Goal: Submit feedback/report problem: Submit feedback/report problem

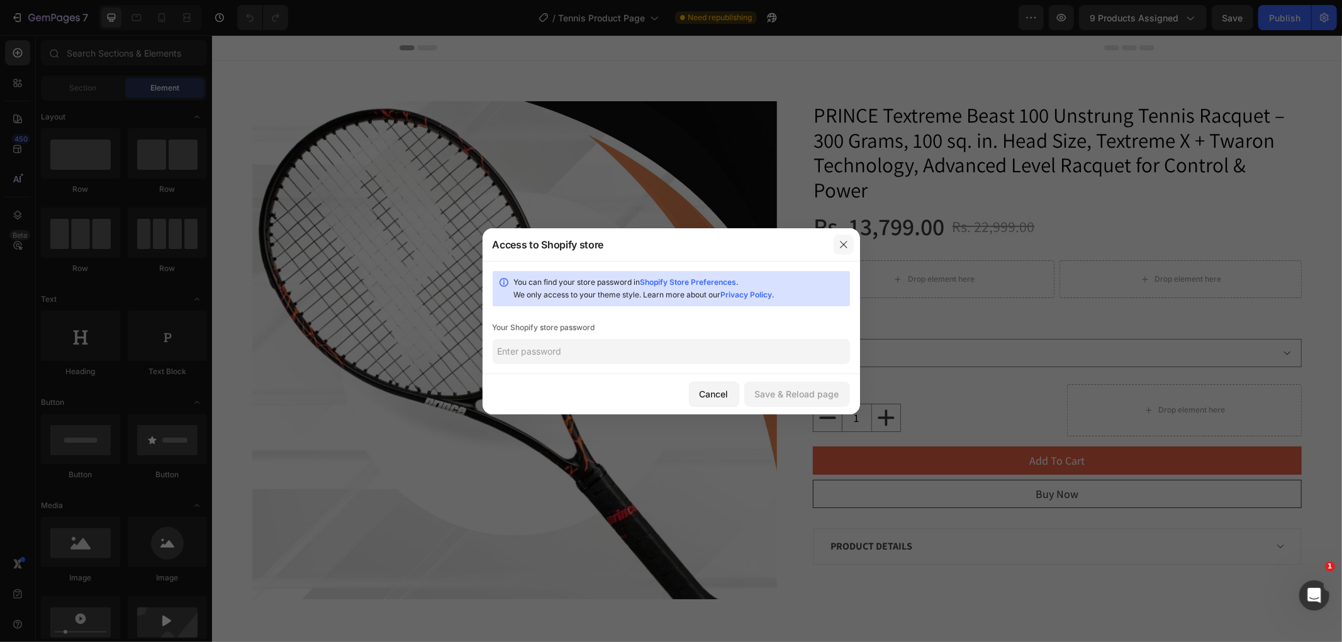
click at [847, 238] on button "button" at bounding box center [843, 245] width 20 height 20
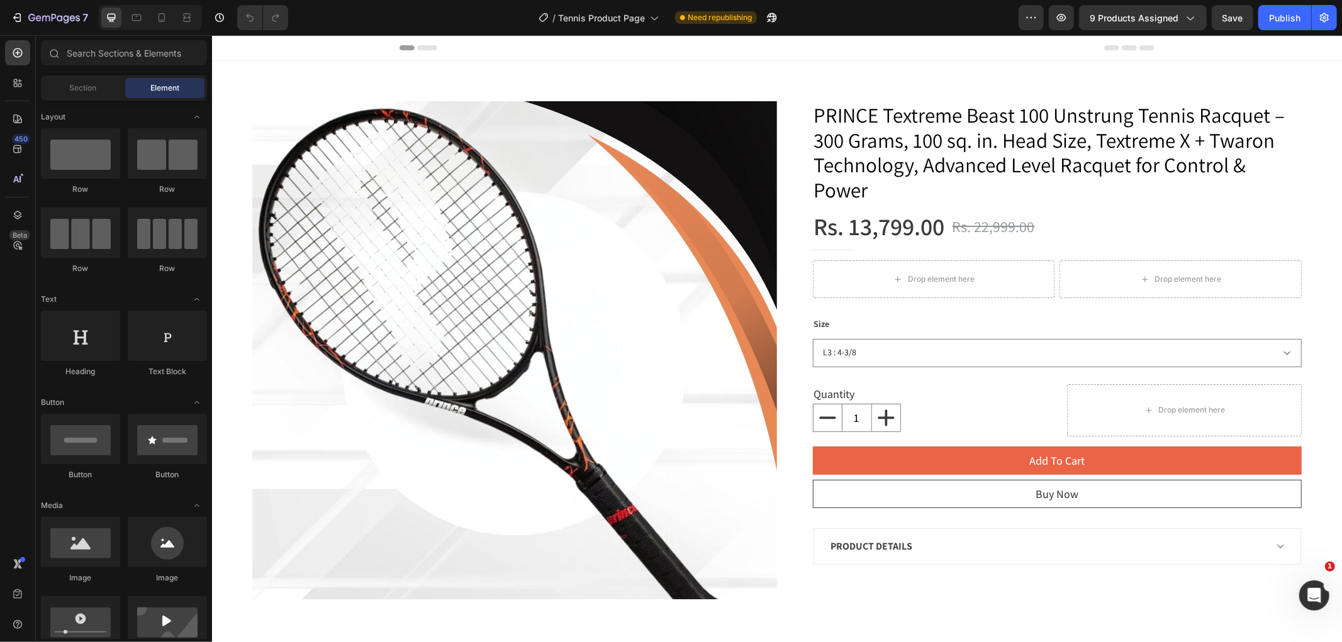
scroll to position [145, 0]
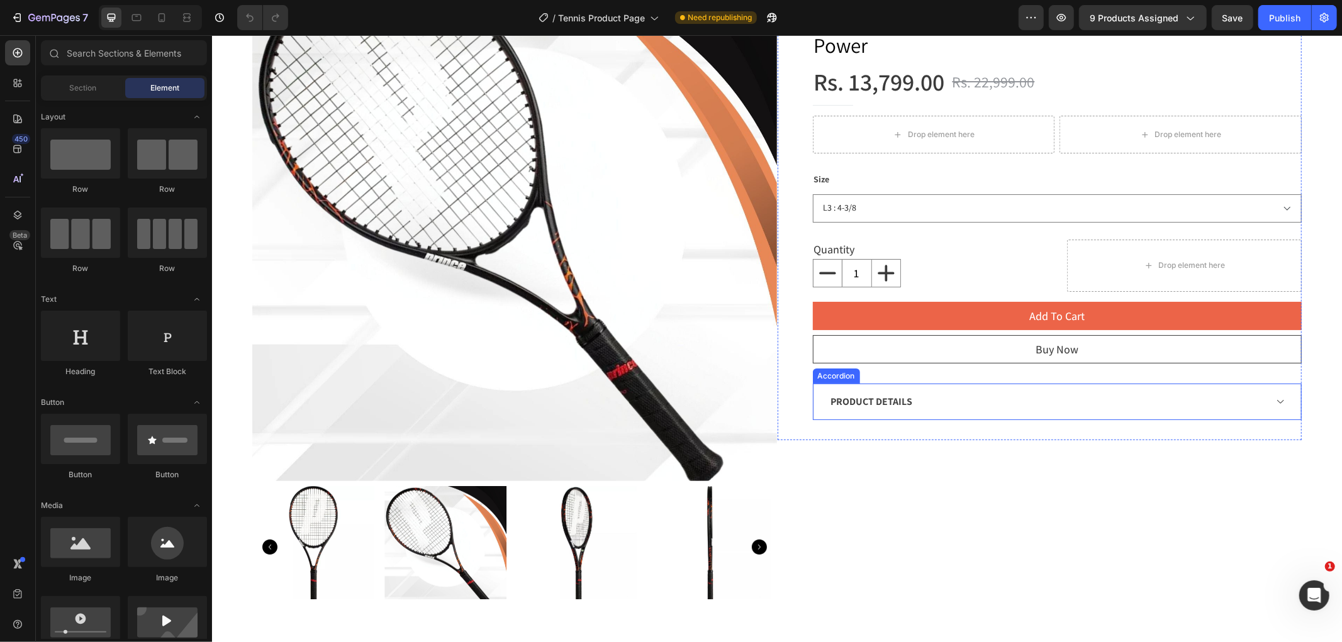
click at [1010, 398] on div "PRODUCT DETAILS" at bounding box center [1046, 401] width 437 height 19
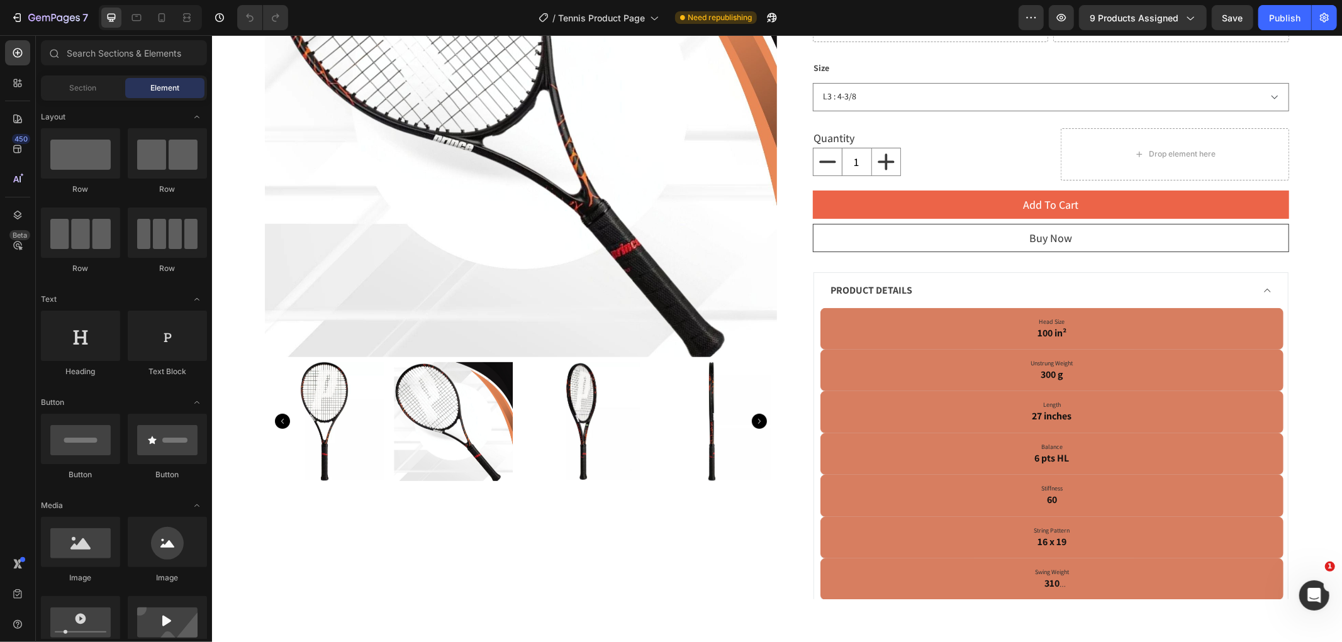
scroll to position [278, 0]
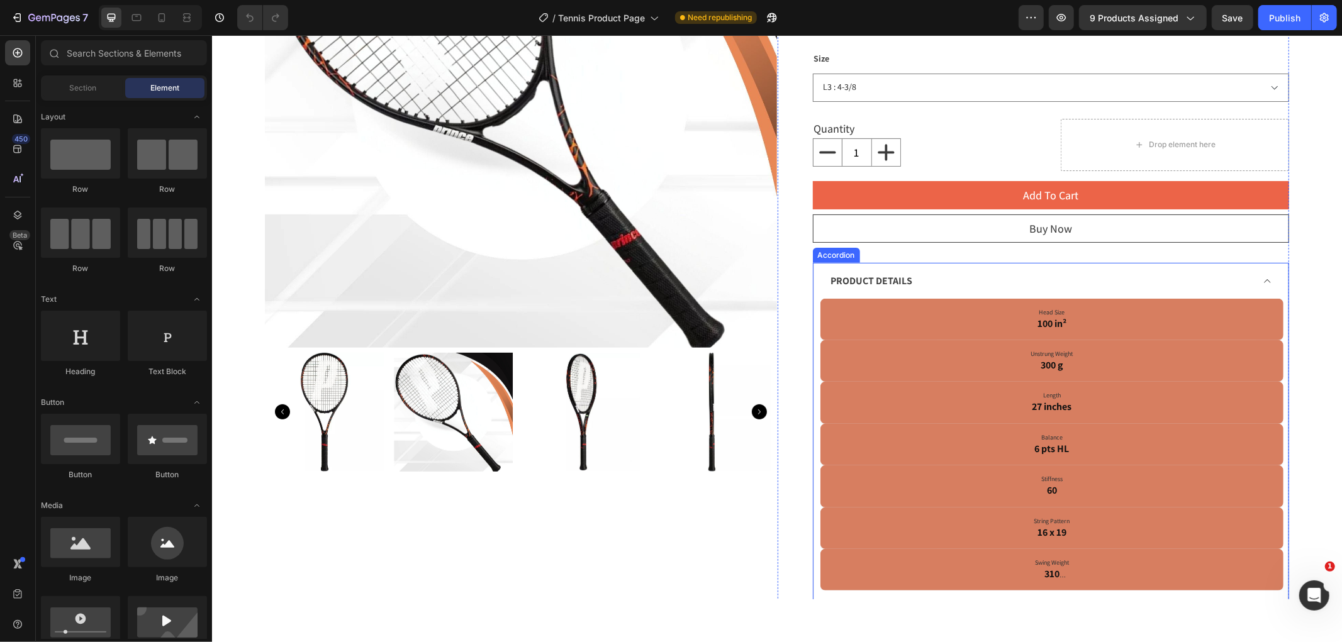
click at [996, 286] on div "PRODUCT DETAILS" at bounding box center [1040, 280] width 424 height 19
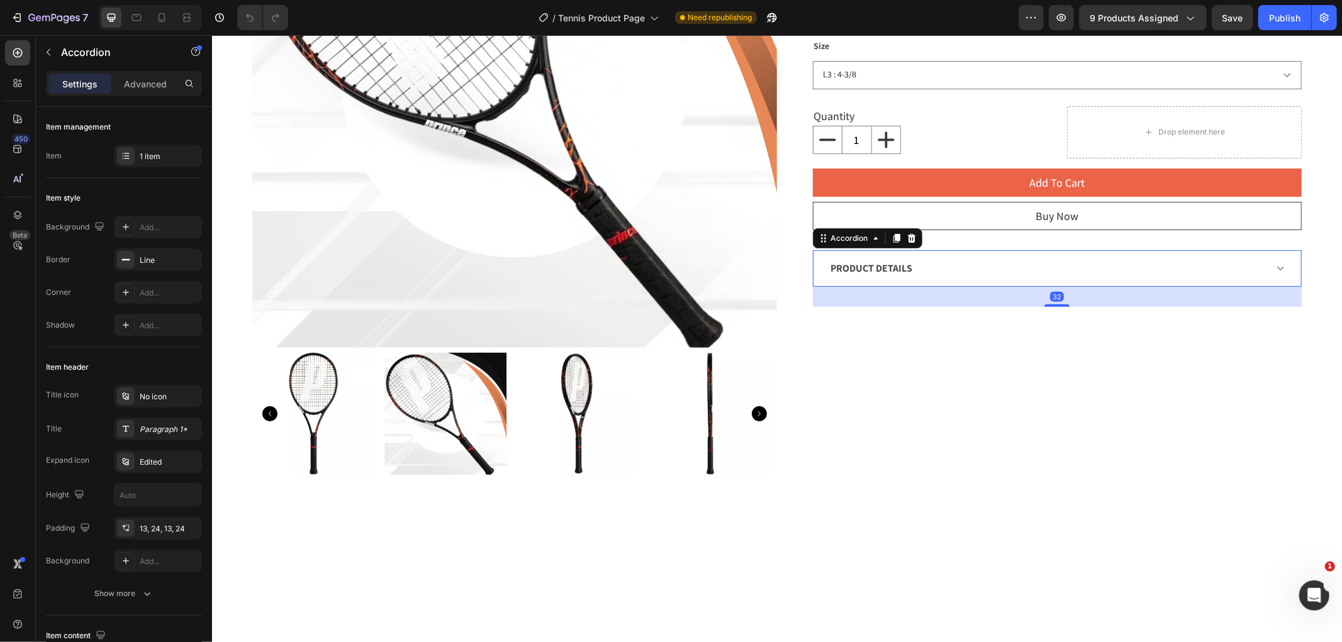
click at [940, 269] on div "PRODUCT DETAILS" at bounding box center [1046, 268] width 437 height 19
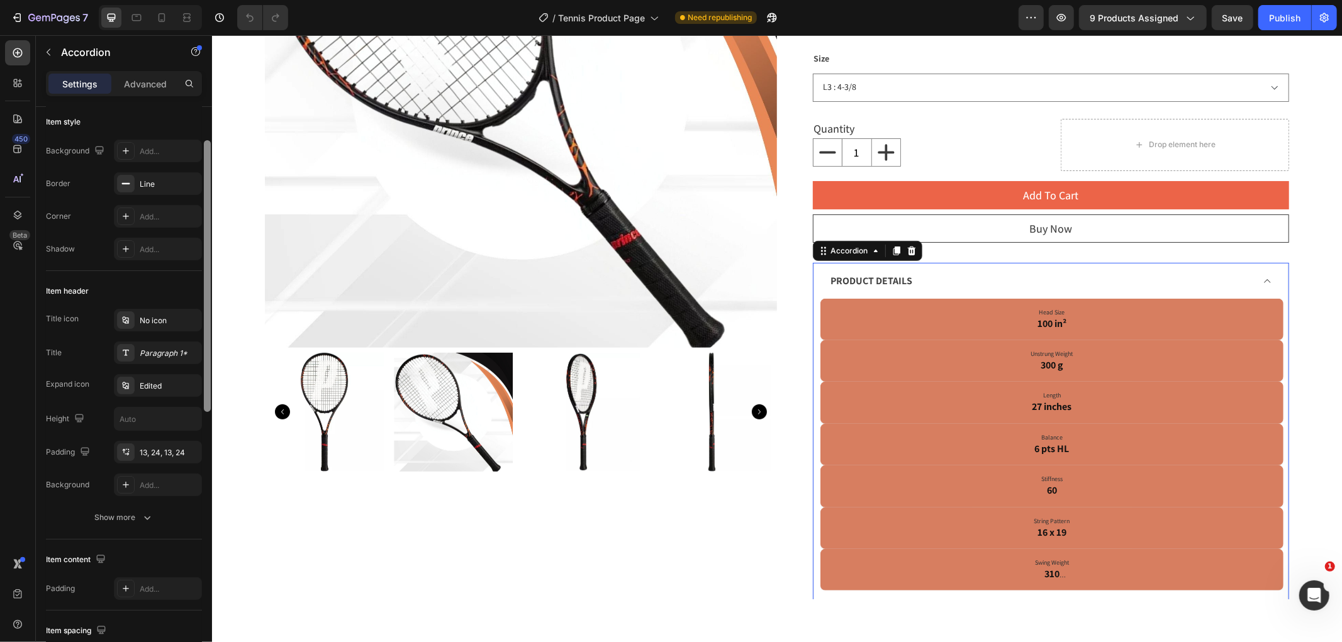
scroll to position [79, 0]
drag, startPoint x: 208, startPoint y: 373, endPoint x: 209, endPoint y: 411, distance: 37.8
click at [209, 411] on div at bounding box center [207, 280] width 7 height 272
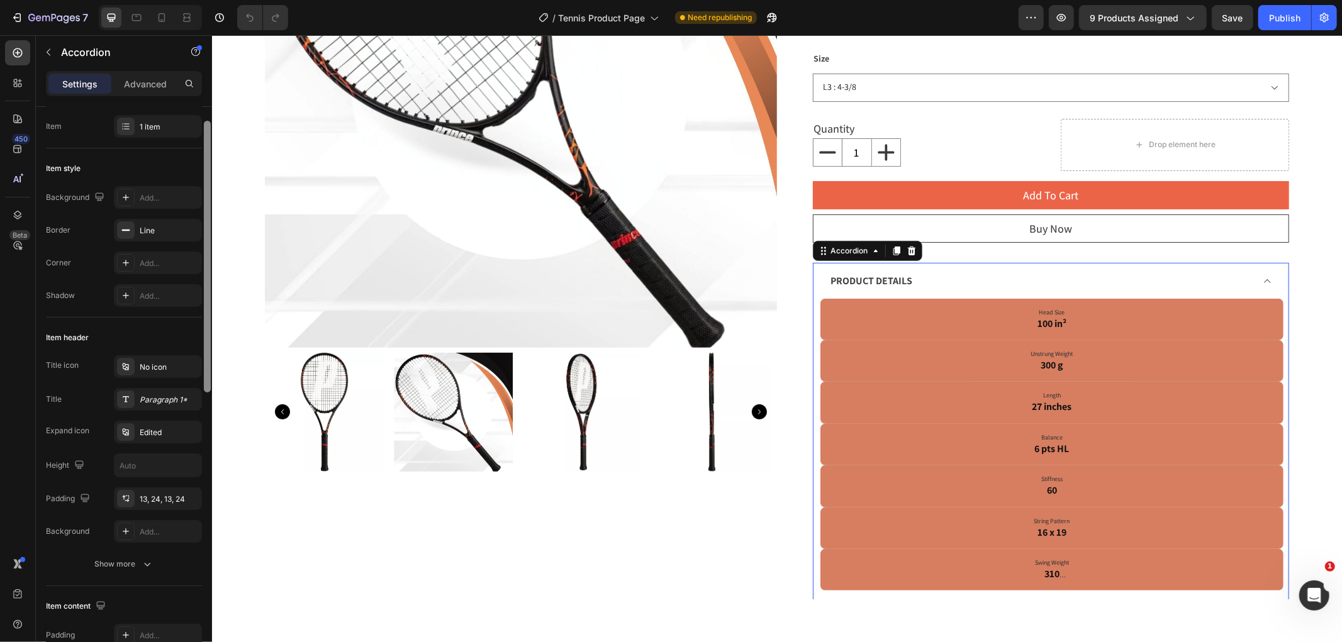
drag, startPoint x: 206, startPoint y: 411, endPoint x: 209, endPoint y: 387, distance: 23.4
click at [209, 387] on div at bounding box center [207, 257] width 7 height 272
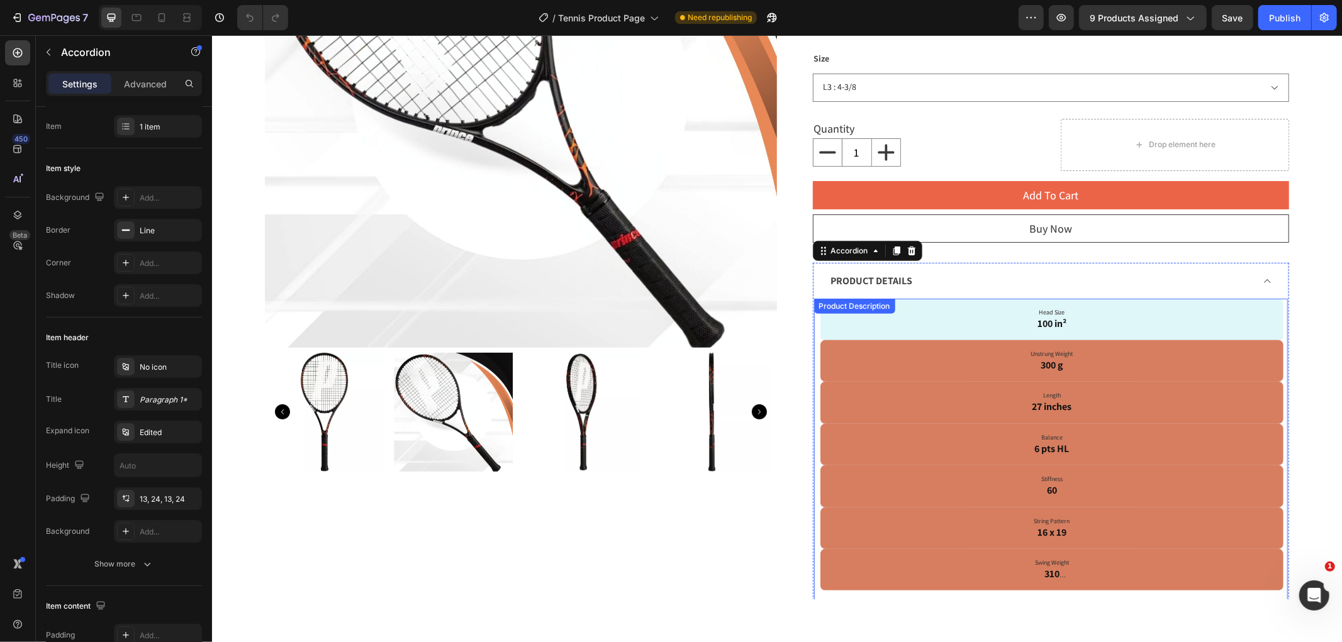
click at [860, 325] on p "Head Size 100 in²" at bounding box center [1051, 319] width 445 height 23
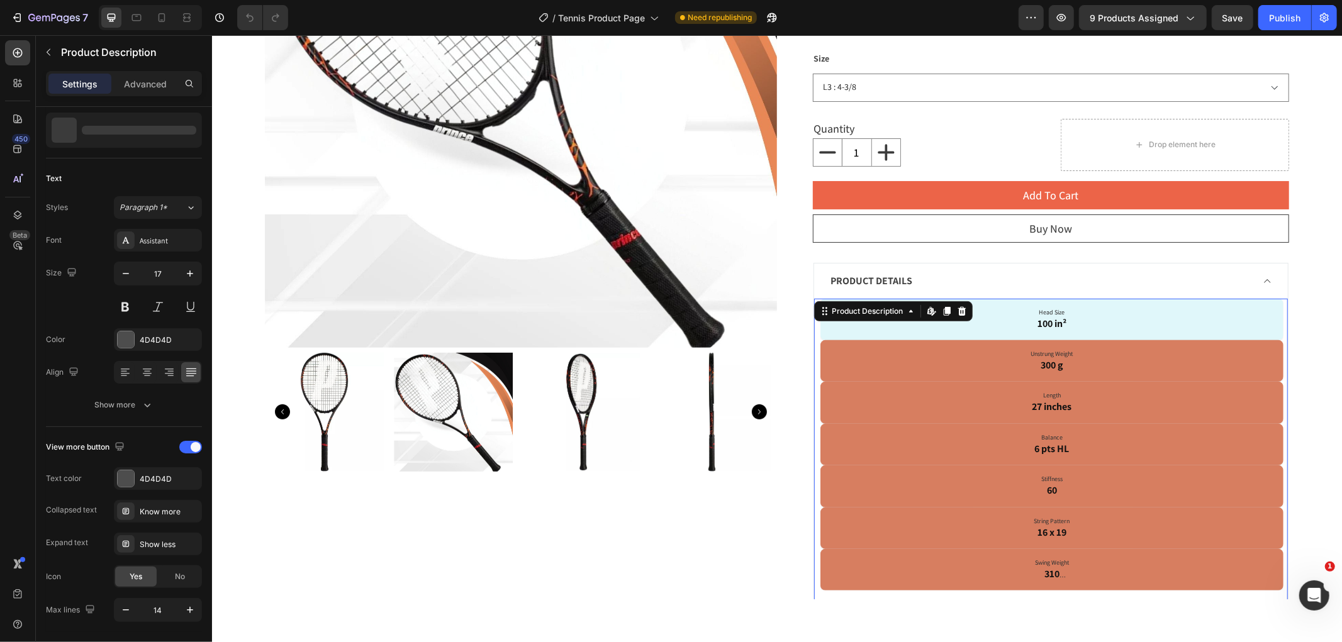
scroll to position [0, 0]
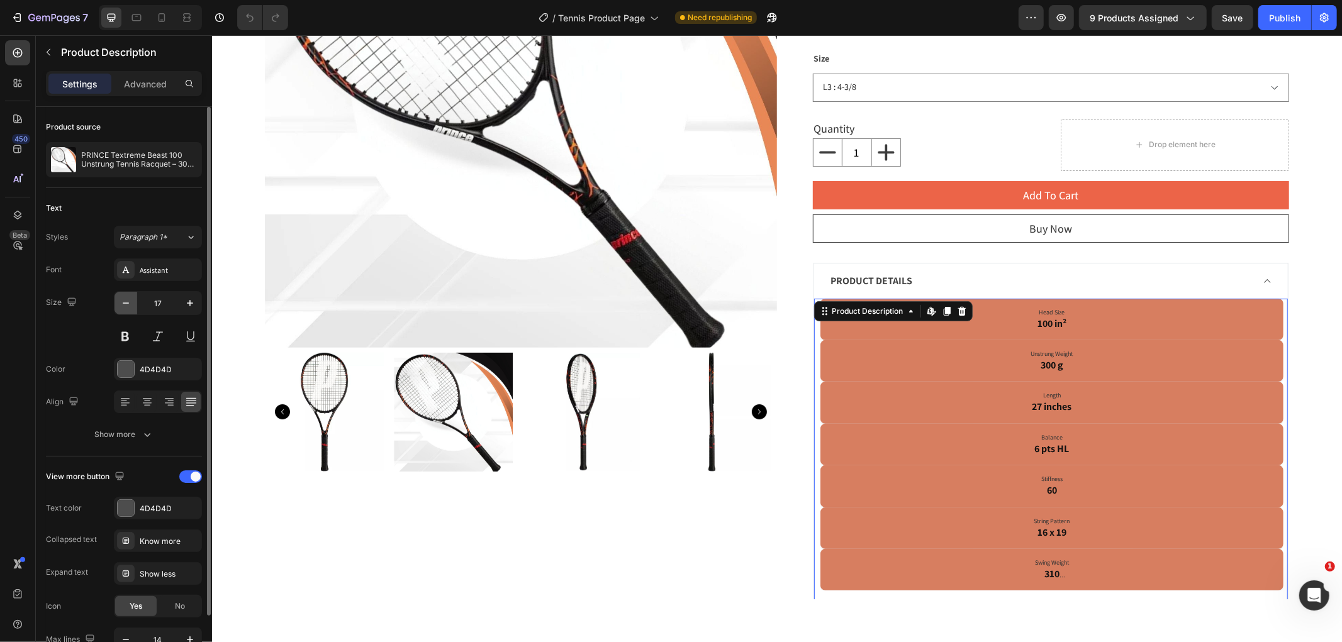
click at [128, 306] on icon "button" at bounding box center [126, 303] width 13 height 13
click at [182, 306] on button "button" at bounding box center [190, 303] width 23 height 23
type input "17"
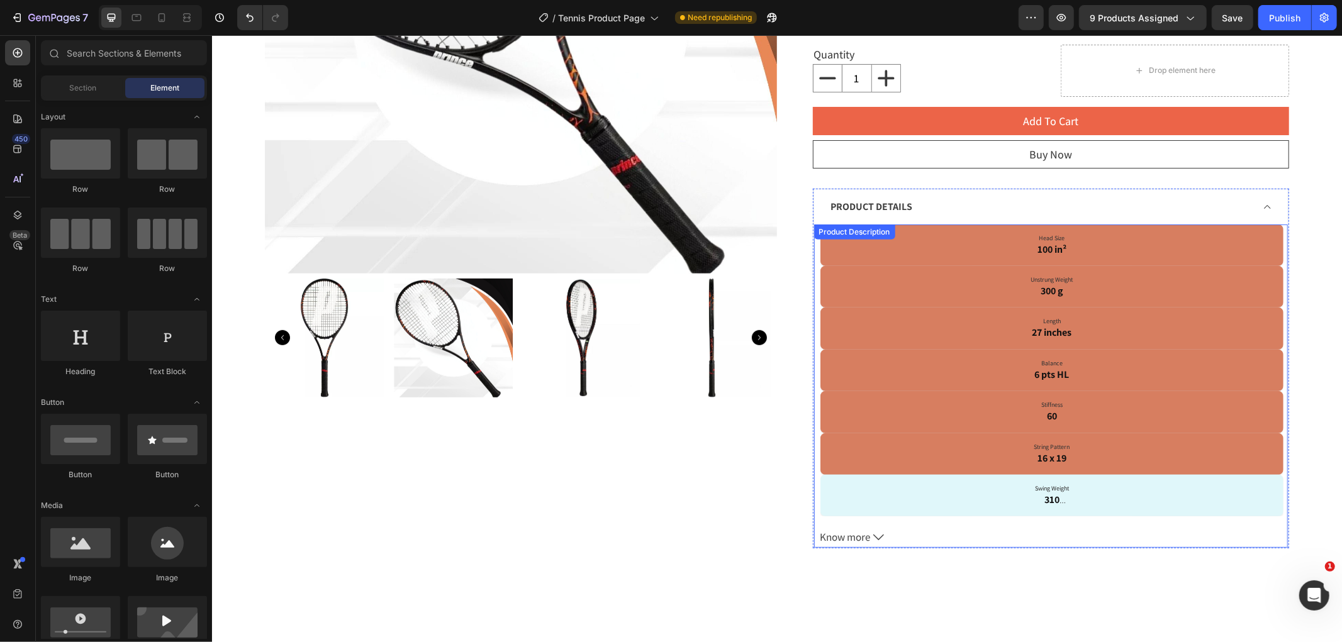
scroll to position [359, 0]
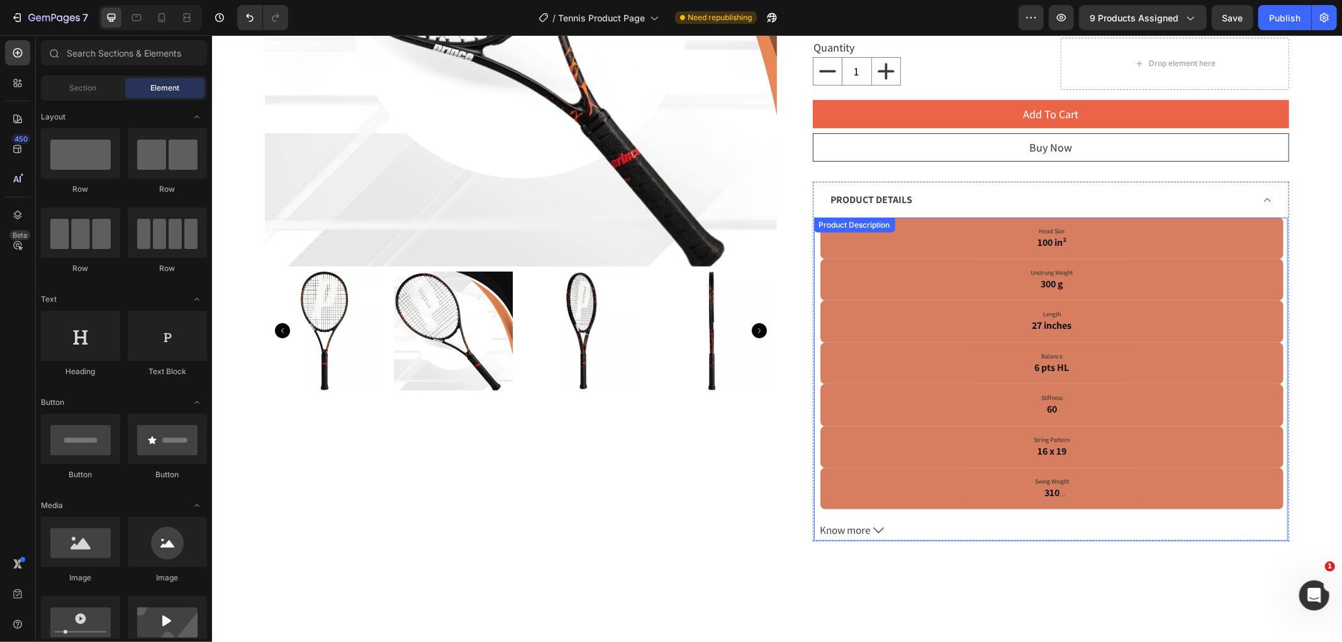
click at [844, 534] on span "Know more" at bounding box center [845, 529] width 50 height 21
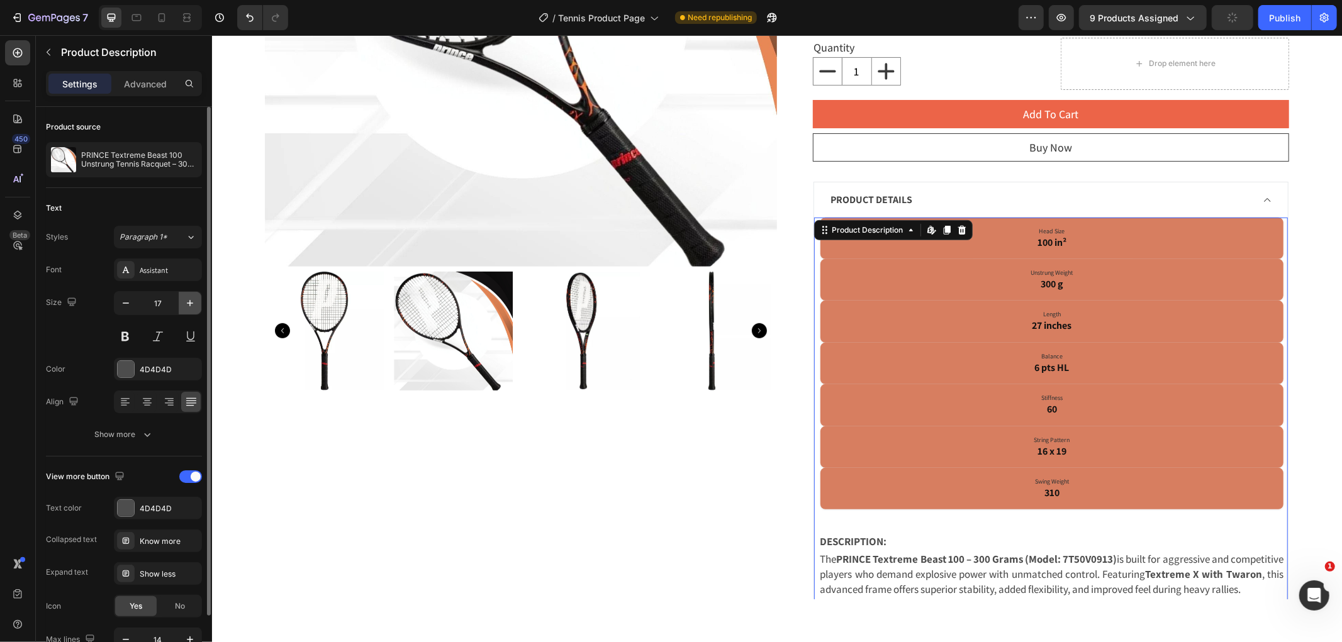
click at [187, 305] on icon "button" at bounding box center [190, 303] width 13 height 13
click at [126, 306] on icon "button" at bounding box center [126, 303] width 13 height 13
type input "16"
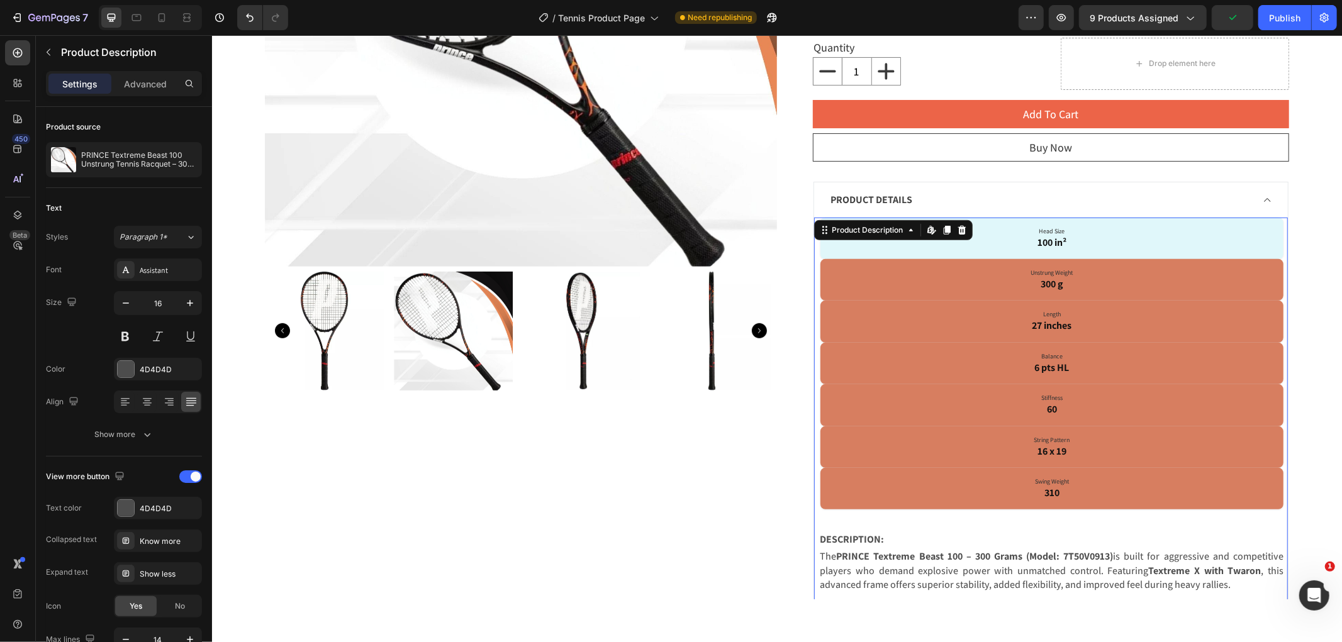
click at [862, 257] on div "Head Size 100 in²" at bounding box center [1052, 238] width 464 height 42
click at [862, 255] on div "Head Size 100 in²" at bounding box center [1052, 238] width 464 height 42
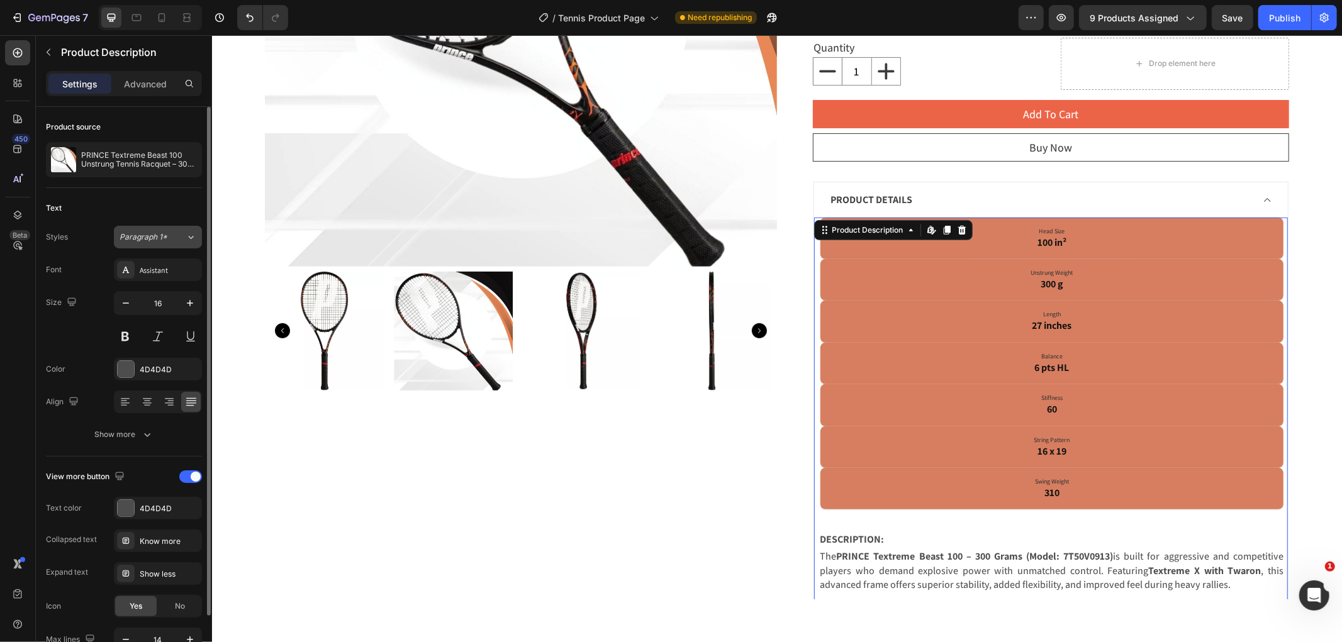
click at [186, 237] on icon at bounding box center [191, 237] width 11 height 13
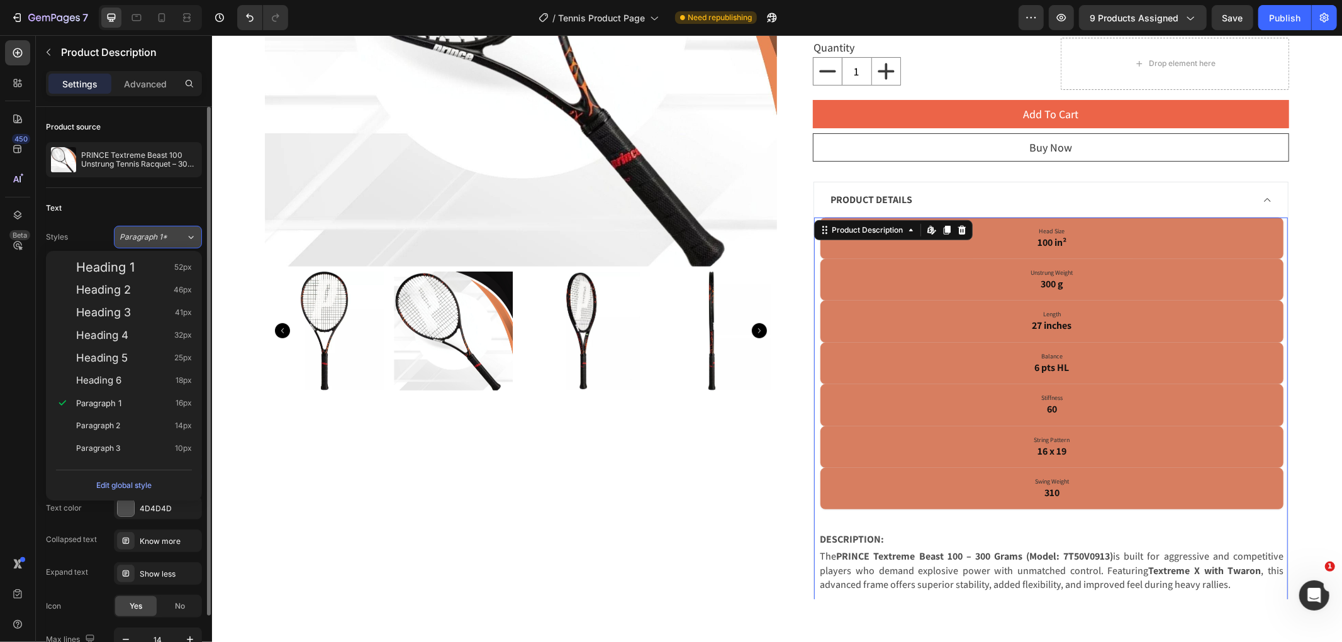
click at [186, 237] on icon at bounding box center [191, 237] width 11 height 13
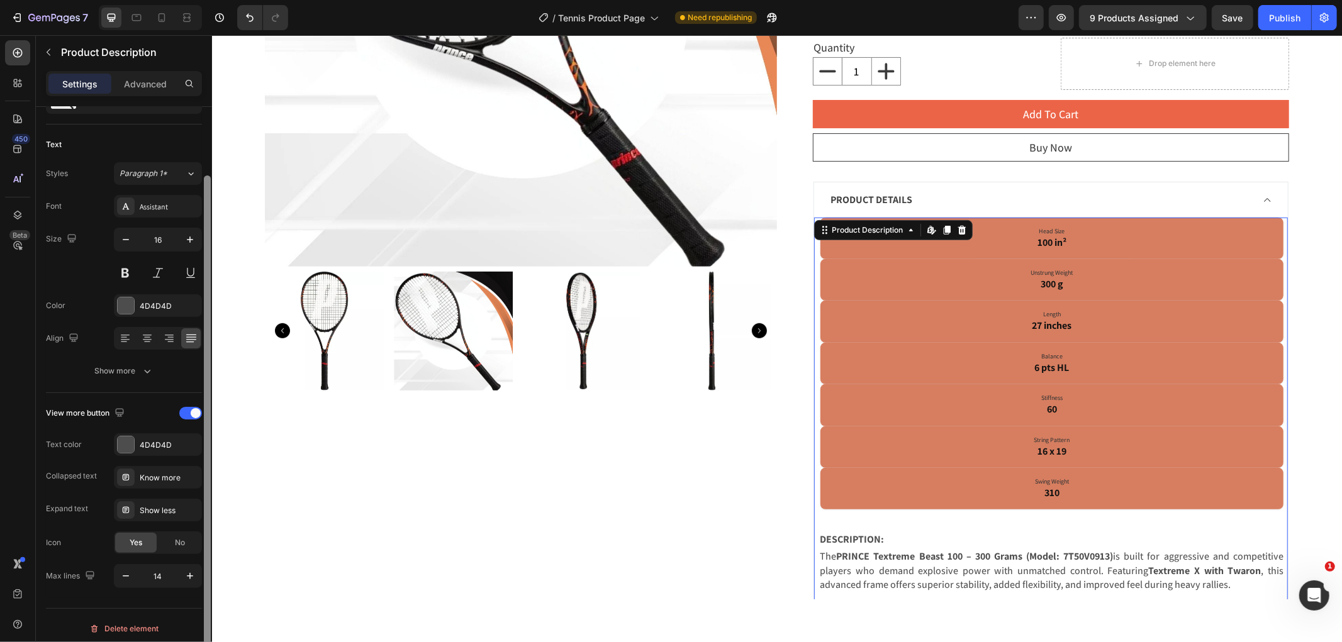
scroll to position [70, 0]
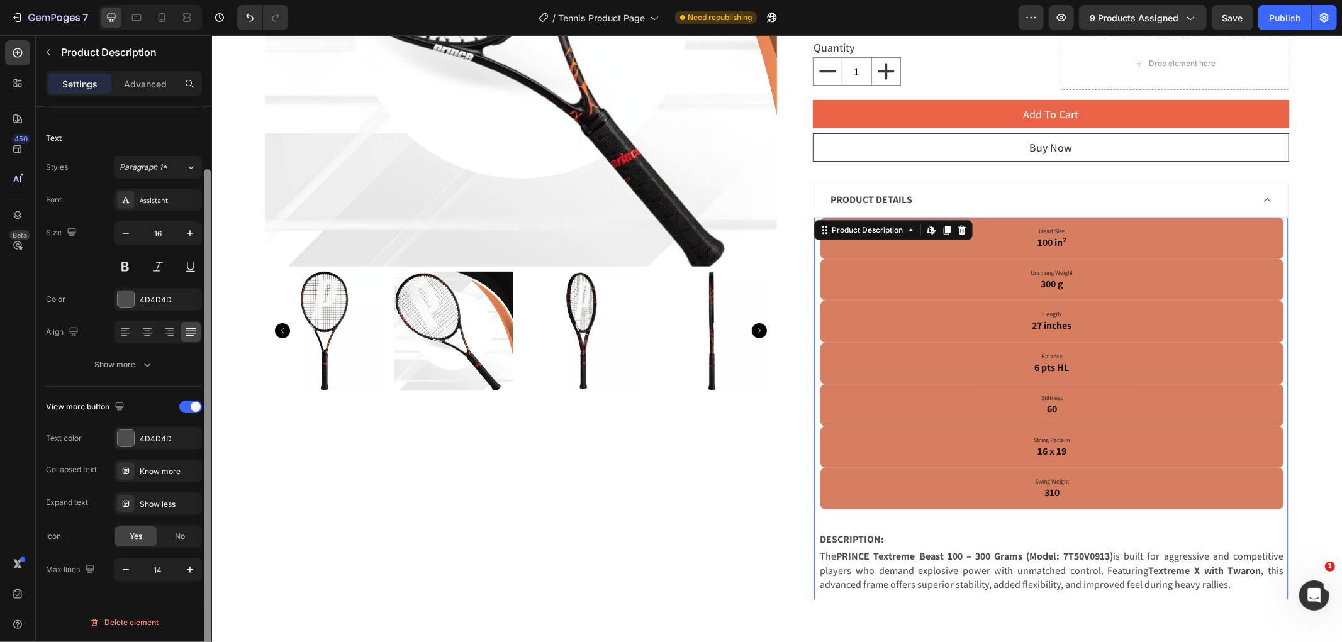
drag, startPoint x: 210, startPoint y: 436, endPoint x: 208, endPoint y: 531, distance: 95.0
click at [208, 531] on div at bounding box center [207, 423] width 7 height 509
click at [128, 575] on icon "button" at bounding box center [126, 570] width 13 height 13
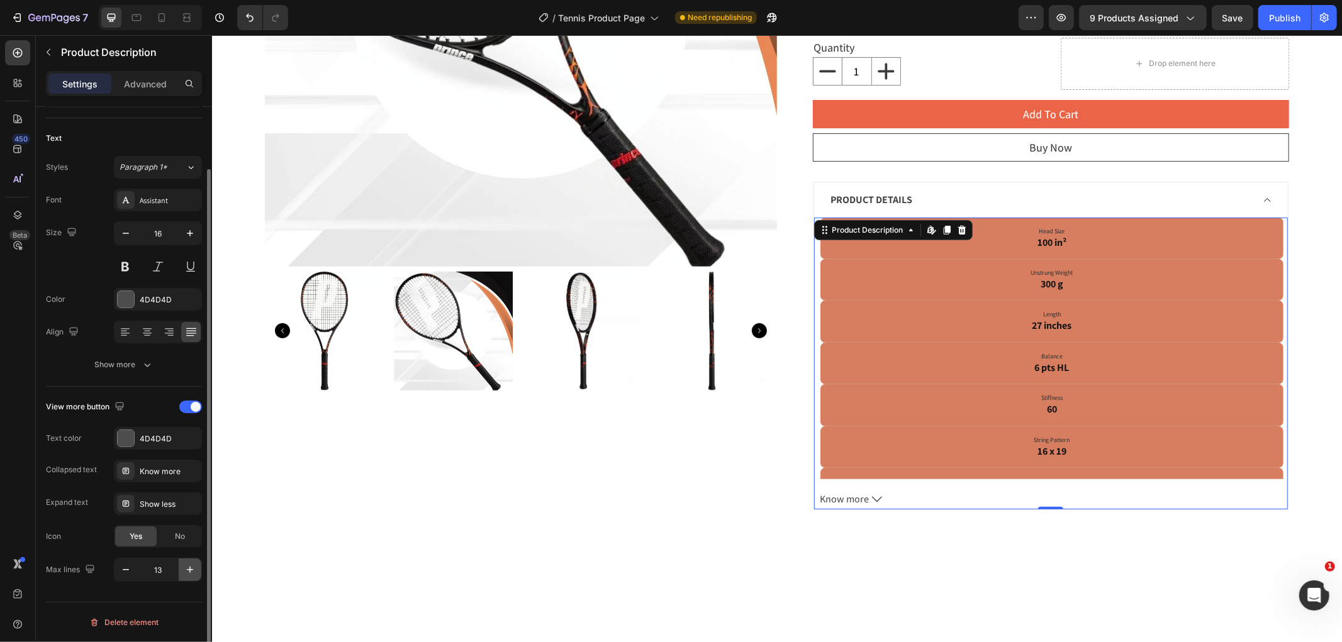
click at [184, 571] on icon "button" at bounding box center [190, 570] width 13 height 13
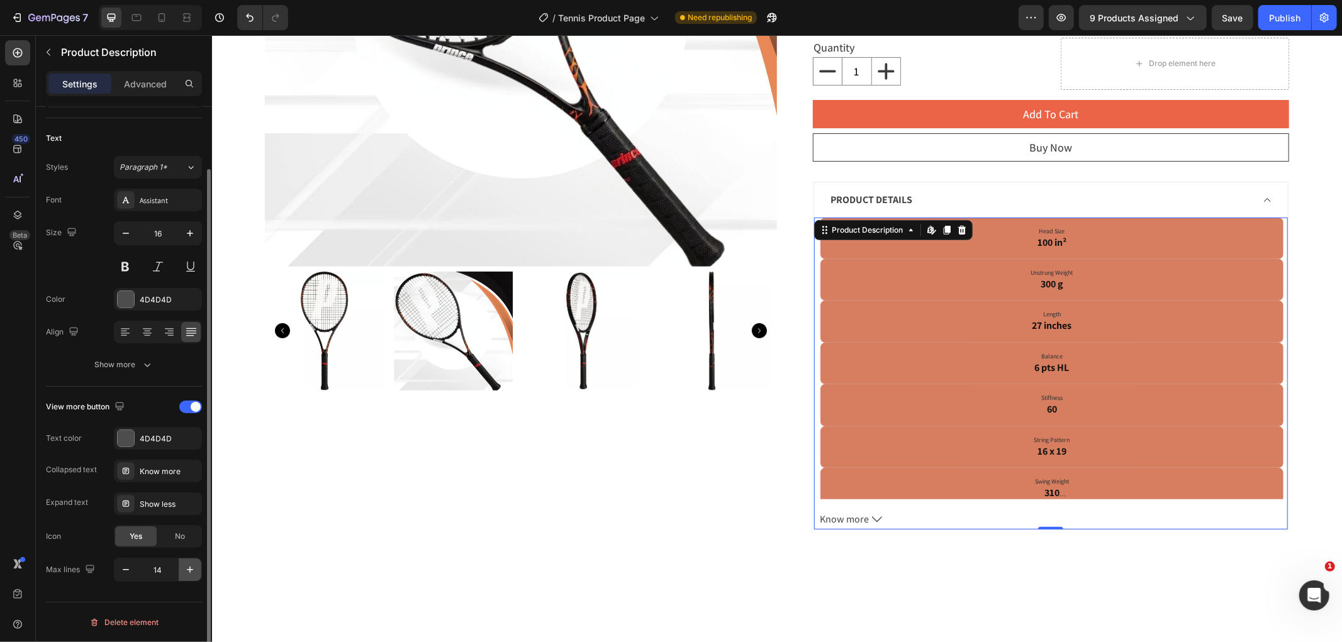
click at [184, 571] on icon "button" at bounding box center [190, 570] width 13 height 13
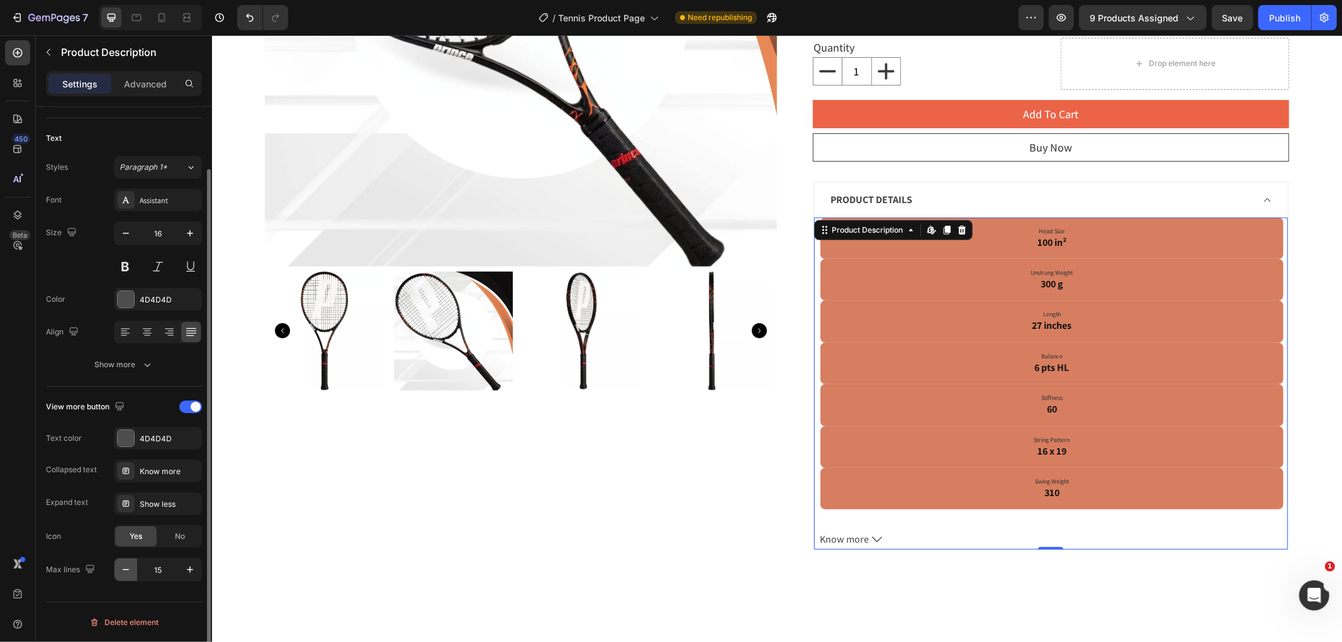
click at [127, 570] on icon "button" at bounding box center [126, 569] width 6 height 1
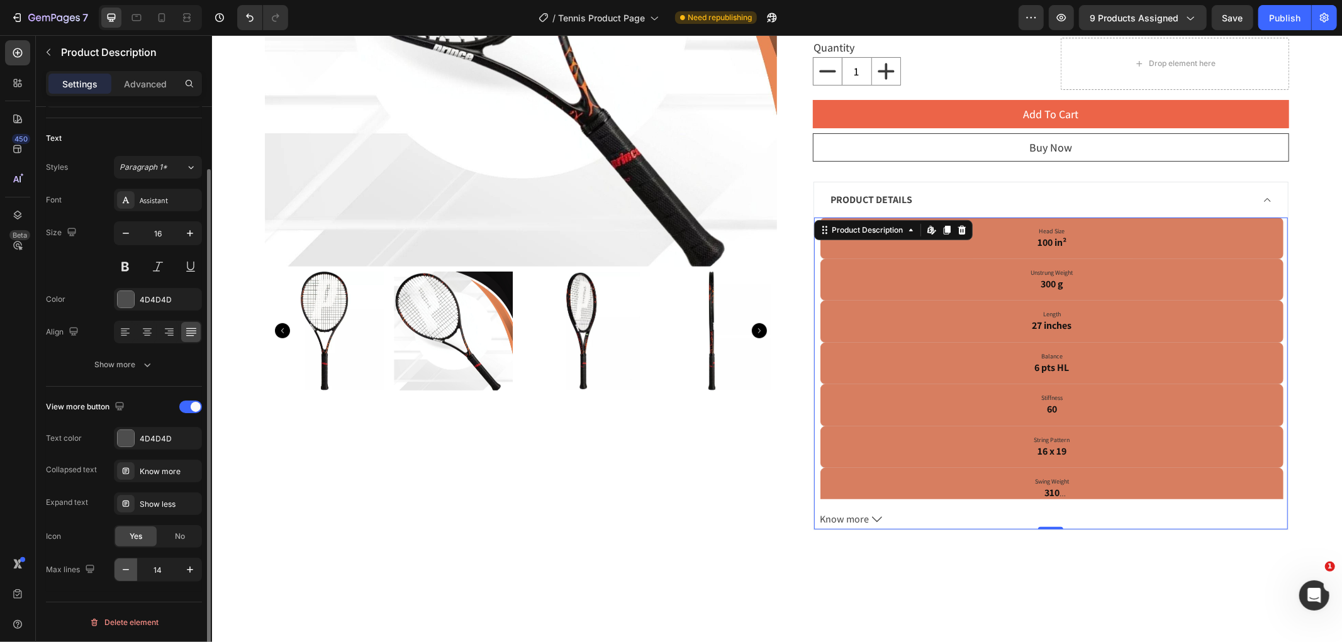
click at [127, 570] on icon "button" at bounding box center [126, 569] width 6 height 1
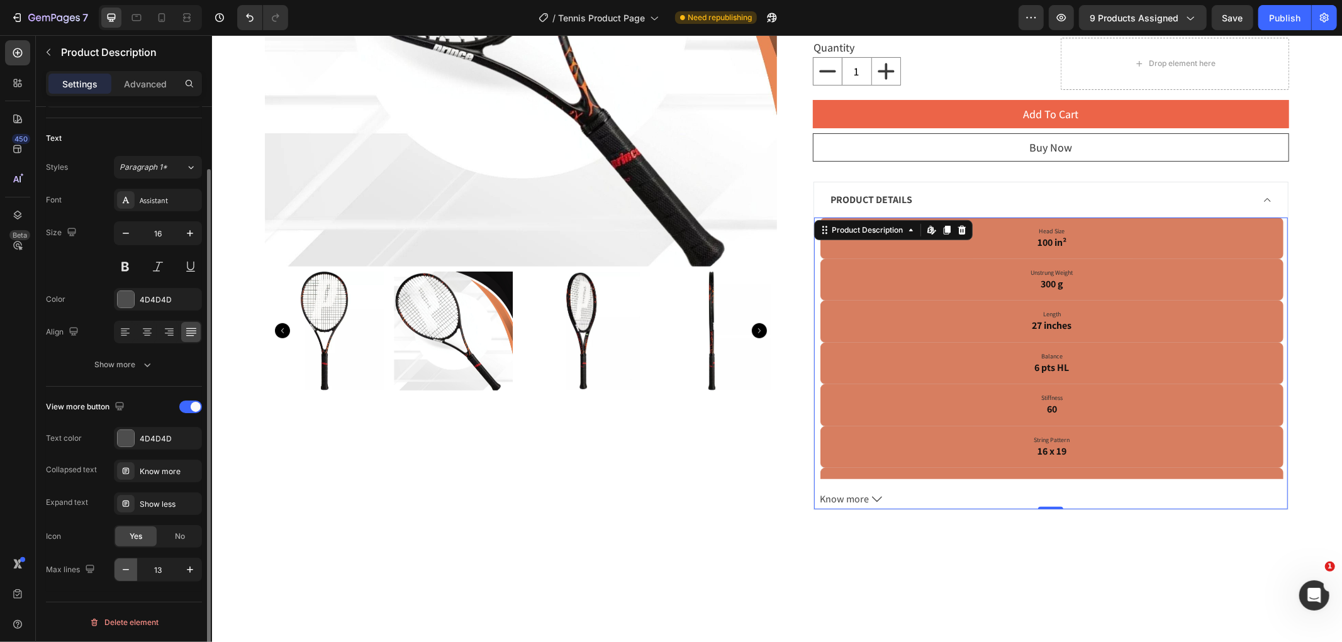
click at [127, 570] on icon "button" at bounding box center [126, 569] width 6 height 1
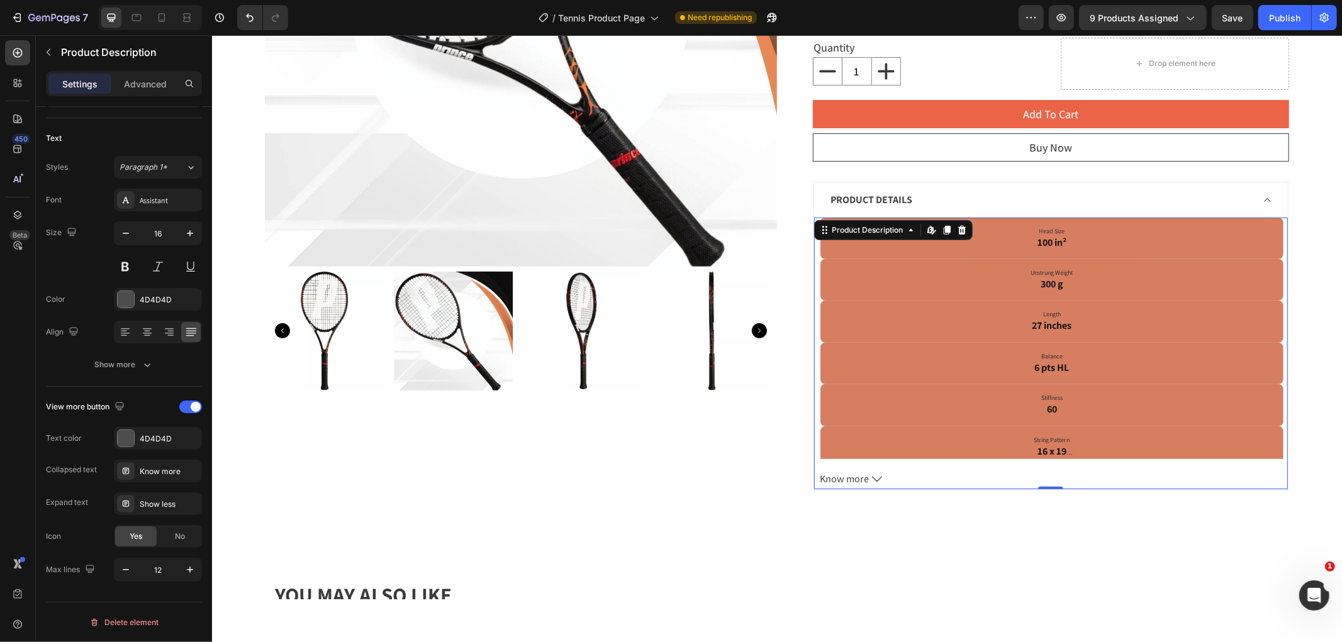
click at [857, 475] on span "Know more" at bounding box center [844, 479] width 49 height 20
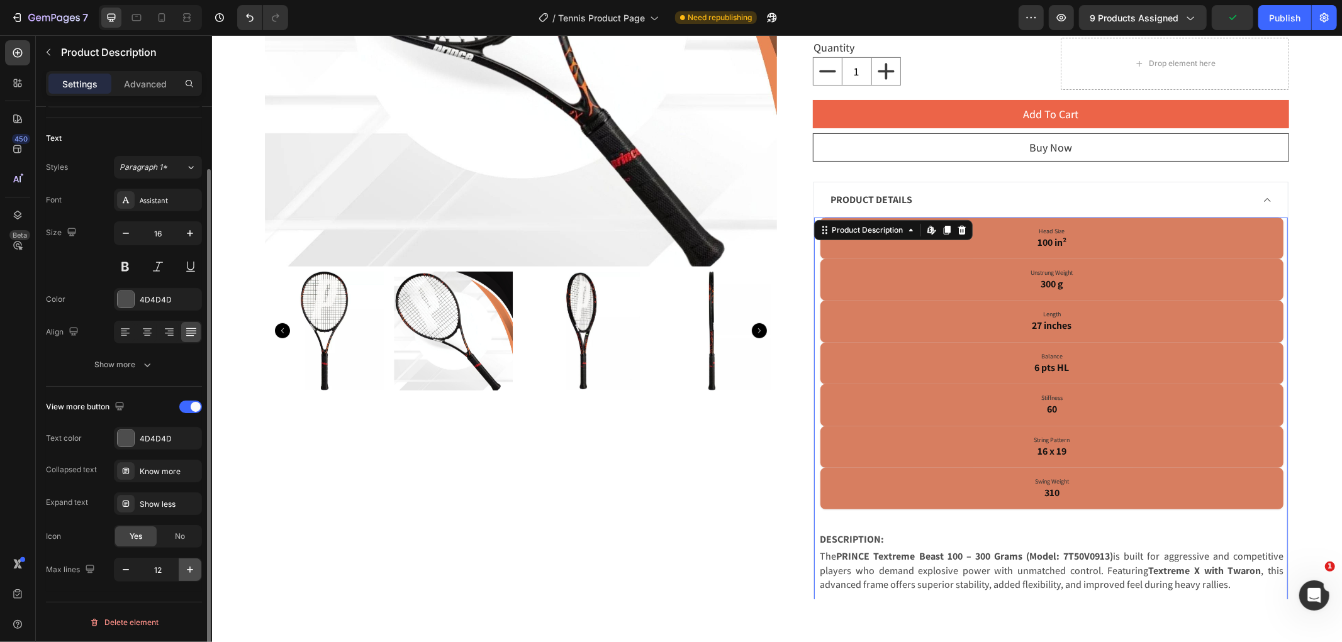
click at [192, 564] on icon "button" at bounding box center [190, 570] width 13 height 13
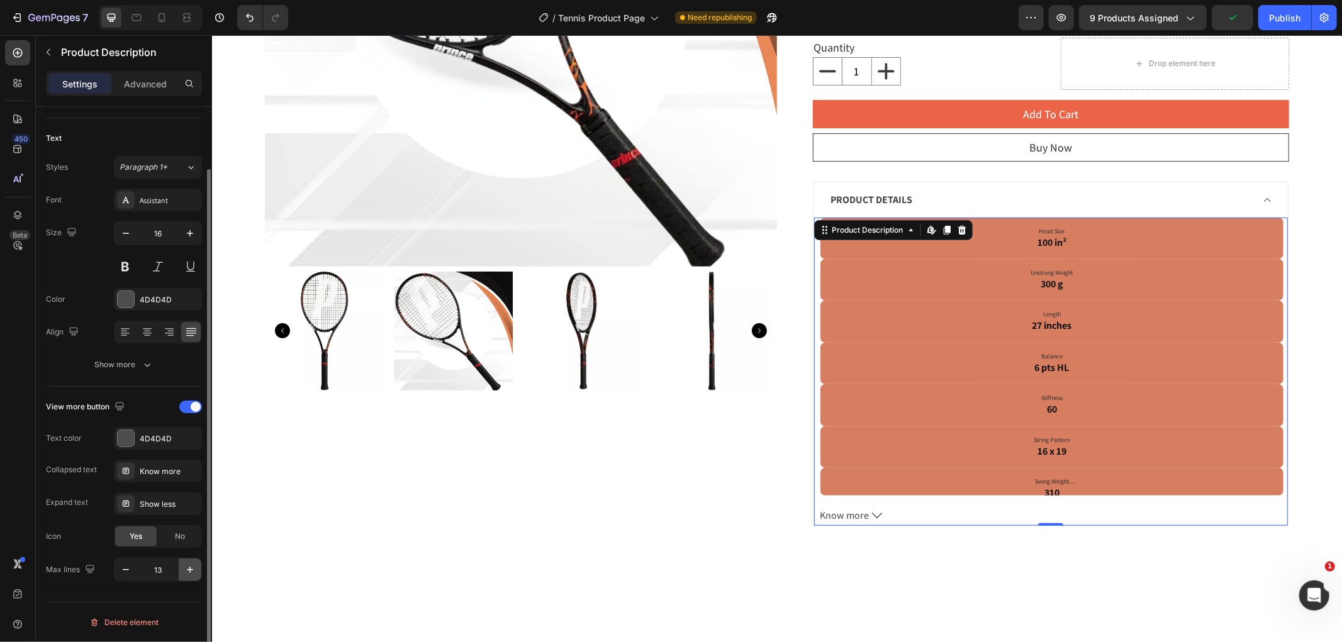
click at [192, 564] on icon "button" at bounding box center [190, 570] width 13 height 13
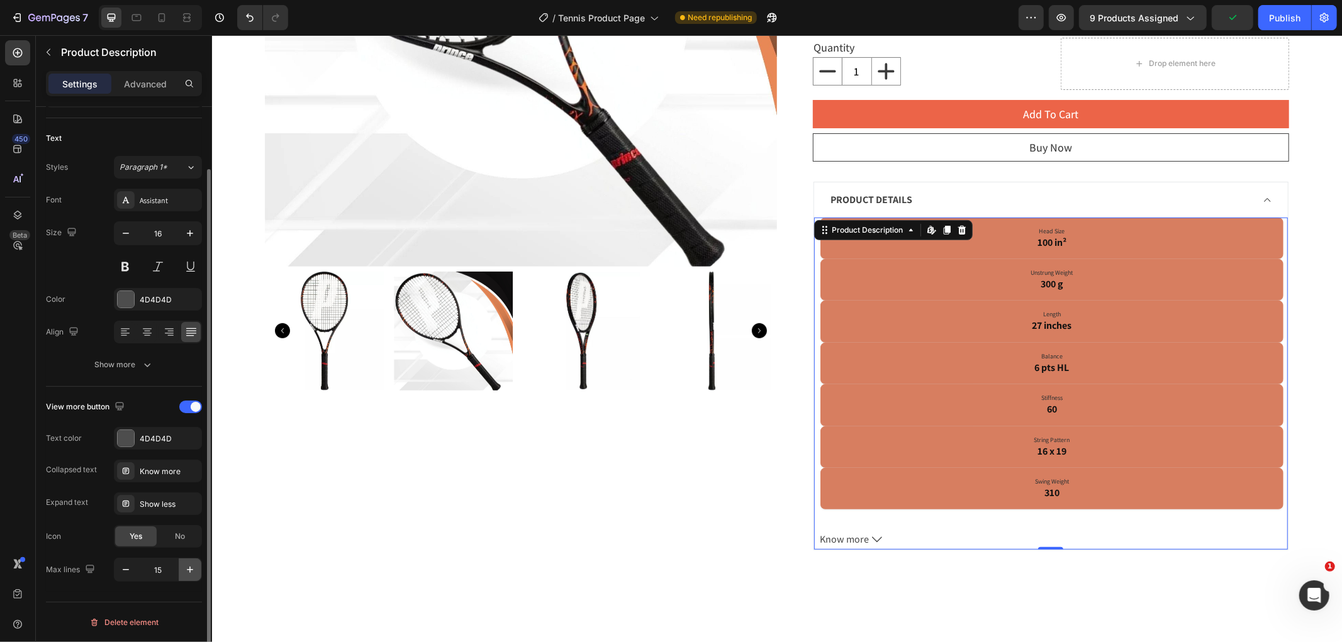
click at [192, 564] on icon "button" at bounding box center [190, 570] width 13 height 13
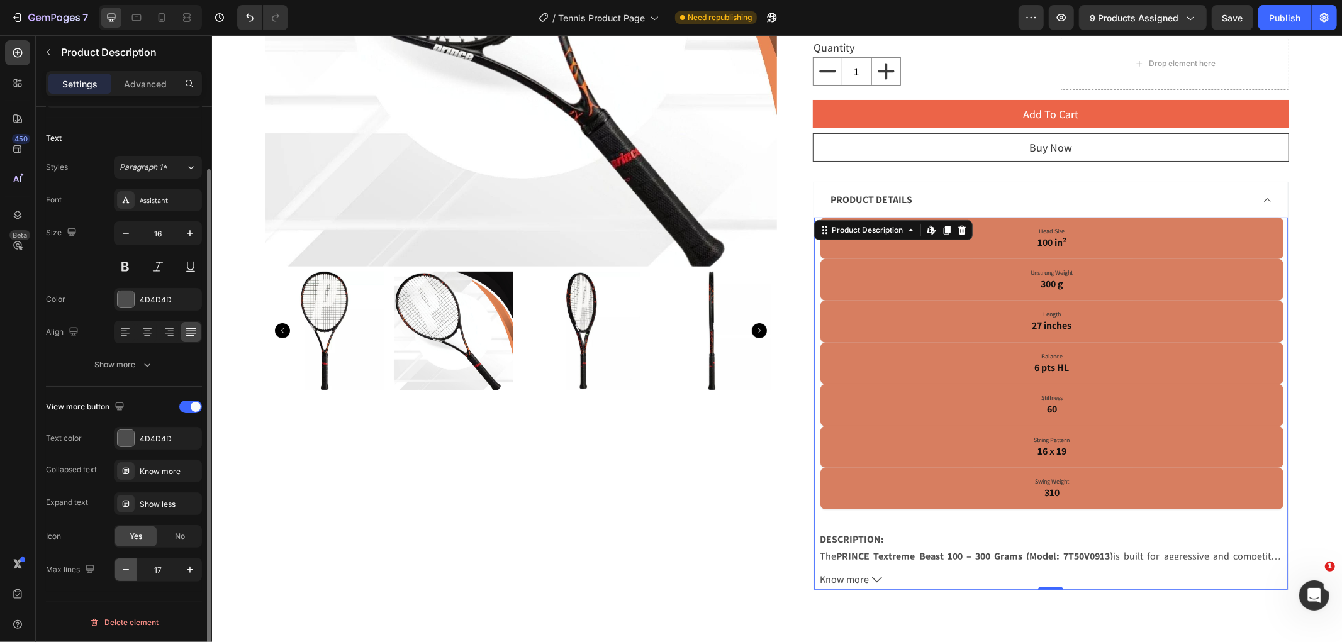
click at [121, 576] on button "button" at bounding box center [125, 570] width 23 height 23
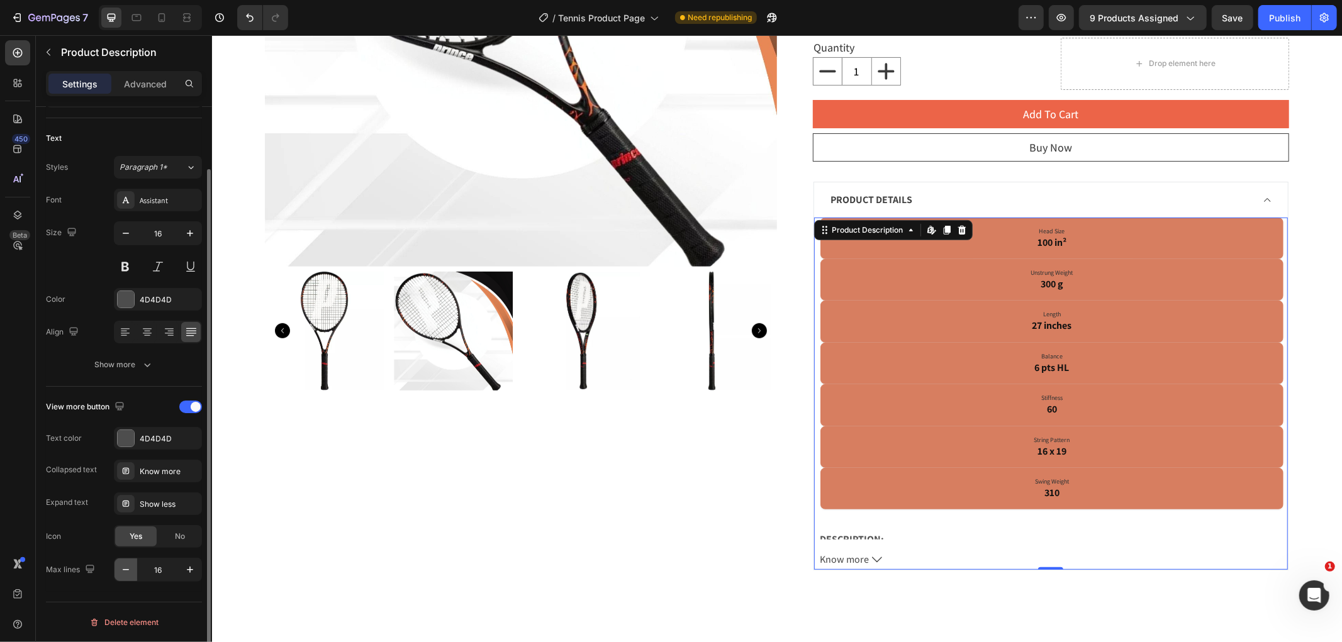
click at [121, 577] on button "button" at bounding box center [125, 570] width 23 height 23
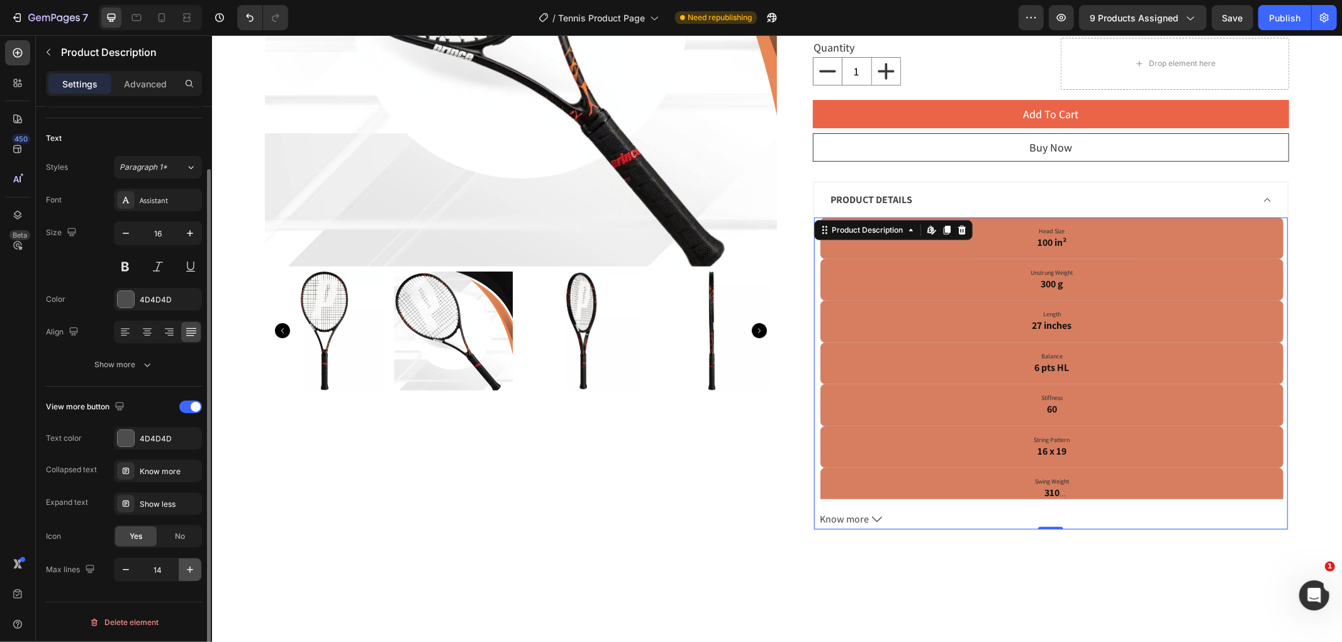
click at [186, 572] on icon "button" at bounding box center [190, 570] width 13 height 13
type input "15"
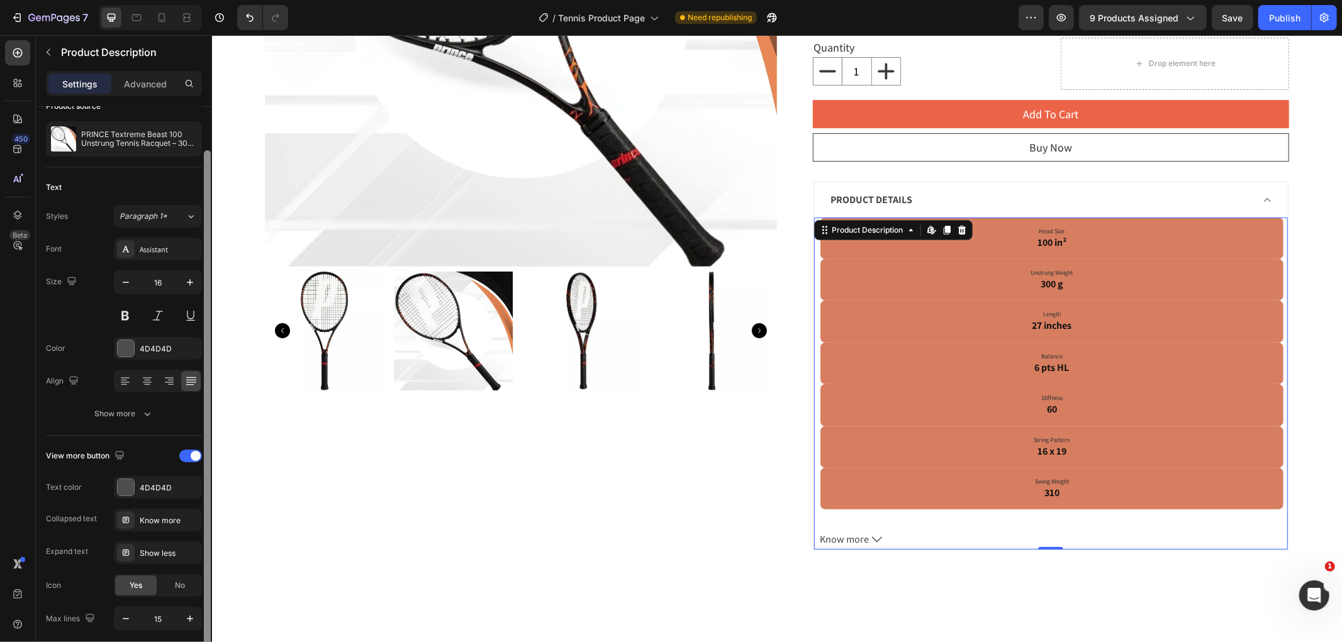
drag, startPoint x: 205, startPoint y: 184, endPoint x: 206, endPoint y: 134, distance: 49.7
click at [206, 150] on div at bounding box center [207, 404] width 7 height 509
click at [128, 89] on p "Advanced" at bounding box center [145, 83] width 43 height 13
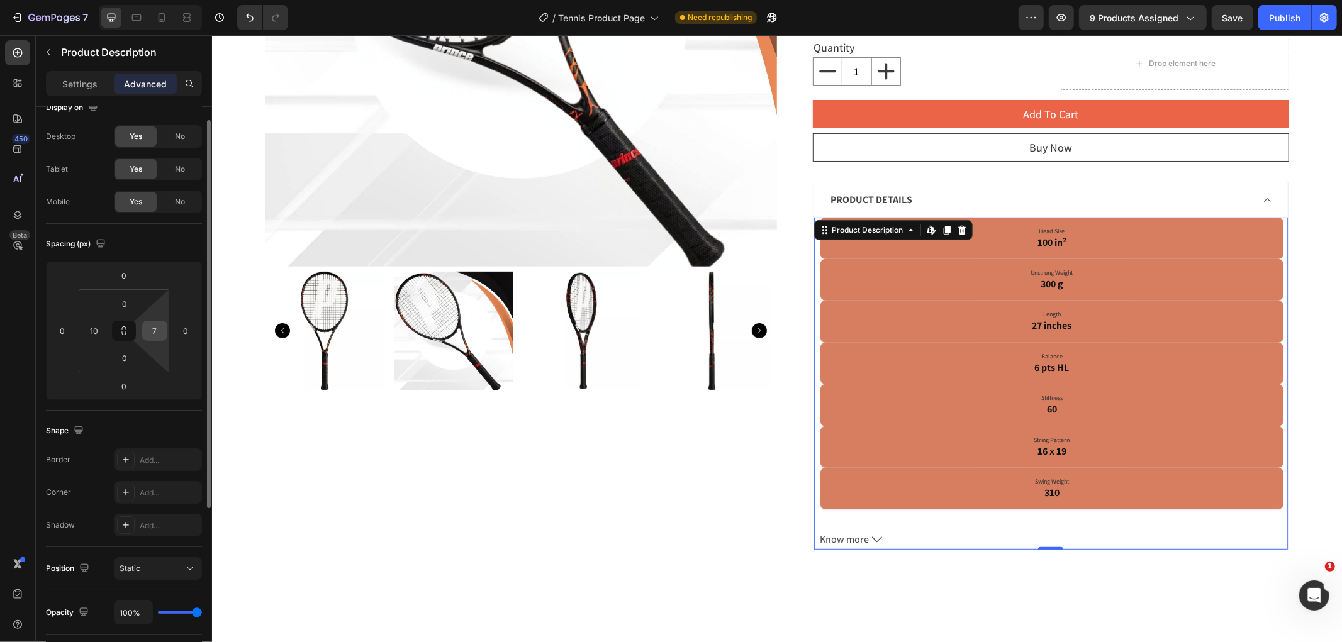
click at [159, 328] on input "7" at bounding box center [154, 330] width 19 height 19
type input "9"
click at [187, 325] on input "0" at bounding box center [185, 330] width 19 height 19
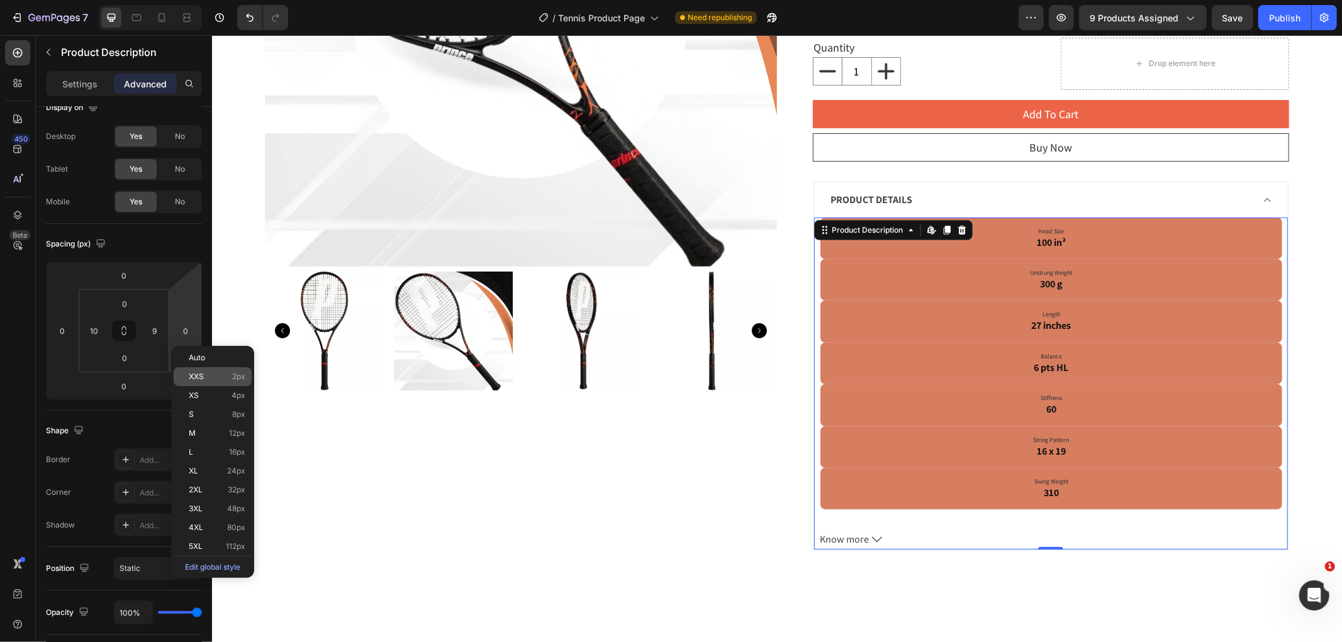
click at [200, 376] on span "XXS" at bounding box center [196, 376] width 15 height 9
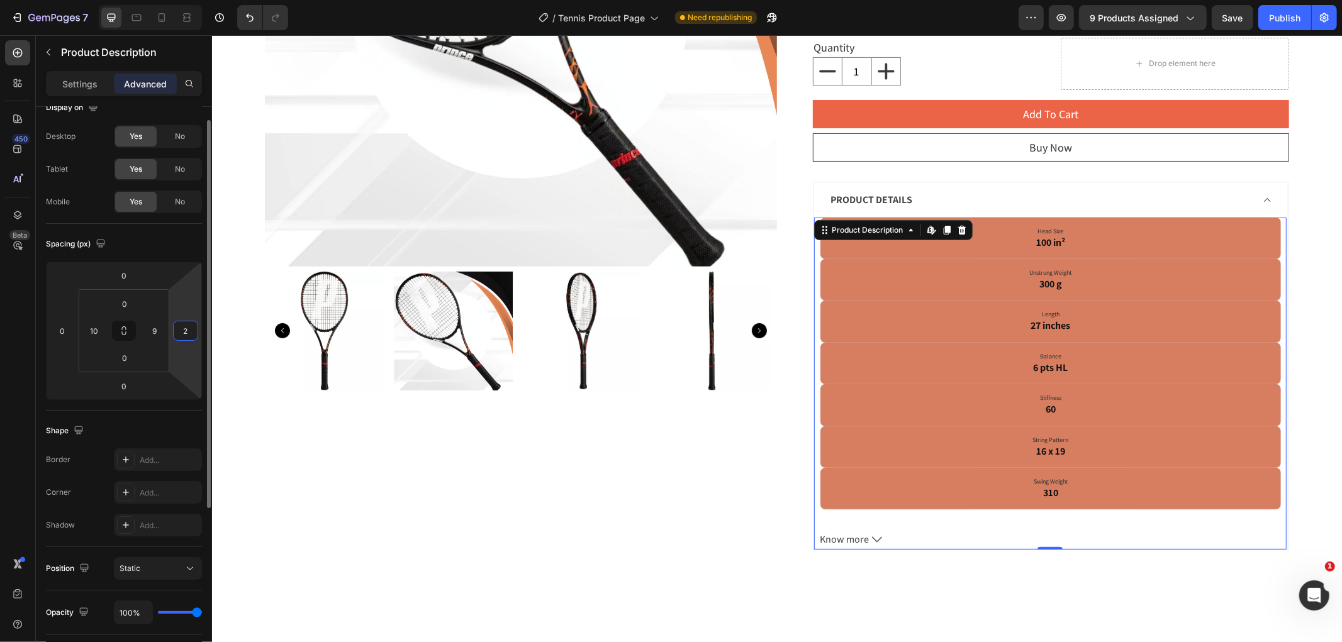
click at [187, 334] on input "2" at bounding box center [185, 330] width 19 height 19
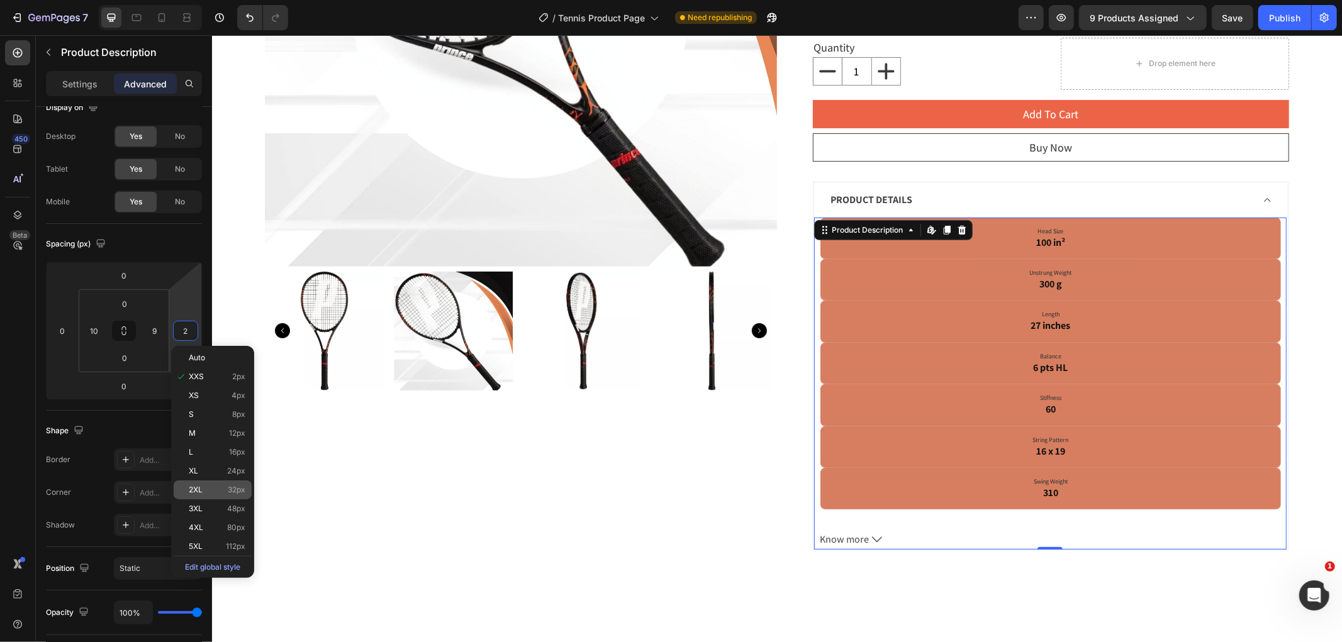
click at [199, 493] on span "2XL" at bounding box center [196, 490] width 14 height 9
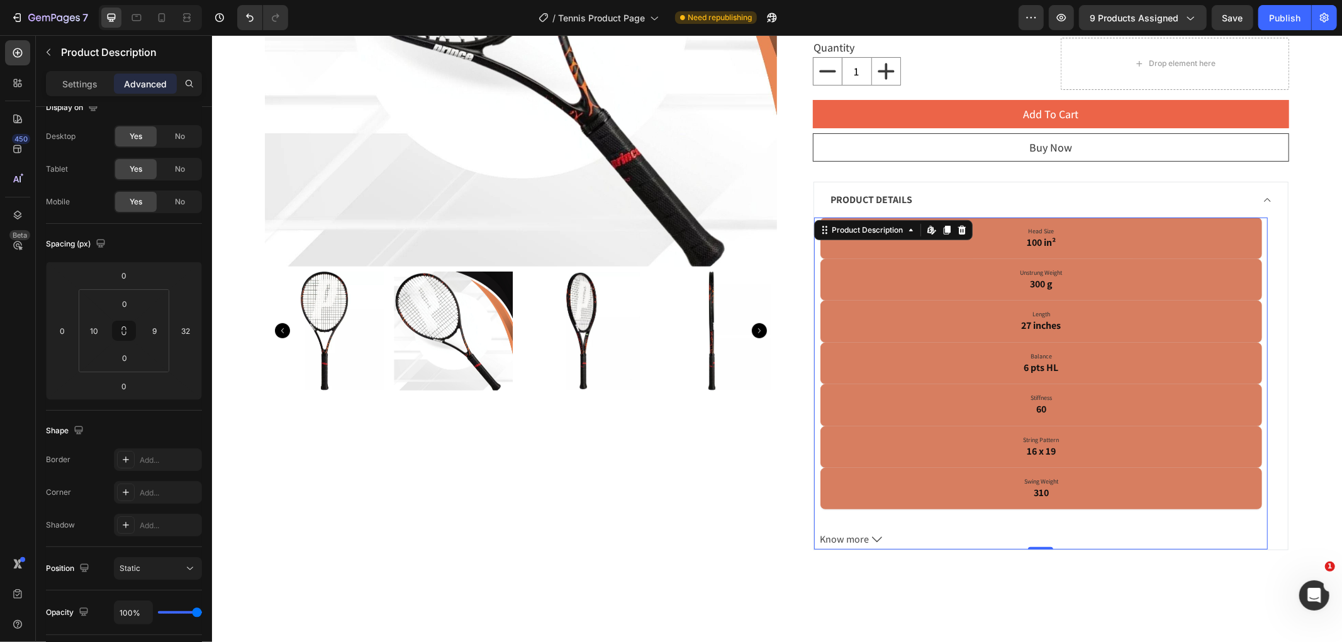
click at [848, 547] on span "Know more" at bounding box center [844, 539] width 49 height 20
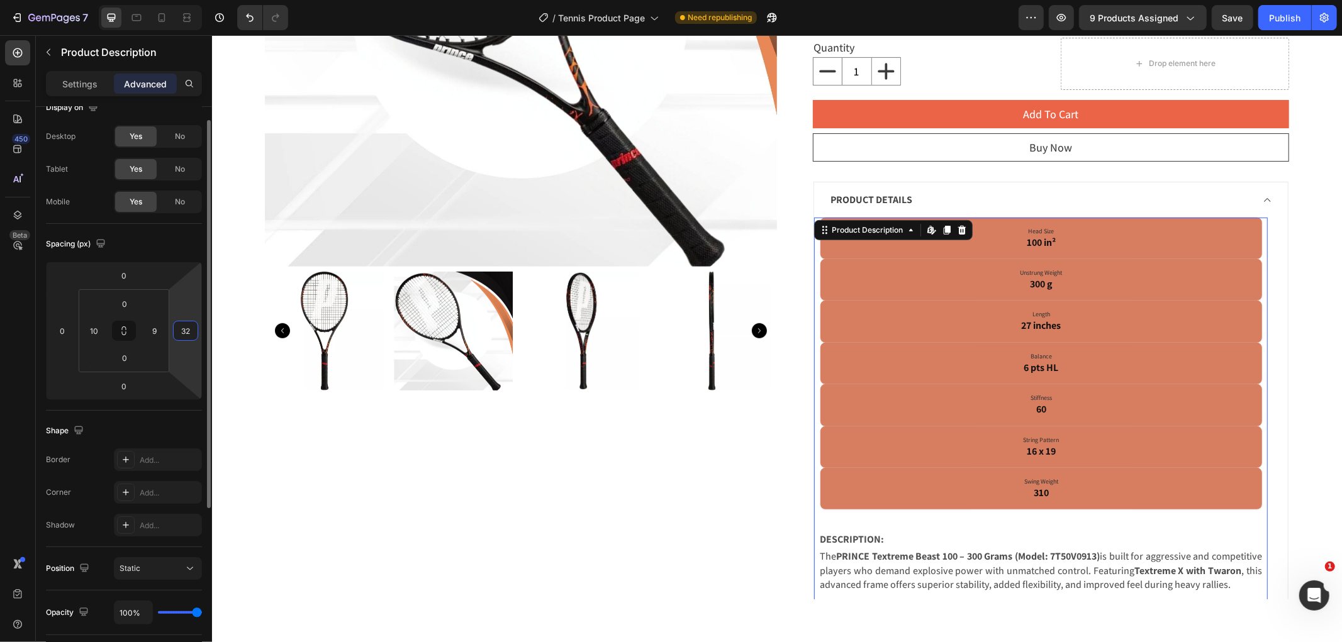
click at [191, 330] on input "32" at bounding box center [185, 330] width 19 height 19
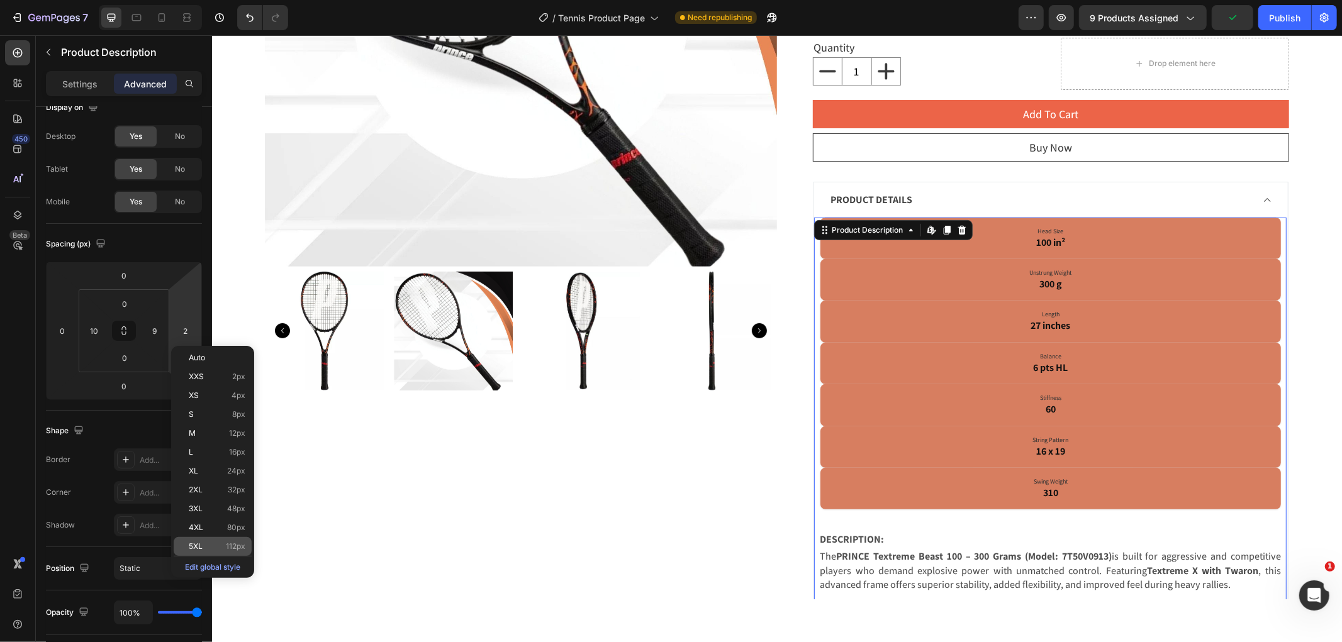
click at [226, 542] on span "112px" at bounding box center [236, 546] width 20 height 9
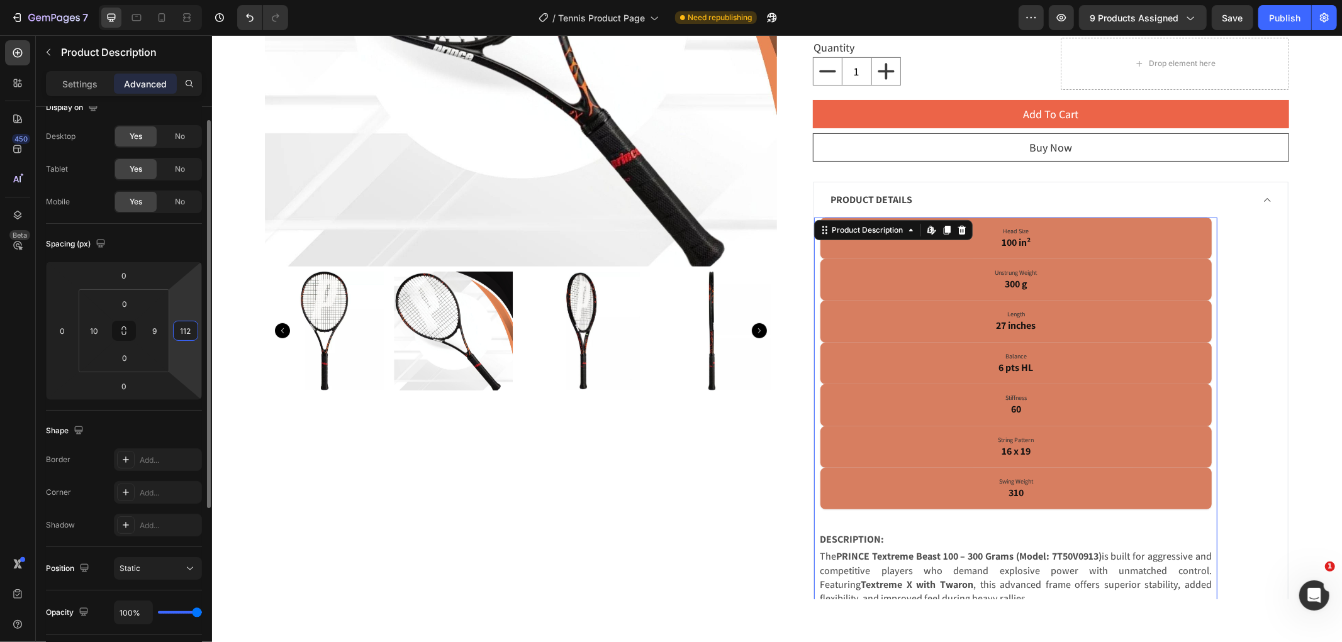
click at [184, 335] on input "112" at bounding box center [185, 330] width 19 height 19
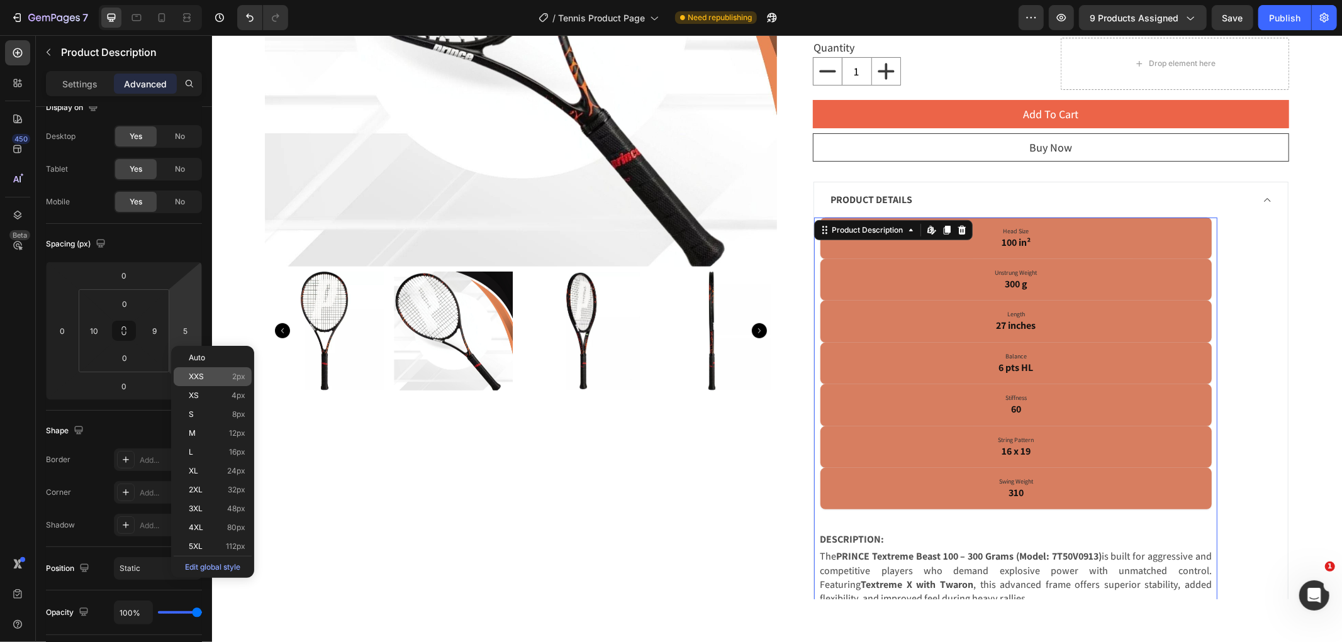
click at [203, 370] on div "XXS 2px" at bounding box center [213, 376] width 78 height 19
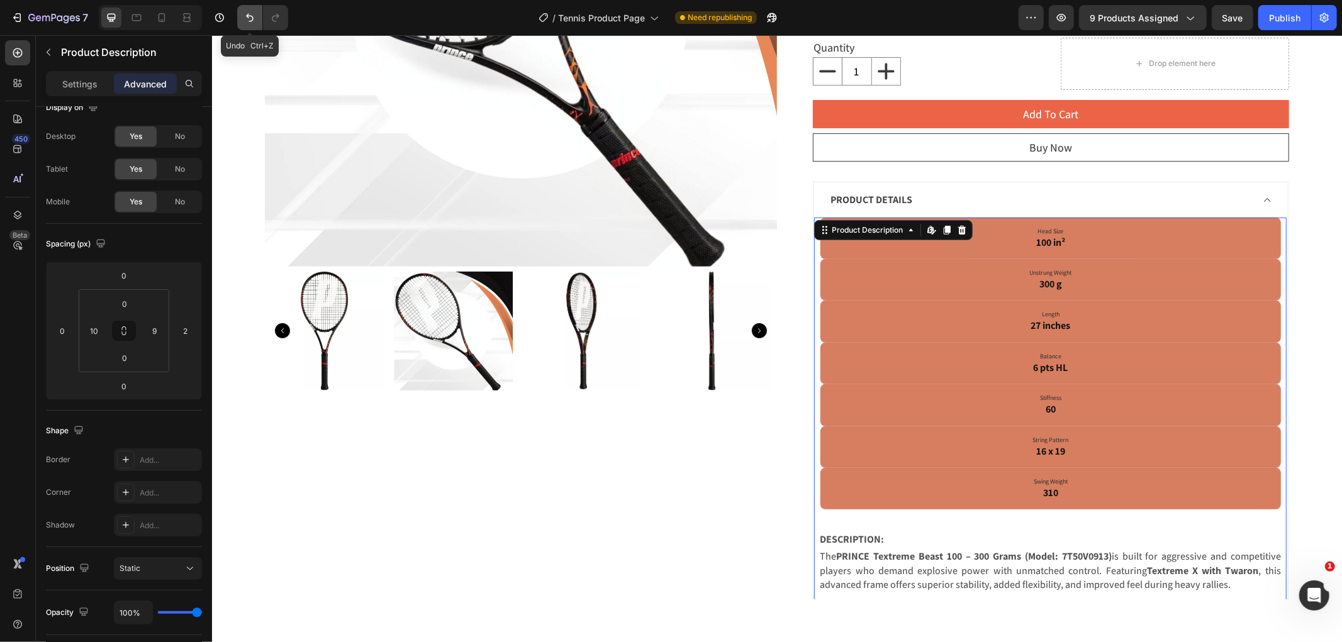
click at [244, 14] on icon "Undo/Redo" at bounding box center [249, 17] width 13 height 13
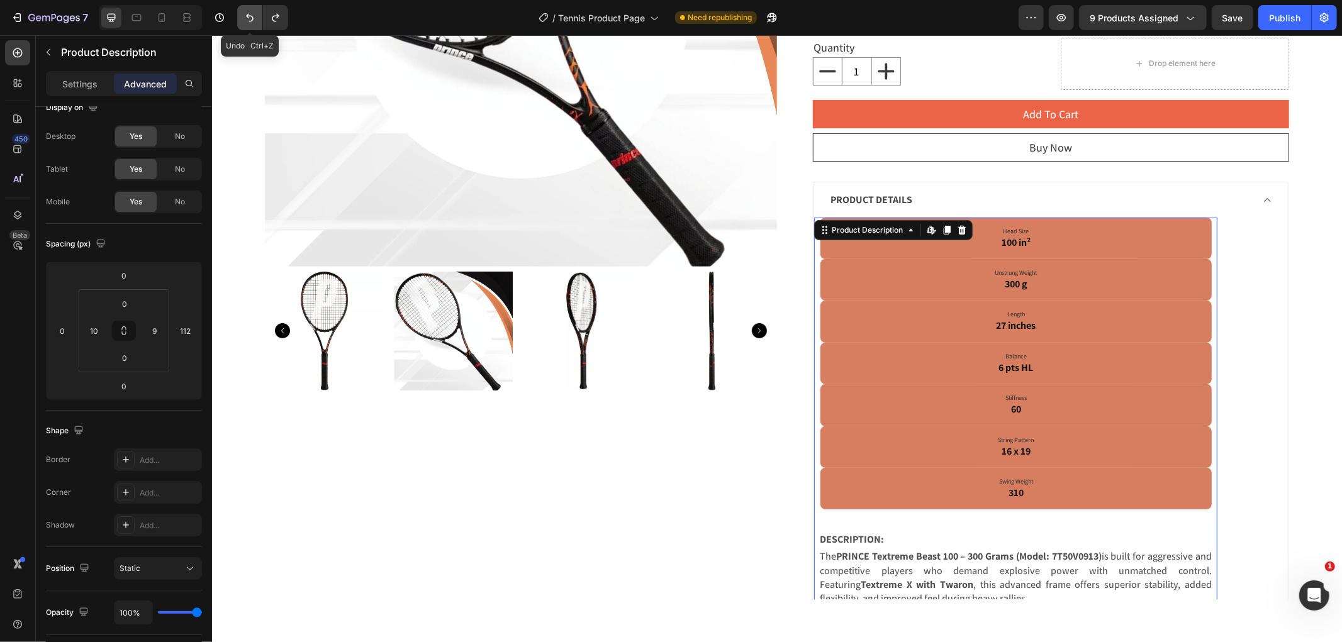
click at [244, 14] on icon "Undo/Redo" at bounding box center [249, 17] width 13 height 13
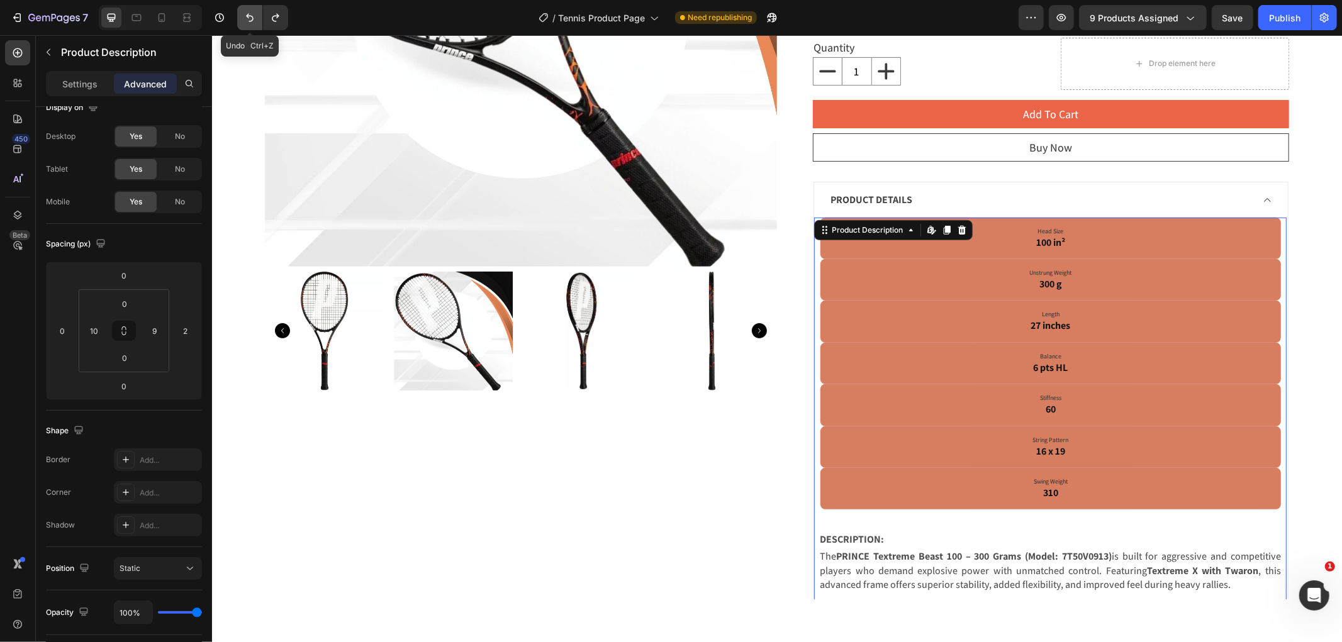
click at [244, 14] on icon "Undo/Redo" at bounding box center [249, 17] width 13 height 13
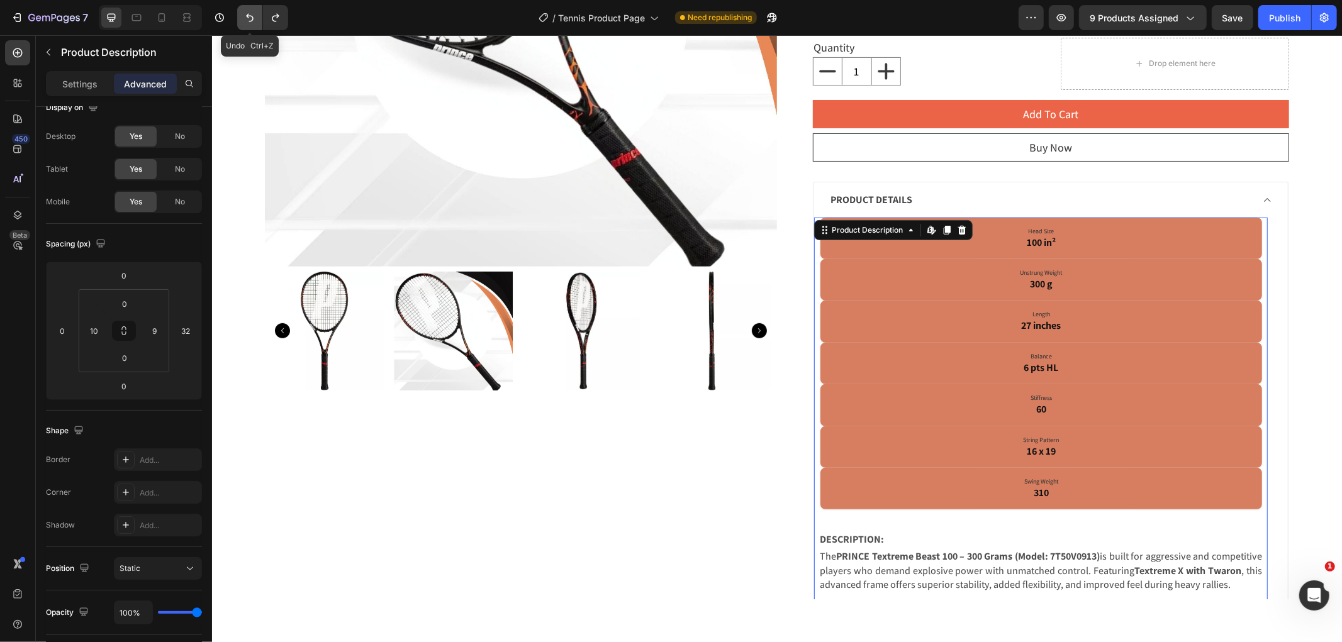
click at [244, 14] on icon "Undo/Redo" at bounding box center [249, 17] width 13 height 13
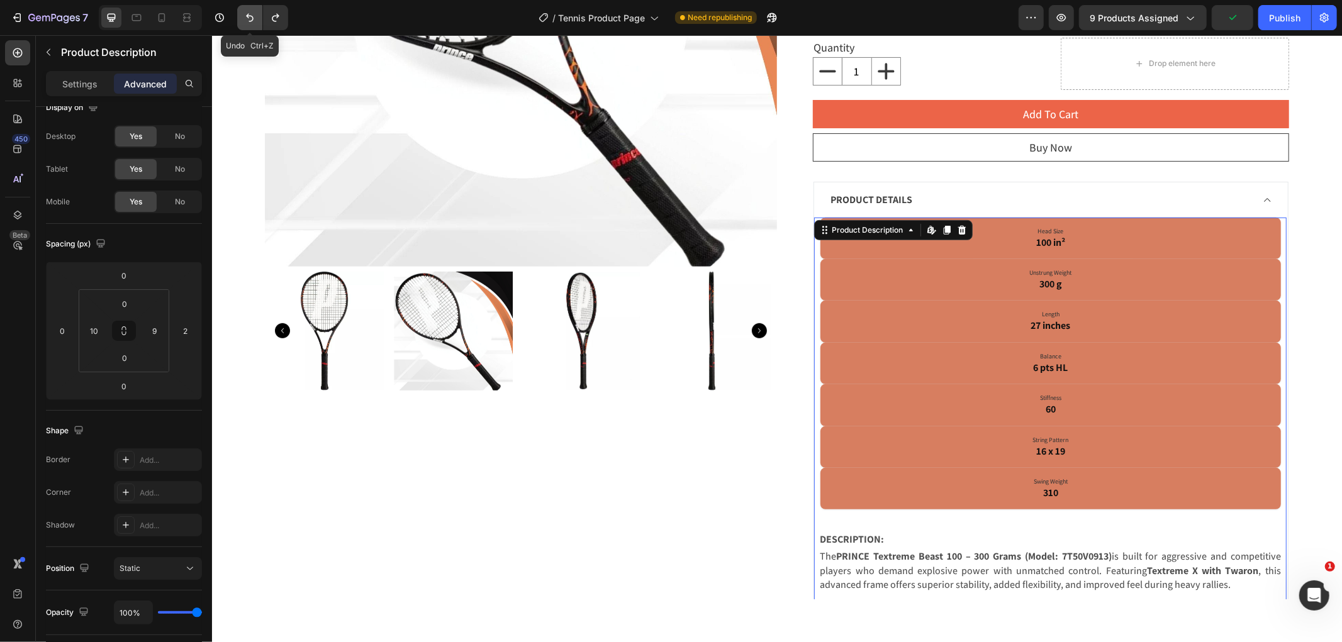
click at [244, 14] on icon "Undo/Redo" at bounding box center [249, 17] width 13 height 13
click at [254, 17] on icon "Undo/Redo" at bounding box center [249, 17] width 13 height 13
type input "0"
click at [254, 17] on icon "Undo/Redo" at bounding box center [249, 17] width 13 height 13
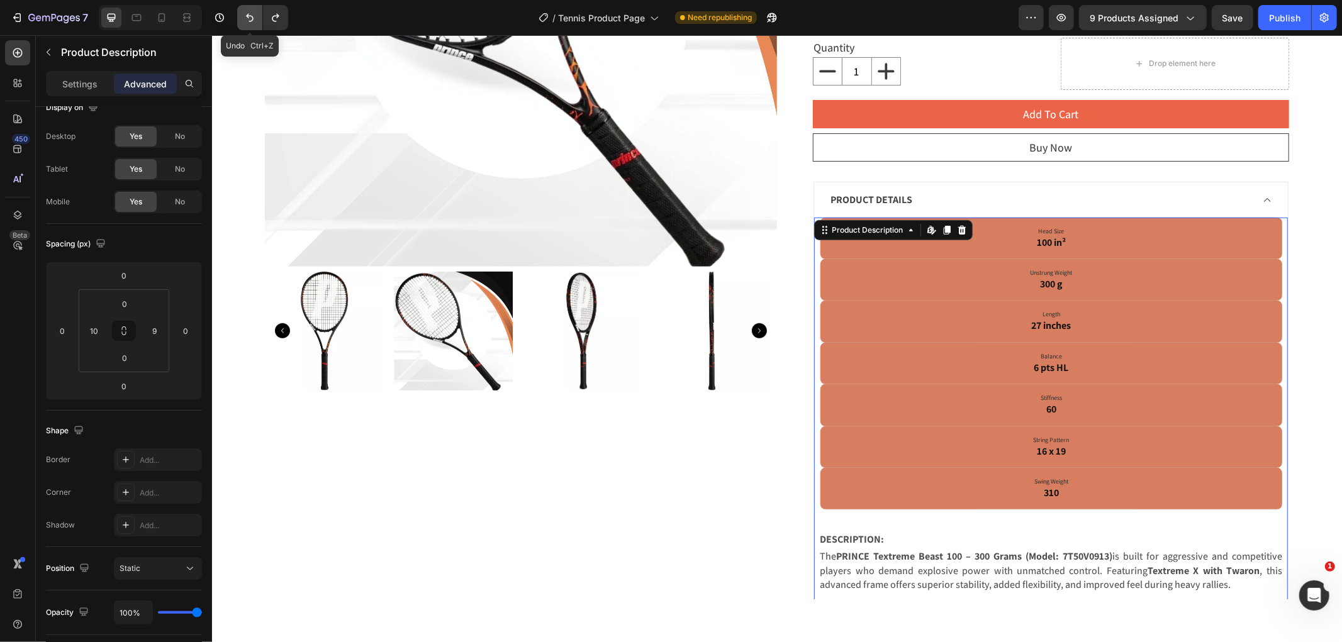
click at [254, 17] on icon "Undo/Redo" at bounding box center [249, 17] width 13 height 13
type input "7"
click at [254, 17] on icon "Undo/Redo" at bounding box center [249, 17] width 13 height 13
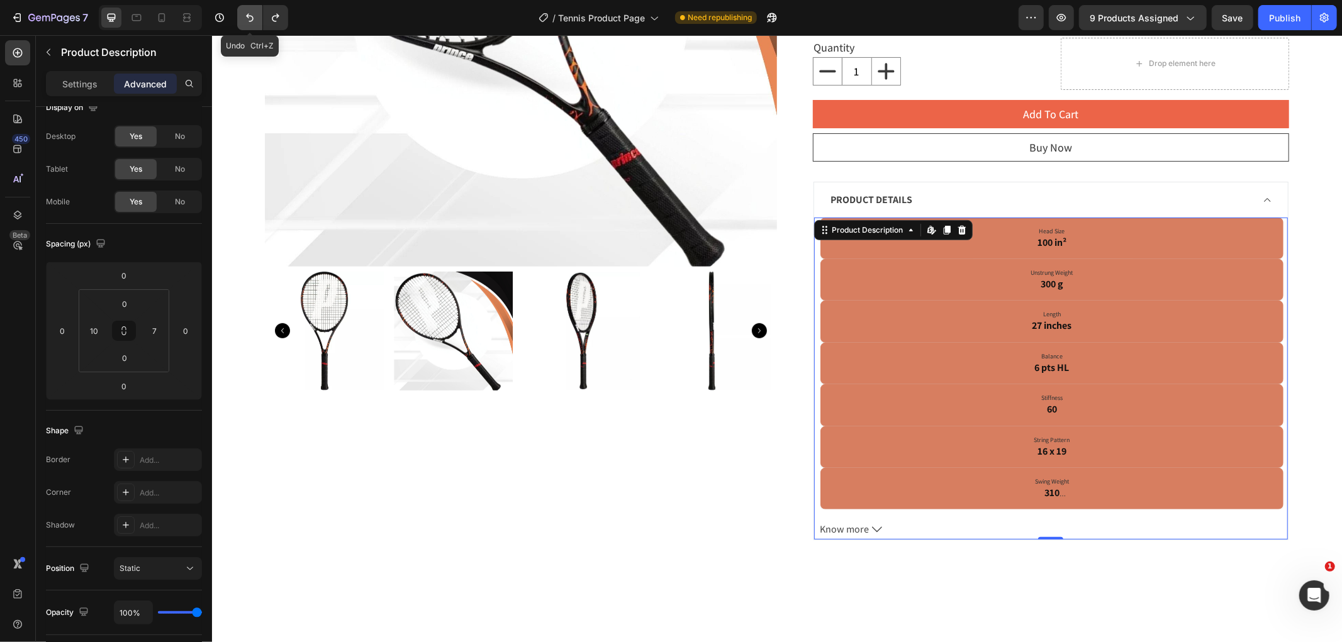
click at [254, 17] on icon "Undo/Redo" at bounding box center [249, 17] width 13 height 13
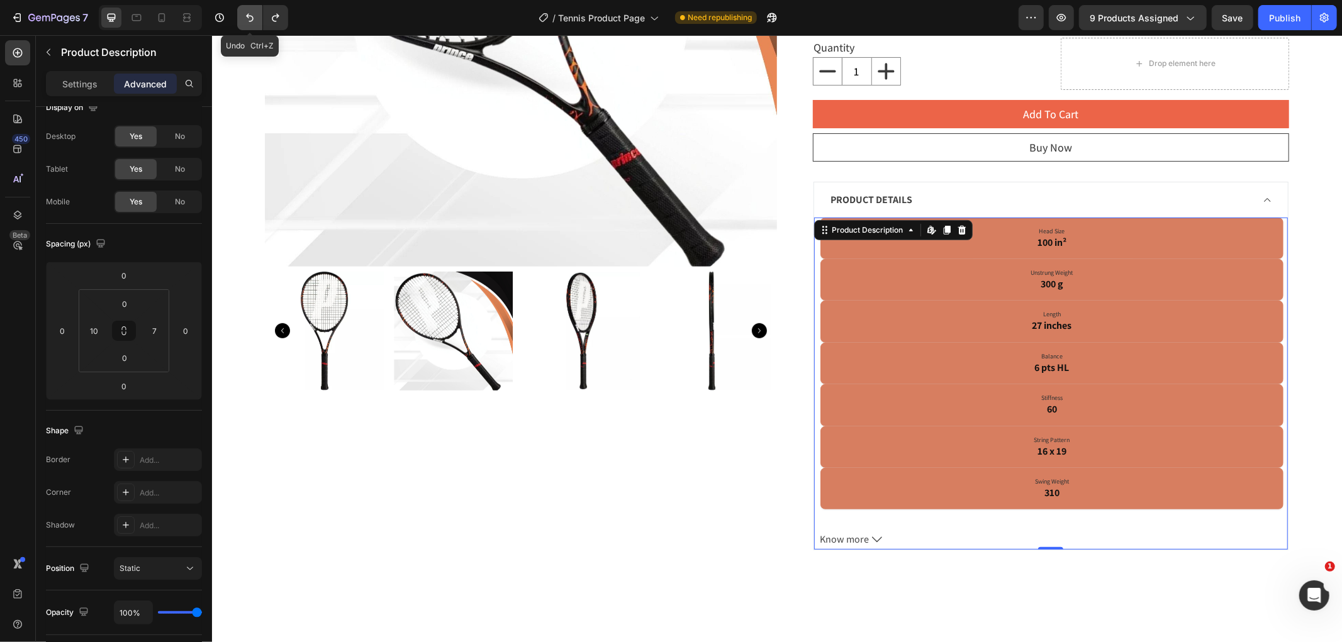
click at [254, 17] on icon "Undo/Redo" at bounding box center [249, 17] width 13 height 13
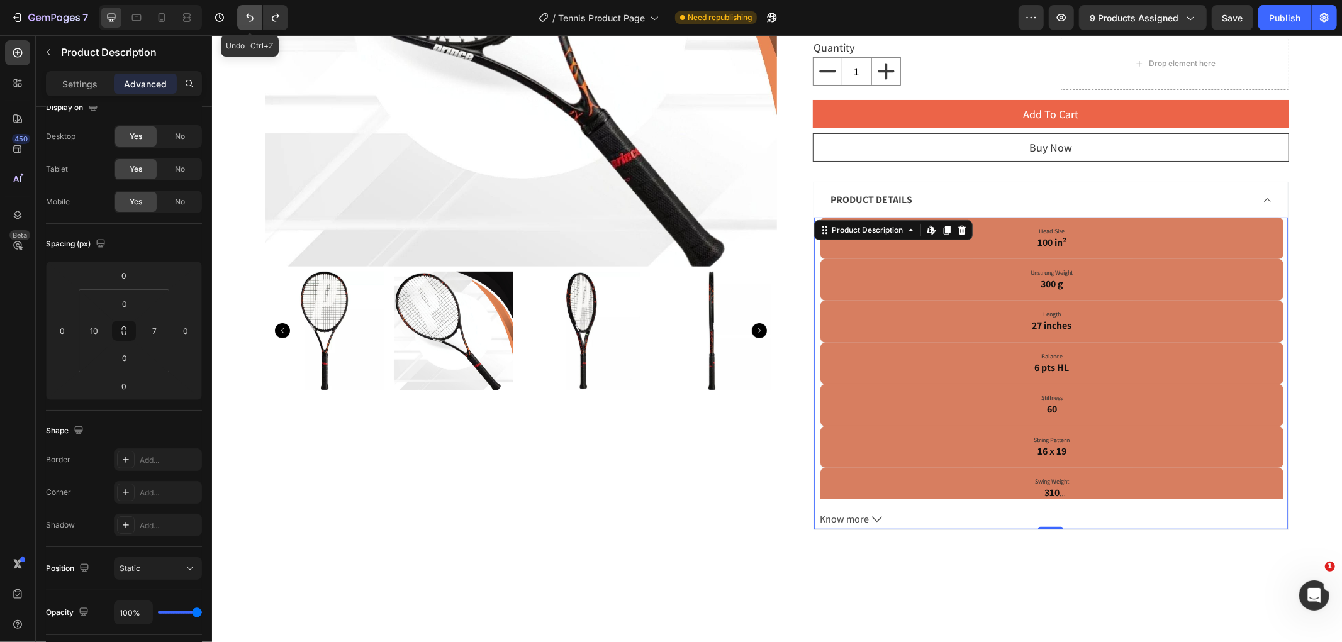
click at [254, 17] on icon "Undo/Redo" at bounding box center [249, 17] width 13 height 13
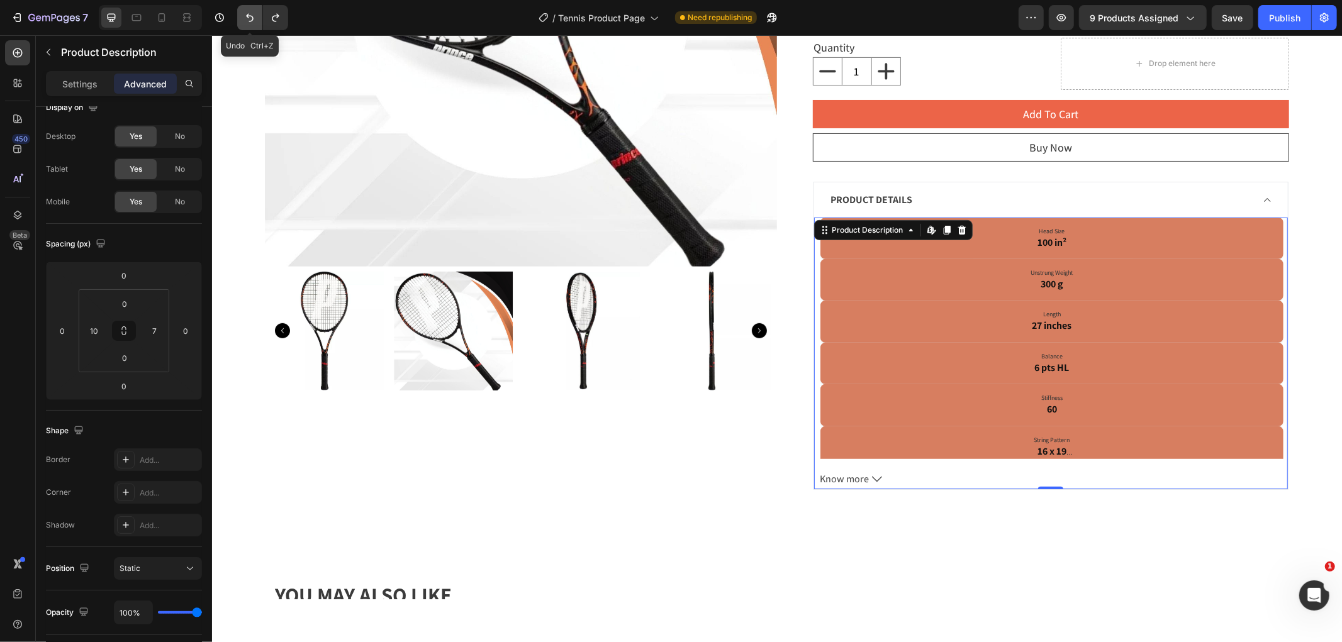
click at [254, 17] on icon "Undo/Redo" at bounding box center [249, 17] width 13 height 13
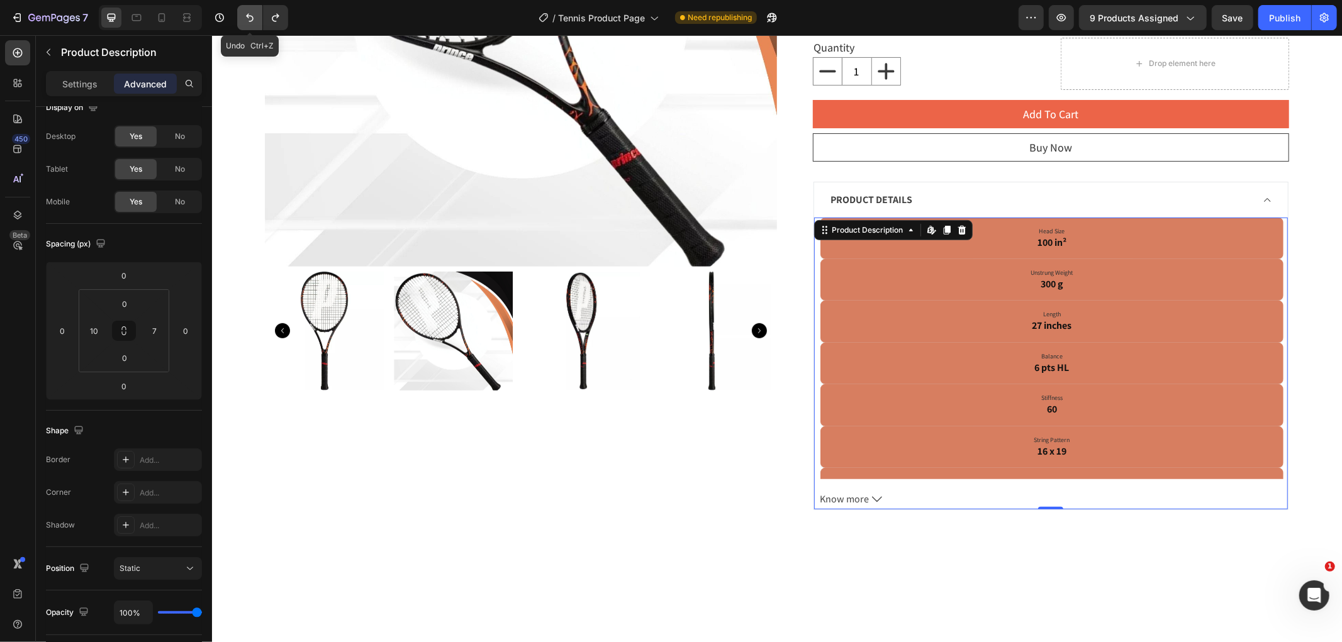
click at [254, 17] on icon "Undo/Redo" at bounding box center [249, 17] width 13 height 13
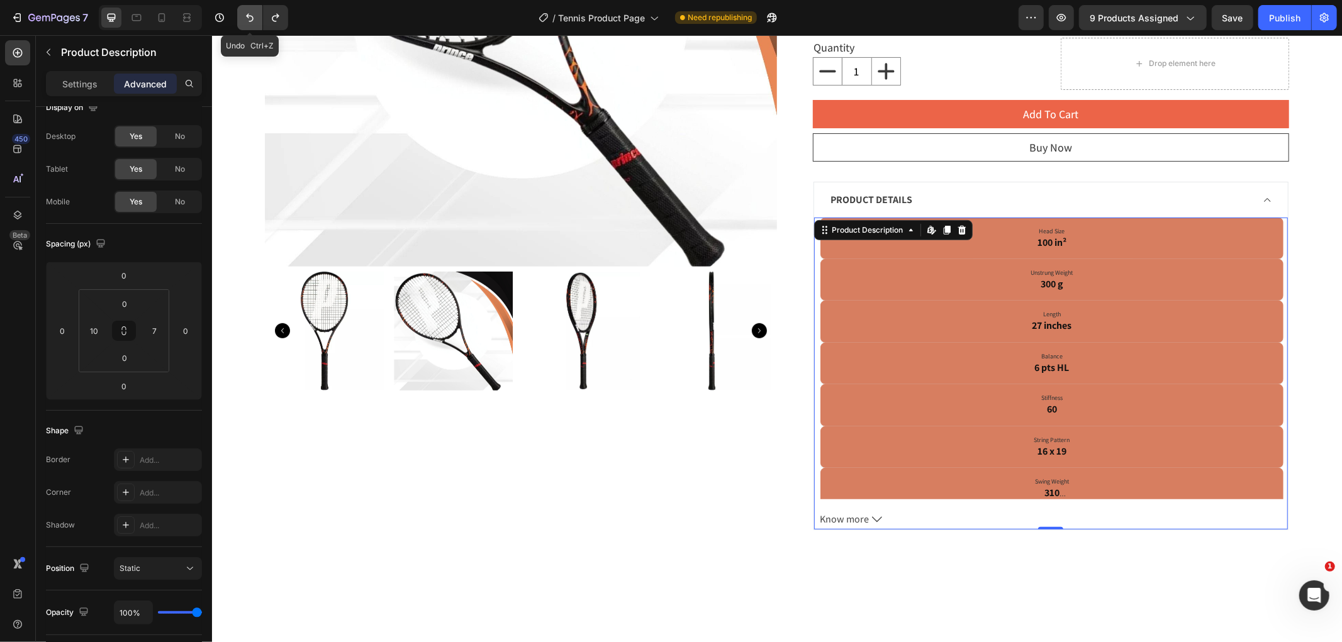
click at [254, 17] on icon "Undo/Redo" at bounding box center [249, 17] width 13 height 13
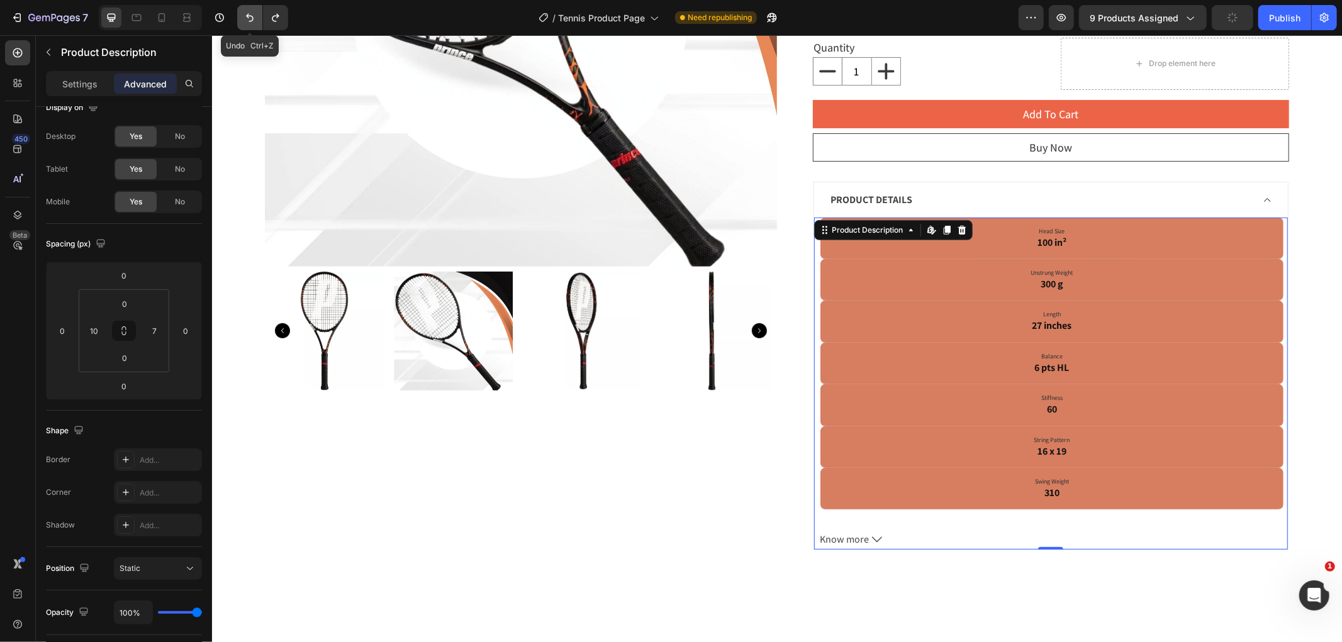
click at [254, 17] on icon "Undo/Redo" at bounding box center [249, 17] width 13 height 13
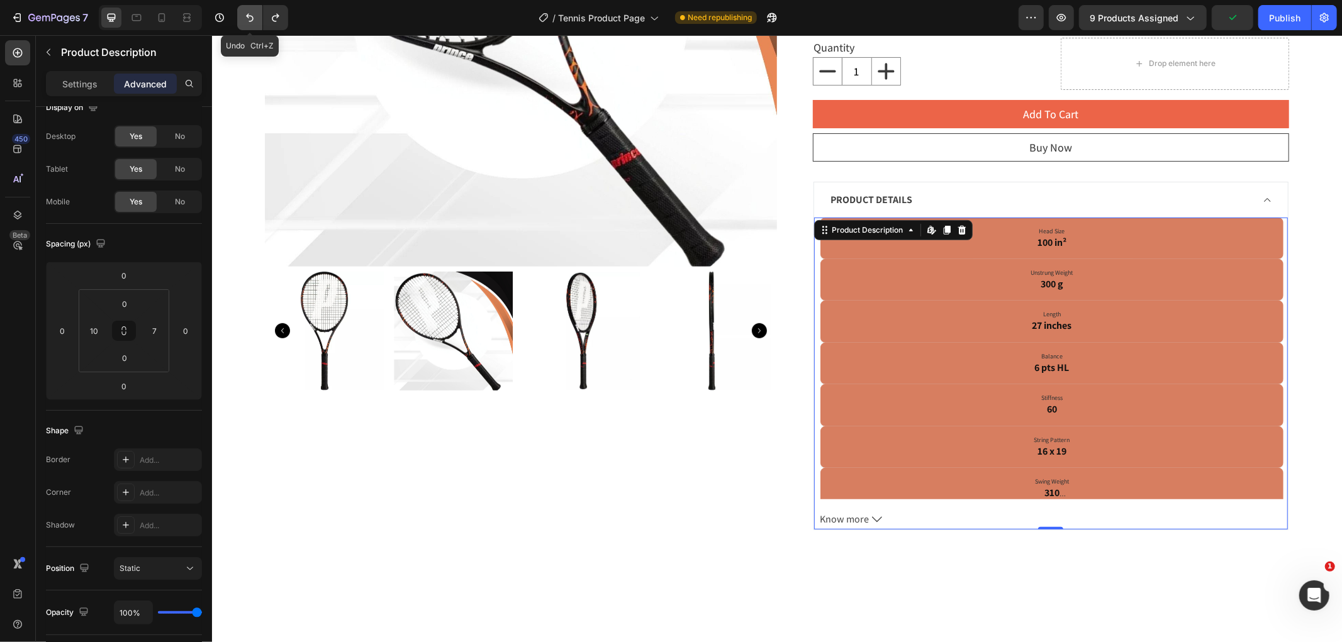
click at [254, 17] on icon "Undo/Redo" at bounding box center [249, 17] width 13 height 13
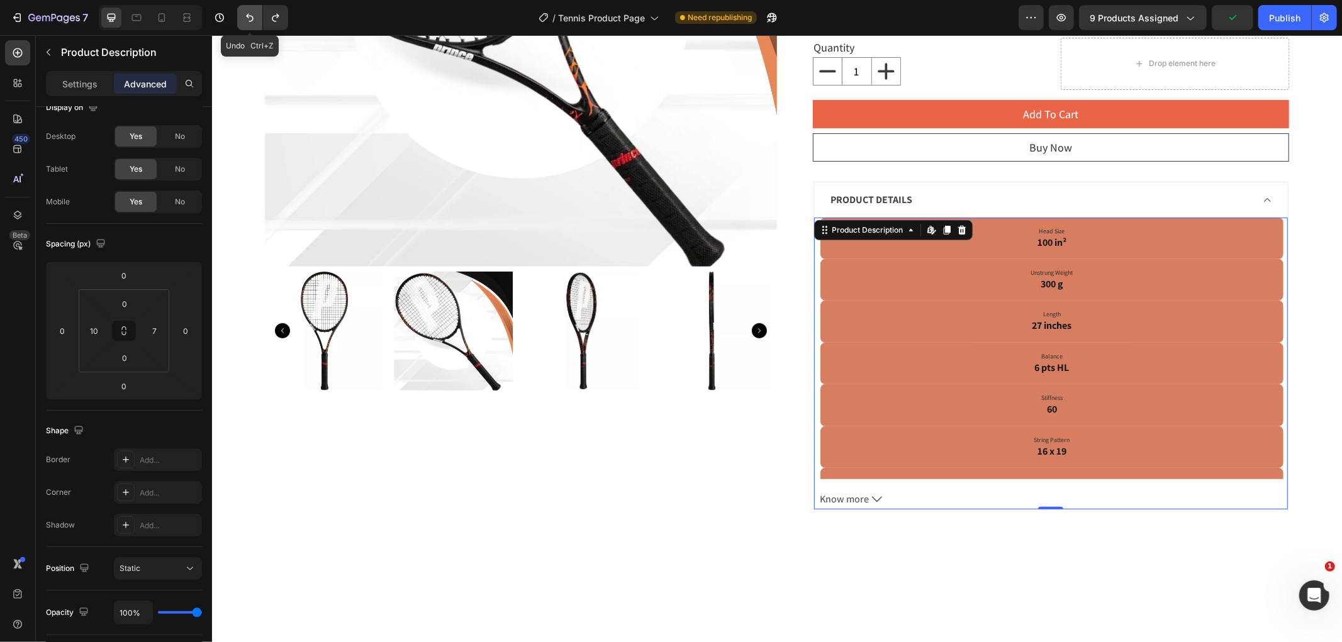
click at [254, 17] on icon "Undo/Redo" at bounding box center [249, 17] width 13 height 13
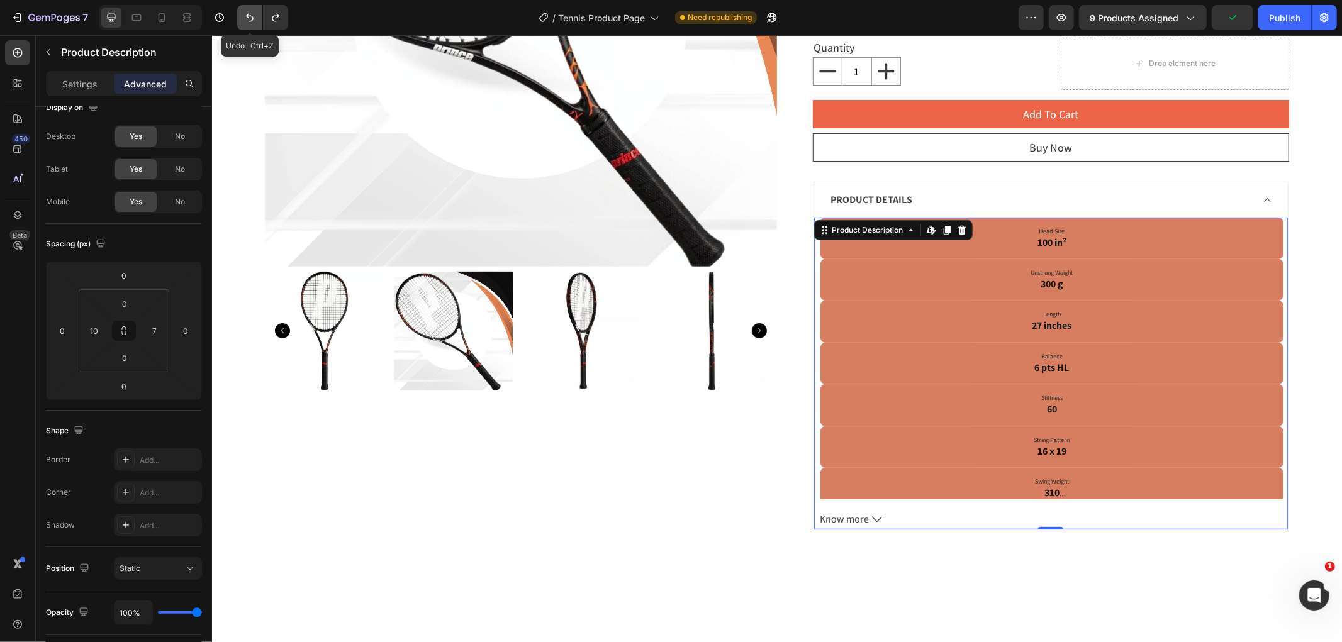
click at [254, 17] on icon "Undo/Redo" at bounding box center [249, 17] width 13 height 13
click at [249, 20] on icon "Undo/Redo" at bounding box center [249, 17] width 13 height 13
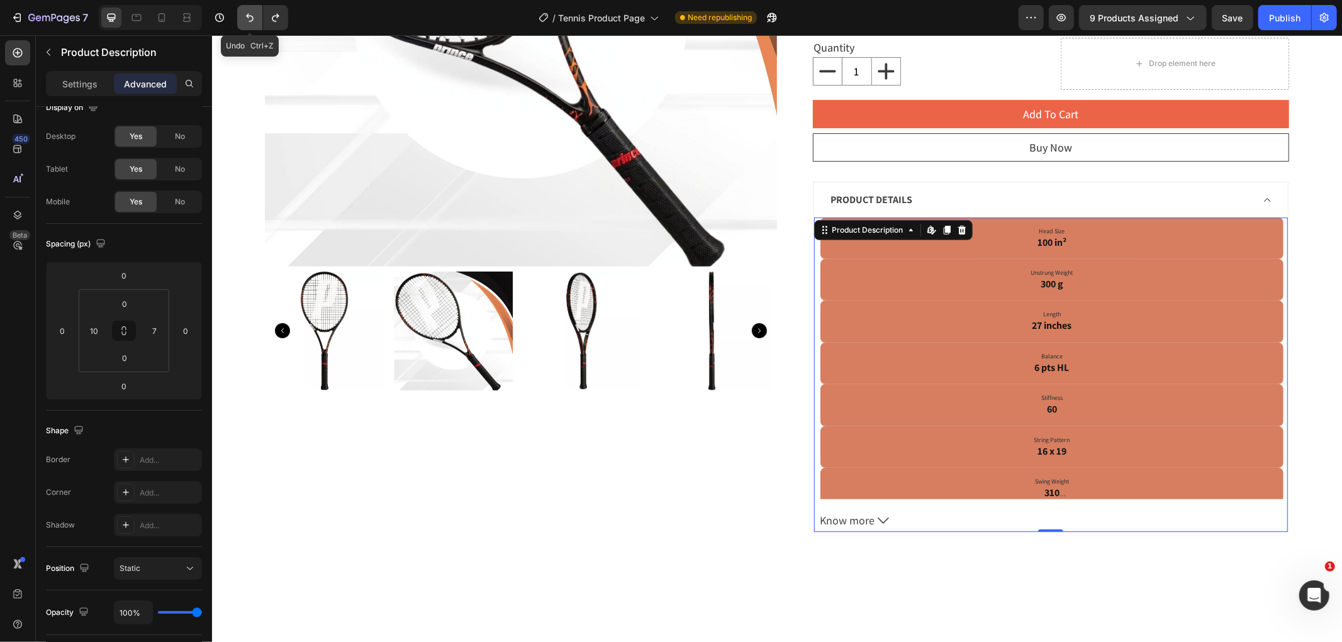
click at [249, 20] on icon "Undo/Redo" at bounding box center [249, 17] width 13 height 13
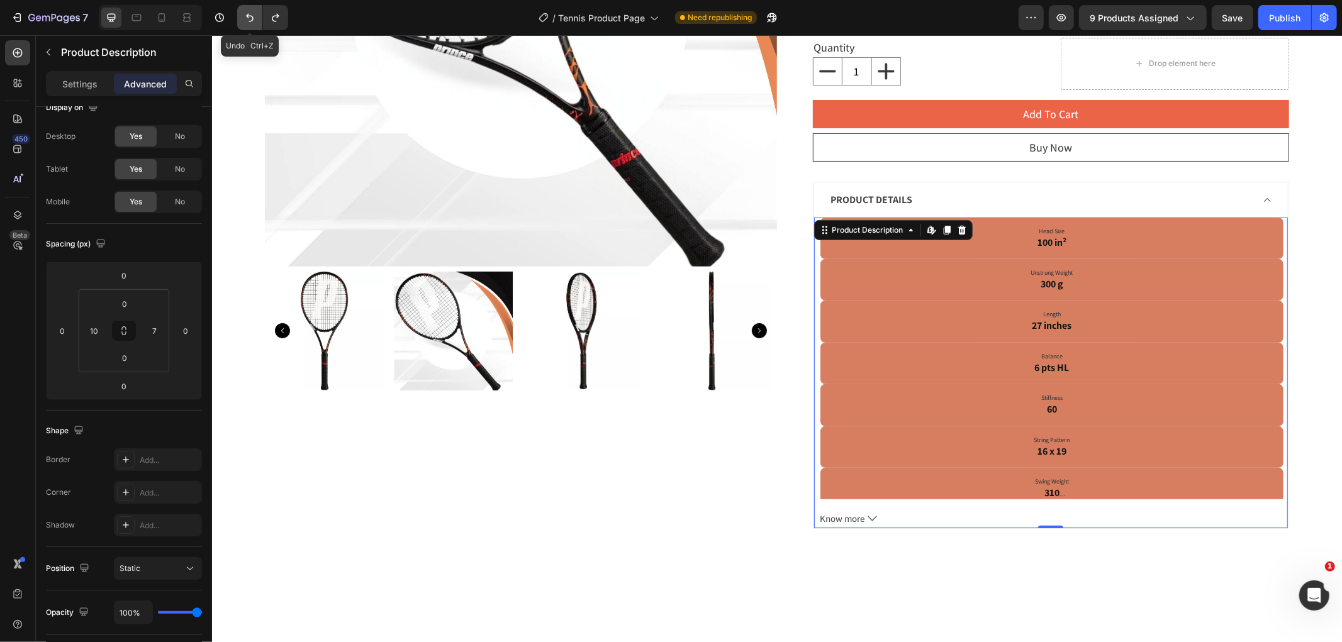
click at [249, 20] on icon "Undo/Redo" at bounding box center [249, 17] width 13 height 13
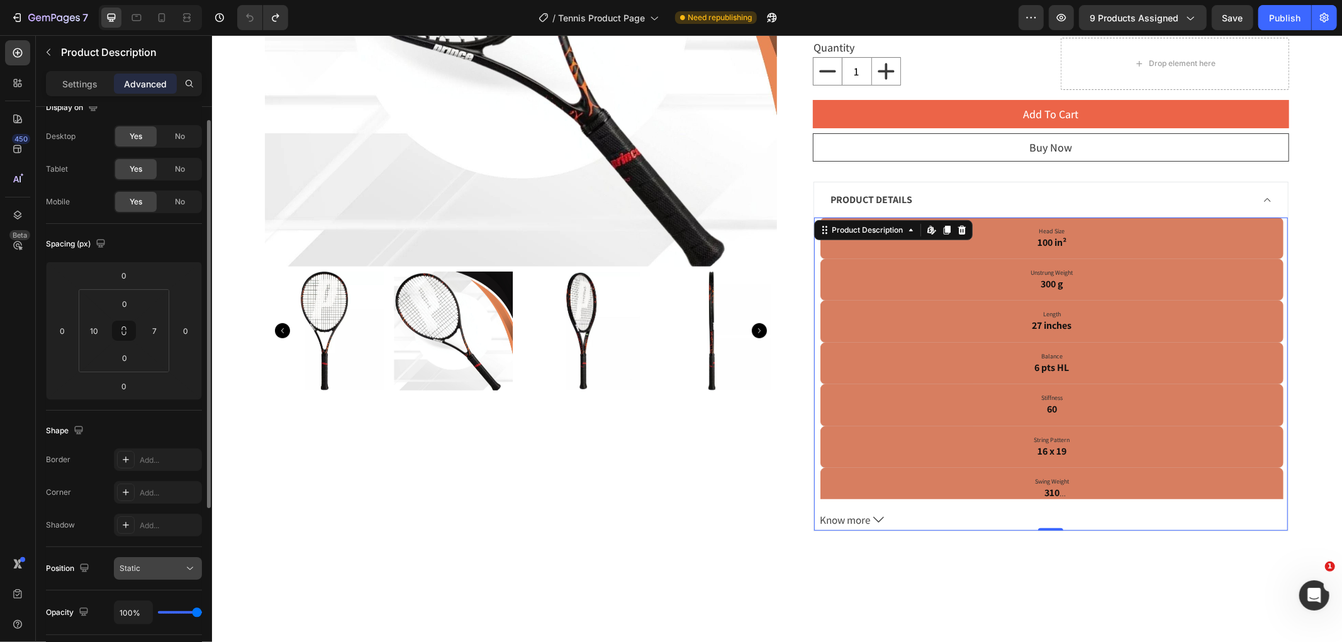
click at [189, 562] on icon at bounding box center [190, 568] width 13 height 13
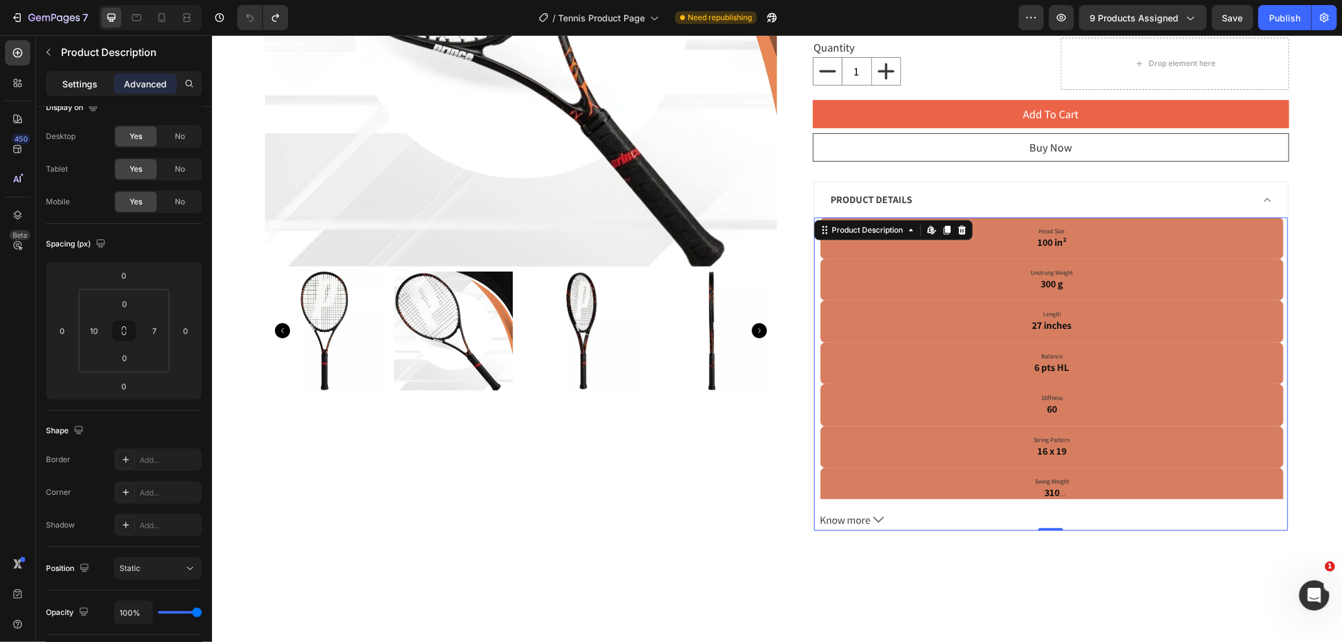
click at [92, 81] on p "Settings" at bounding box center [79, 83] width 35 height 13
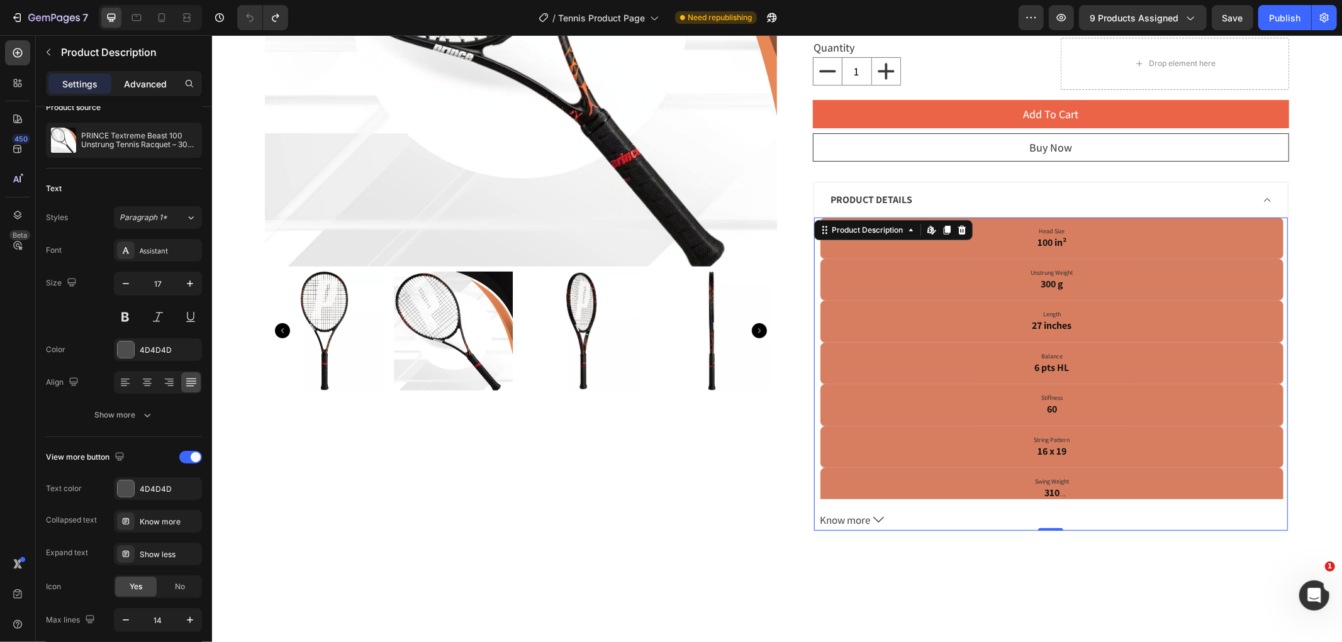
click at [158, 83] on p "Advanced" at bounding box center [145, 83] width 43 height 13
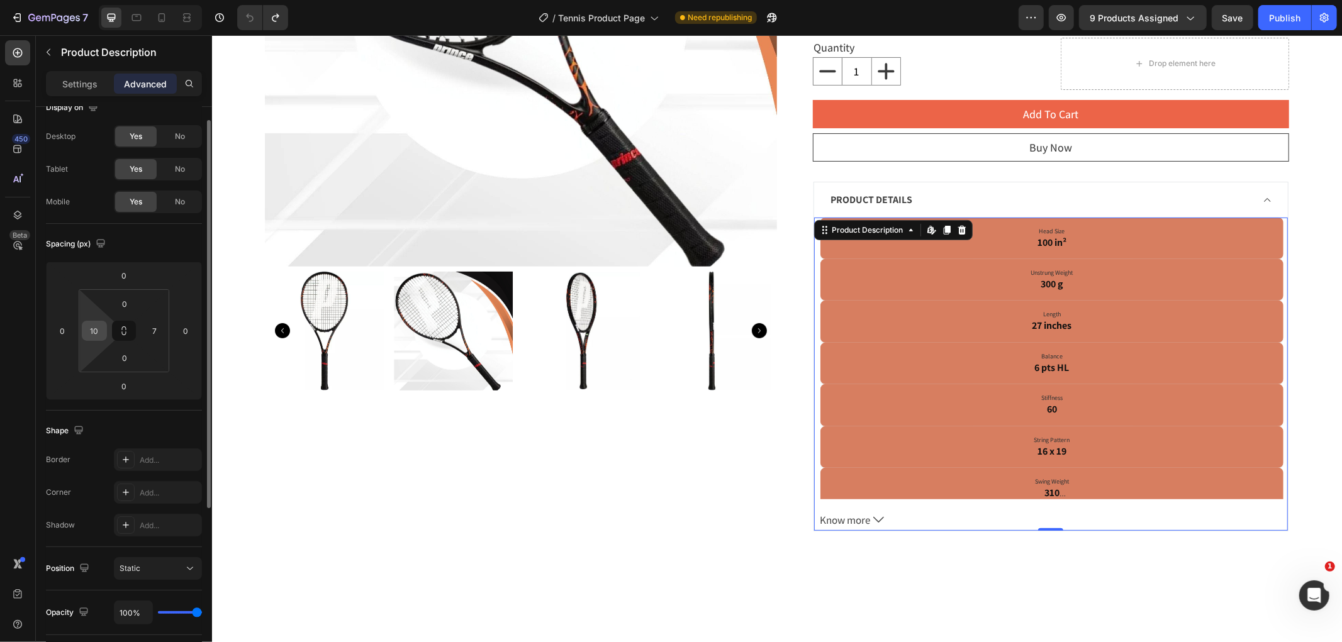
click at [96, 328] on input "10" at bounding box center [94, 330] width 19 height 19
type input "10"
click at [208, 510] on div at bounding box center [207, 392] width 9 height 571
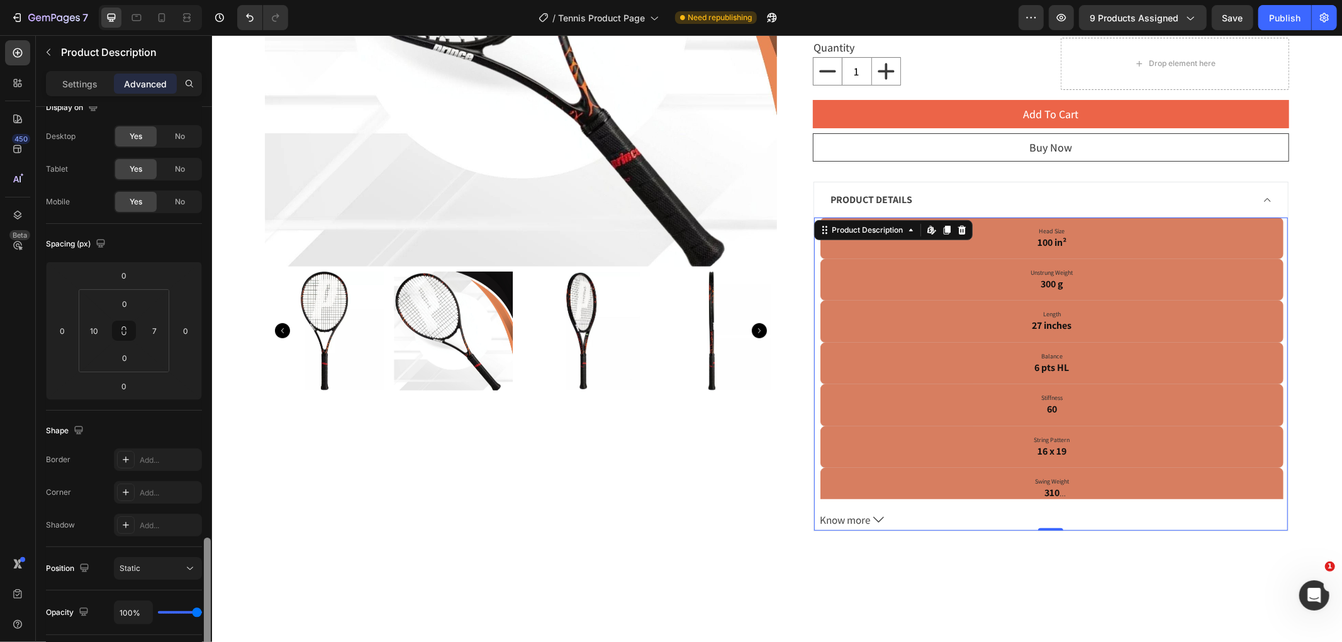
scroll to position [268, 0]
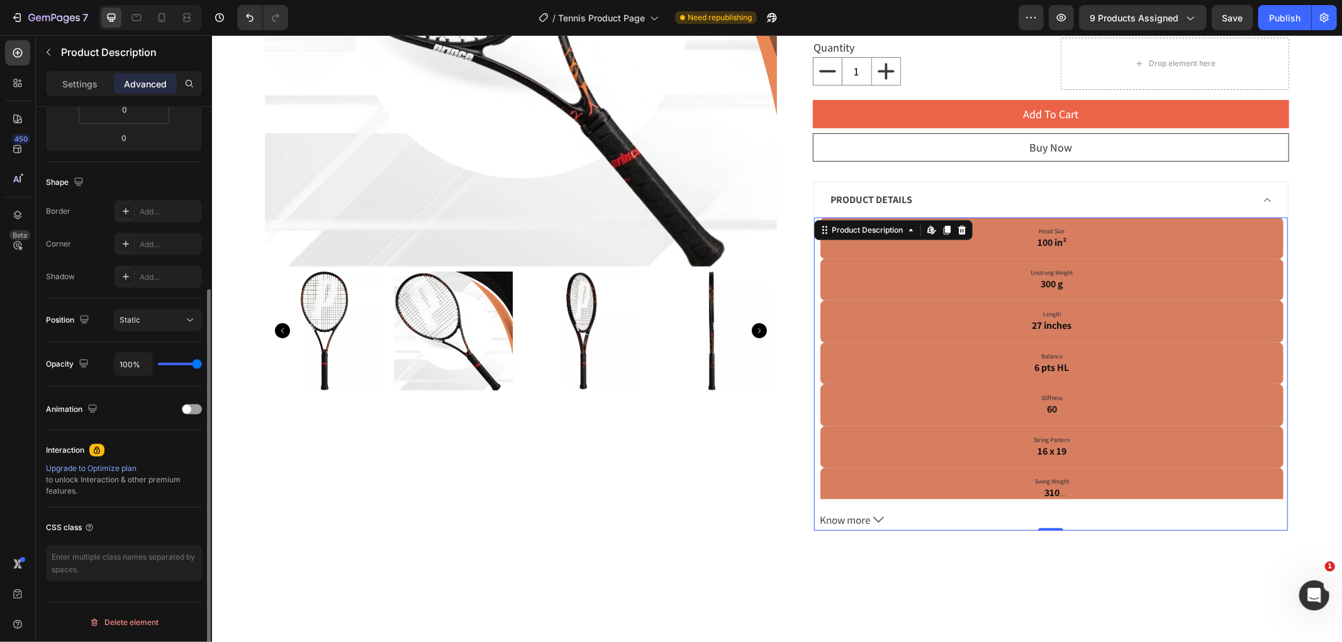
type input "51%"
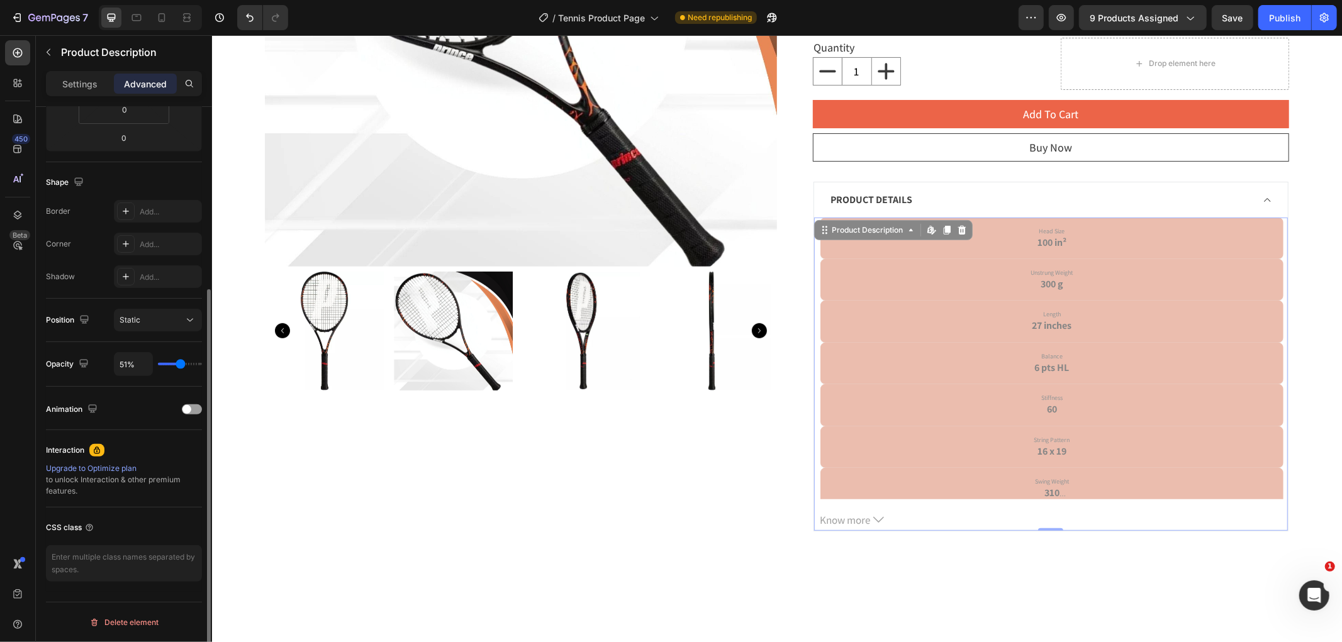
type input "51"
click at [180, 363] on input "range" at bounding box center [180, 364] width 44 height 3
type input "76%"
type input "76"
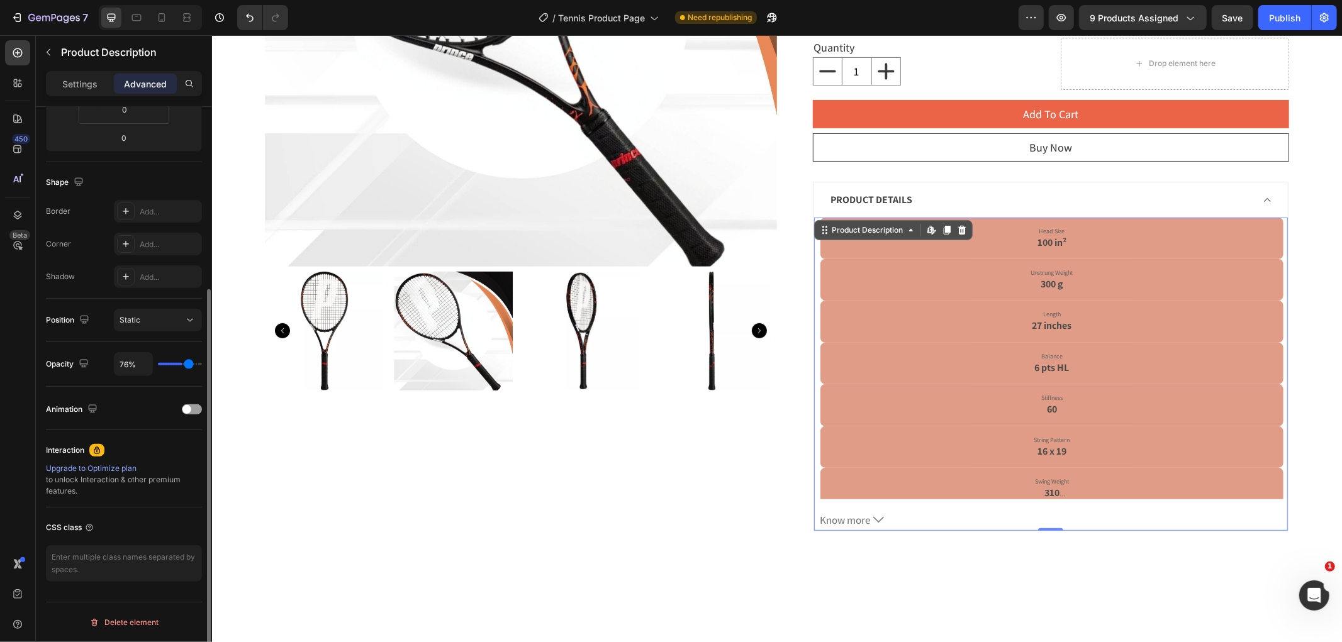
type input "94%"
type input "94"
type input "99%"
type input "99"
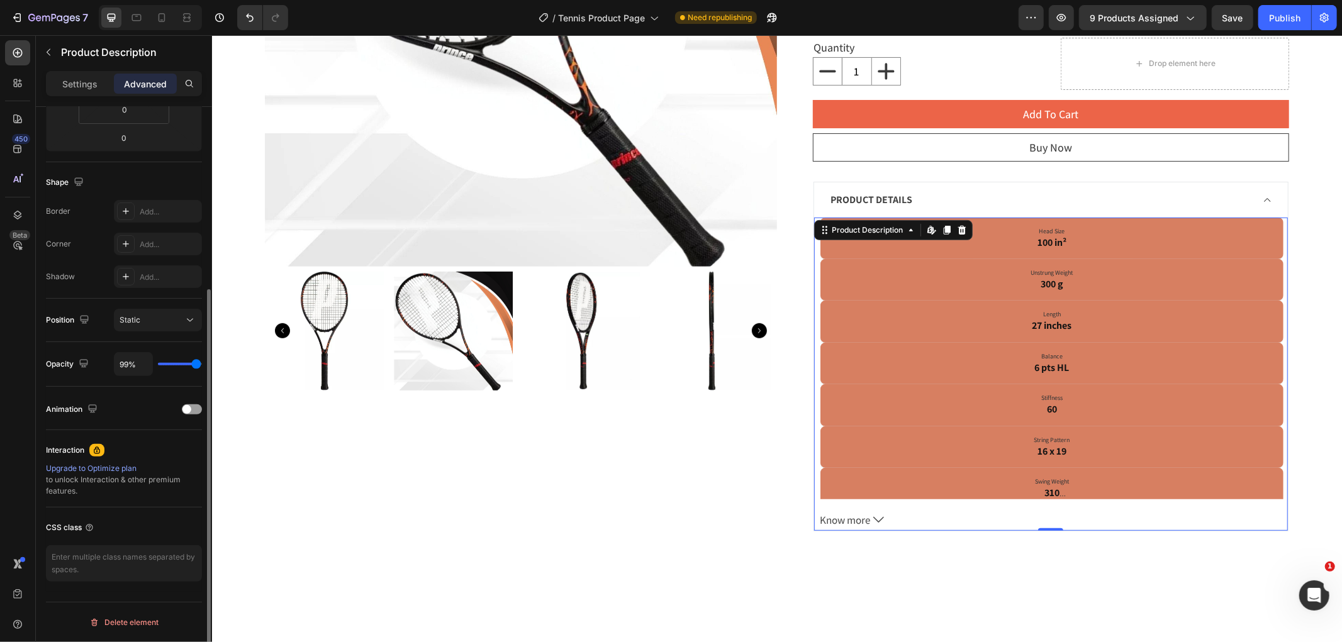
type input "100%"
drag, startPoint x: 180, startPoint y: 362, endPoint x: 204, endPoint y: 365, distance: 24.7
type input "100"
click at [202, 365] on input "range" at bounding box center [180, 364] width 44 height 3
click at [179, 309] on button "Static" at bounding box center [158, 320] width 88 height 23
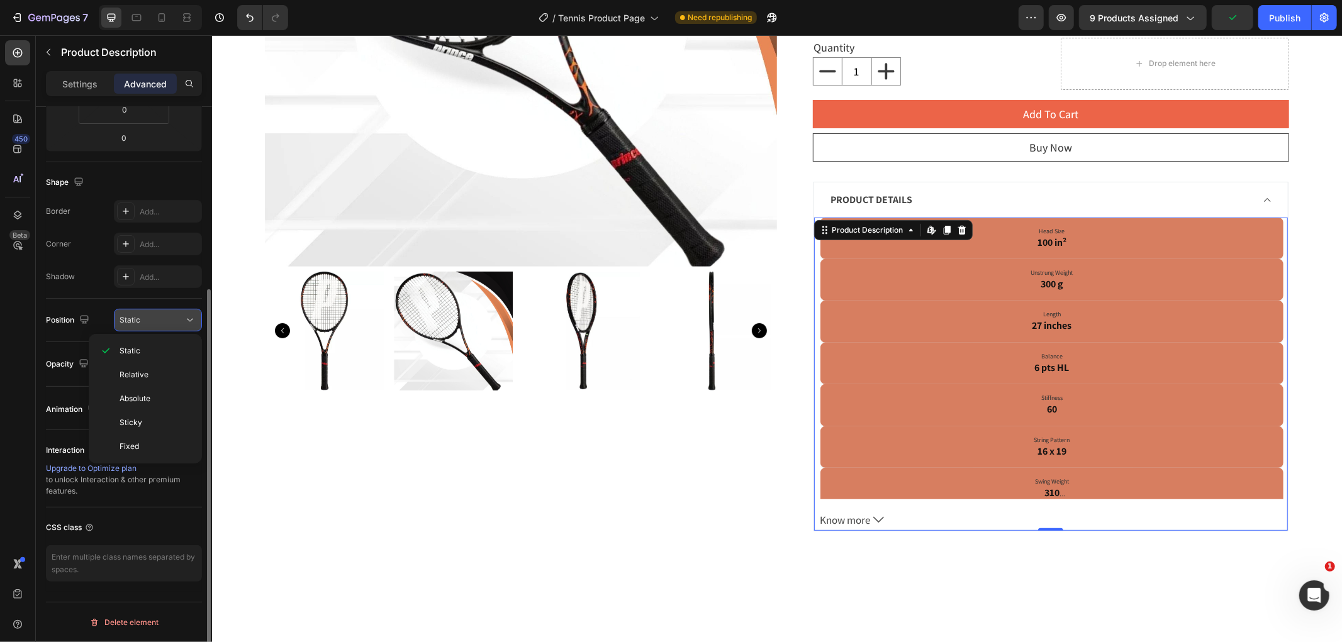
click at [179, 309] on button "Static" at bounding box center [158, 320] width 88 height 23
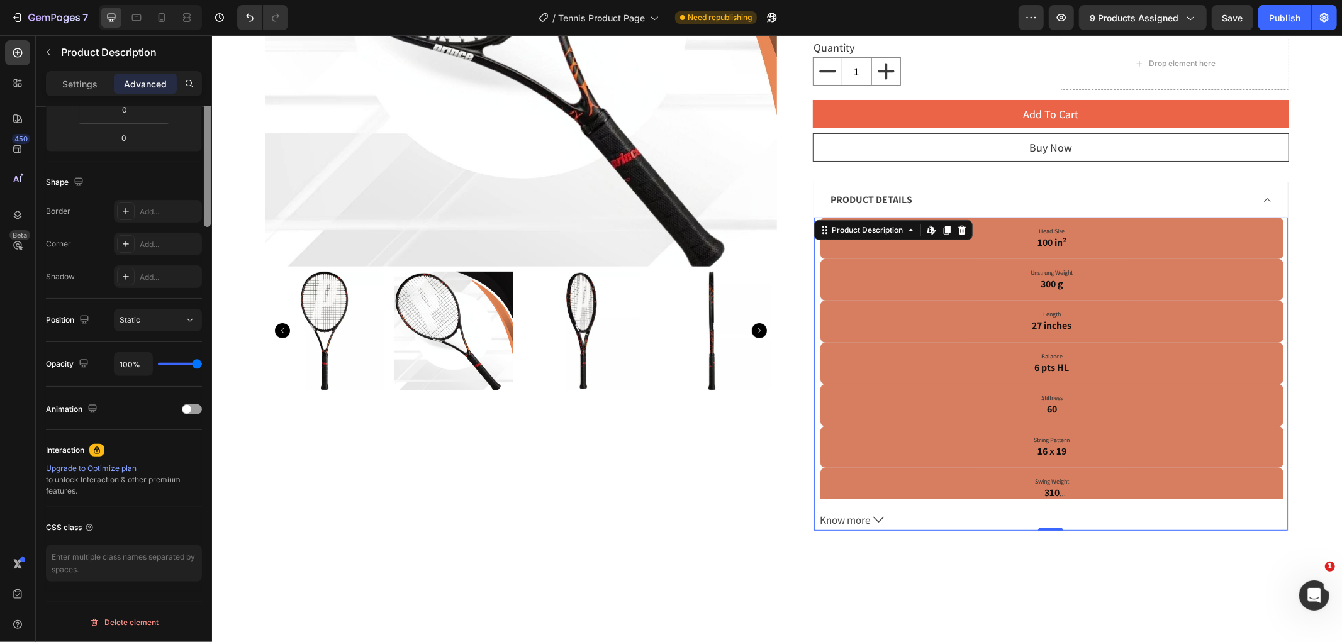
scroll to position [0, 0]
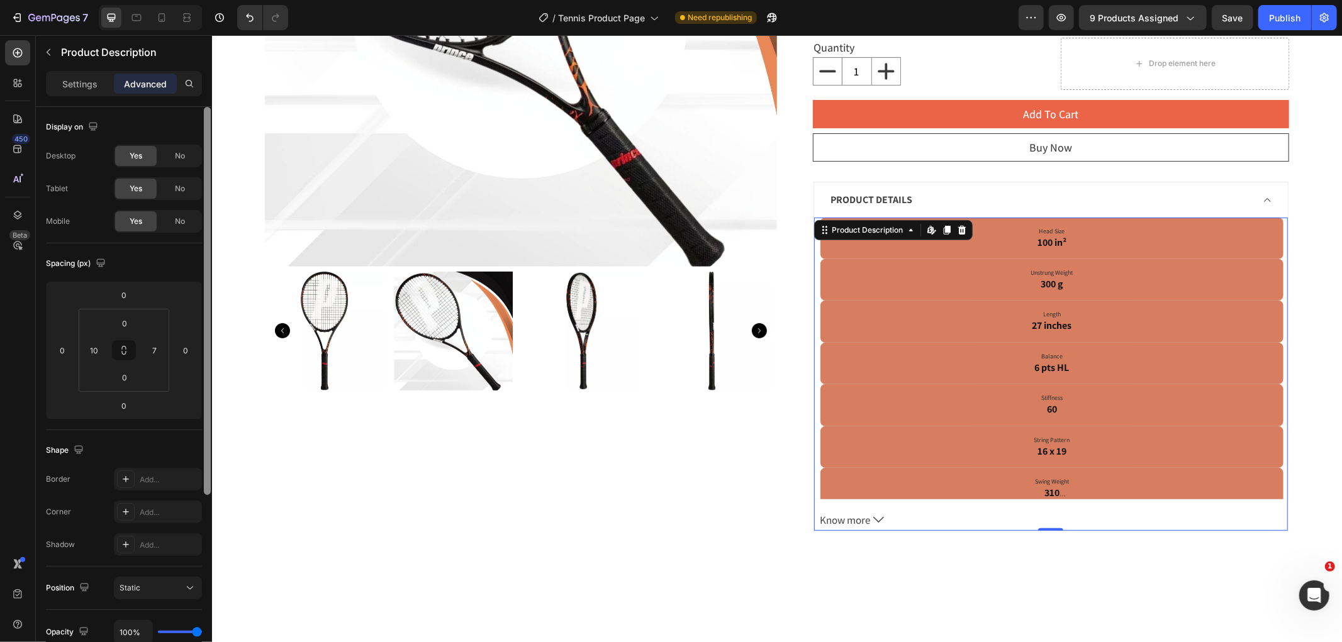
click at [206, 237] on div at bounding box center [207, 392] width 9 height 571
click at [84, 71] on div "Settings Advanced" at bounding box center [124, 83] width 156 height 25
click at [86, 76] on div "Settings" at bounding box center [79, 84] width 63 height 20
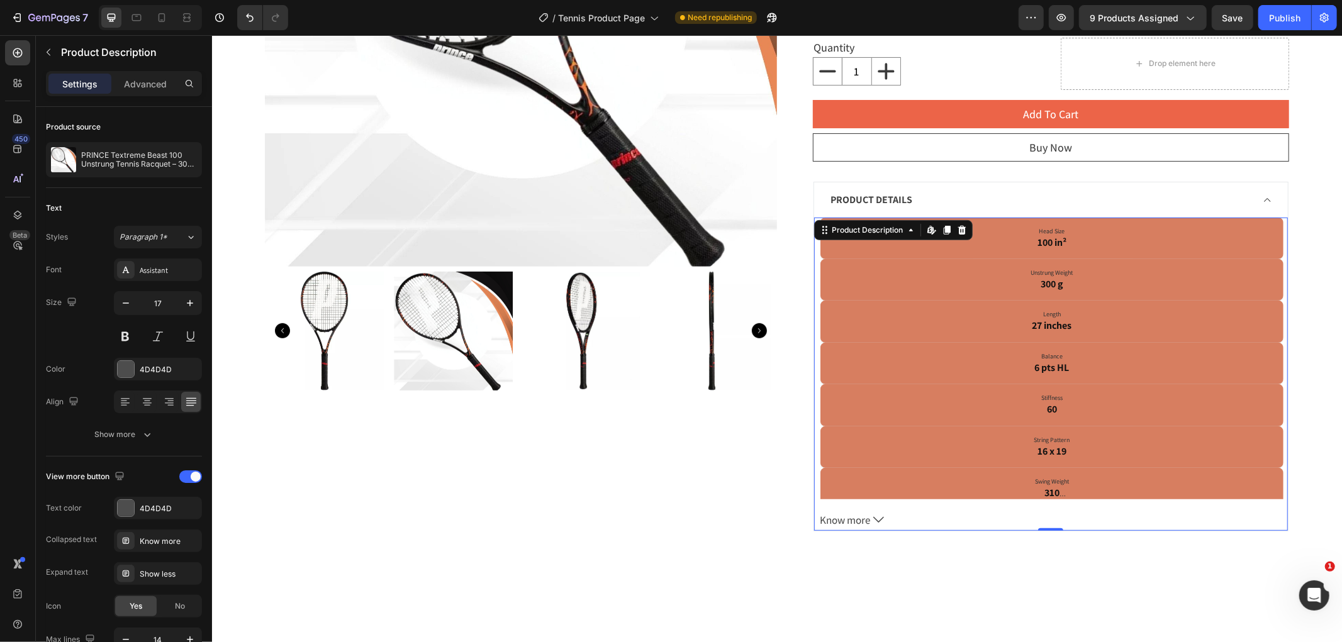
click at [841, 518] on span "Know more" at bounding box center [845, 519] width 50 height 21
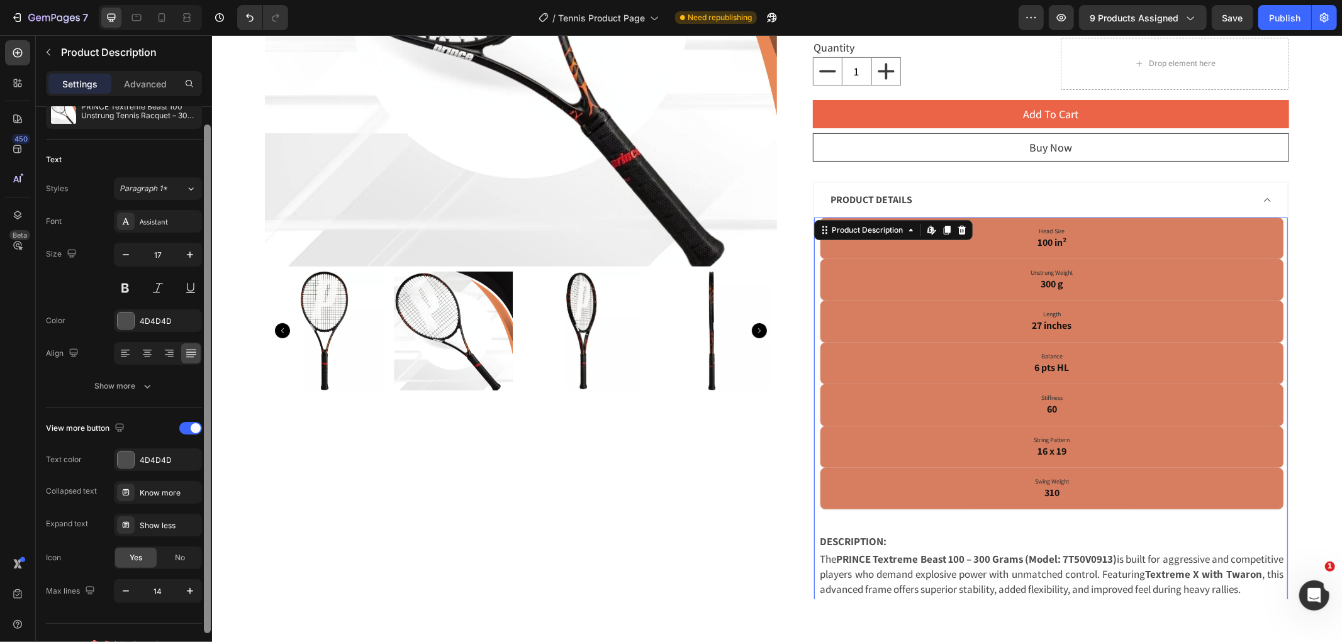
scroll to position [70, 0]
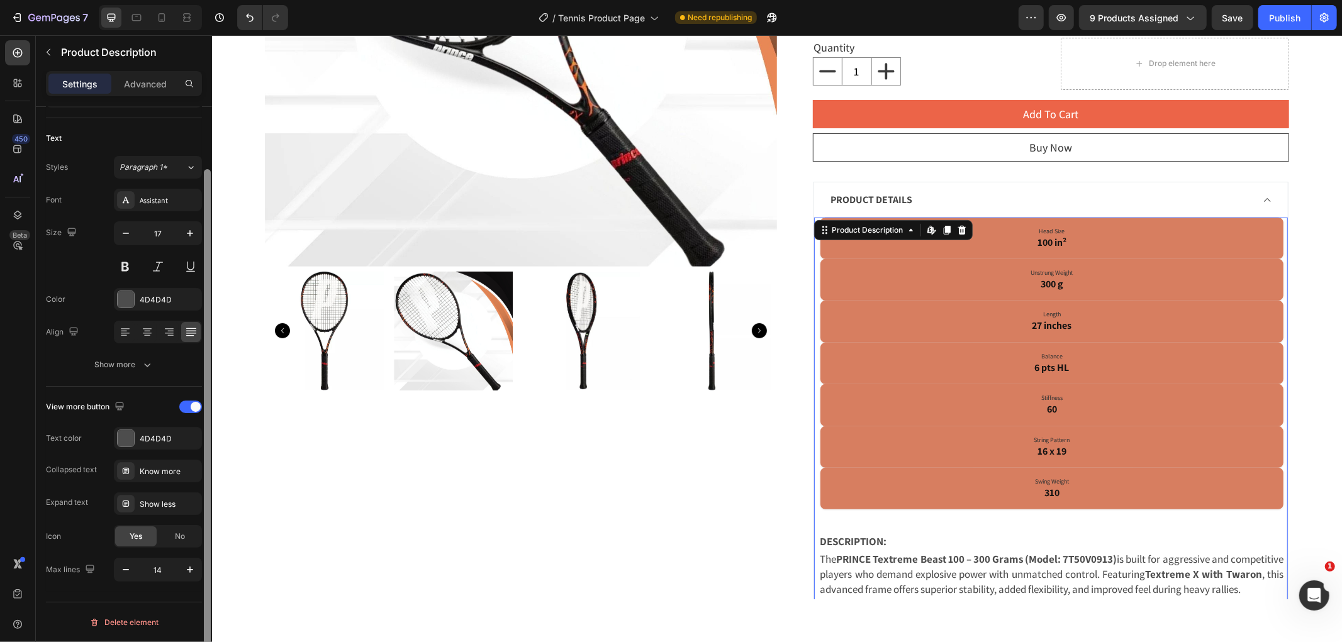
drag, startPoint x: 206, startPoint y: 403, endPoint x: 206, endPoint y: 511, distance: 107.6
click at [206, 511] on div at bounding box center [207, 423] width 7 height 509
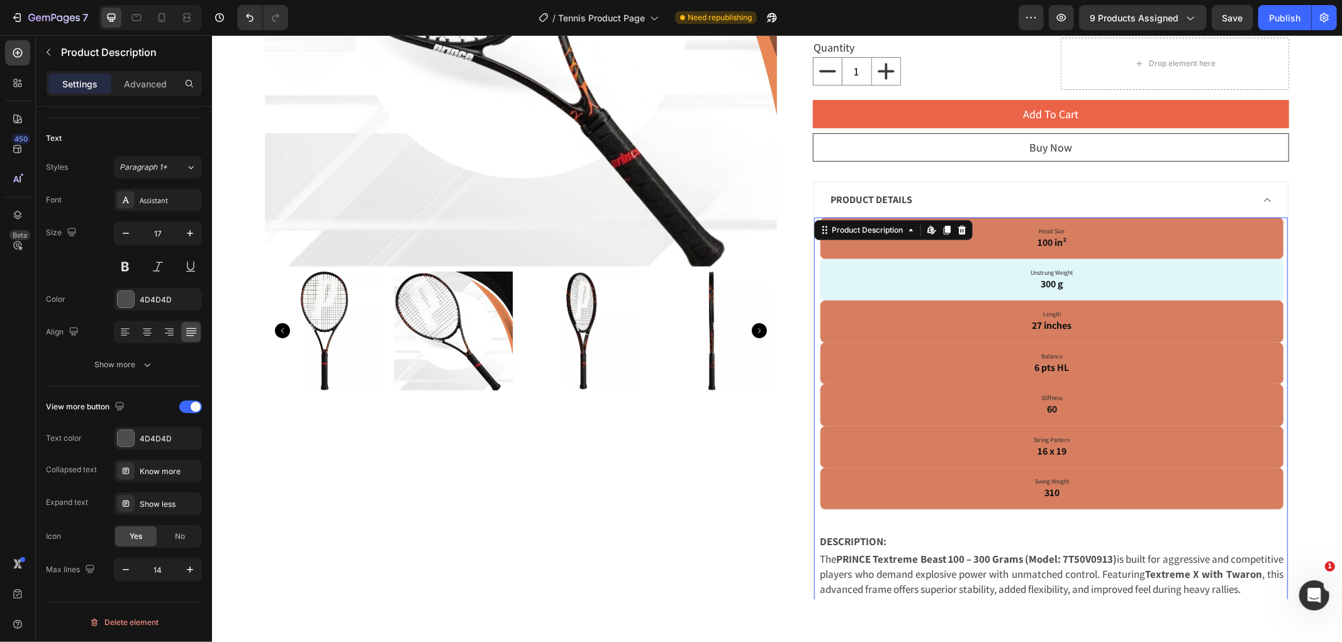
click at [871, 282] on p "Unstrung Weight 300 g" at bounding box center [1051, 279] width 445 height 23
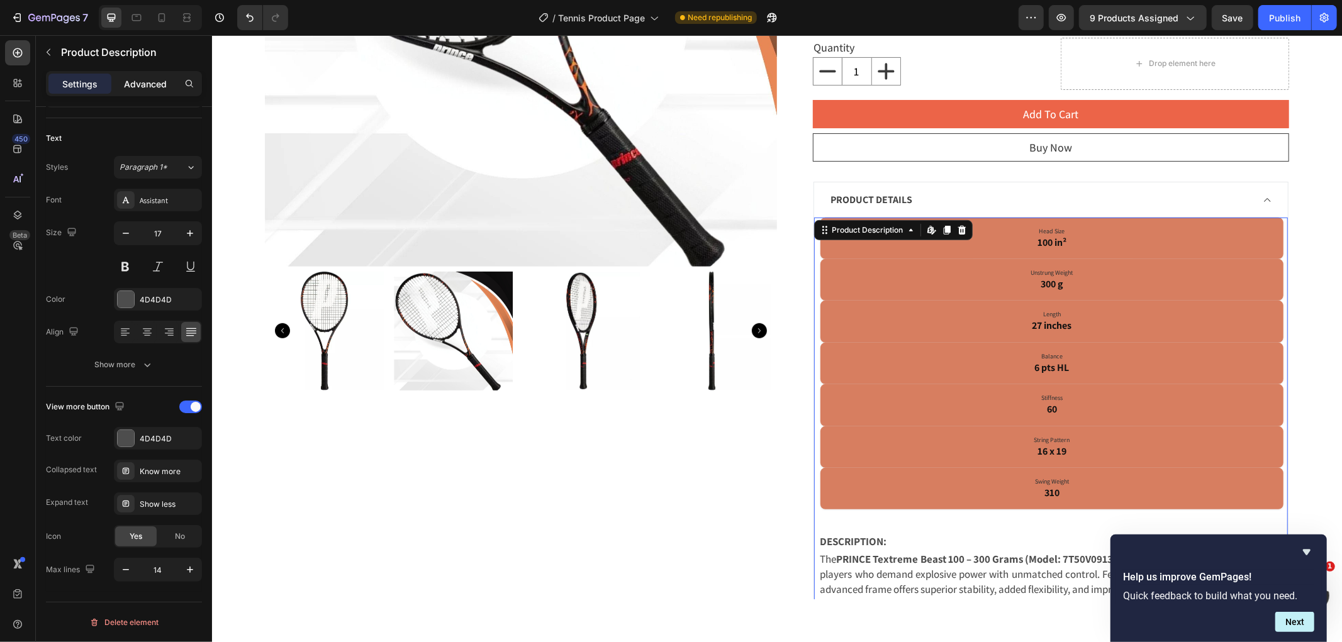
click at [132, 80] on p "Advanced" at bounding box center [145, 83] width 43 height 13
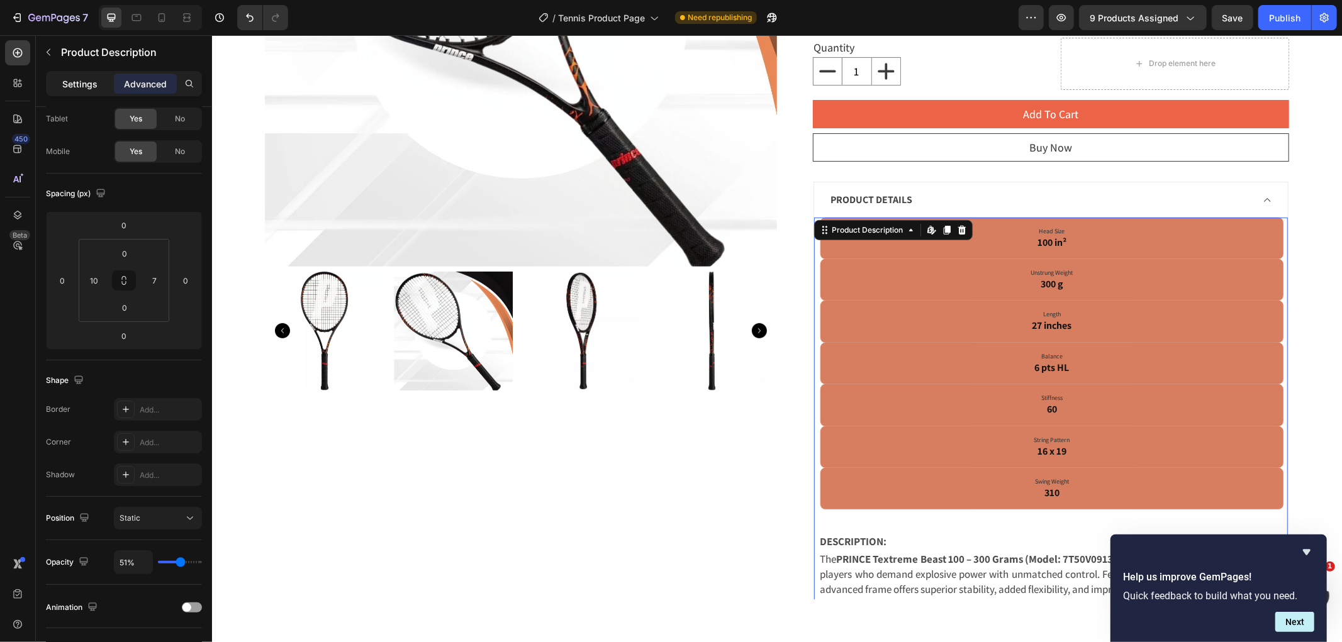
click at [96, 82] on p "Settings" at bounding box center [79, 83] width 35 height 13
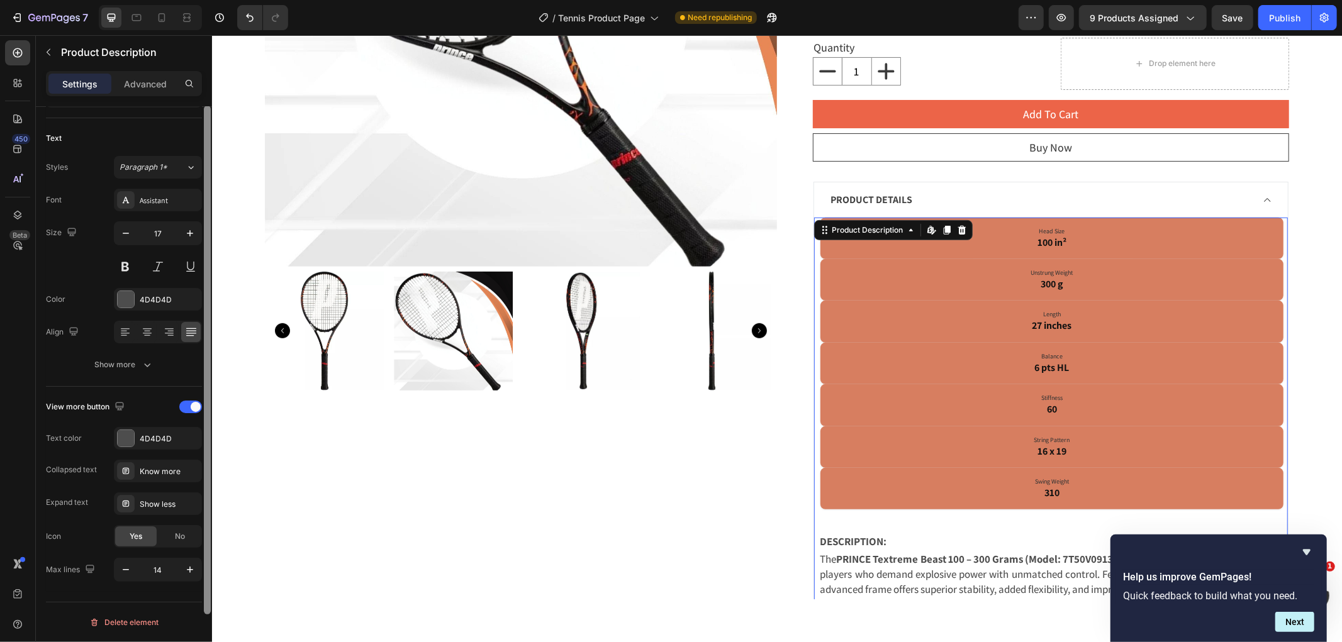
scroll to position [14, 0]
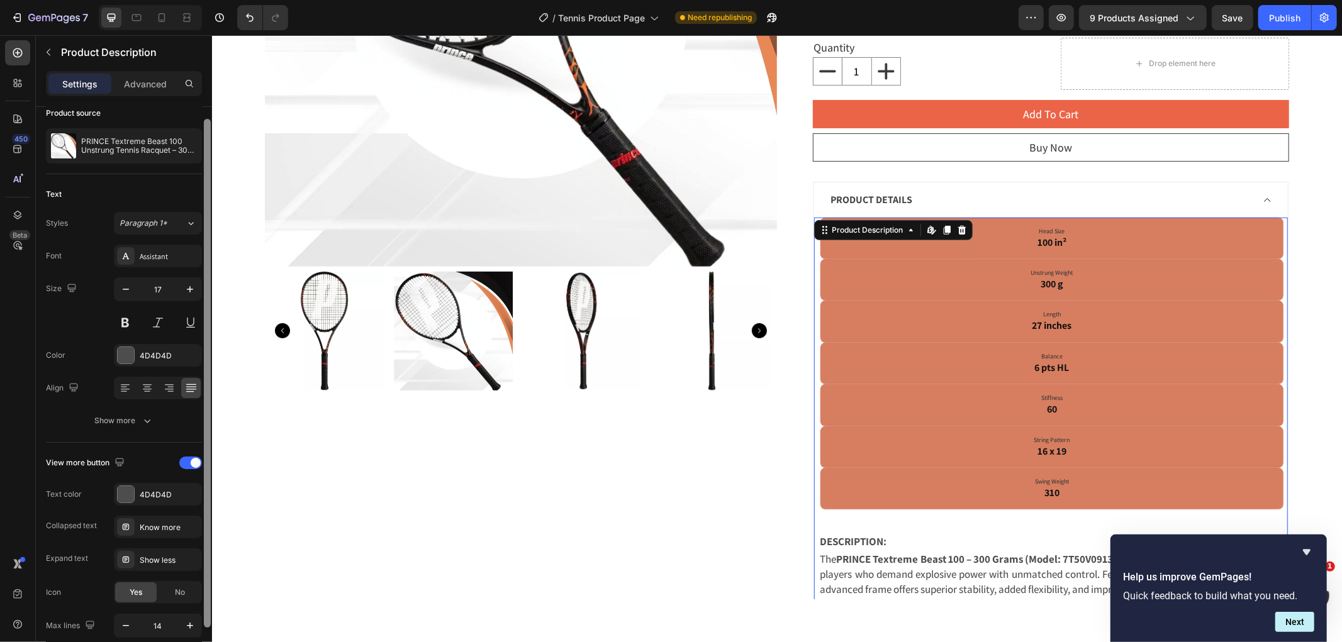
drag, startPoint x: 420, startPoint y: 377, endPoint x: 217, endPoint y: 228, distance: 251.6
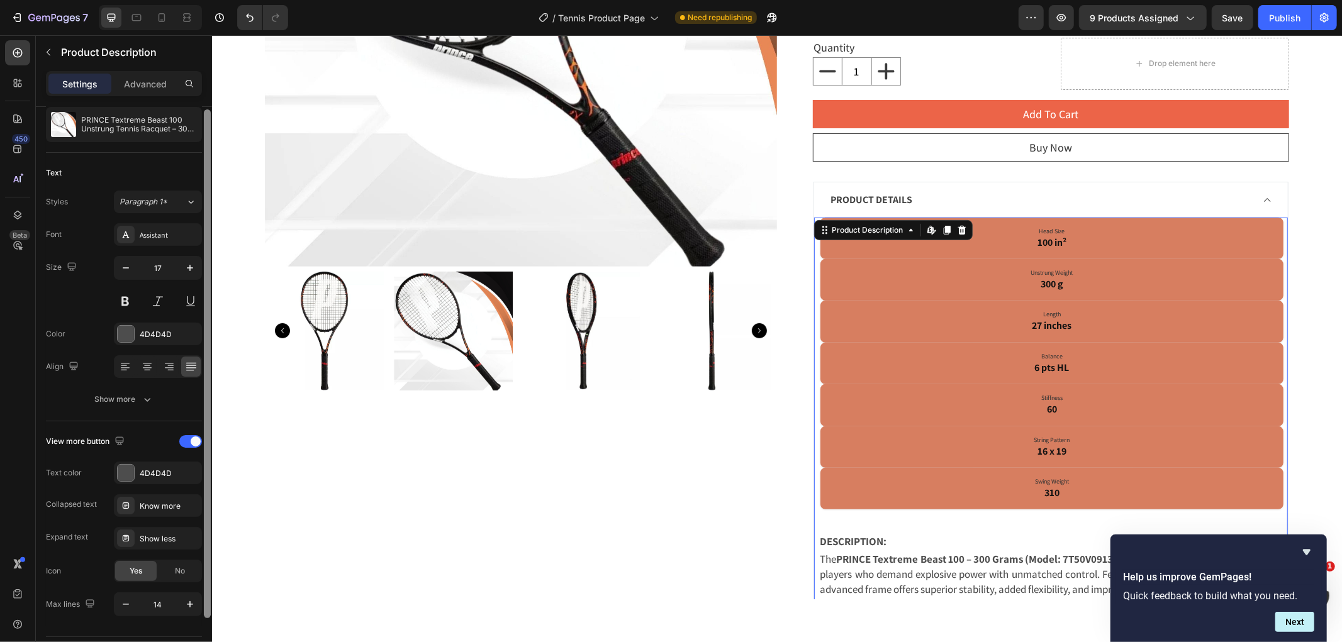
scroll to position [70, 0]
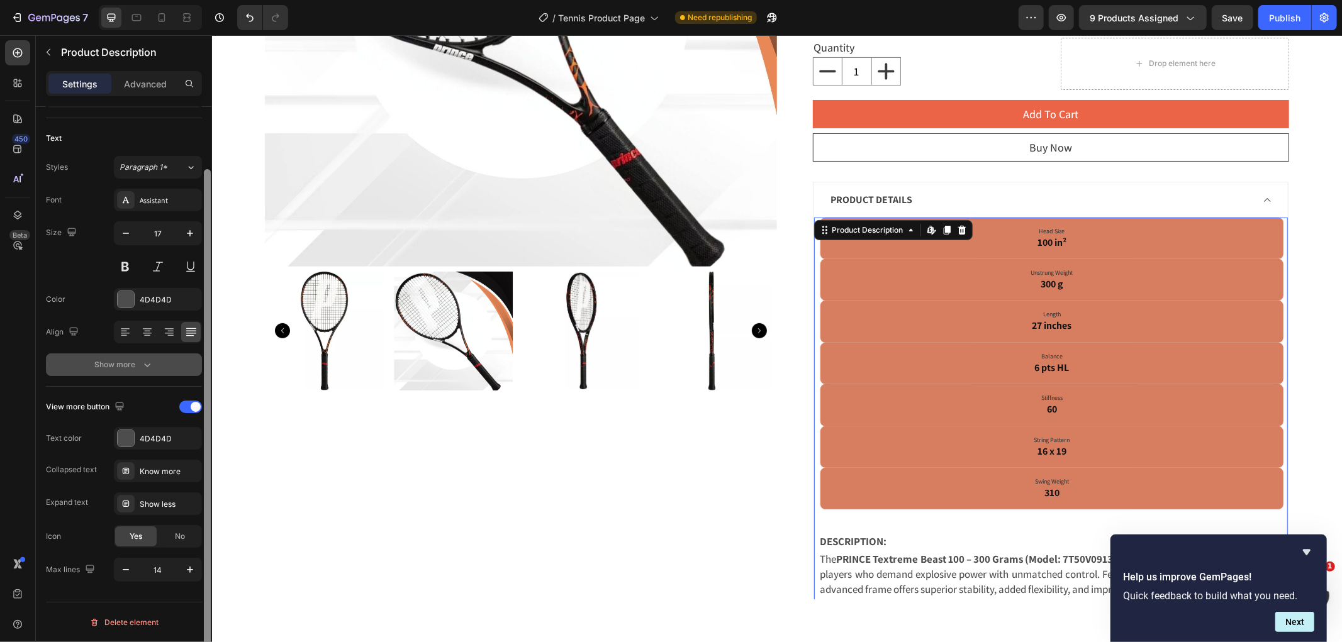
click at [135, 367] on div "Show more" at bounding box center [124, 365] width 59 height 13
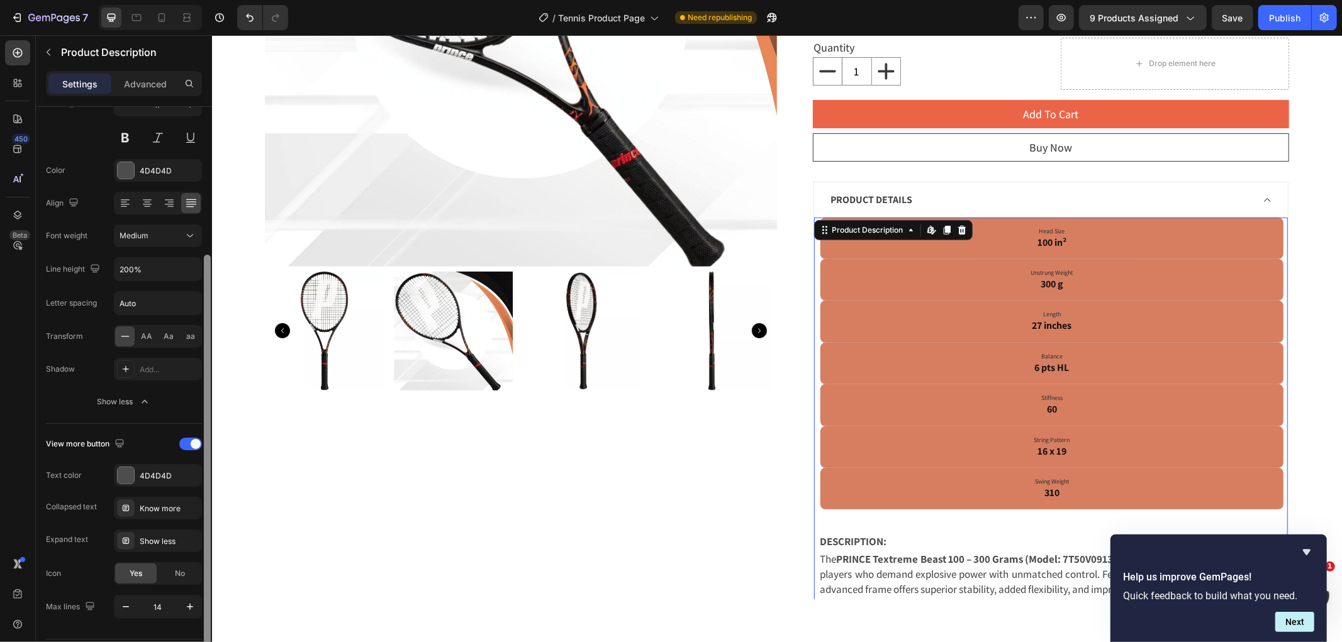
scroll to position [236, 0]
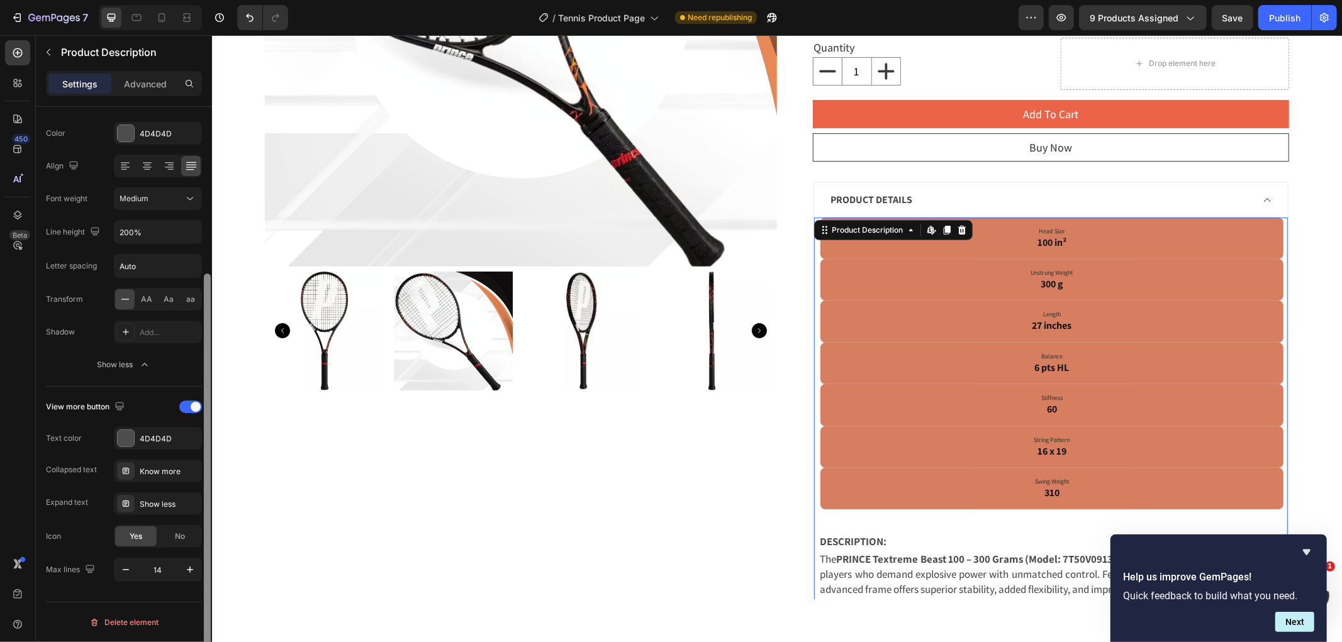
drag, startPoint x: 208, startPoint y: 287, endPoint x: 205, endPoint y: 472, distance: 184.3
click at [205, 472] on div at bounding box center [207, 476] width 7 height 404
click at [1096, 212] on div "PRODUCT DETAILS" at bounding box center [1050, 199] width 474 height 35
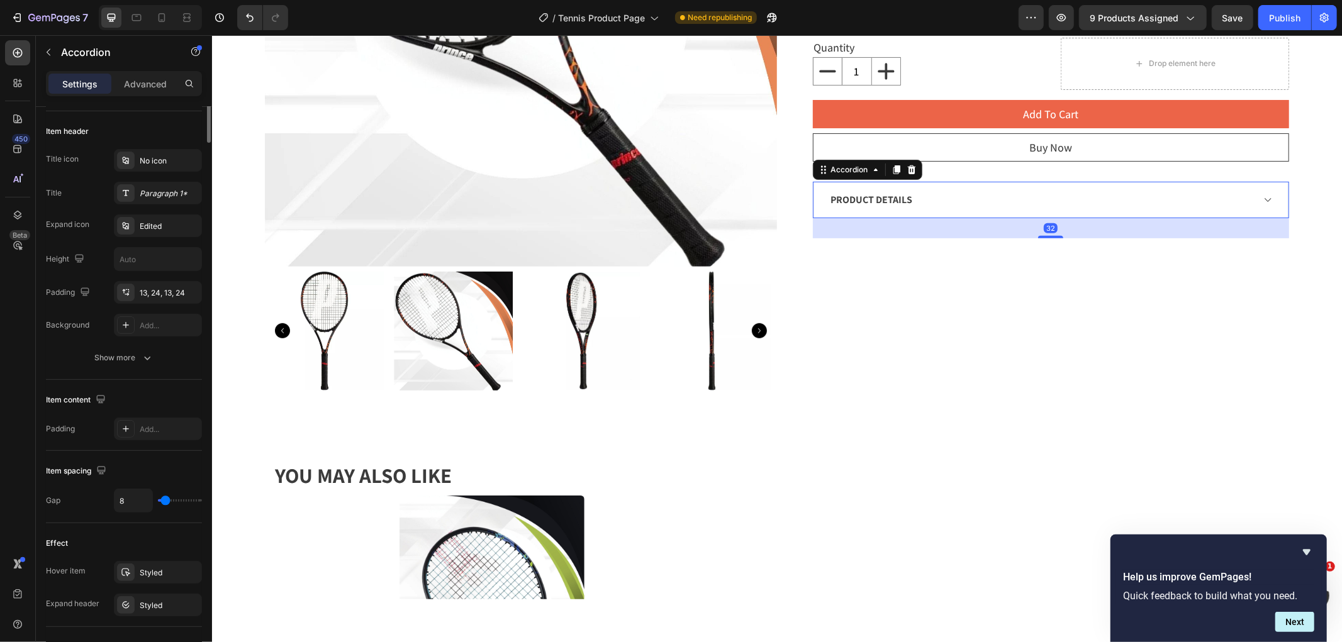
scroll to position [0, 0]
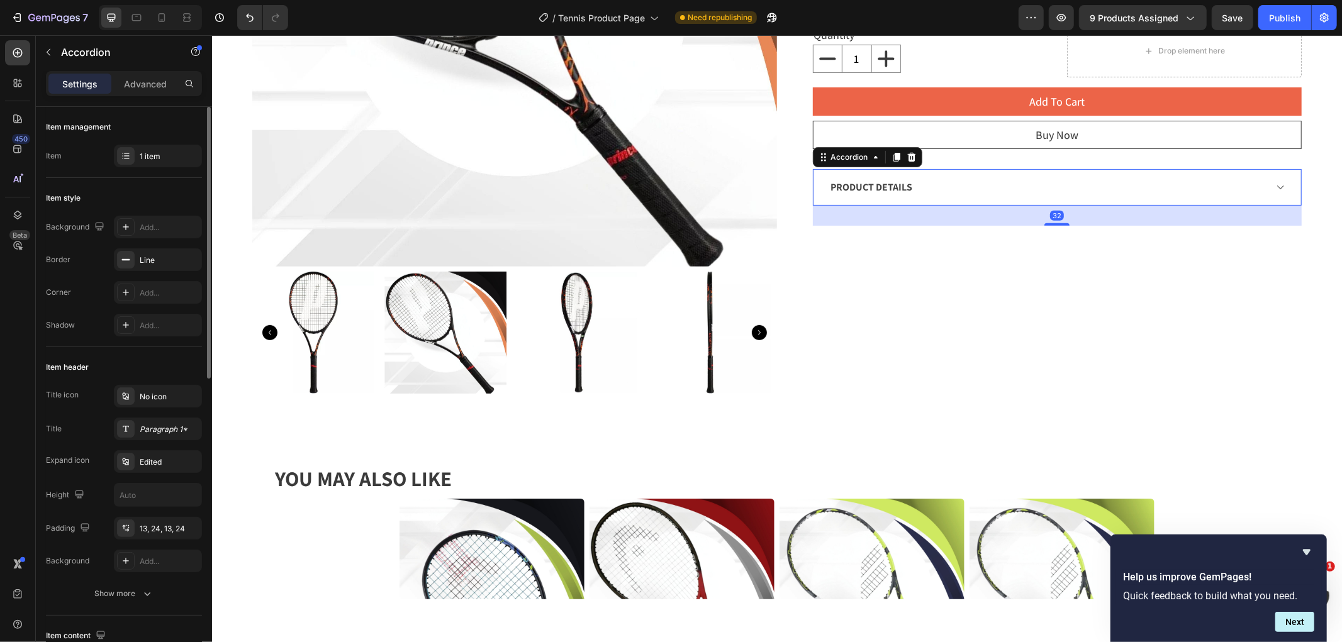
click at [1091, 198] on div "PRODUCT DETAILS" at bounding box center [1056, 186] width 487 height 35
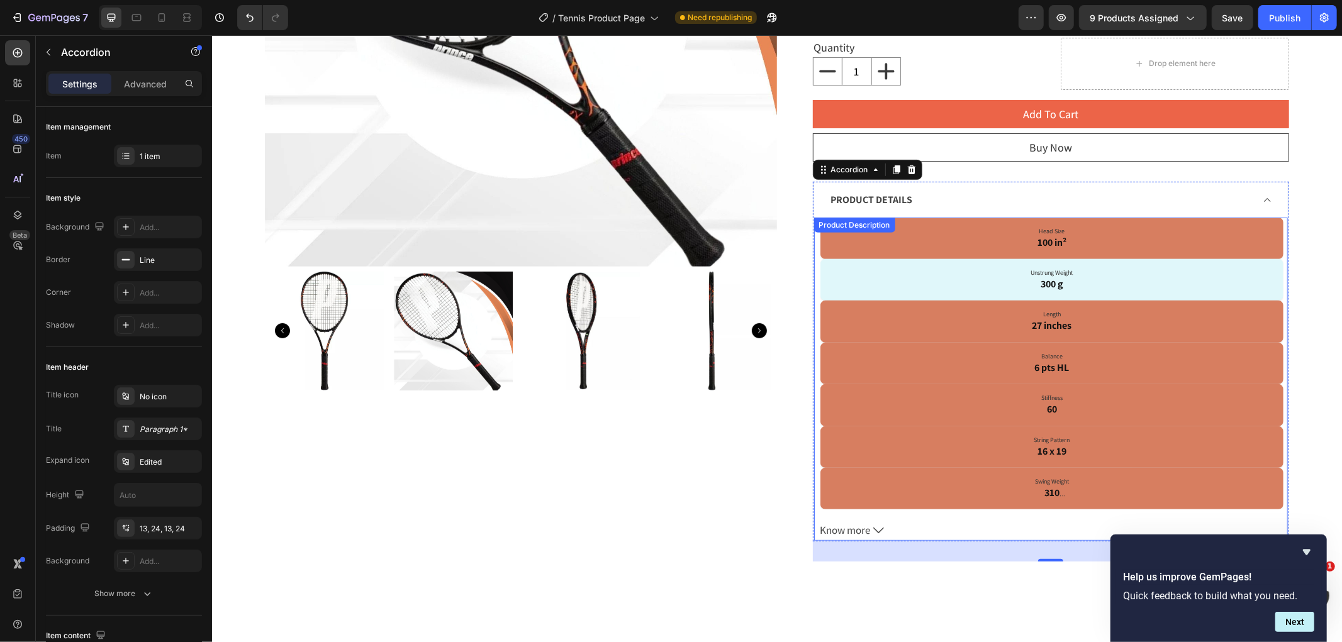
click at [1074, 265] on div "Unstrung Weight 300 g" at bounding box center [1052, 280] width 464 height 42
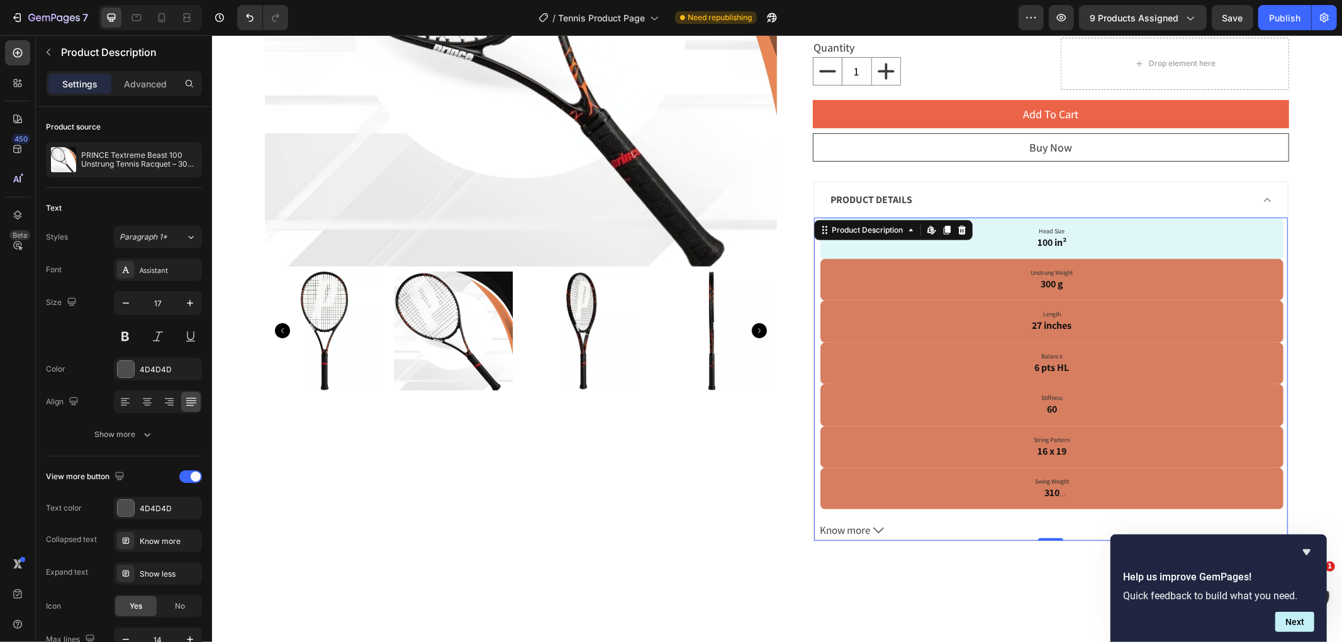
click at [1074, 245] on p "Head Size 100 in²" at bounding box center [1051, 237] width 445 height 23
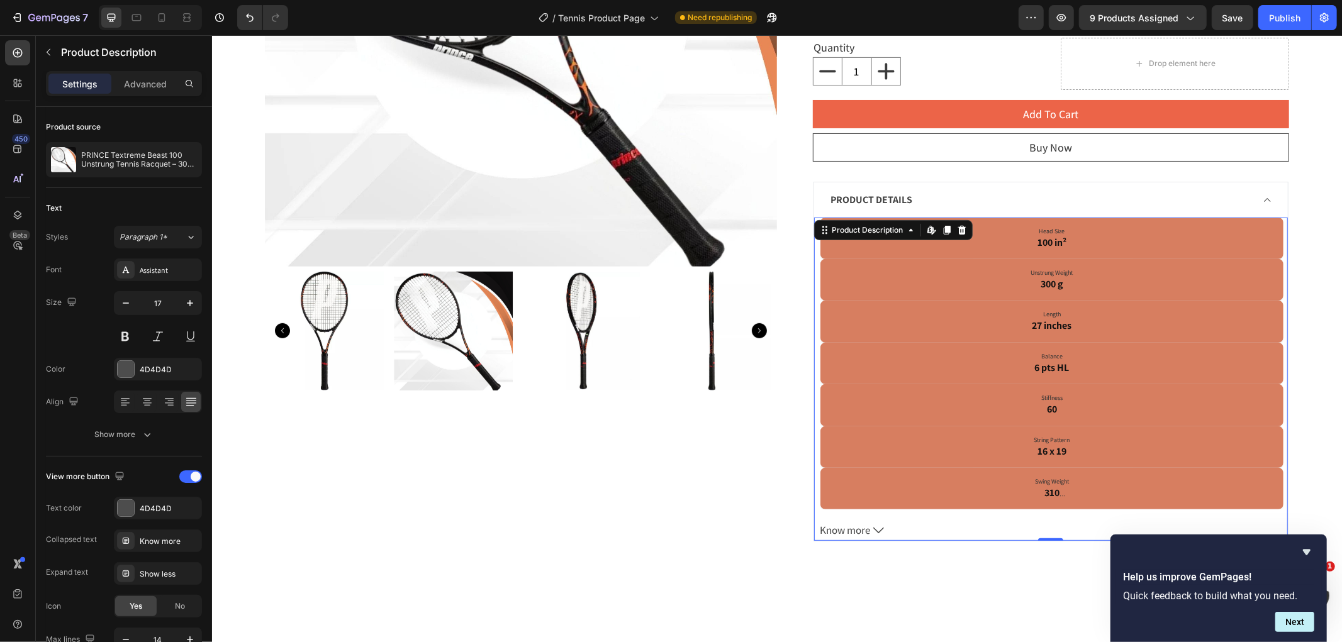
click at [840, 530] on span "Know more" at bounding box center [845, 529] width 50 height 21
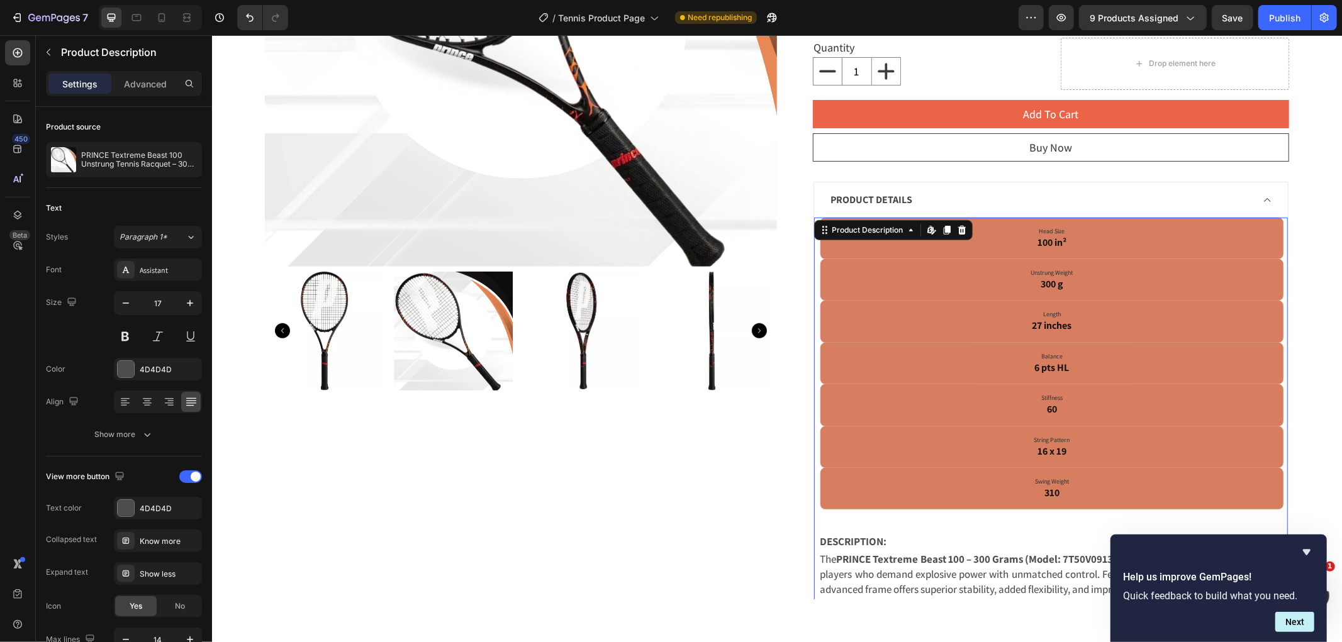
click at [902, 578] on p "The PRINCE Textreme Beast 100 – 300 Grams (Model: 7T50V0913) is built for aggre…" at bounding box center [1052, 574] width 464 height 45
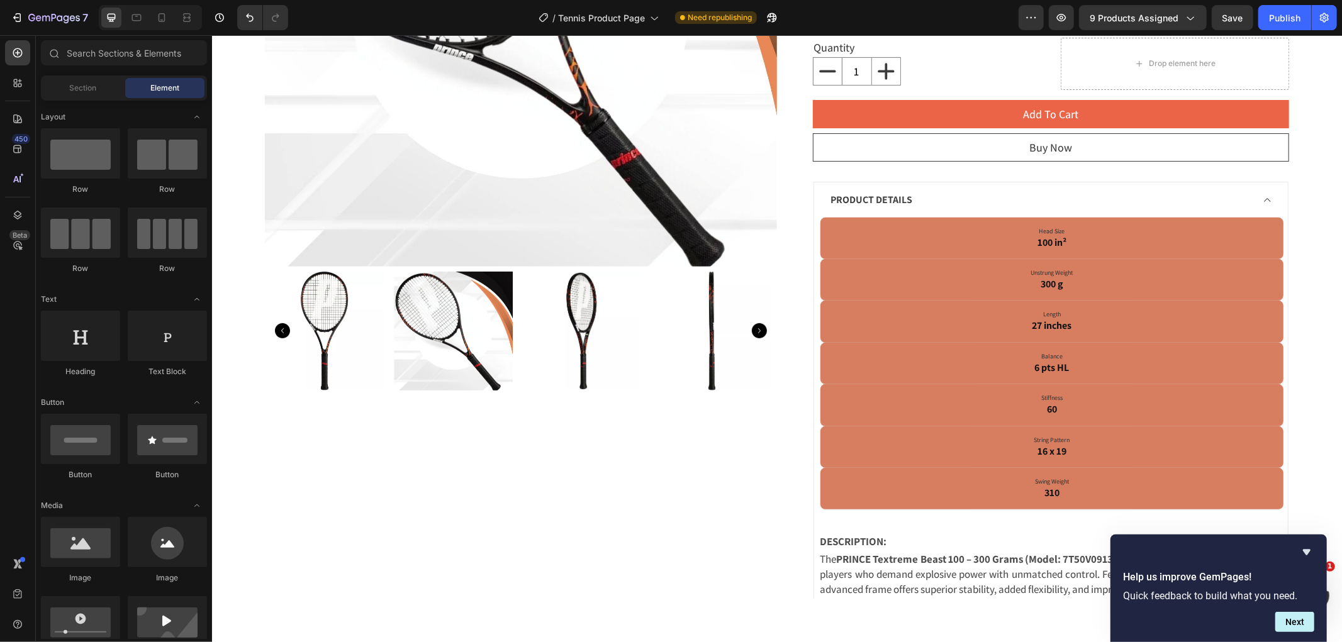
drag, startPoint x: 1340, startPoint y: 223, endPoint x: 1337, endPoint y: 271, distance: 48.5
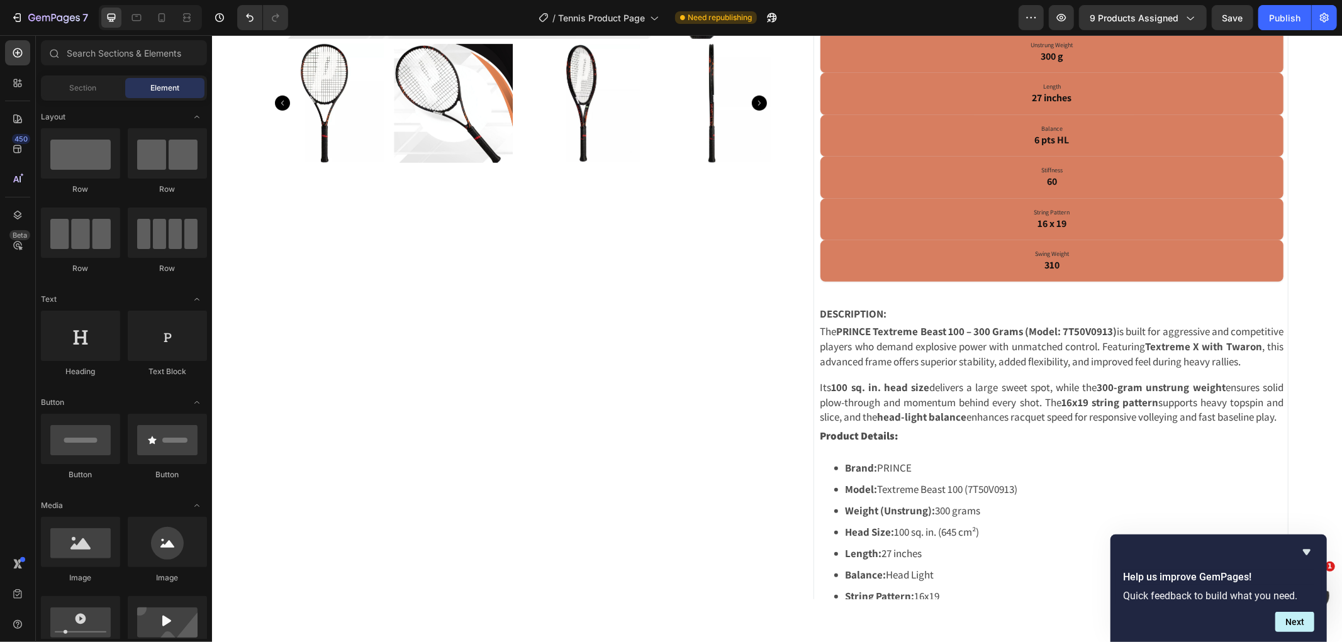
scroll to position [445, 0]
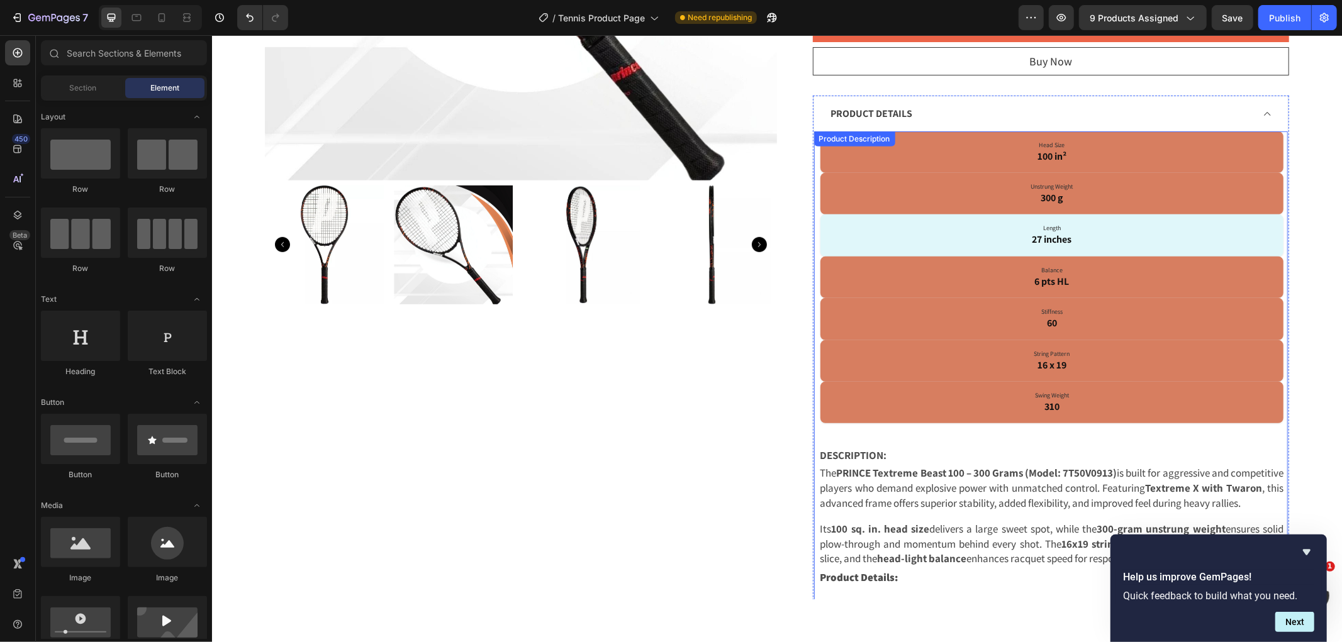
click at [1169, 237] on p "Length 27 inches" at bounding box center [1051, 234] width 445 height 23
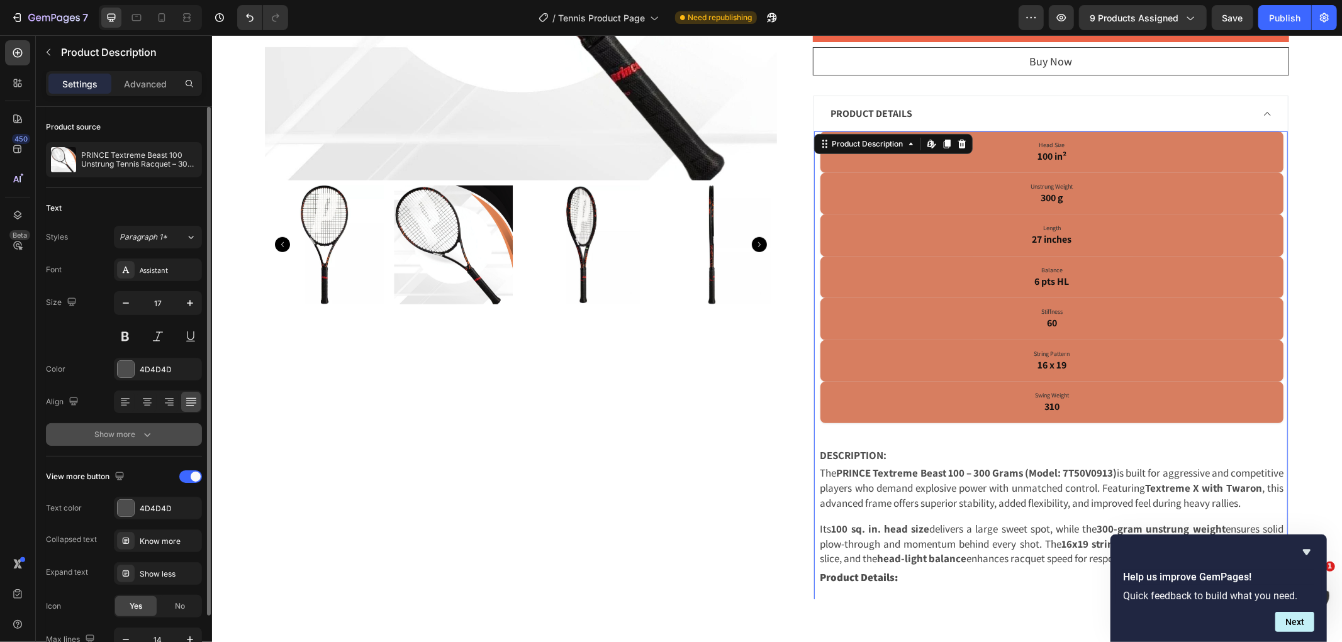
click at [141, 434] on icon "button" at bounding box center [147, 434] width 13 height 13
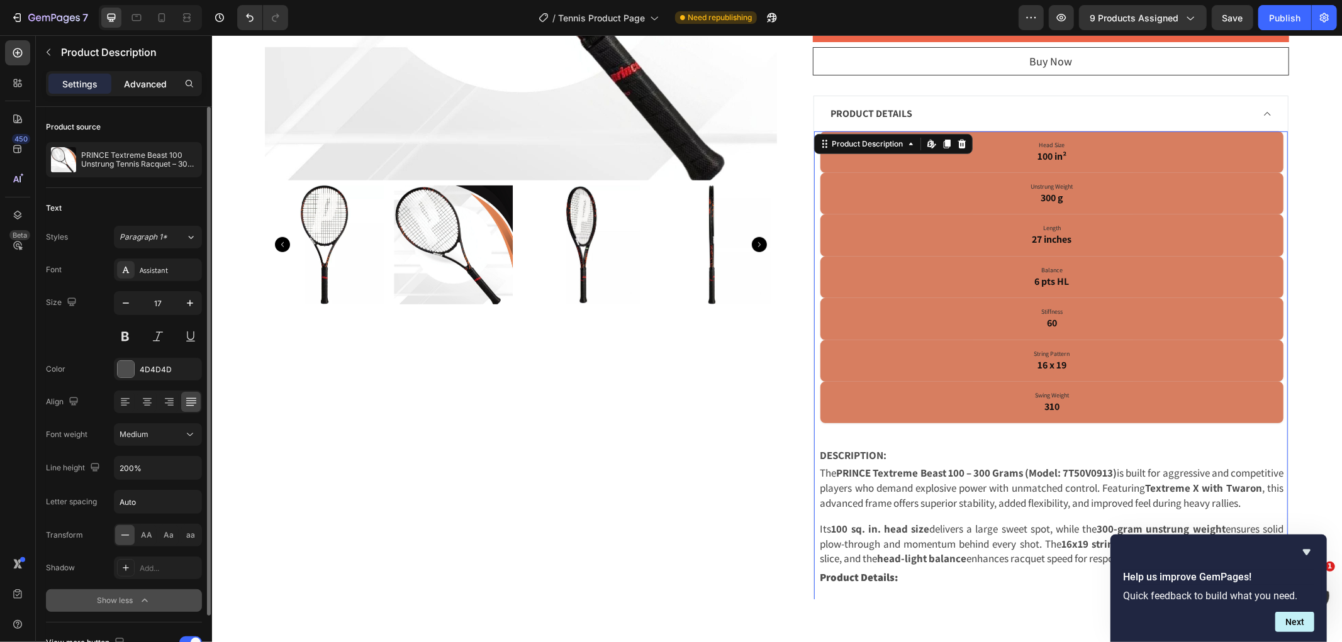
click at [147, 82] on p "Advanced" at bounding box center [145, 83] width 43 height 13
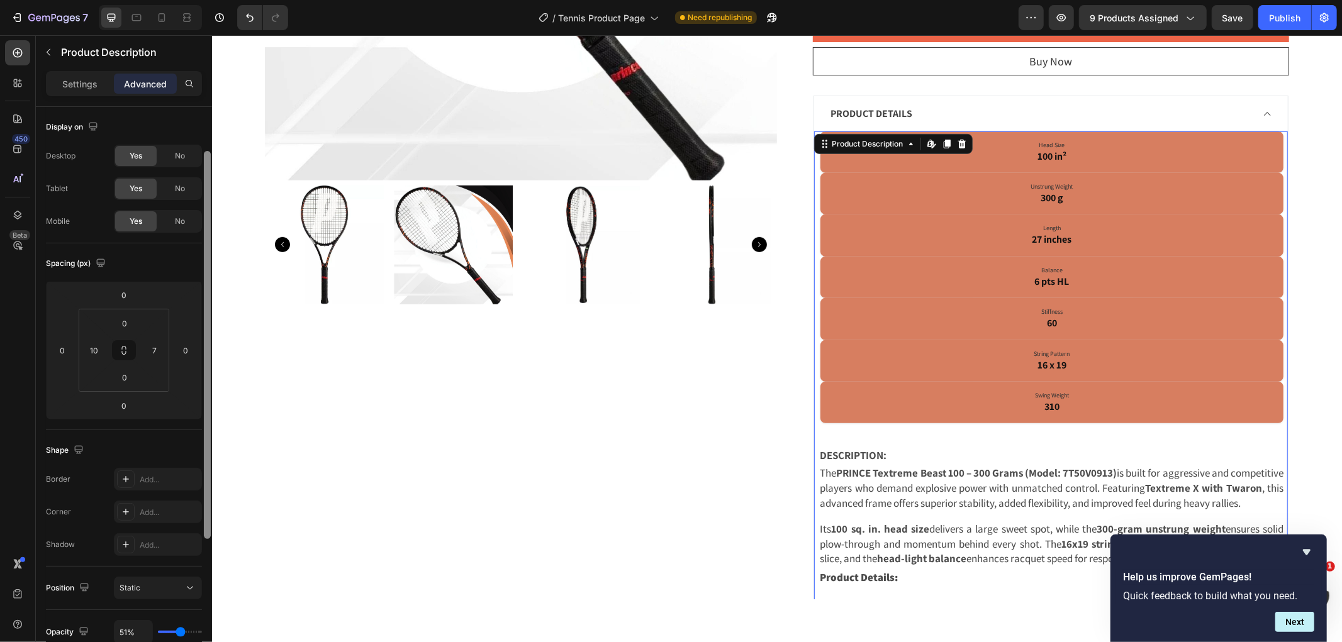
scroll to position [26, 0]
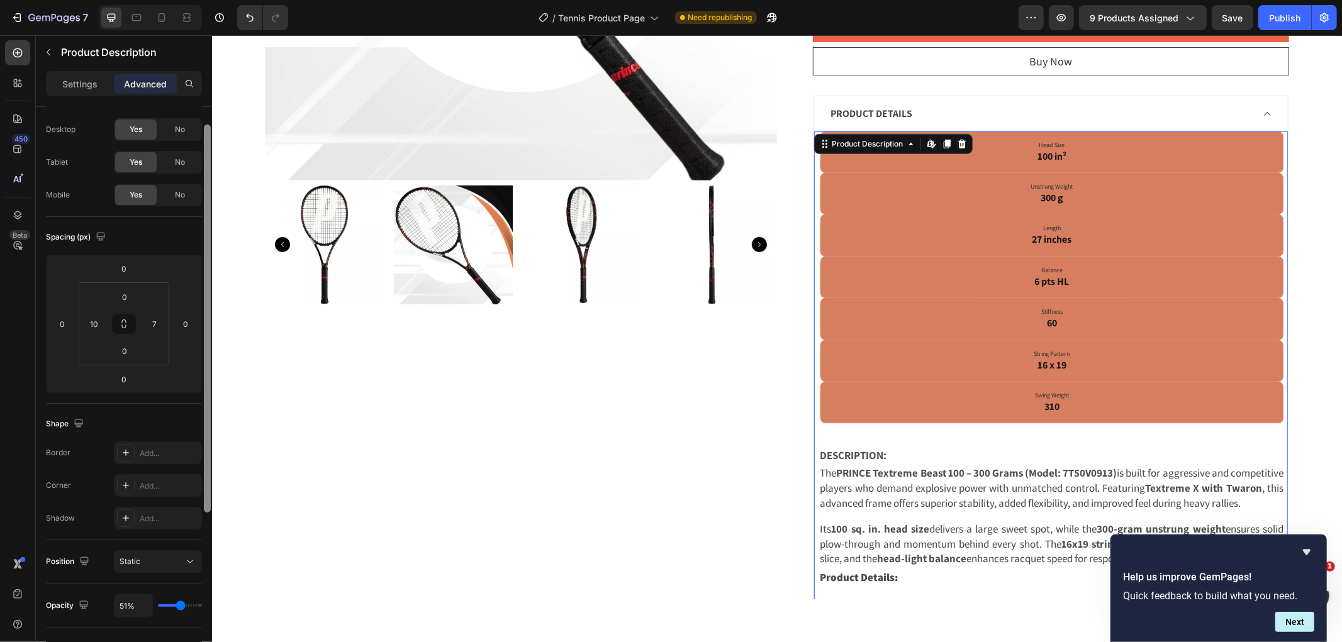
drag, startPoint x: 420, startPoint y: 333, endPoint x: 222, endPoint y: 443, distance: 226.7
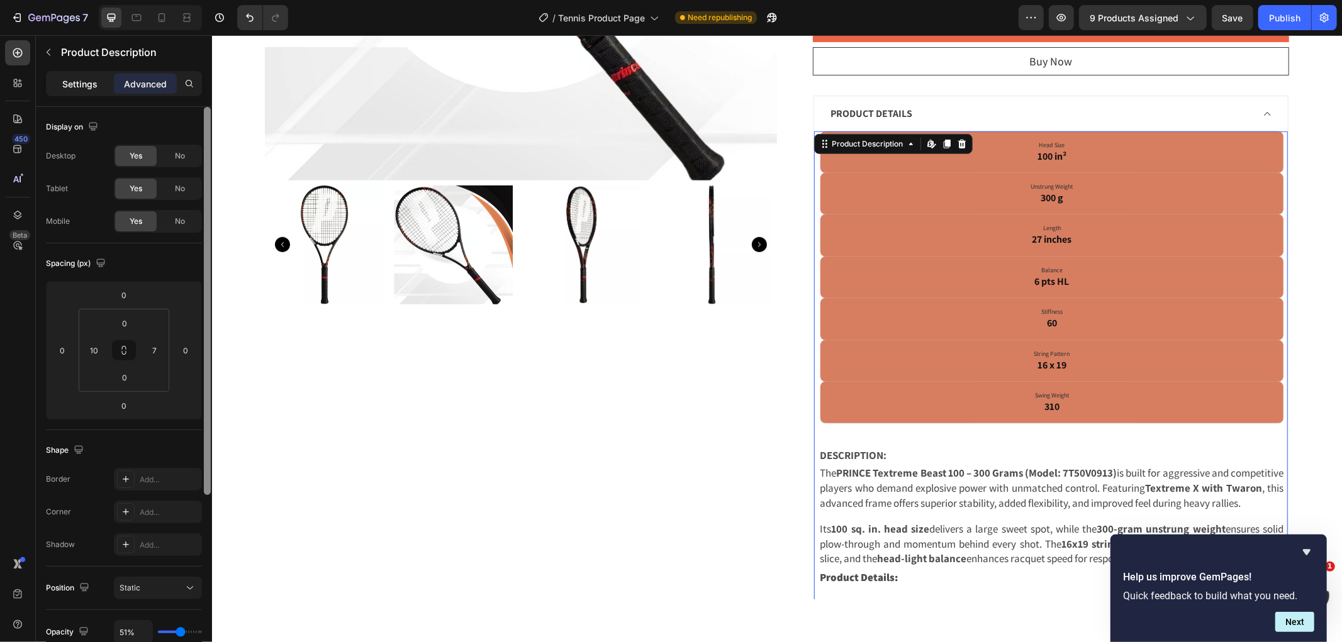
click at [96, 91] on div "Settings" at bounding box center [79, 84] width 63 height 20
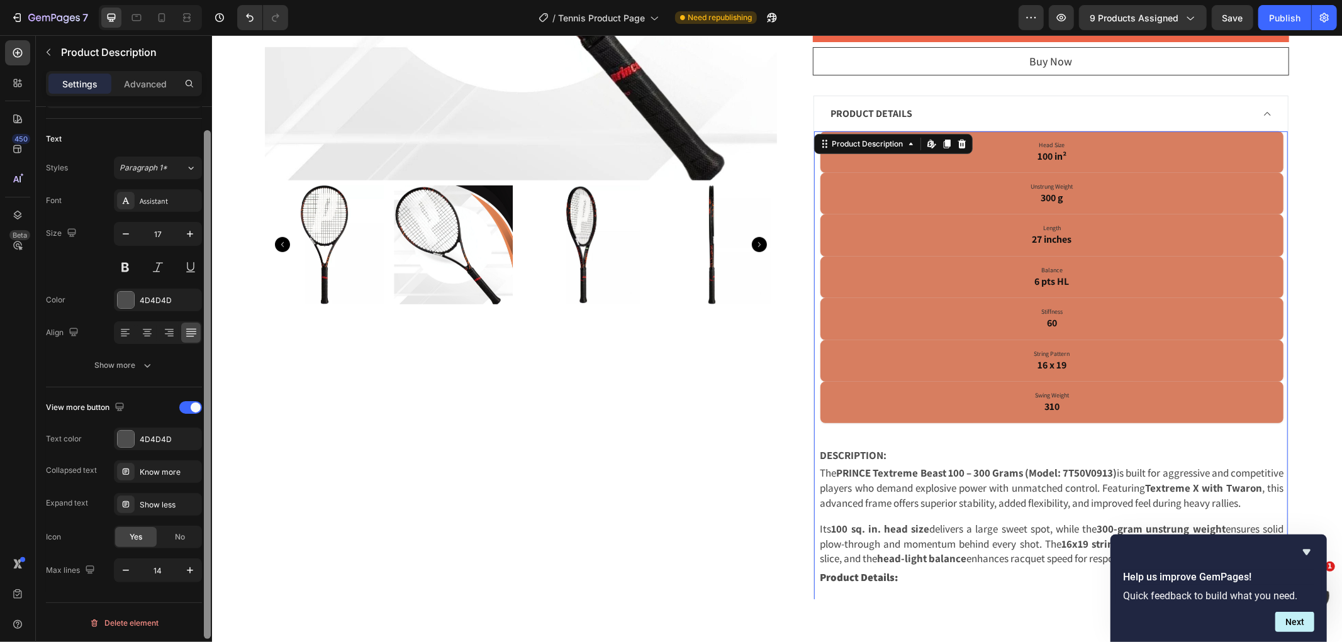
scroll to position [70, 0]
drag, startPoint x: 417, startPoint y: 329, endPoint x: 211, endPoint y: 377, distance: 211.3
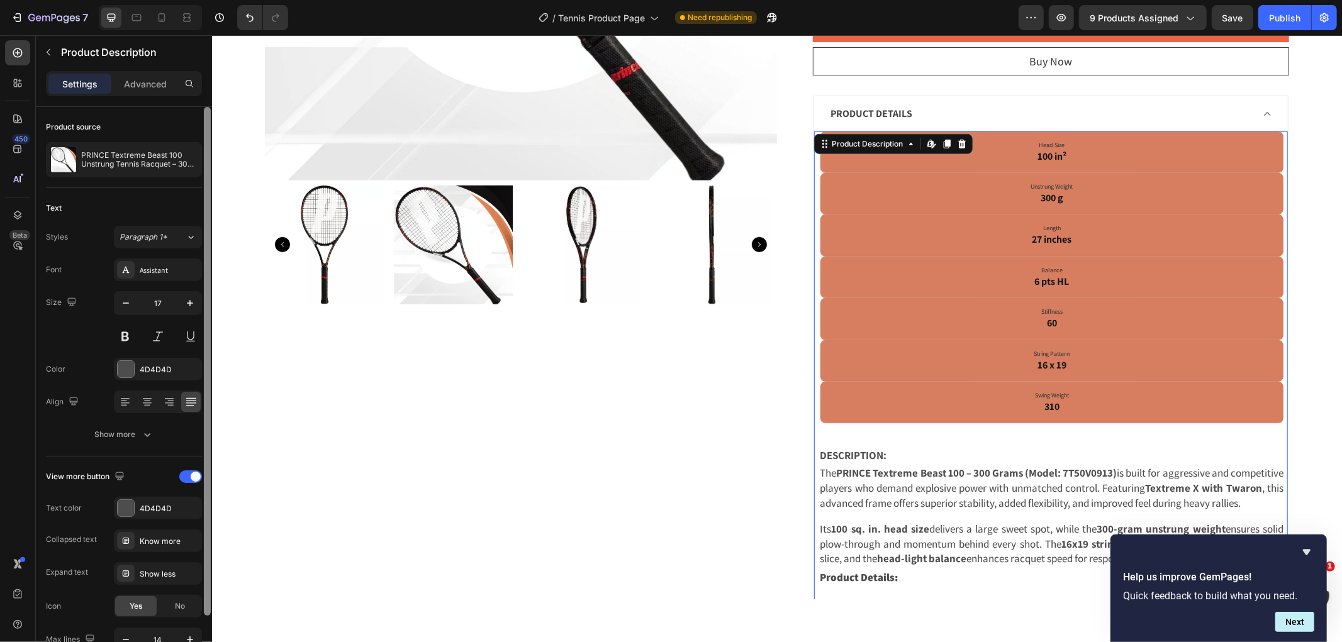
click at [172, 213] on div "Text" at bounding box center [124, 208] width 156 height 20
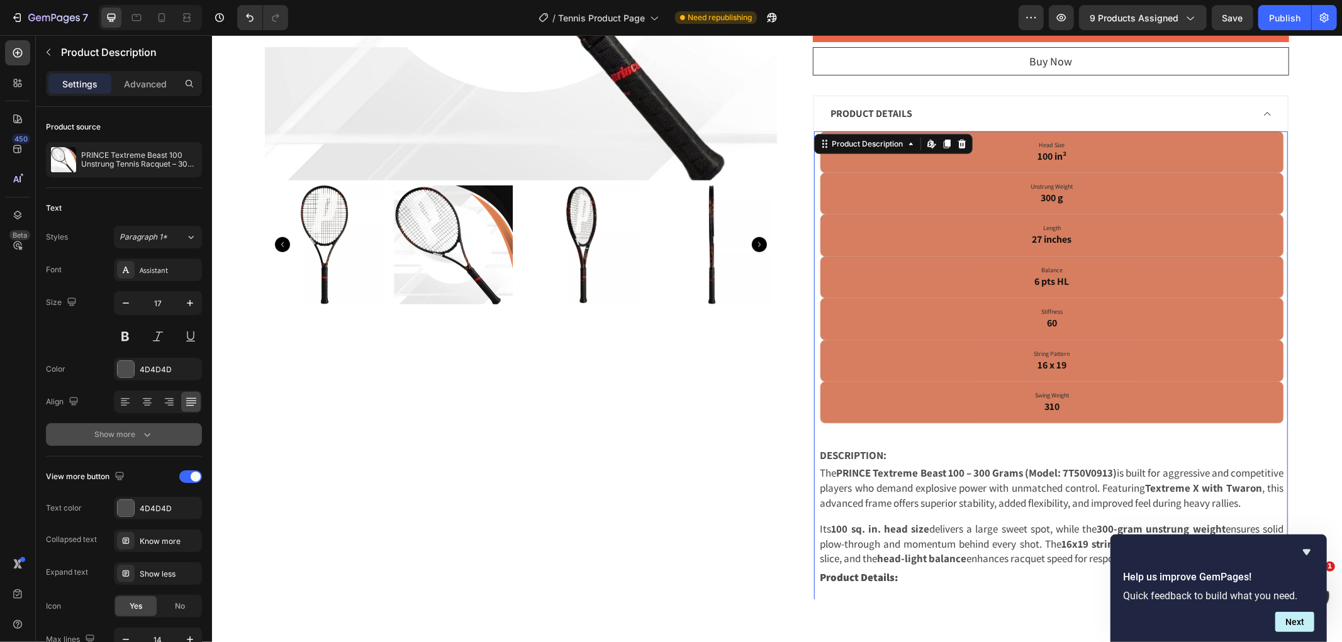
click at [103, 438] on div "Show more" at bounding box center [124, 434] width 59 height 13
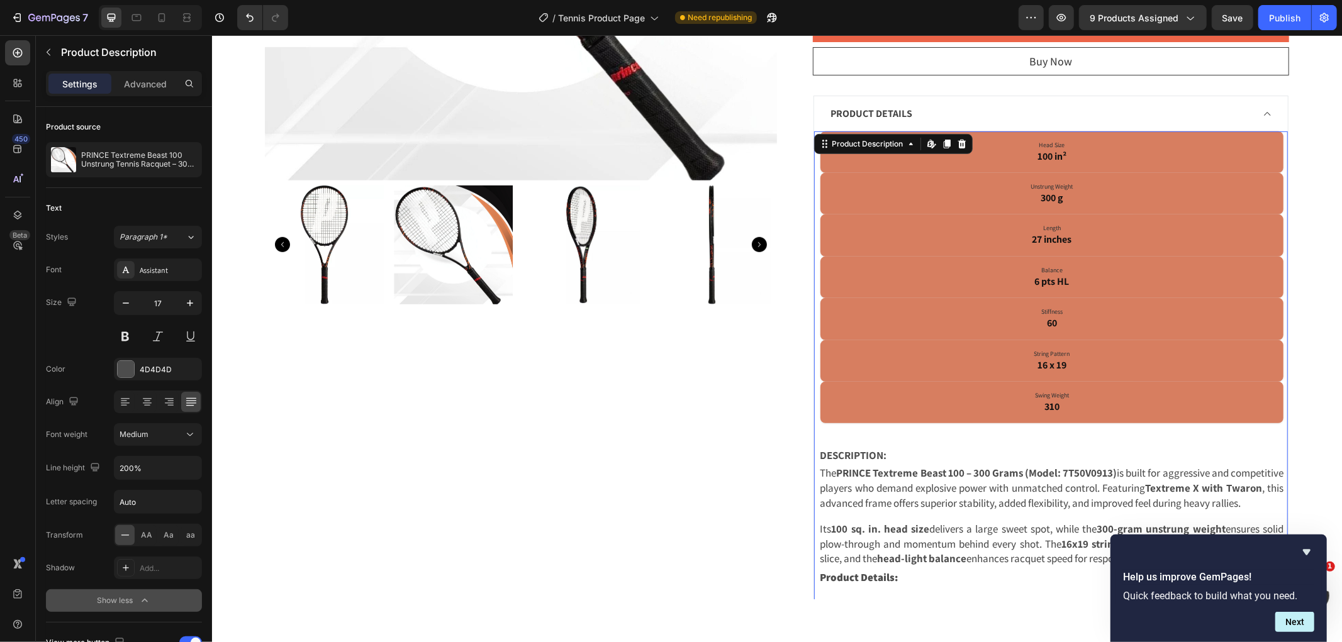
click at [101, 606] on div "Show less" at bounding box center [124, 600] width 53 height 13
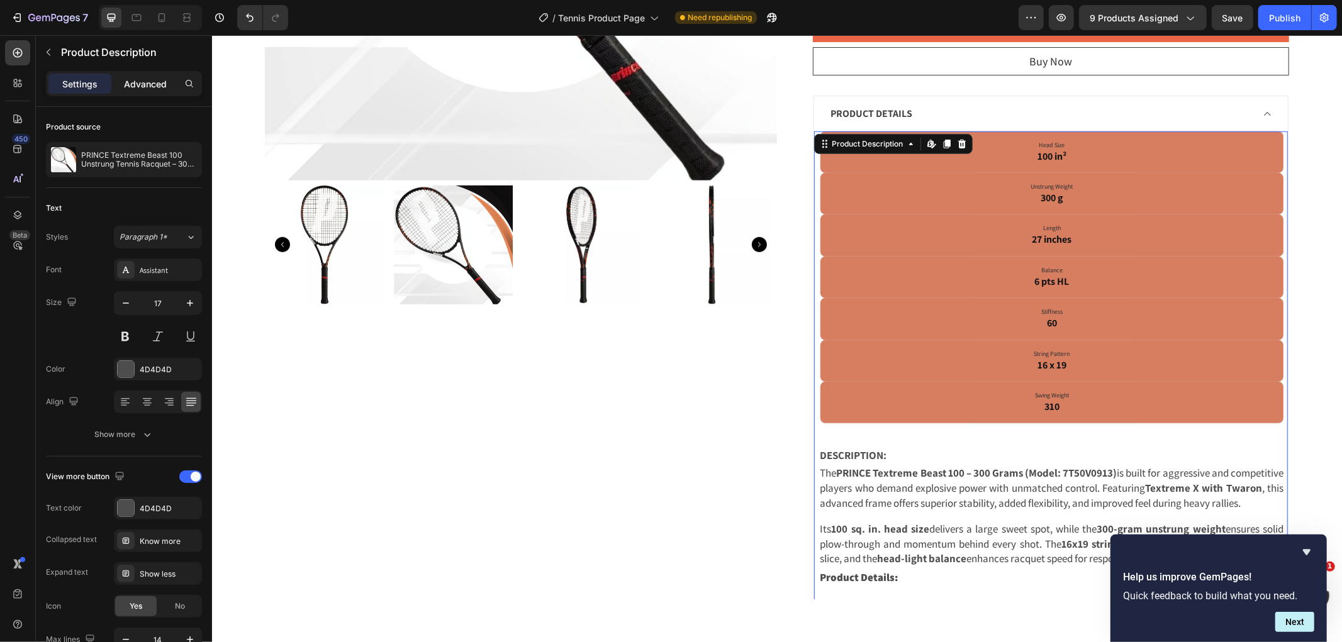
click at [160, 85] on p "Advanced" at bounding box center [145, 83] width 43 height 13
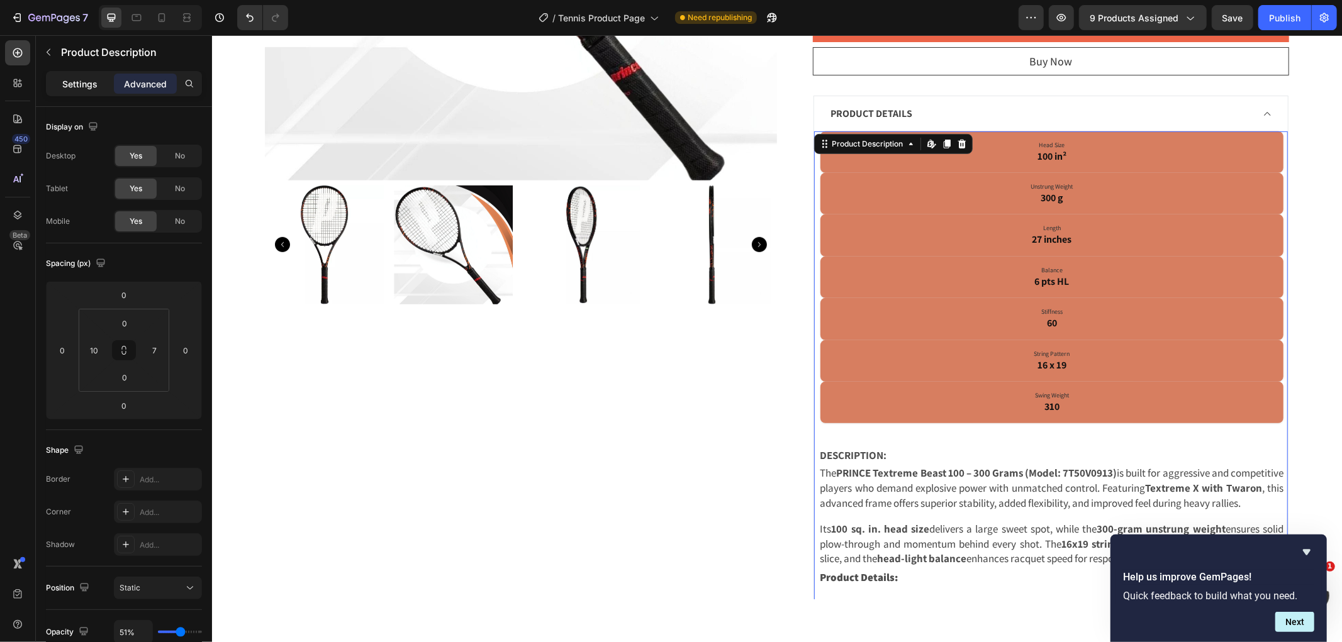
click at [74, 86] on p "Settings" at bounding box center [79, 83] width 35 height 13
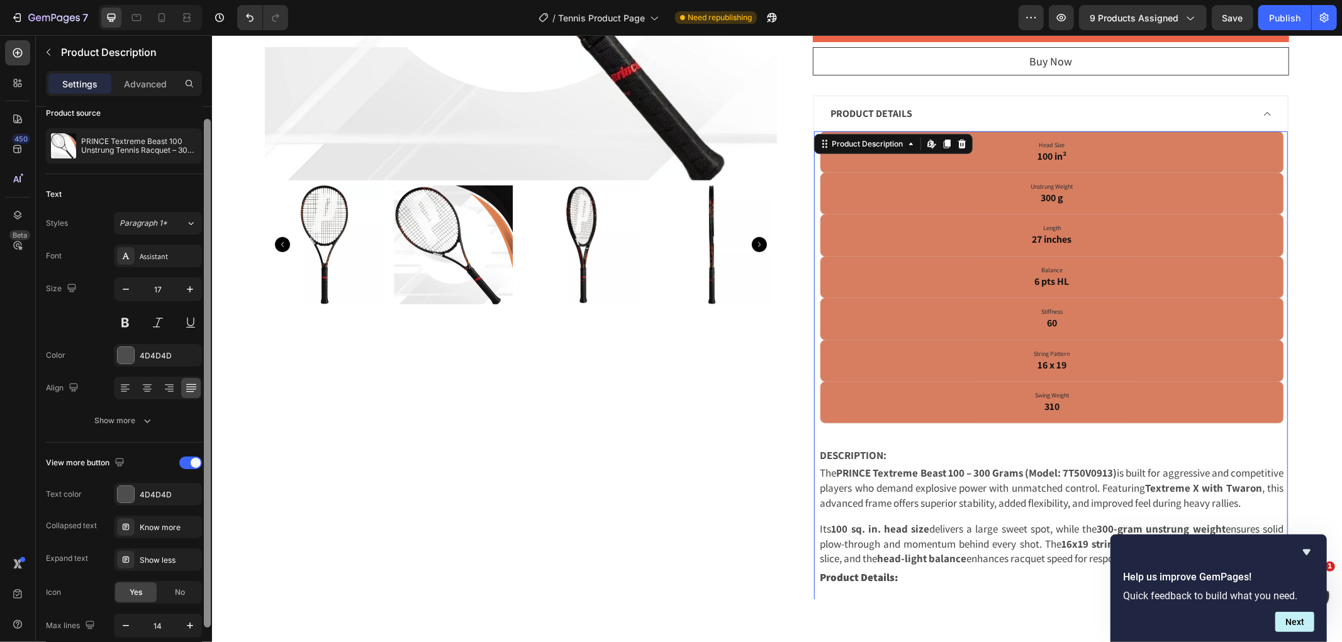
drag, startPoint x: 416, startPoint y: 541, endPoint x: 216, endPoint y: 566, distance: 201.6
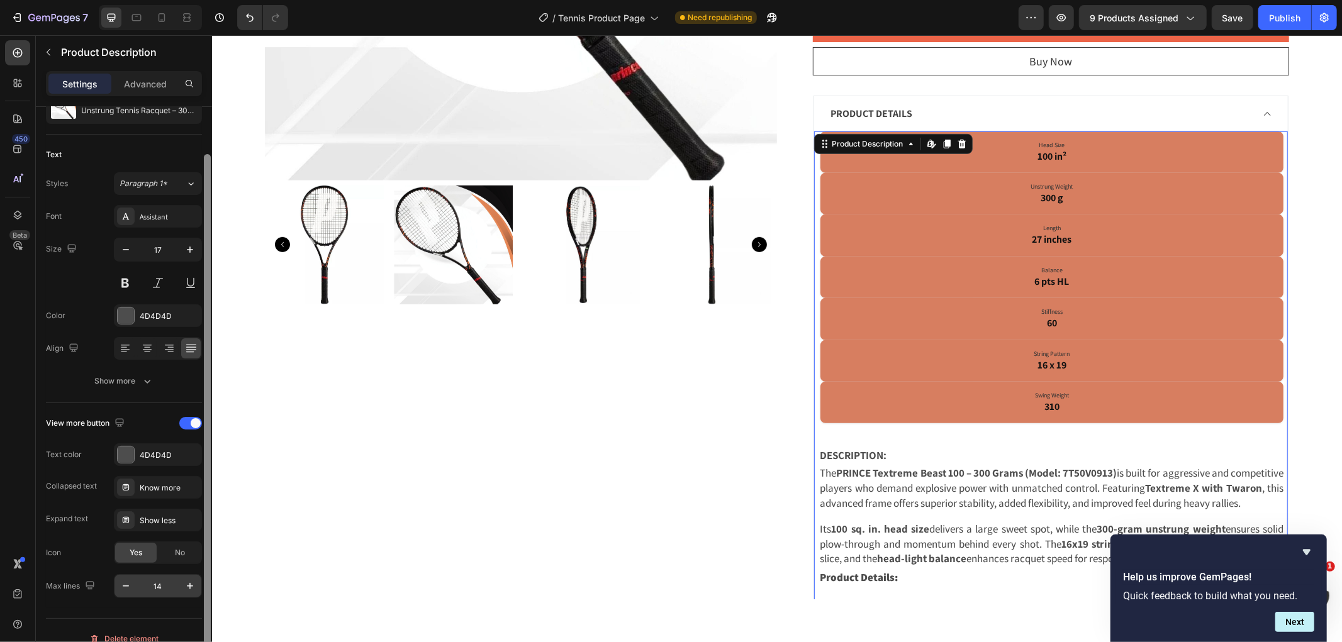
scroll to position [70, 0]
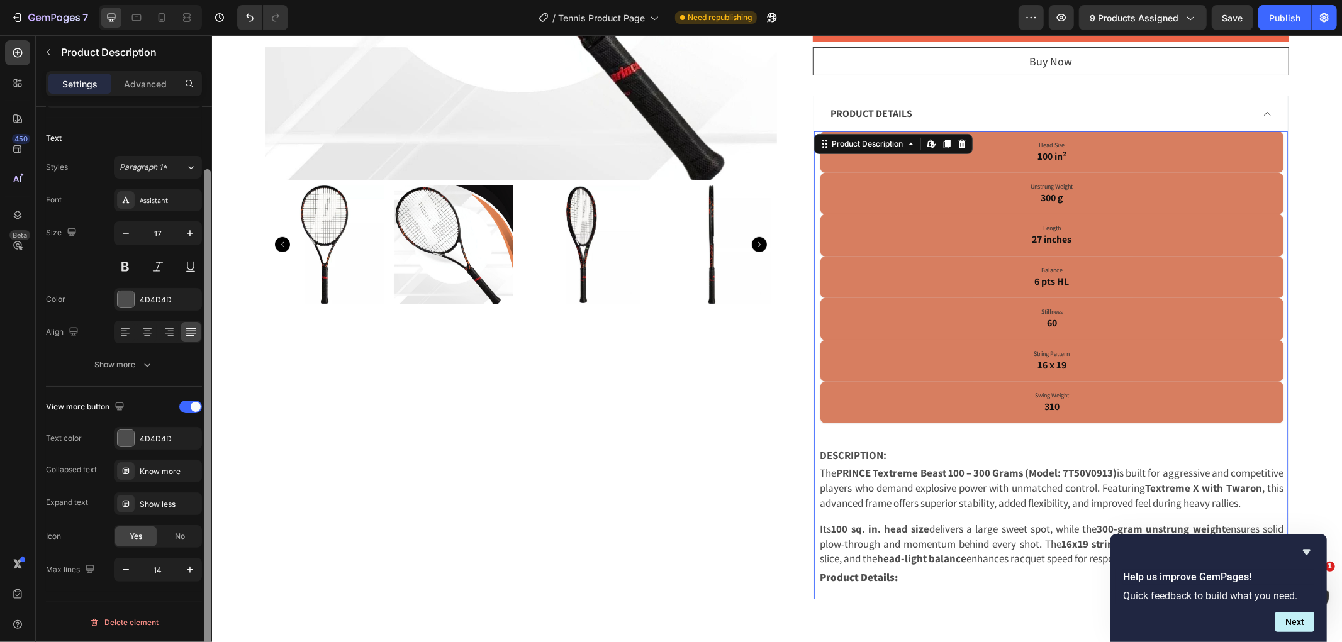
click at [204, 587] on div at bounding box center [207, 423] width 7 height 509
click at [114, 372] on button "Show more" at bounding box center [124, 365] width 156 height 23
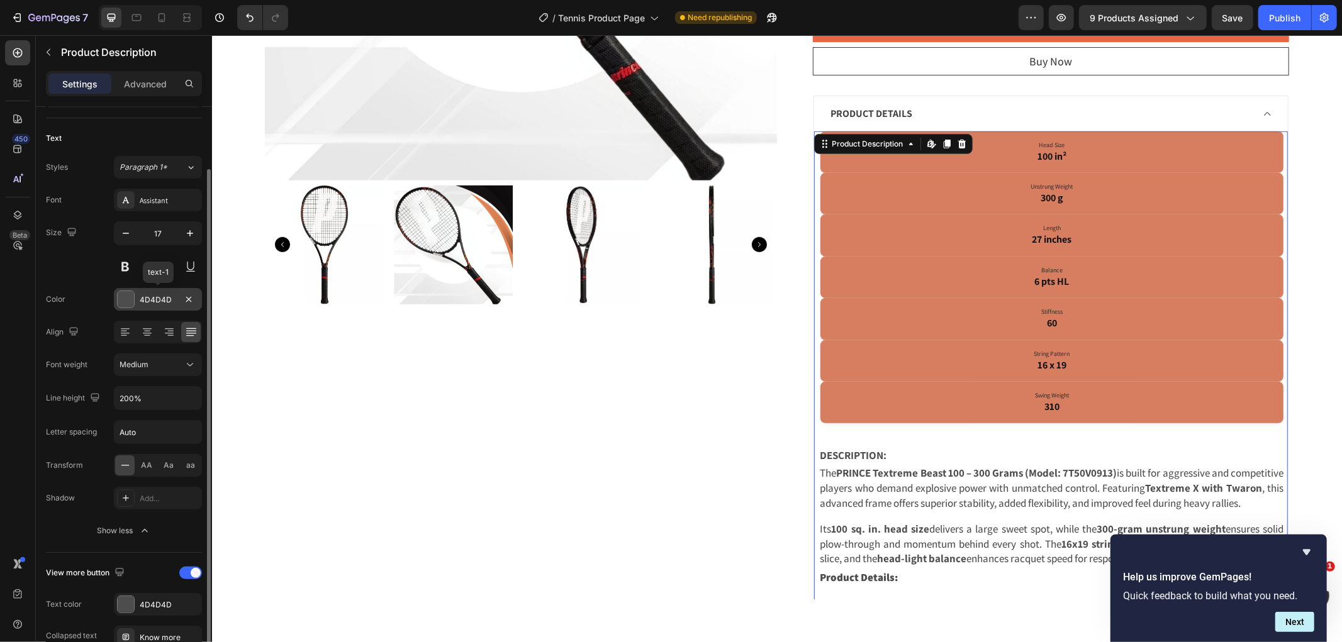
click at [128, 302] on div at bounding box center [126, 299] width 16 height 16
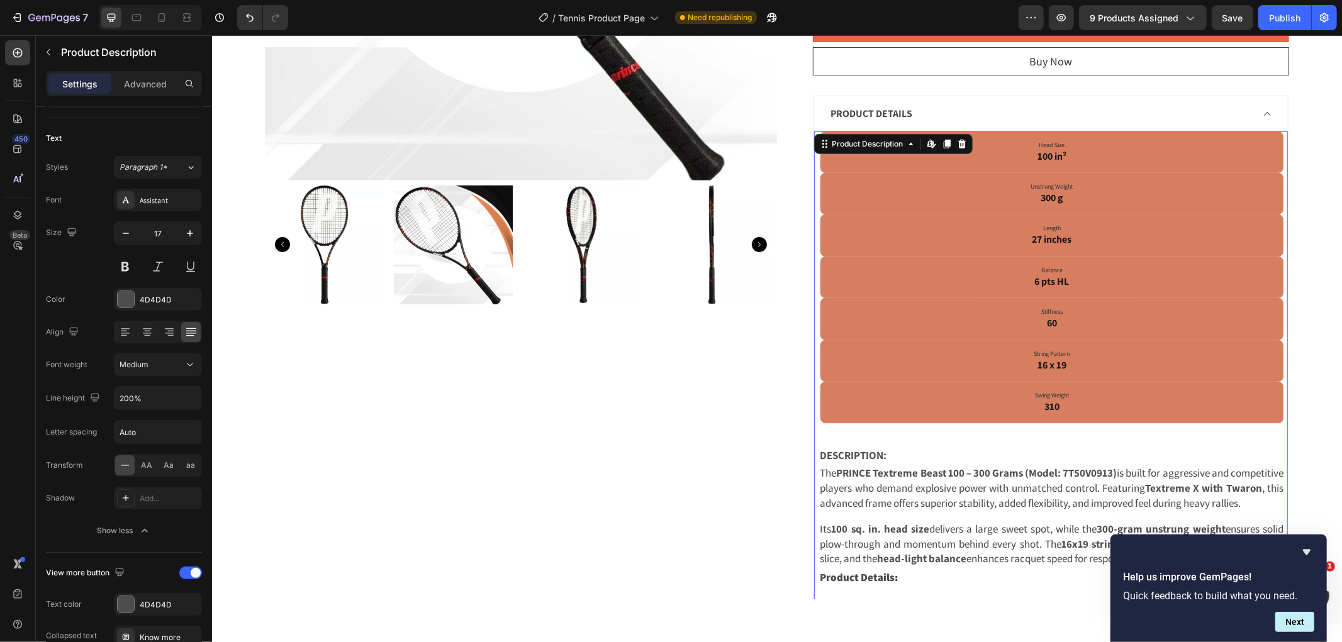
click at [844, 443] on div "Head Size 100 in² Unstrung Weight 300 g Length 27 inches Balance 6 pts HL Stiff…" at bounding box center [1052, 637] width 464 height 1013
click at [813, 418] on div "Head Size 100 in² Unstrung Weight 300 g Length 27 inches Balance 6 pts HL Stiff…" at bounding box center [1050, 653] width 474 height 1045
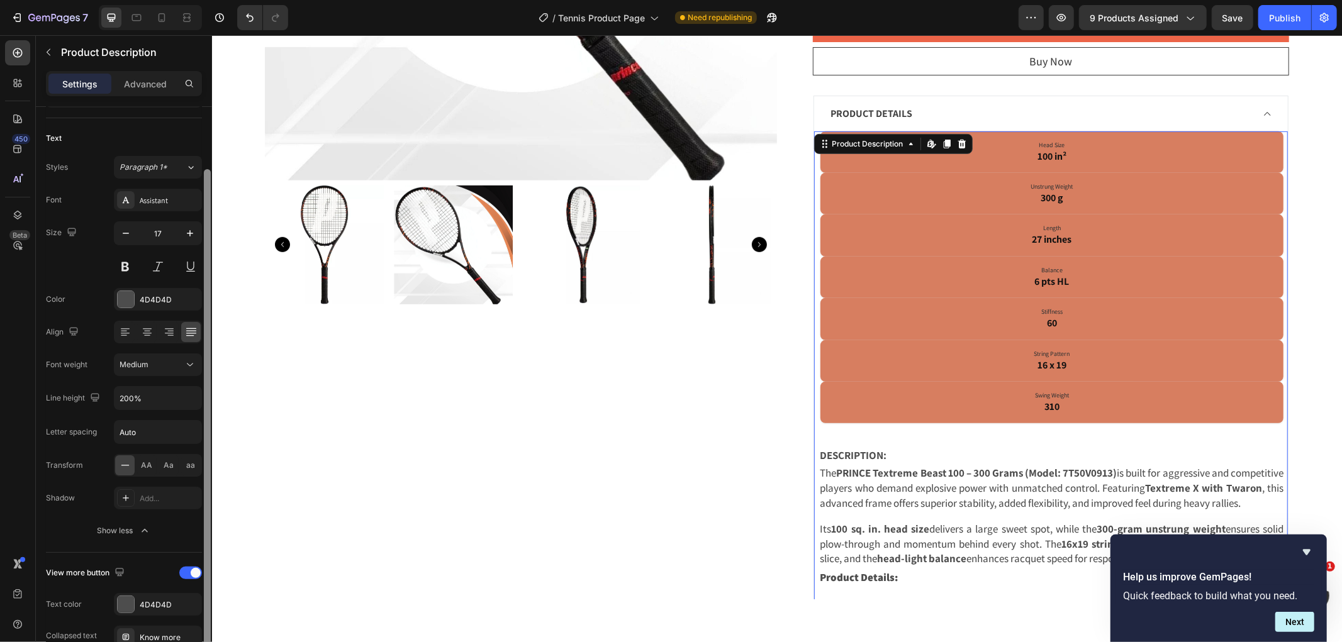
scroll to position [0, 0]
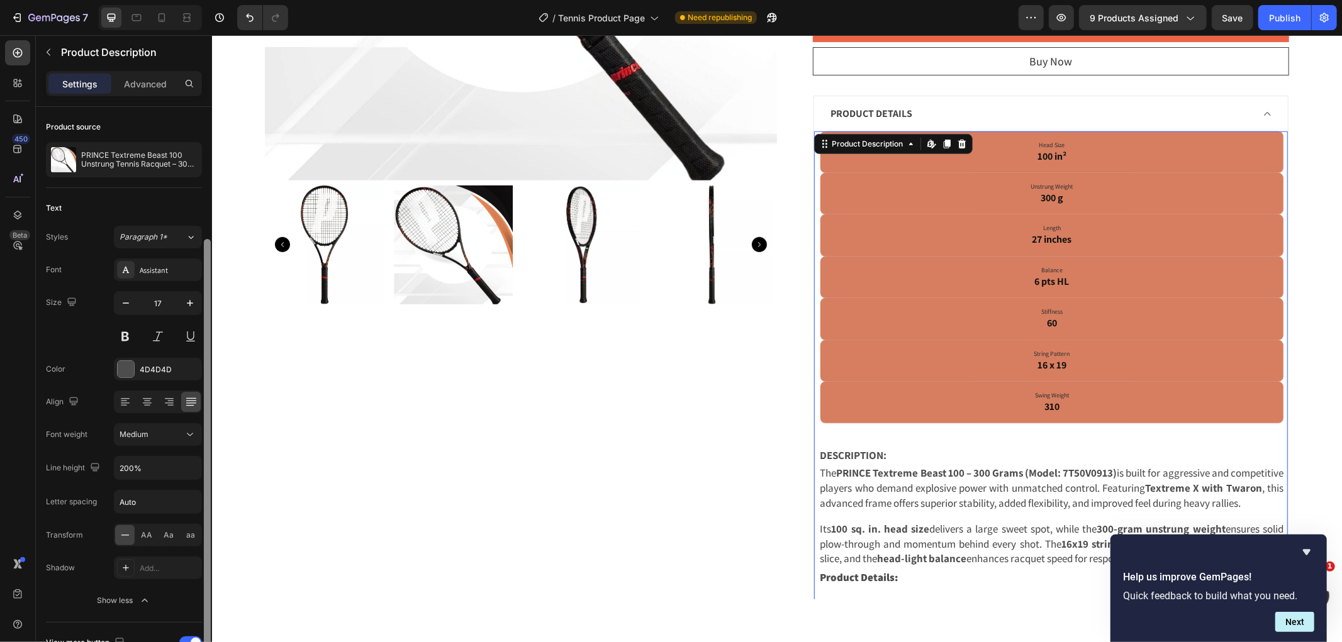
click at [208, 177] on div at bounding box center [207, 462] width 9 height 571
click at [187, 303] on icon "button" at bounding box center [190, 303] width 13 height 13
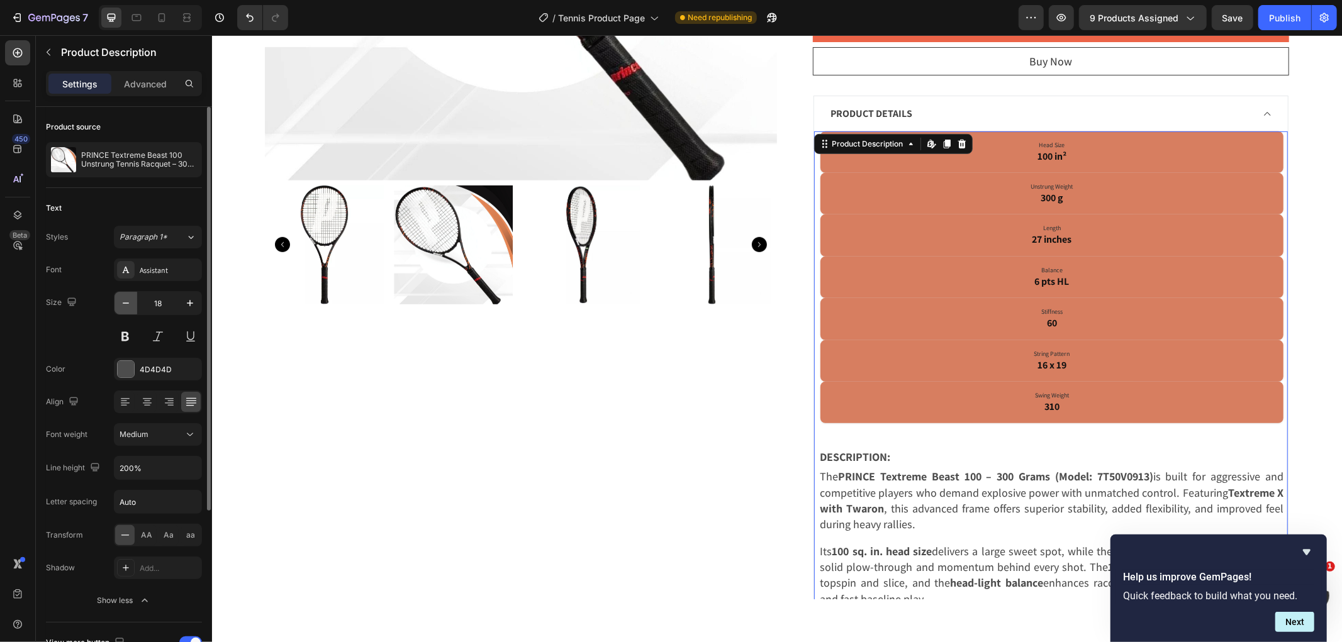
click at [128, 300] on icon "button" at bounding box center [126, 303] width 13 height 13
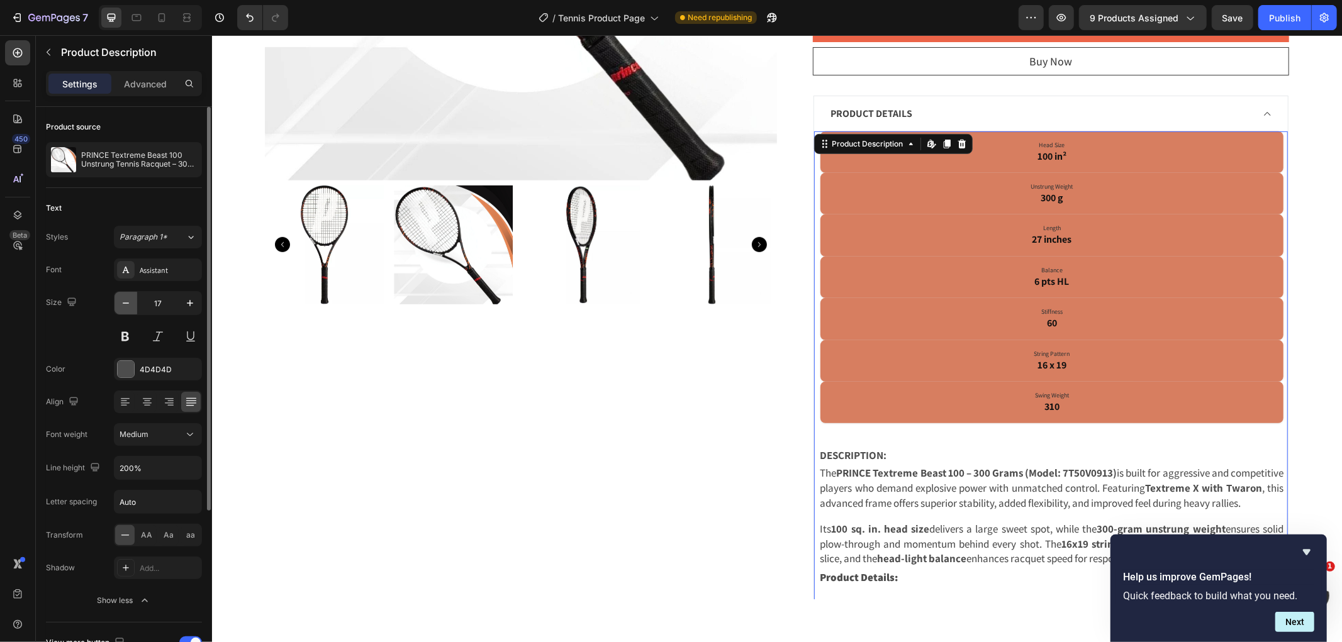
click at [128, 300] on icon "button" at bounding box center [126, 303] width 13 height 13
type input "16"
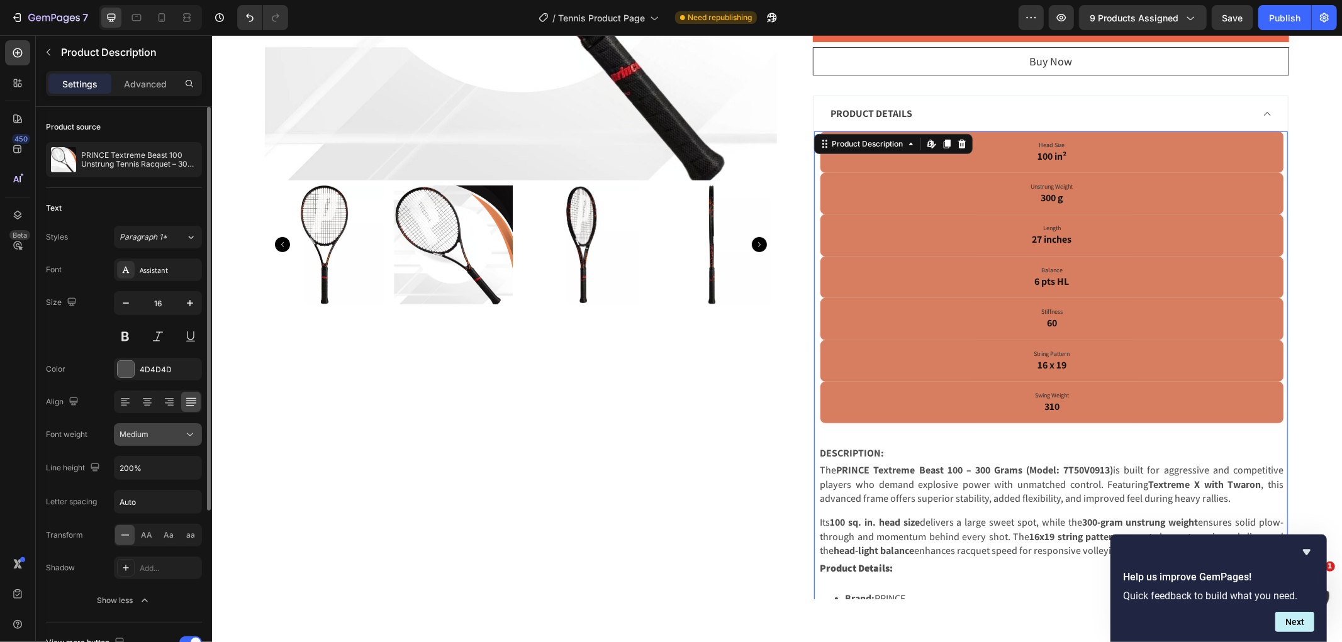
click at [180, 426] on button "Medium" at bounding box center [158, 434] width 88 height 23
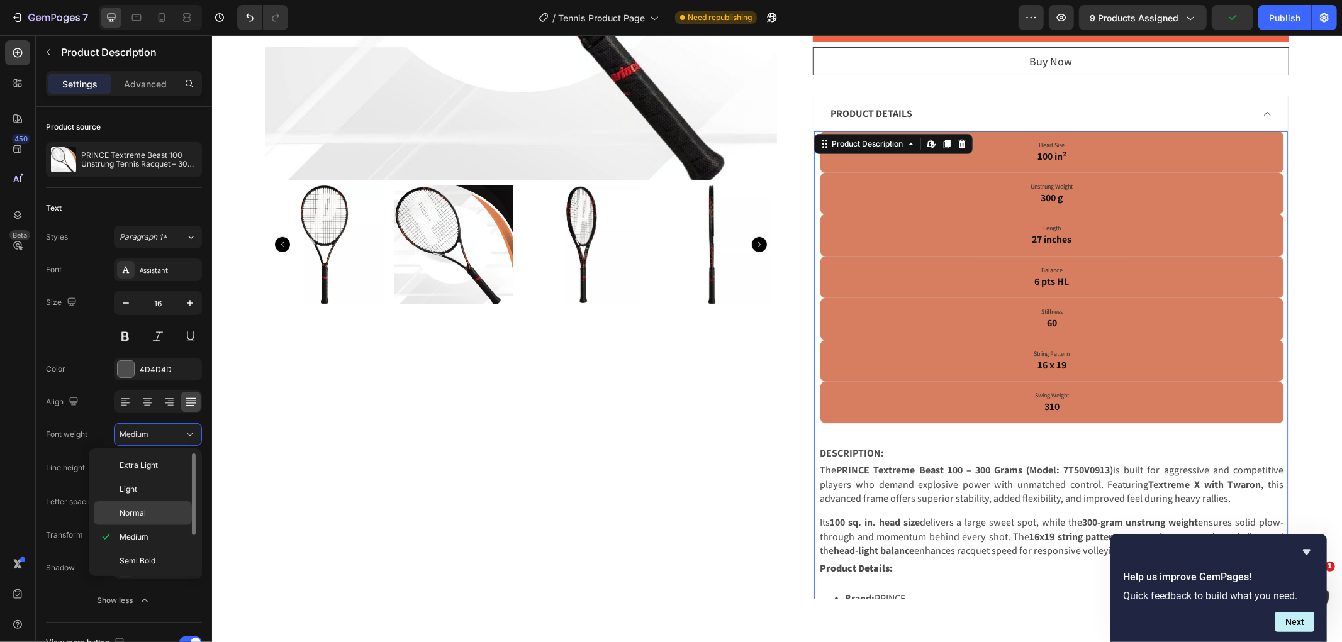
click at [160, 507] on div "Normal" at bounding box center [143, 513] width 98 height 24
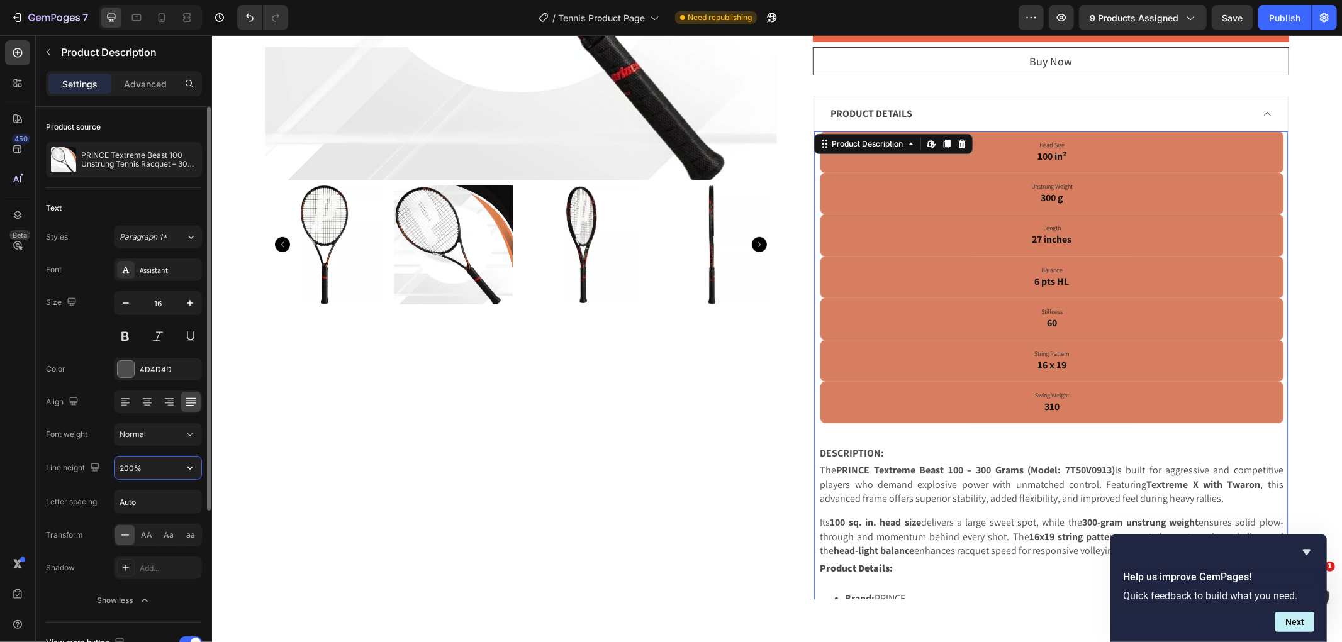
click at [125, 467] on input "200%" at bounding box center [157, 468] width 87 height 23
click at [128, 467] on input "200%" at bounding box center [157, 468] width 87 height 23
click at [122, 471] on input "200%" at bounding box center [157, 468] width 87 height 23
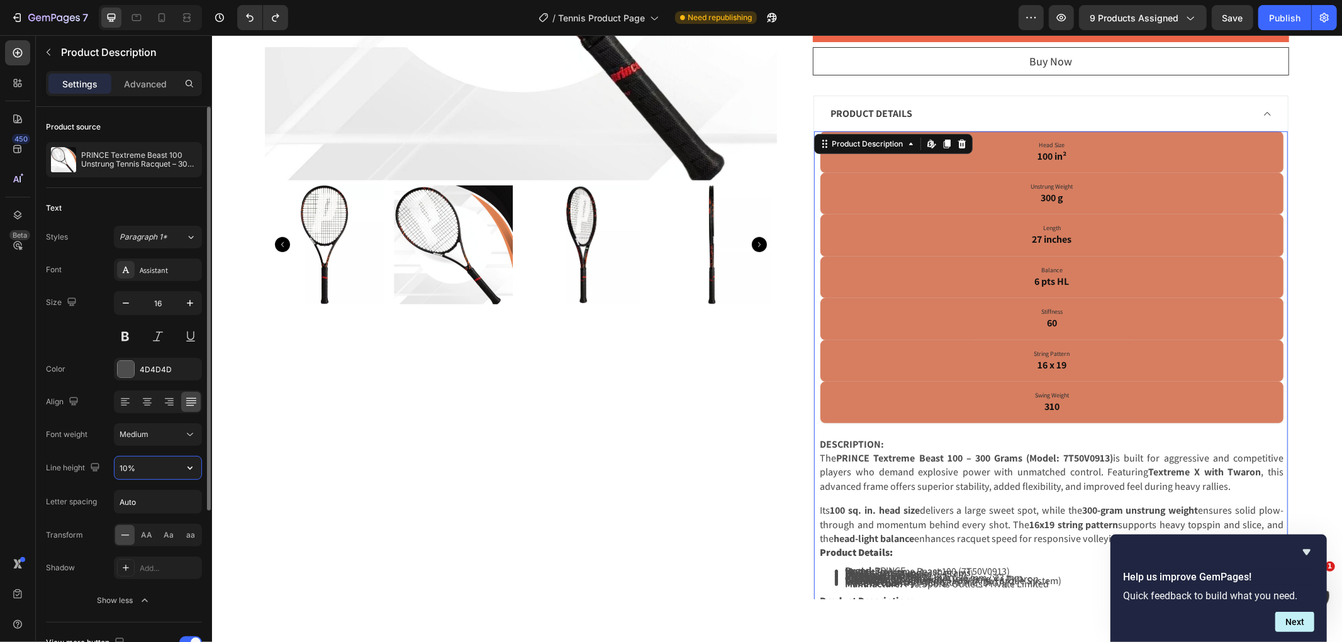
type input "160%"
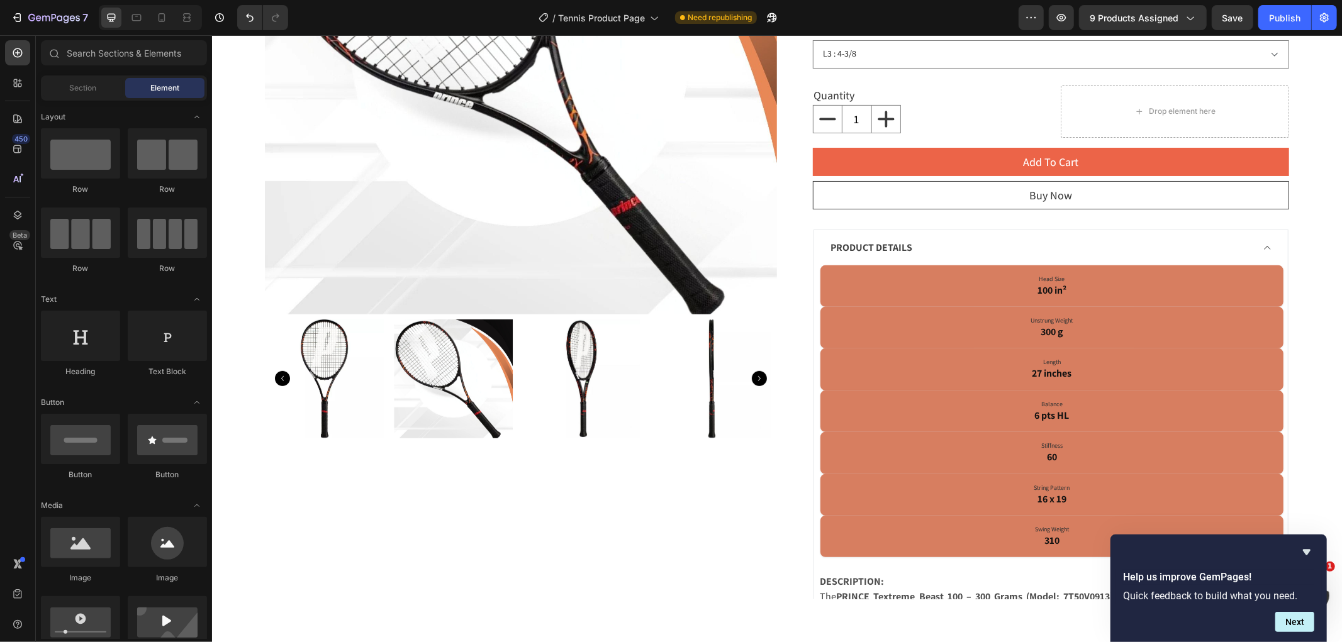
scroll to position [305, 0]
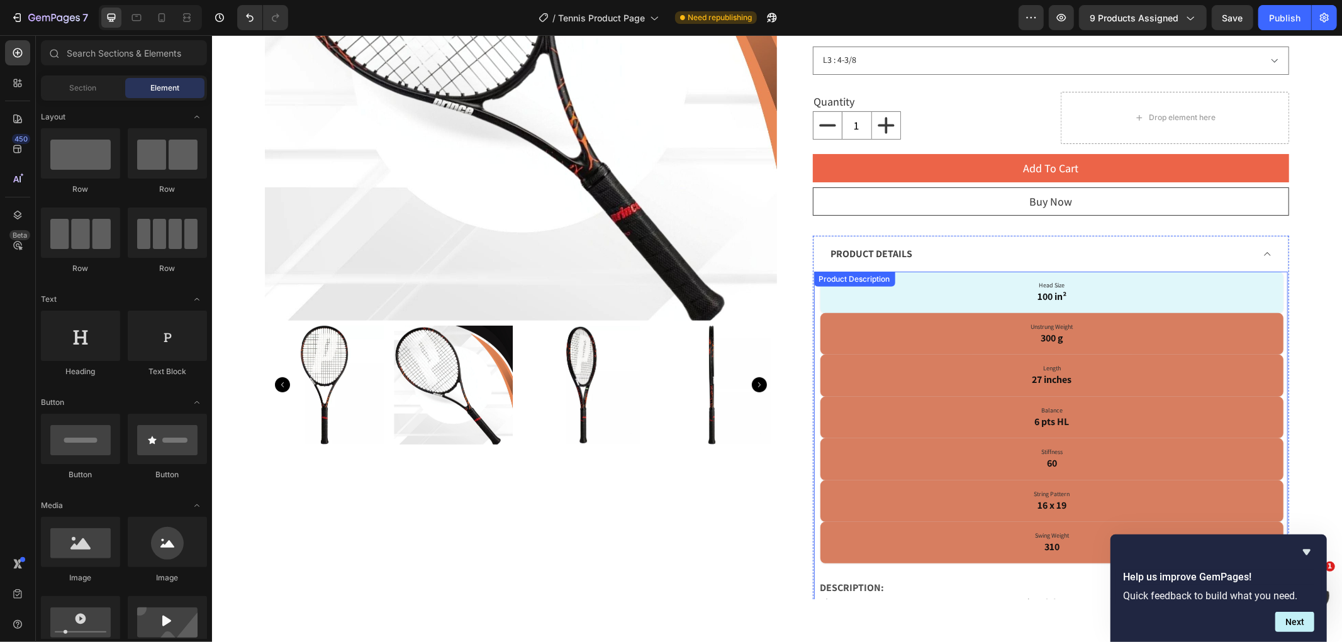
click at [980, 281] on p "Head Size 100 in²" at bounding box center [1051, 292] width 445 height 23
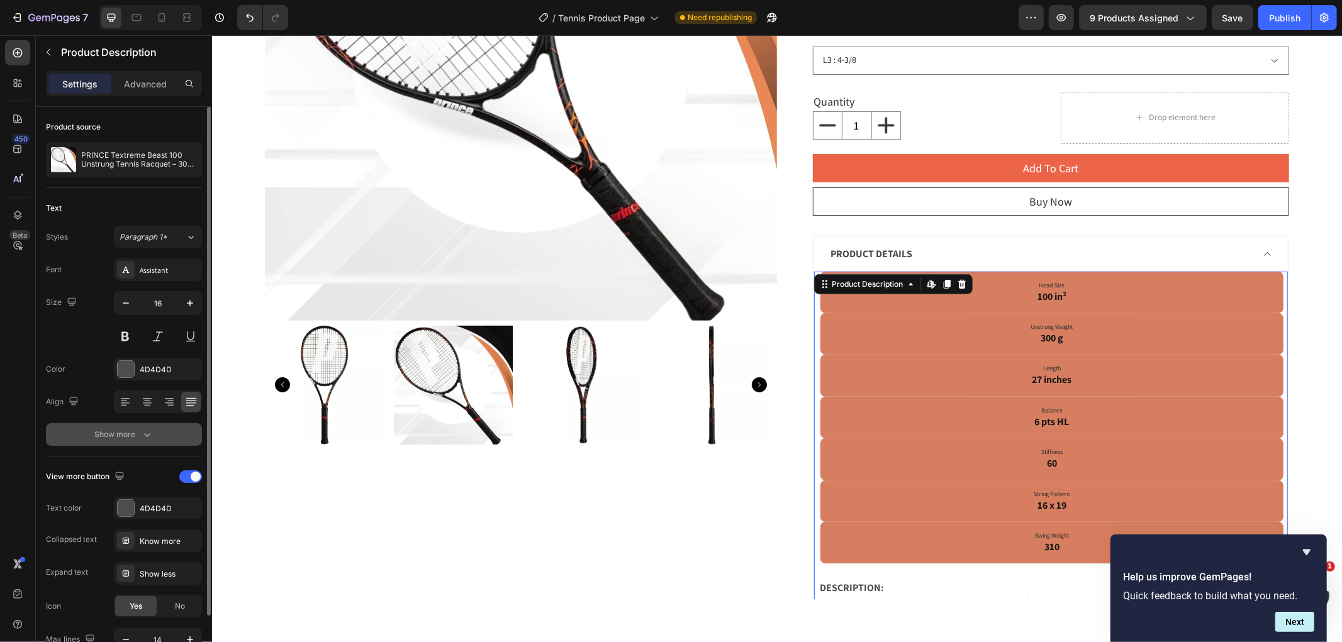
click at [148, 442] on button "Show more" at bounding box center [124, 434] width 156 height 23
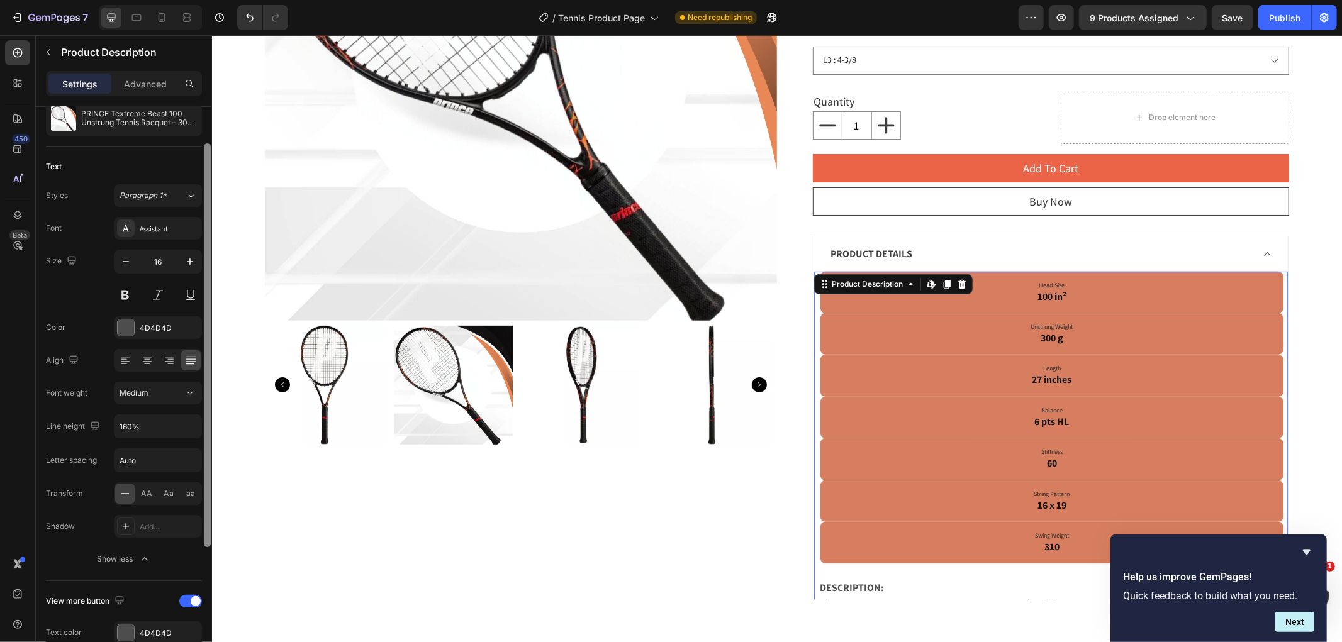
scroll to position [59, 0]
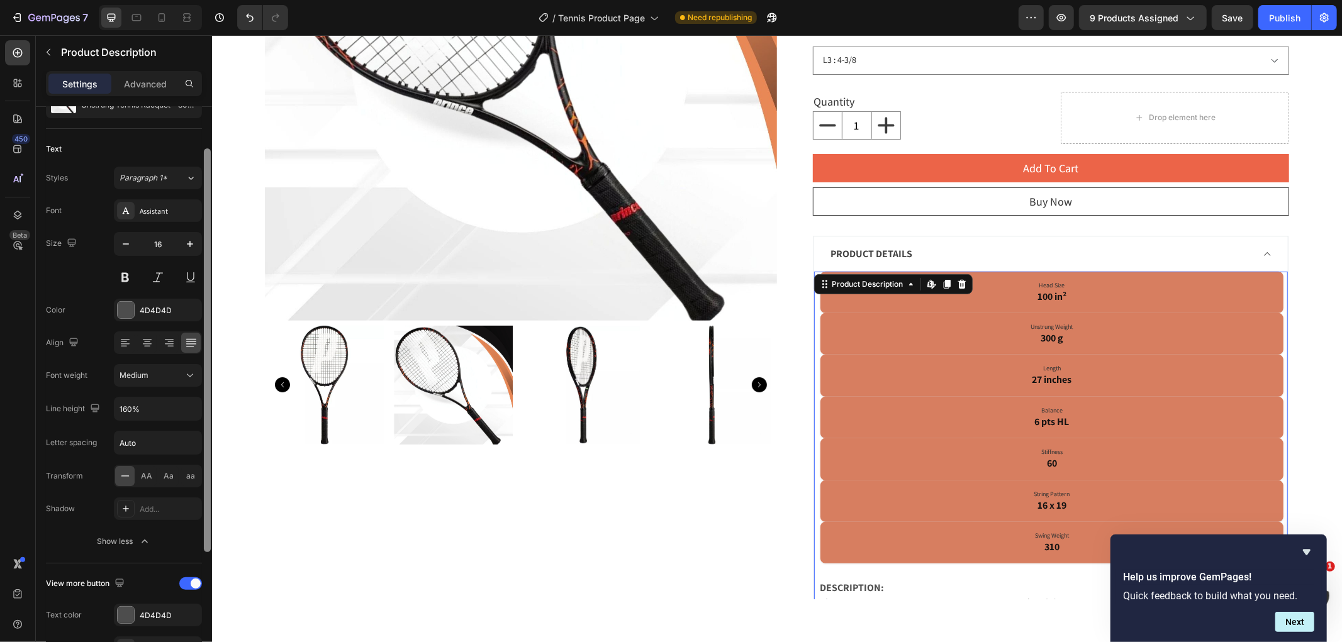
drag, startPoint x: 209, startPoint y: 565, endPoint x: 208, endPoint y: 618, distance: 52.9
click at [208, 618] on div at bounding box center [207, 392] width 9 height 571
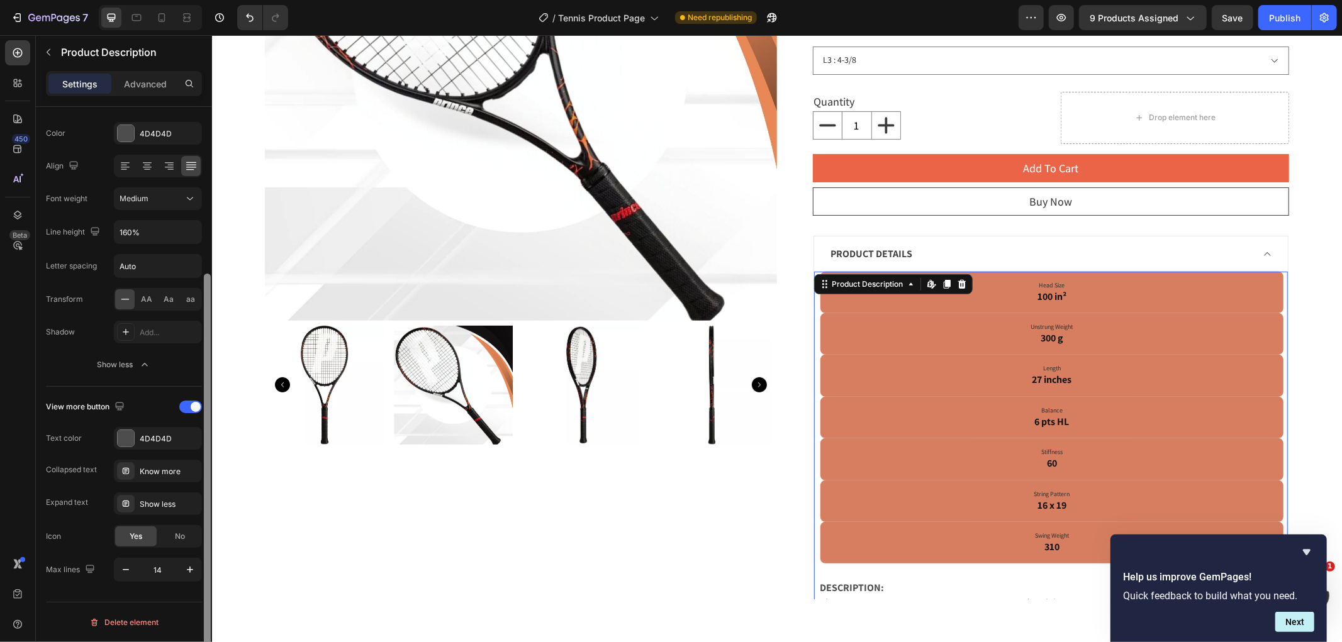
click at [204, 574] on div at bounding box center [207, 392] width 9 height 571
click at [147, 78] on p "Advanced" at bounding box center [145, 83] width 43 height 13
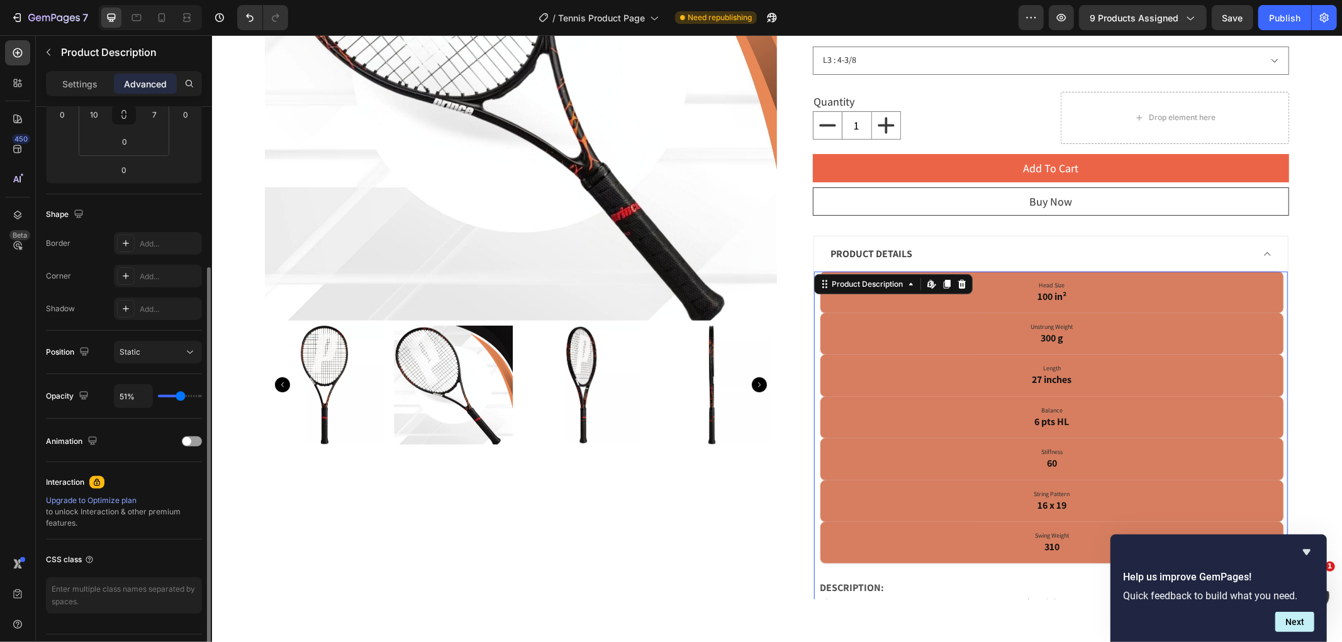
type input "70%"
type input "70"
type input "100%"
type input "100"
type input "51%"
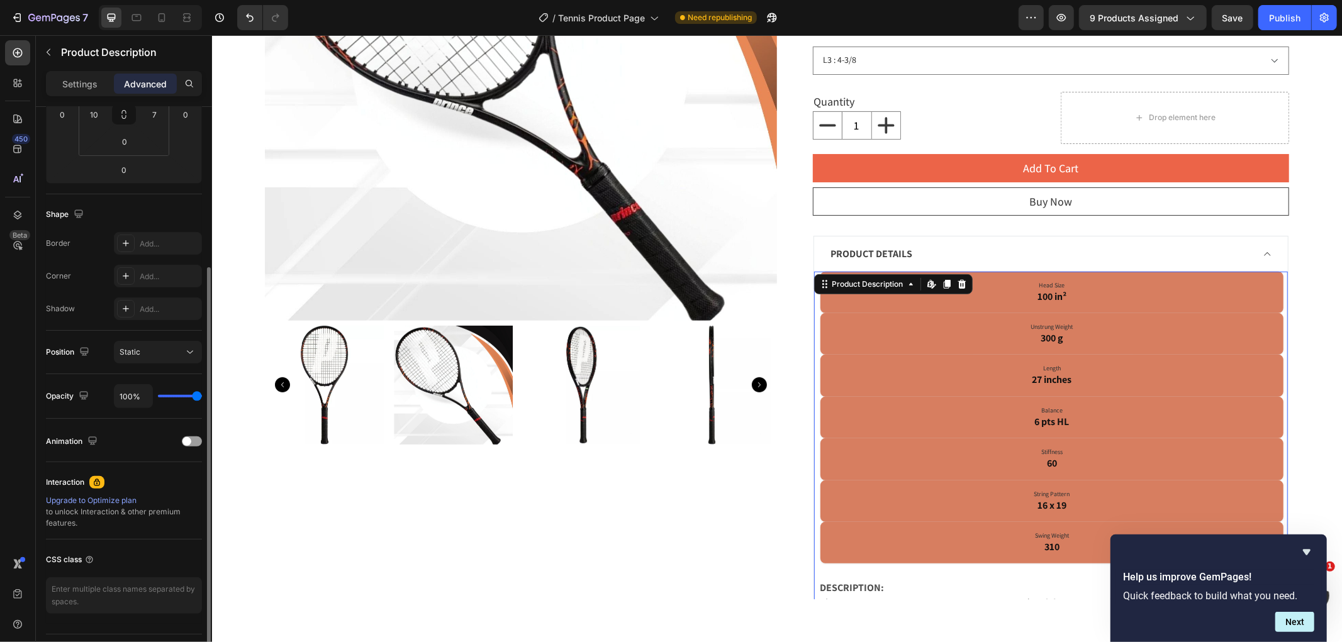
type input "51"
type input "43%"
type input "43"
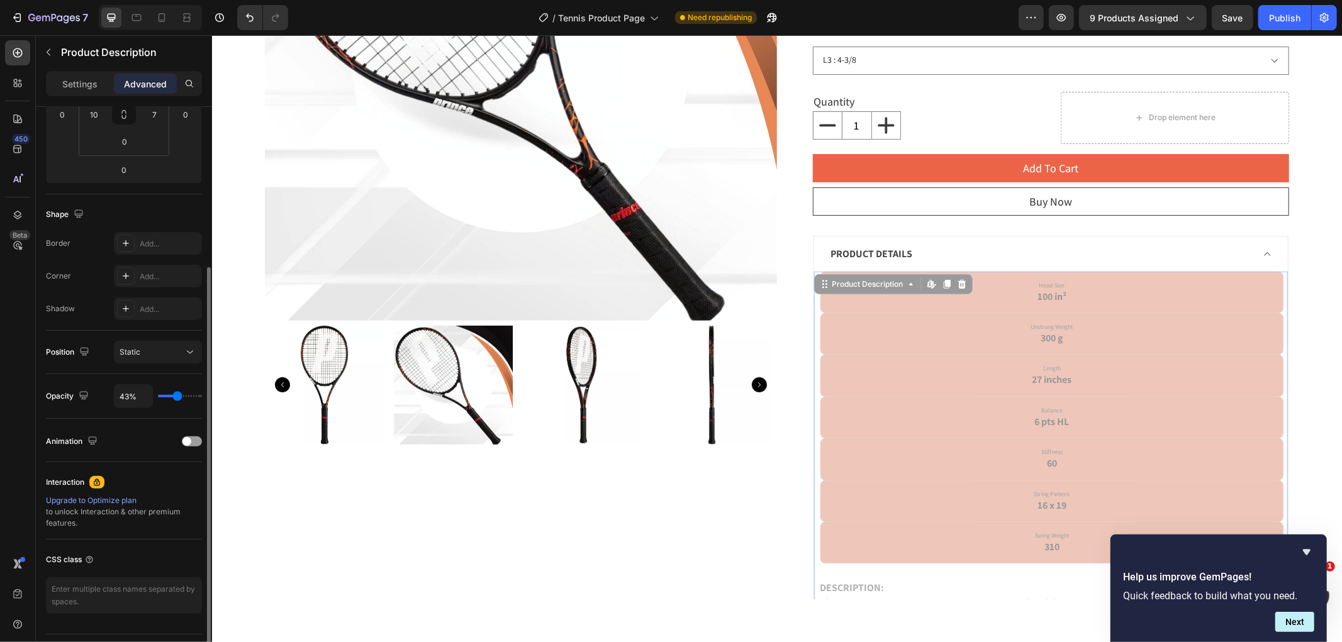
type input "35%"
type input "35"
type input "33%"
type input "33"
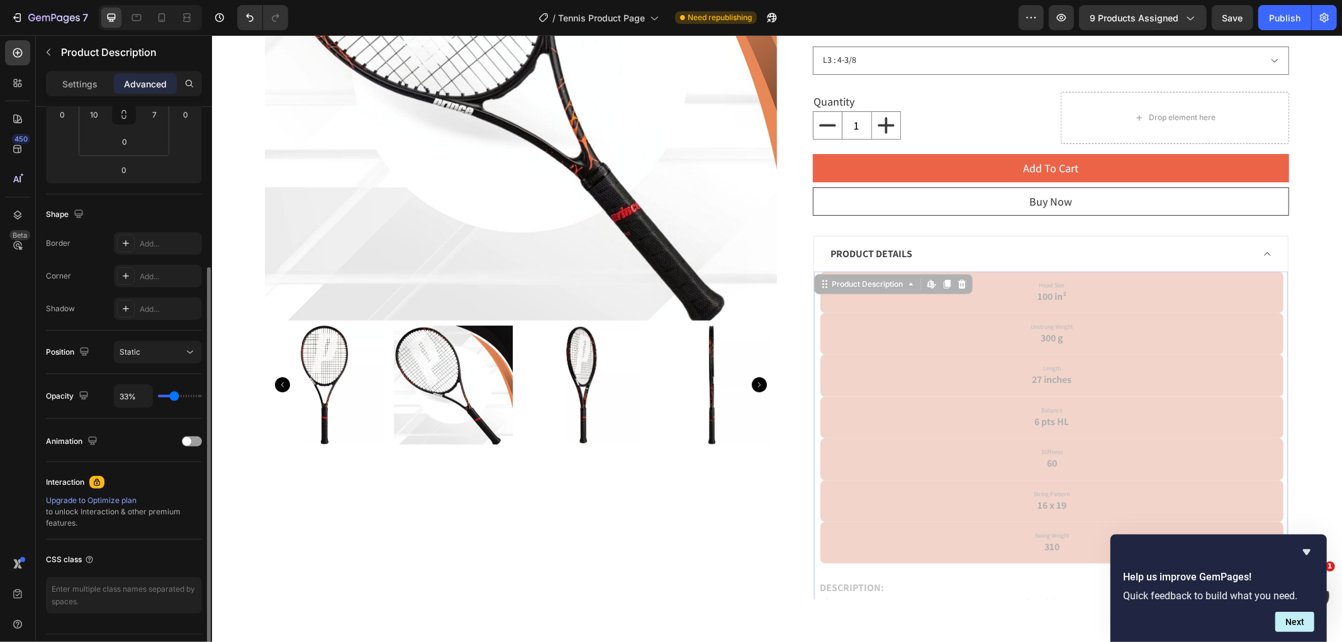
type input "35%"
type input "35"
type input "37%"
type input "37"
type input "49%"
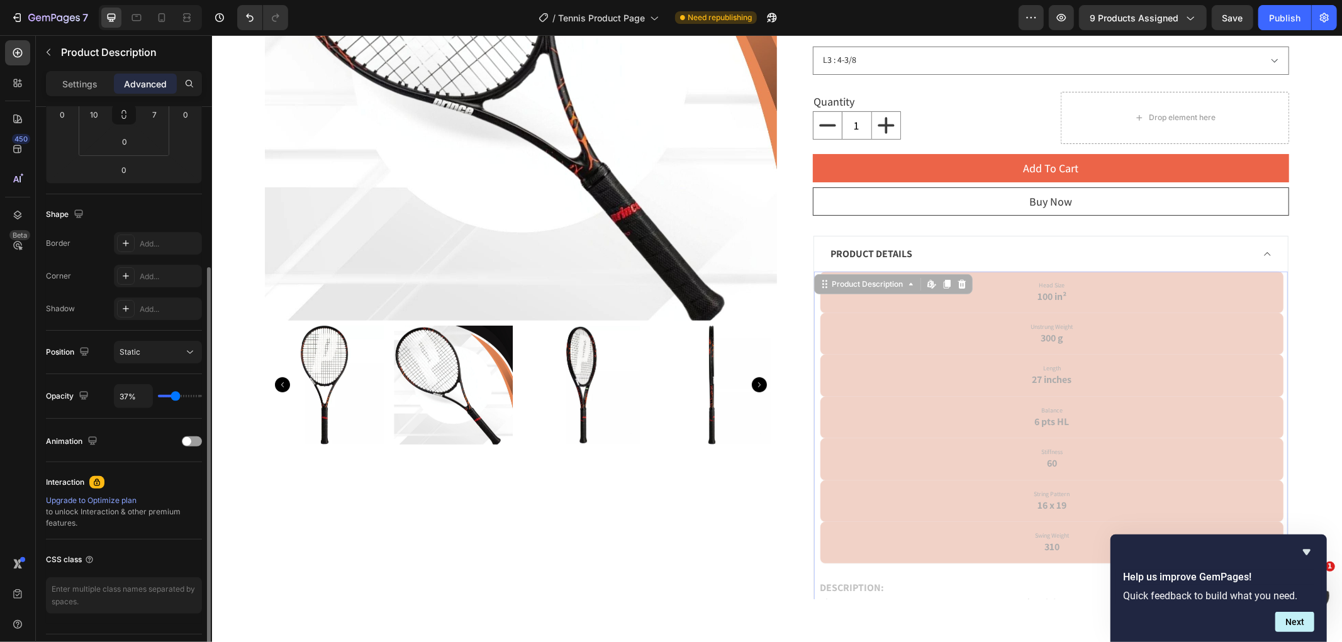
type input "49"
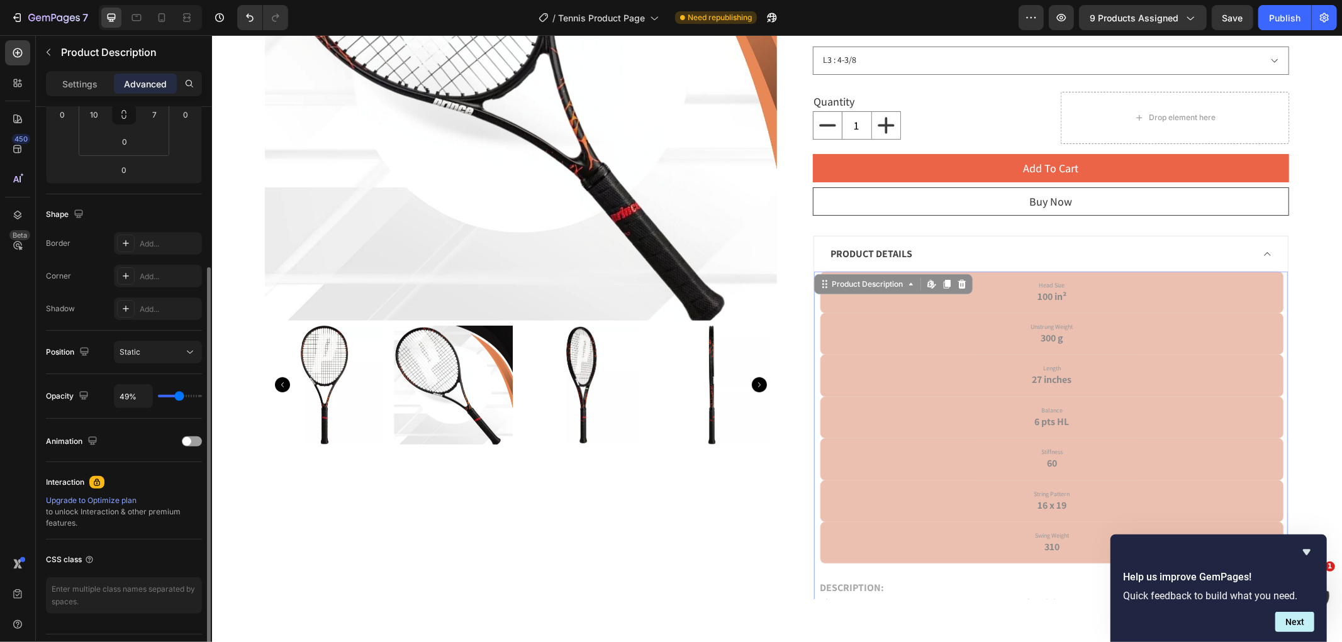
type input "100%"
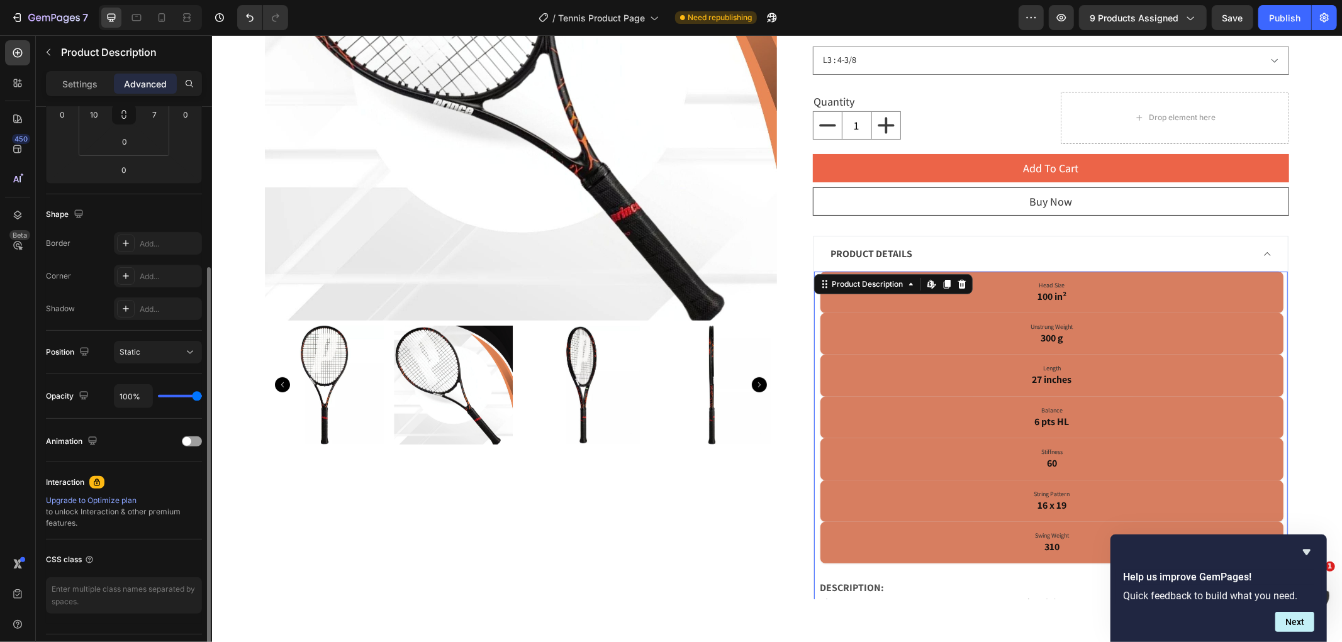
drag, startPoint x: 181, startPoint y: 393, endPoint x: 265, endPoint y: 393, distance: 84.9
type input "100"
click at [202, 395] on input "range" at bounding box center [180, 396] width 44 height 3
click at [189, 361] on button "Static" at bounding box center [158, 352] width 88 height 23
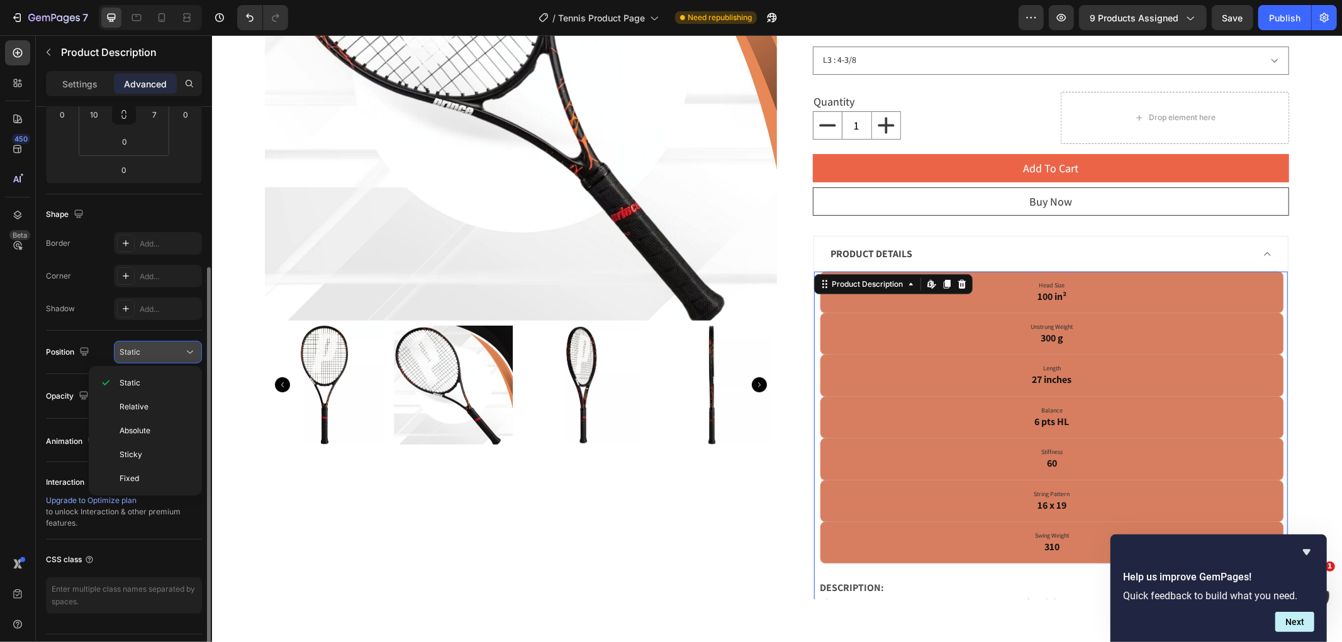
click at [189, 361] on button "Static" at bounding box center [158, 352] width 88 height 23
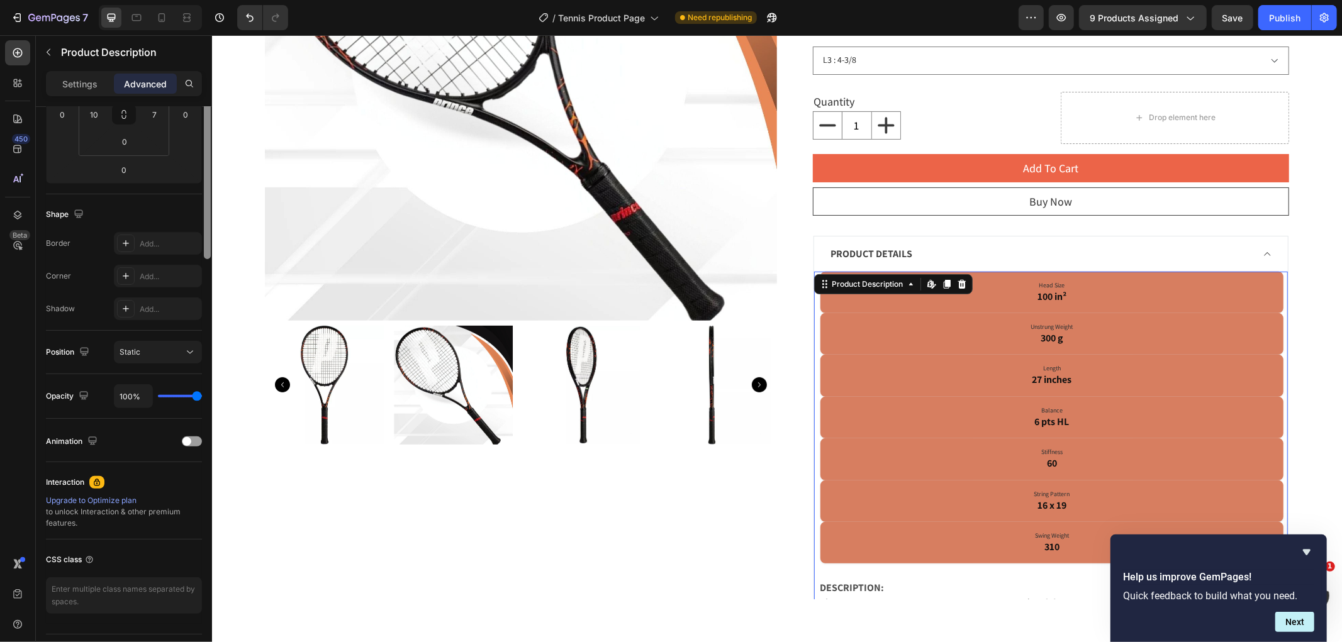
scroll to position [0, 0]
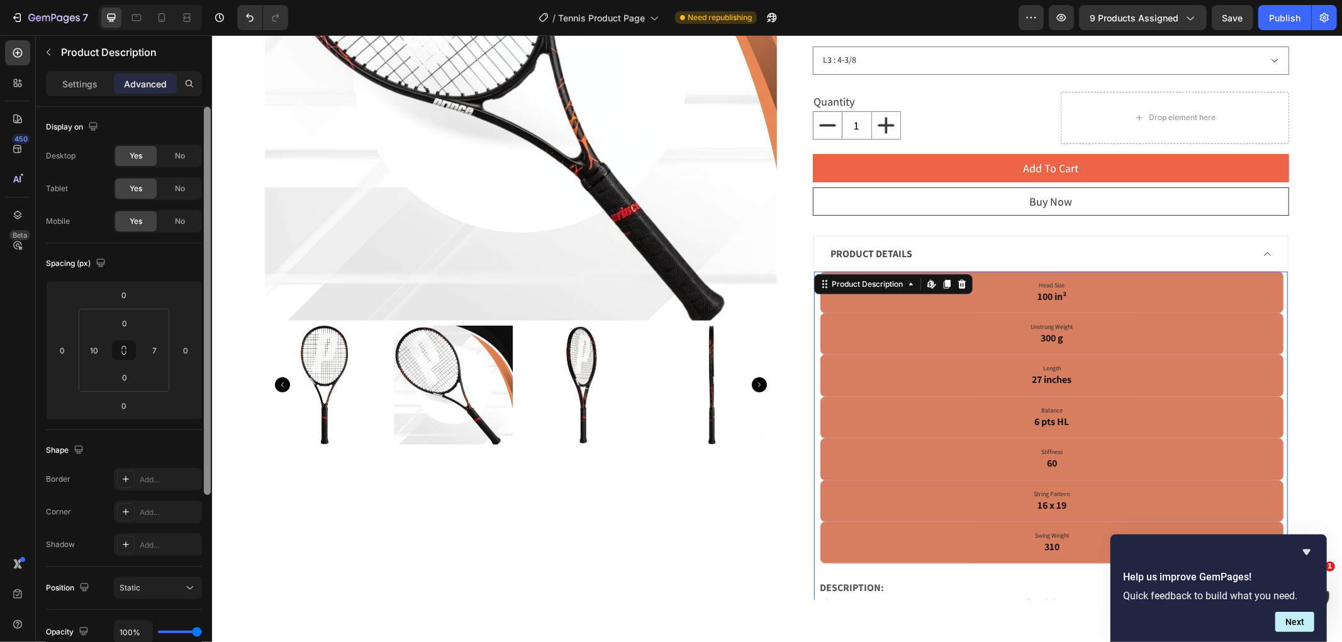
click at [205, 242] on div at bounding box center [207, 392] width 9 height 571
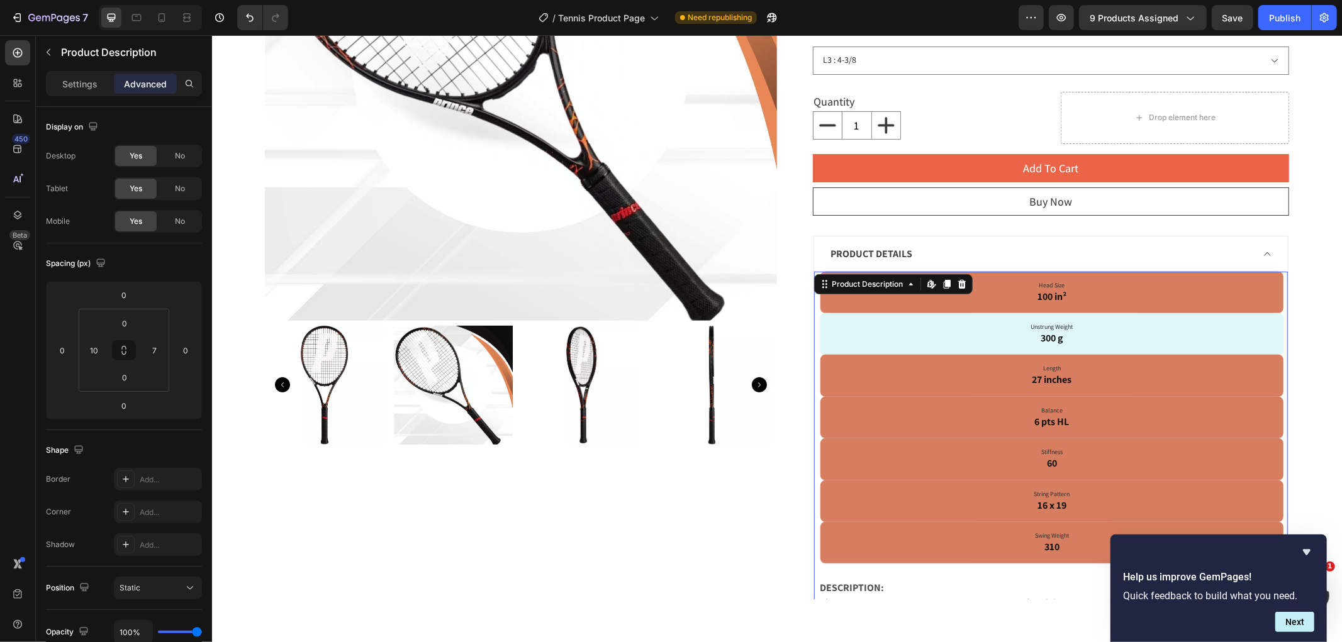
click at [841, 333] on p "Unstrung Weight 300 g" at bounding box center [1051, 333] width 445 height 23
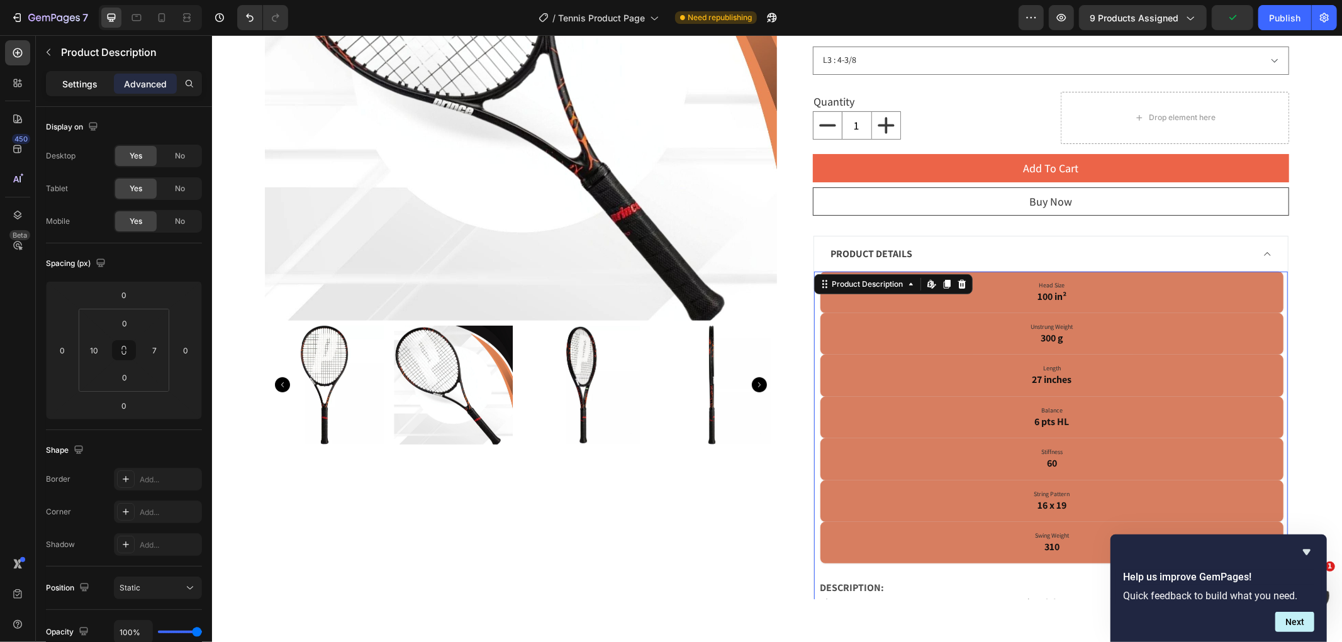
click at [83, 87] on p "Settings" at bounding box center [79, 83] width 35 height 13
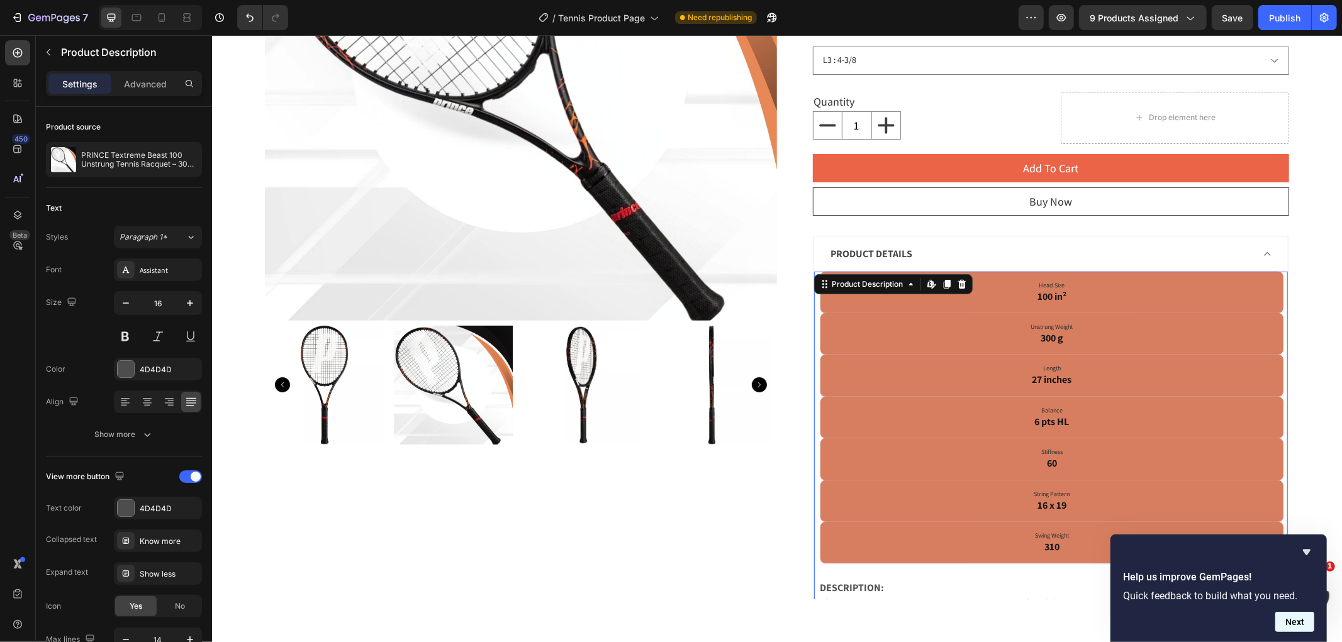
click at [1291, 618] on button "Next" at bounding box center [1294, 622] width 39 height 20
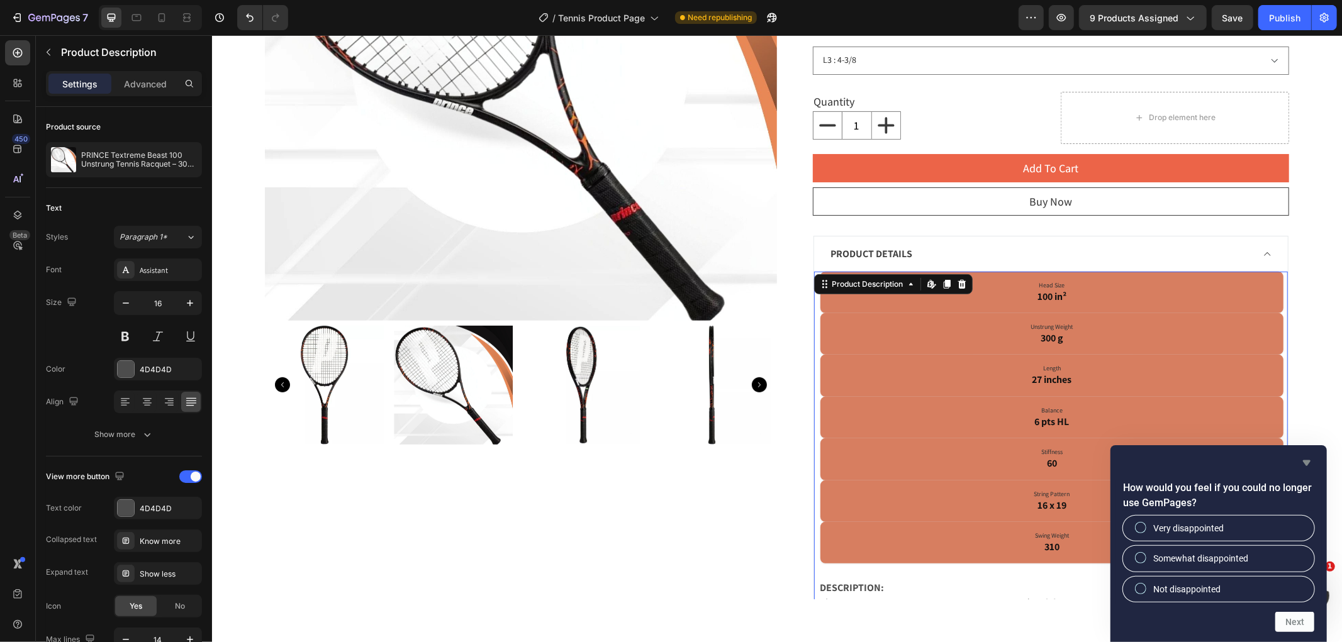
click at [1311, 463] on icon "Hide survey" at bounding box center [1306, 462] width 15 height 15
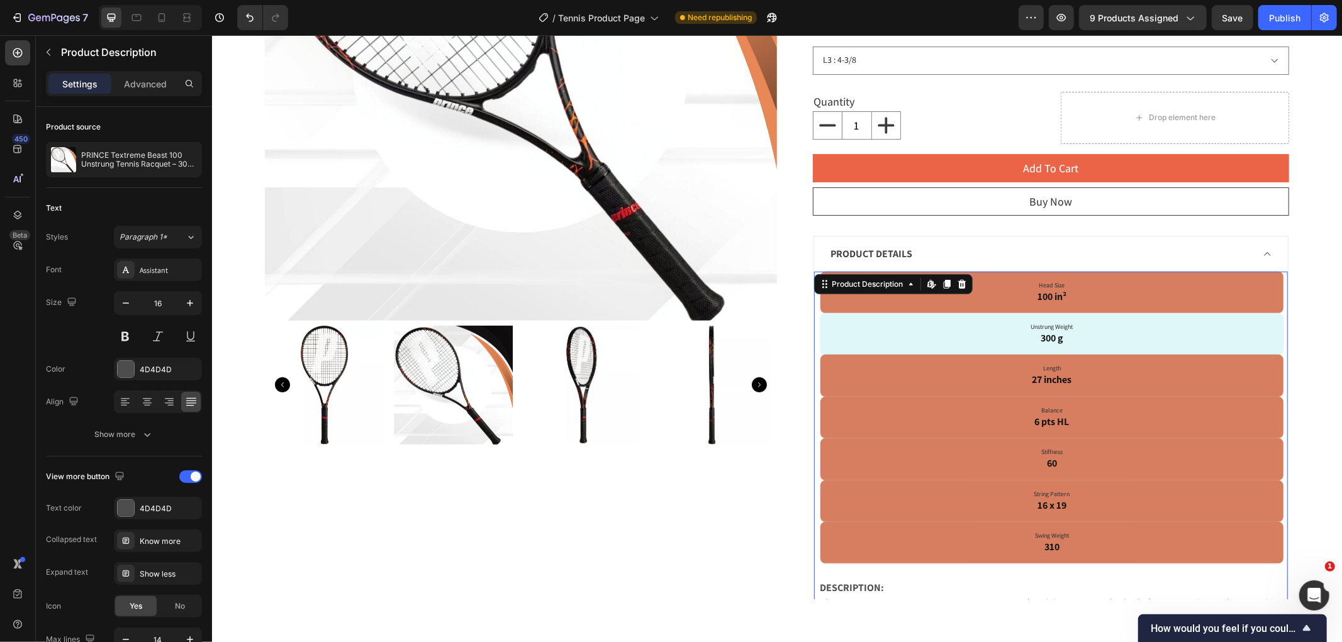
click at [871, 335] on p "Unstrung Weight 300 g" at bounding box center [1051, 333] width 445 height 23
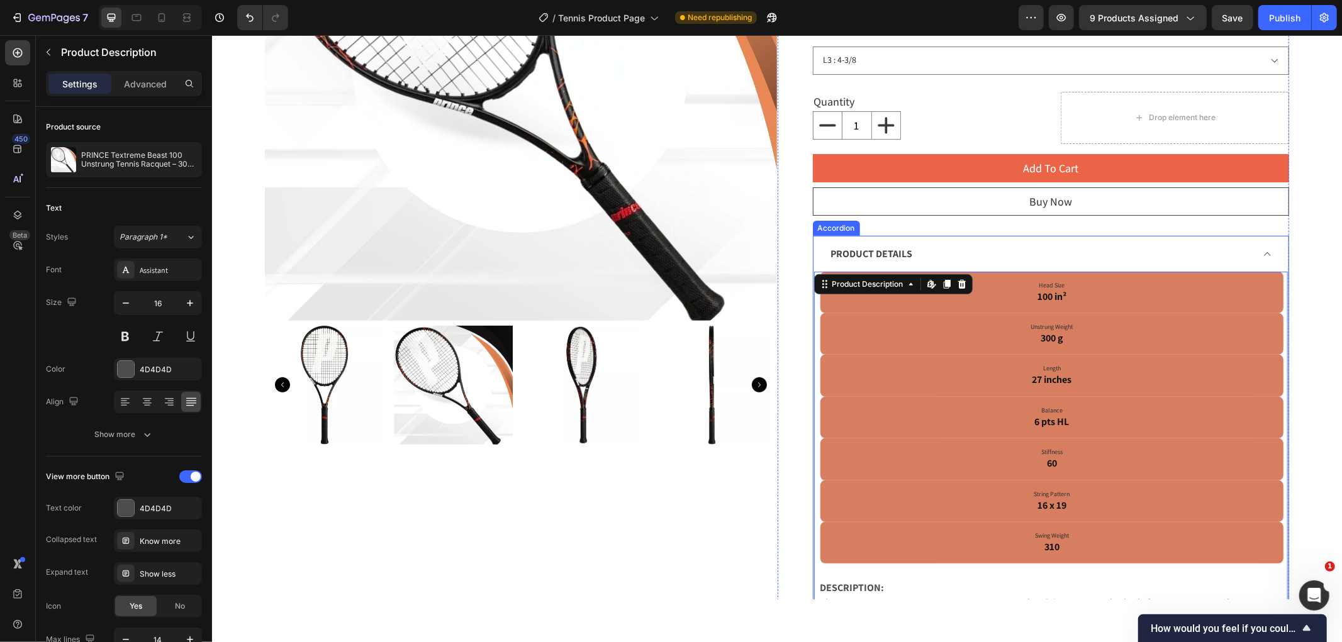
click at [930, 244] on div "PRODUCT DETAILS" at bounding box center [1040, 253] width 424 height 19
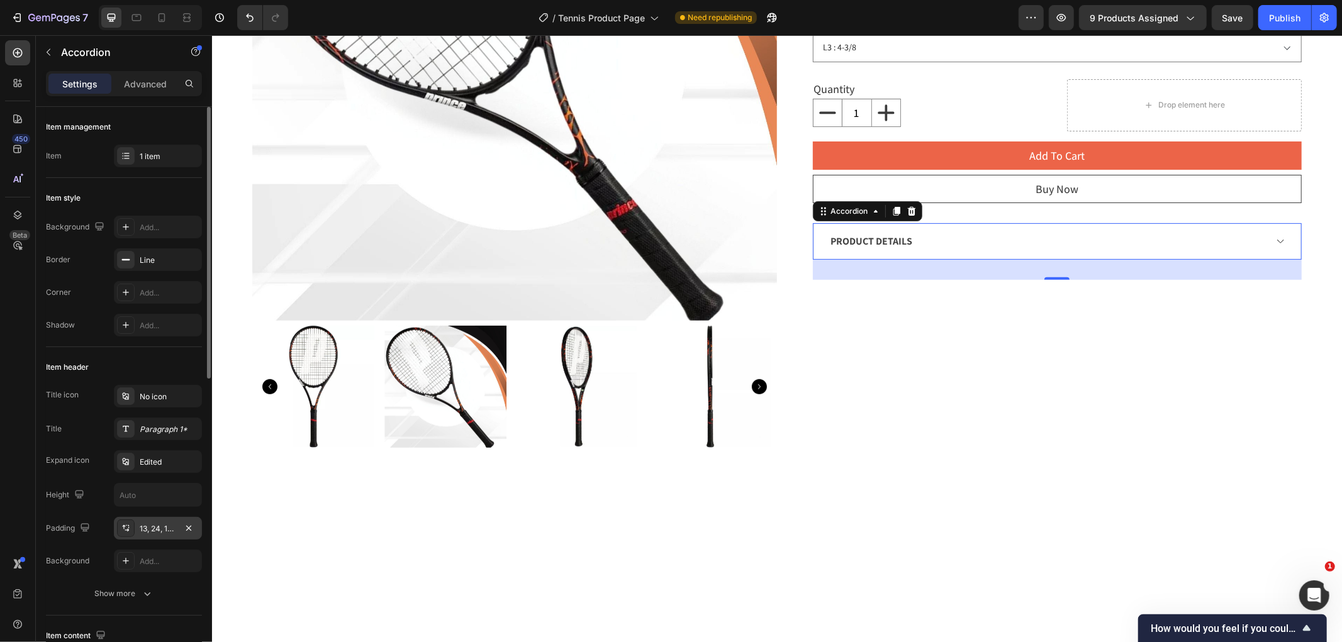
click at [147, 533] on div "13, 24, 13, 24" at bounding box center [158, 528] width 36 height 11
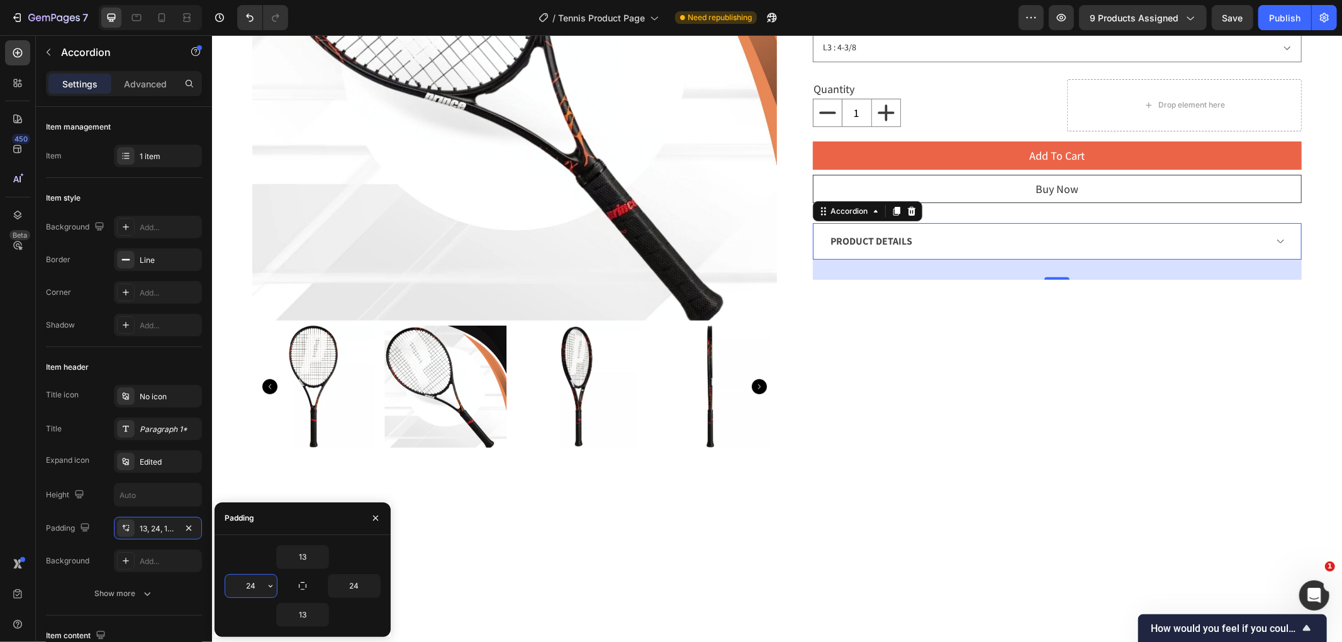
click at [262, 585] on input "24" at bounding box center [251, 586] width 52 height 23
type input "20"
click at [364, 579] on input "24" at bounding box center [354, 586] width 52 height 23
type input "20"
click at [306, 560] on input "13" at bounding box center [303, 557] width 52 height 23
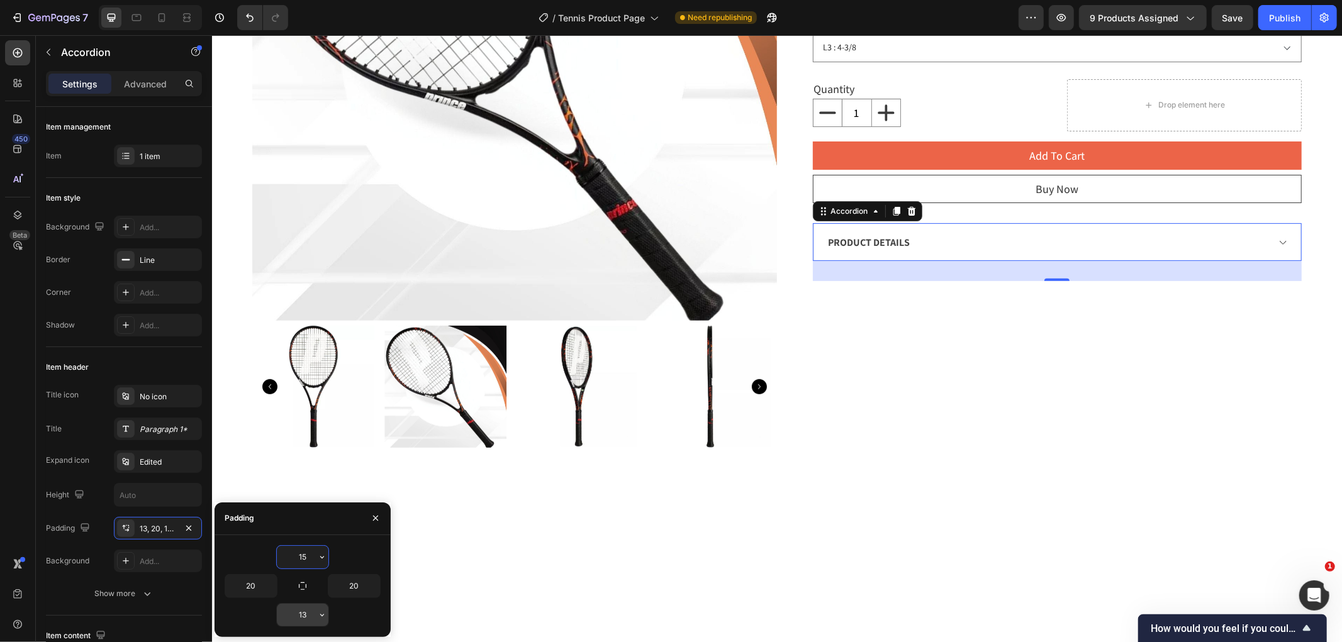
type input "15"
click at [299, 614] on input "13" at bounding box center [303, 615] width 52 height 23
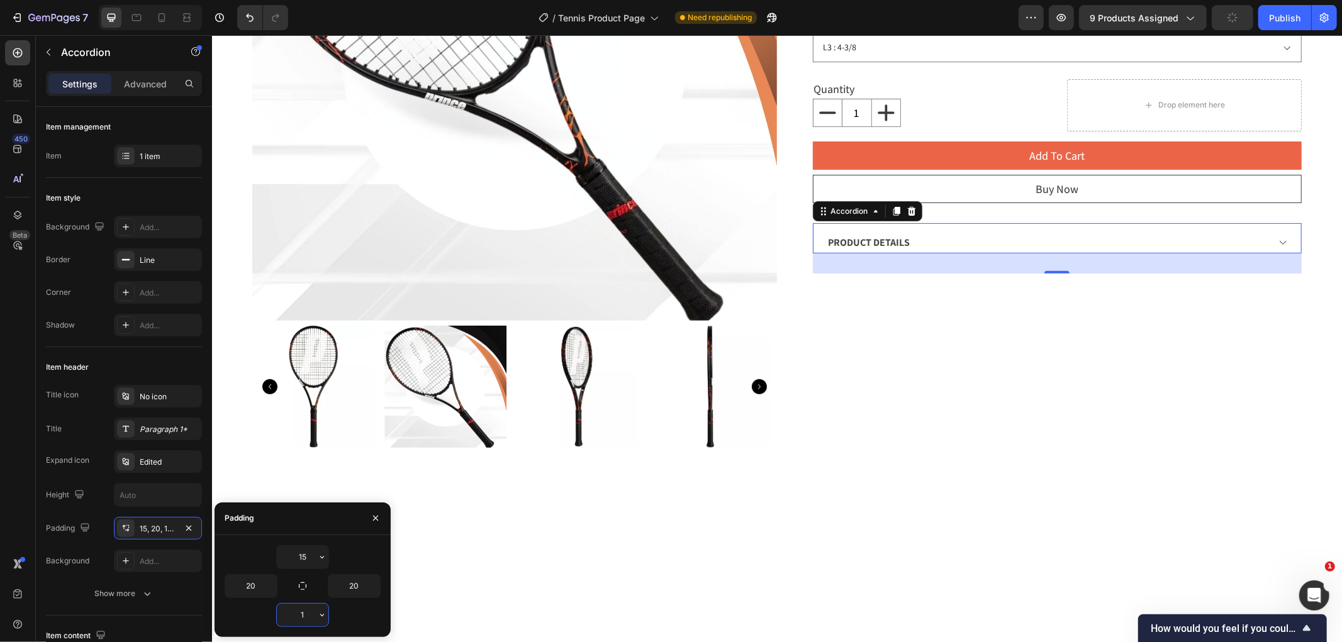
type input "15"
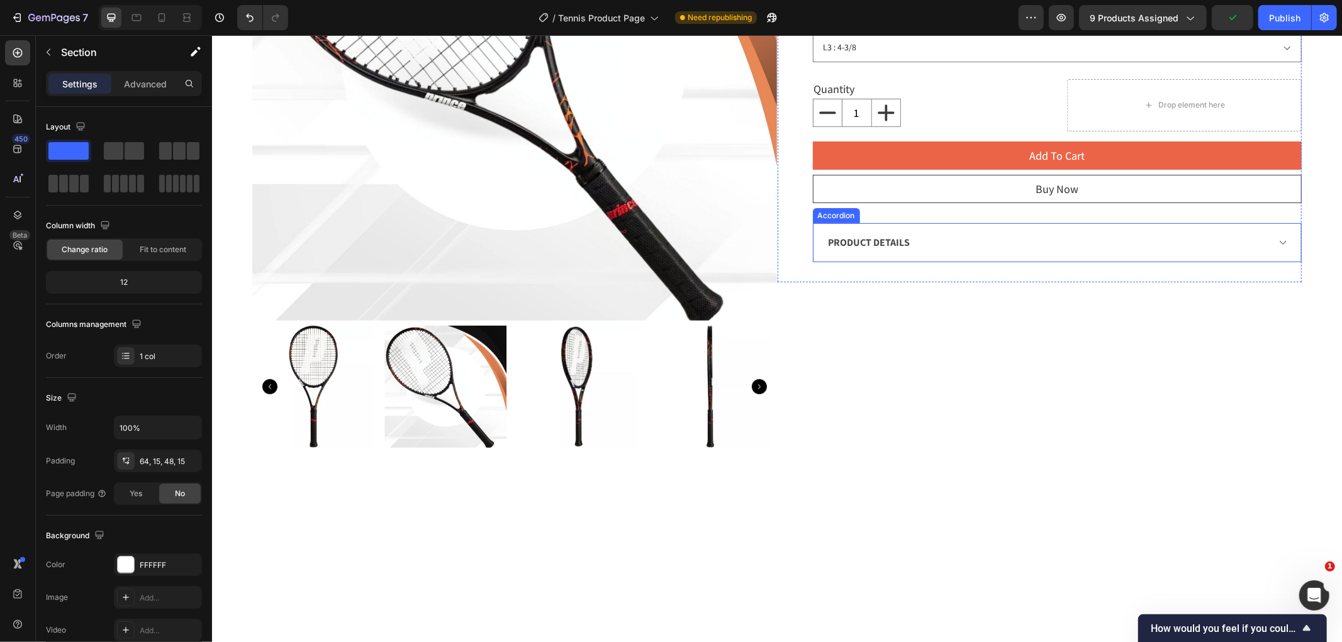
click at [862, 242] on strong "PRODUCT DETAILS" at bounding box center [869, 241] width 82 height 13
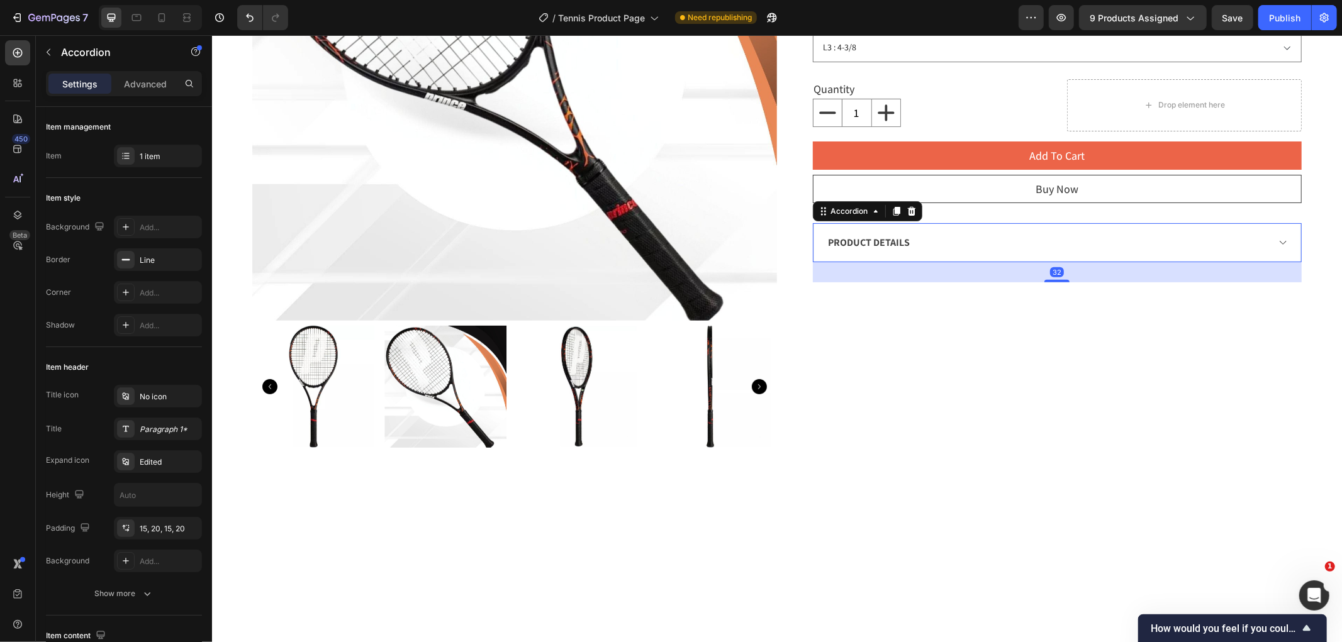
click at [920, 250] on div "PRODUCT DETAILS" at bounding box center [1047, 242] width 442 height 19
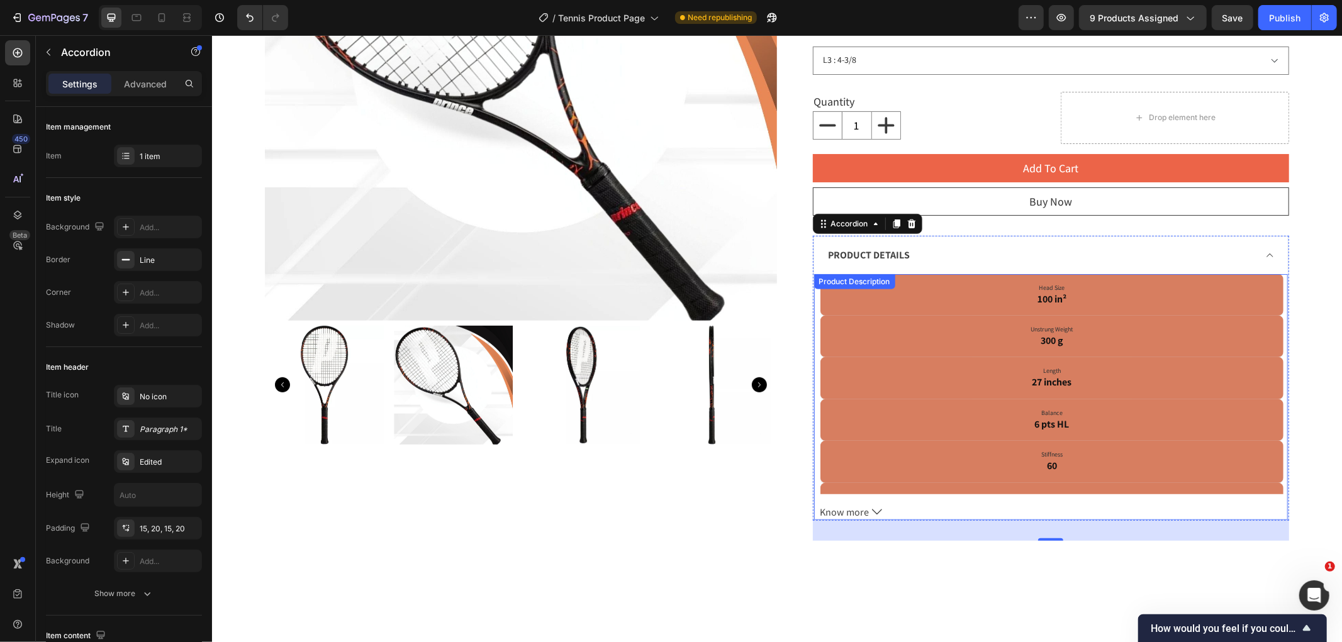
click at [861, 505] on span "Know more" at bounding box center [844, 512] width 49 height 16
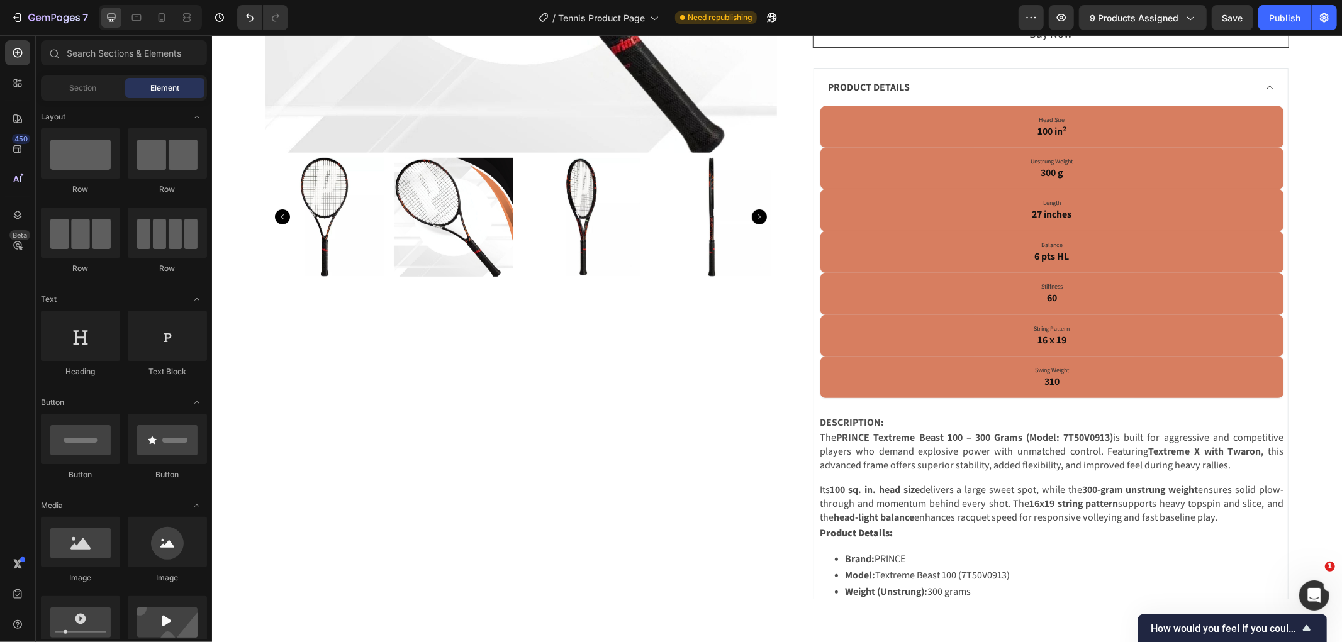
scroll to position [460, 0]
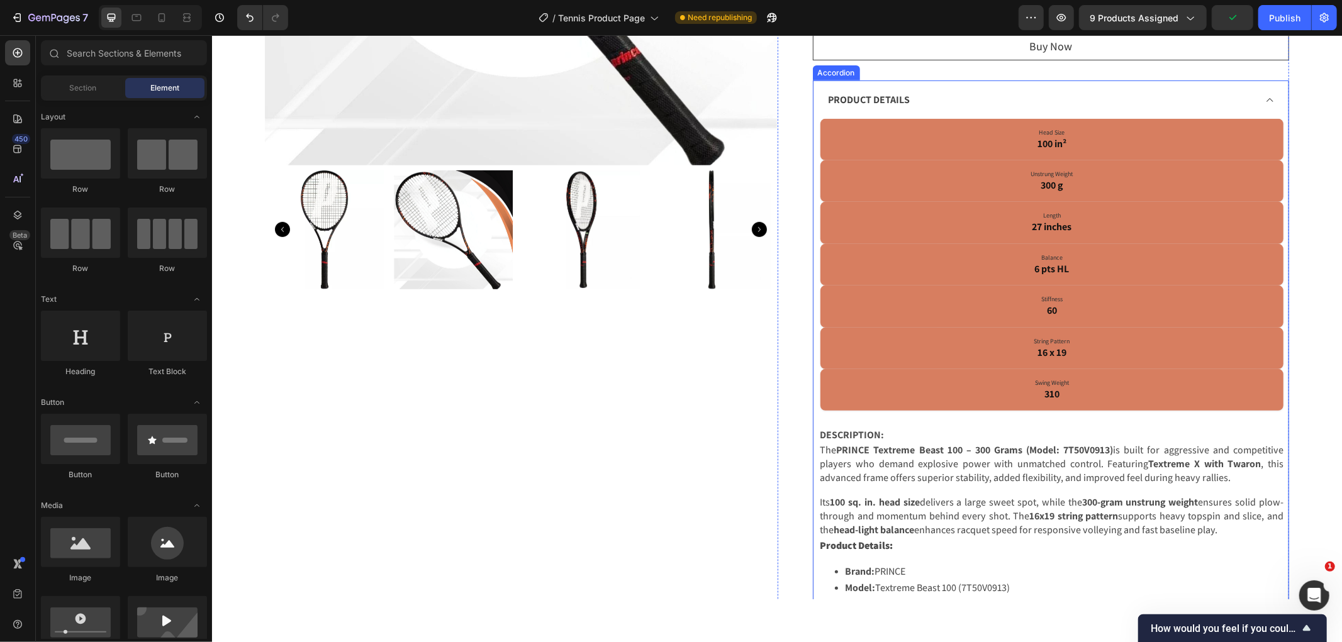
click at [920, 94] on div "PRODUCT DETAILS" at bounding box center [1040, 99] width 429 height 19
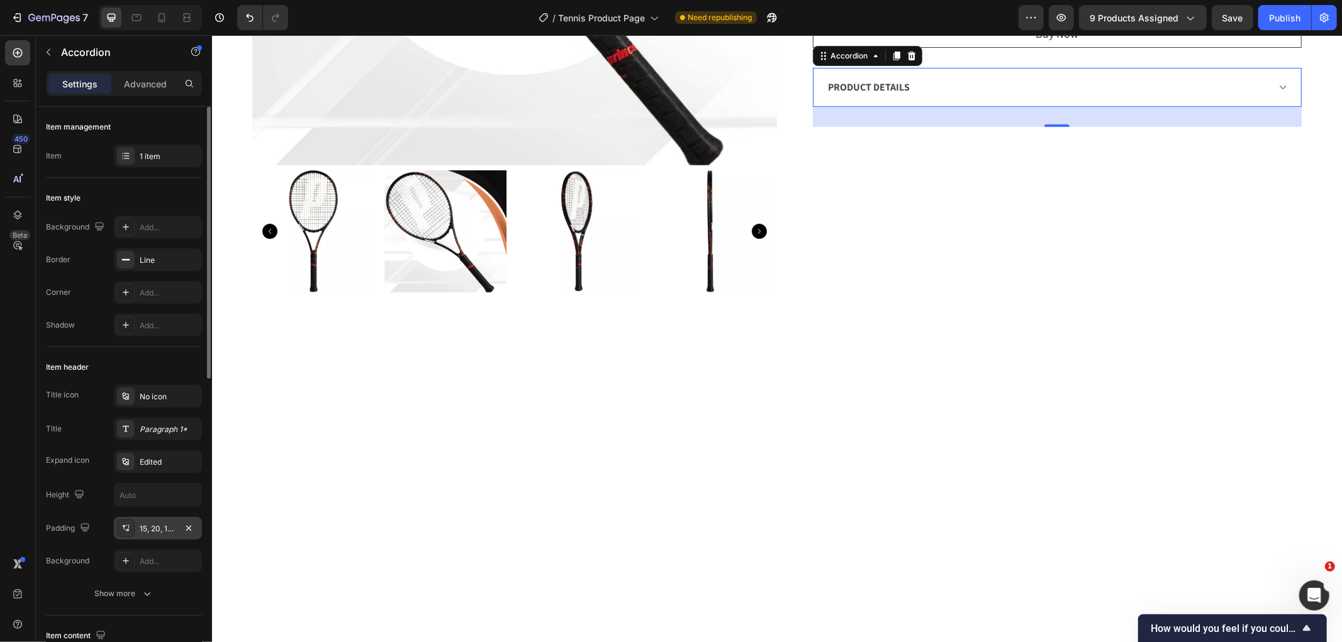
click at [151, 533] on div "15, 20, 15, 20" at bounding box center [158, 528] width 36 height 11
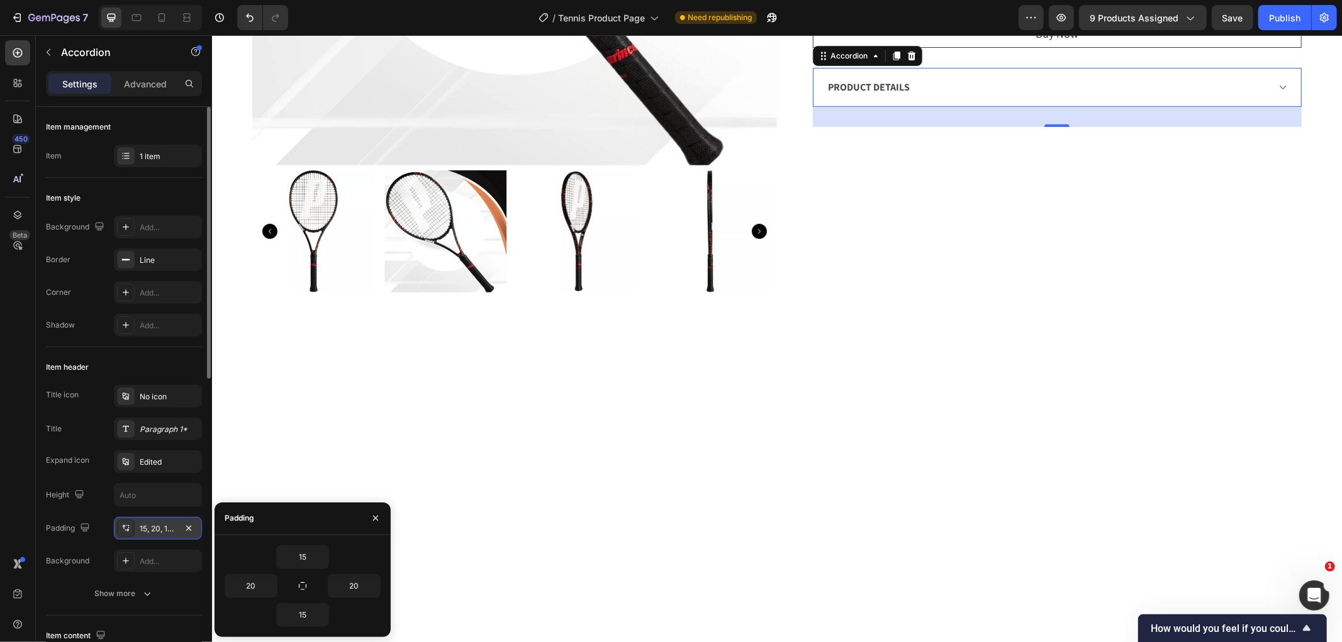
type input "13"
type input "24"
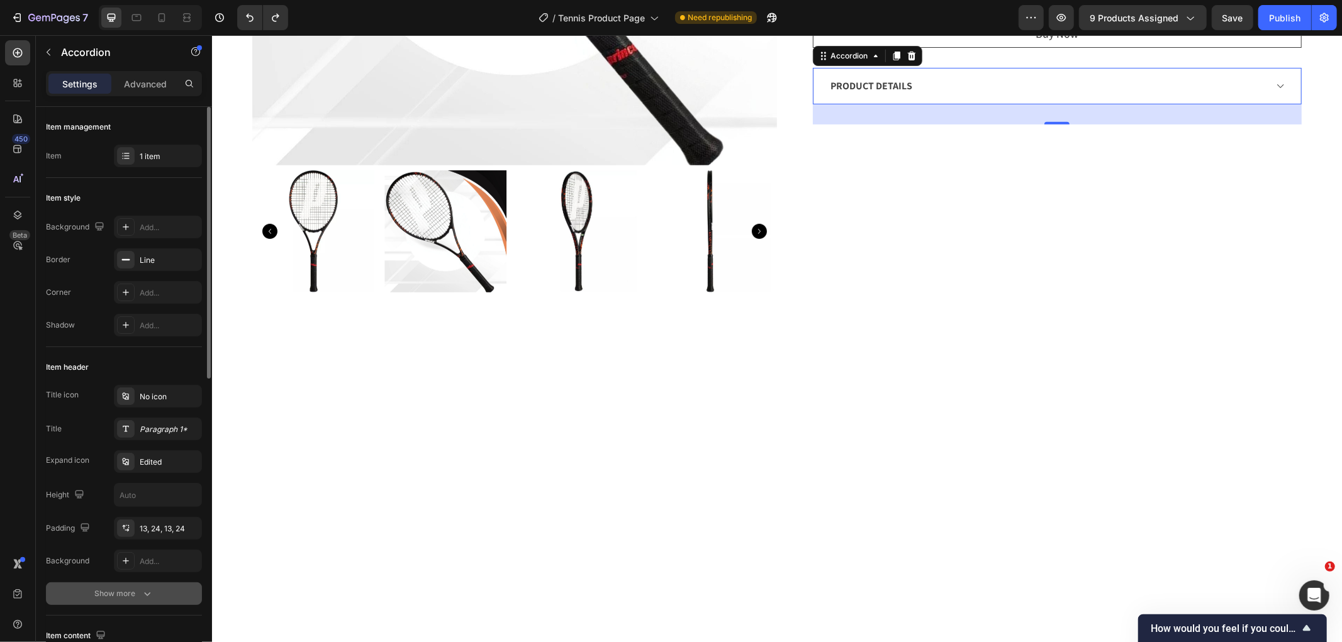
click at [143, 594] on icon "button" at bounding box center [147, 594] width 13 height 13
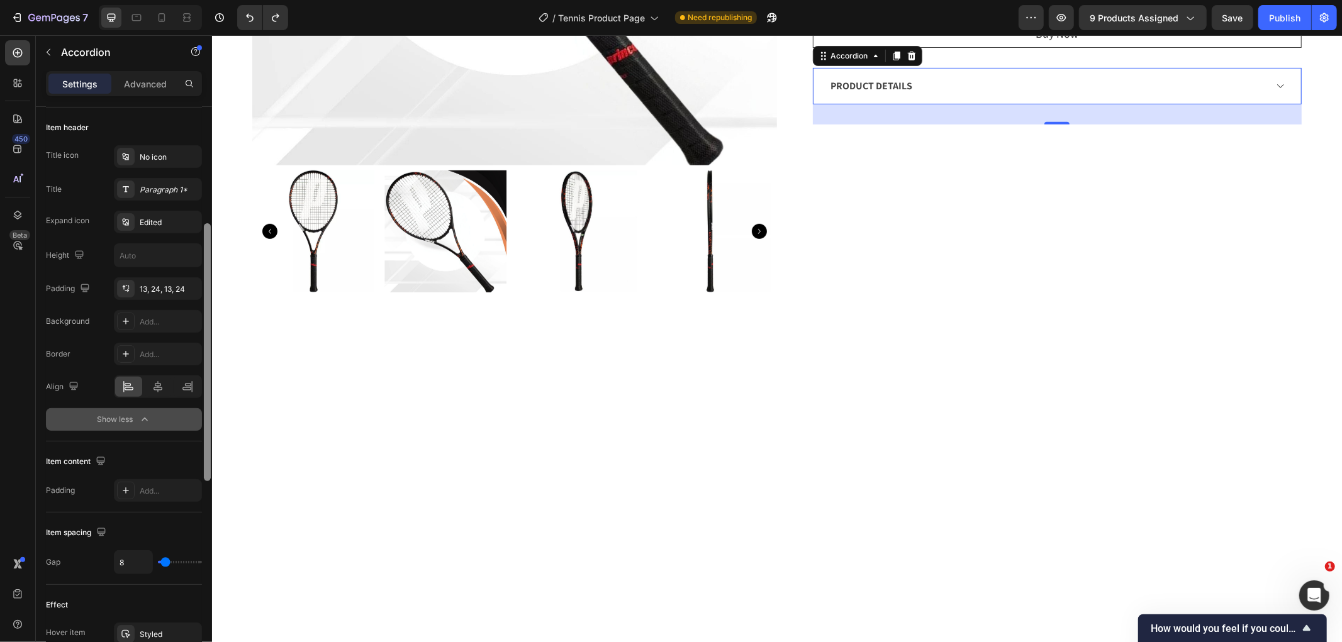
scroll to position [245, 0]
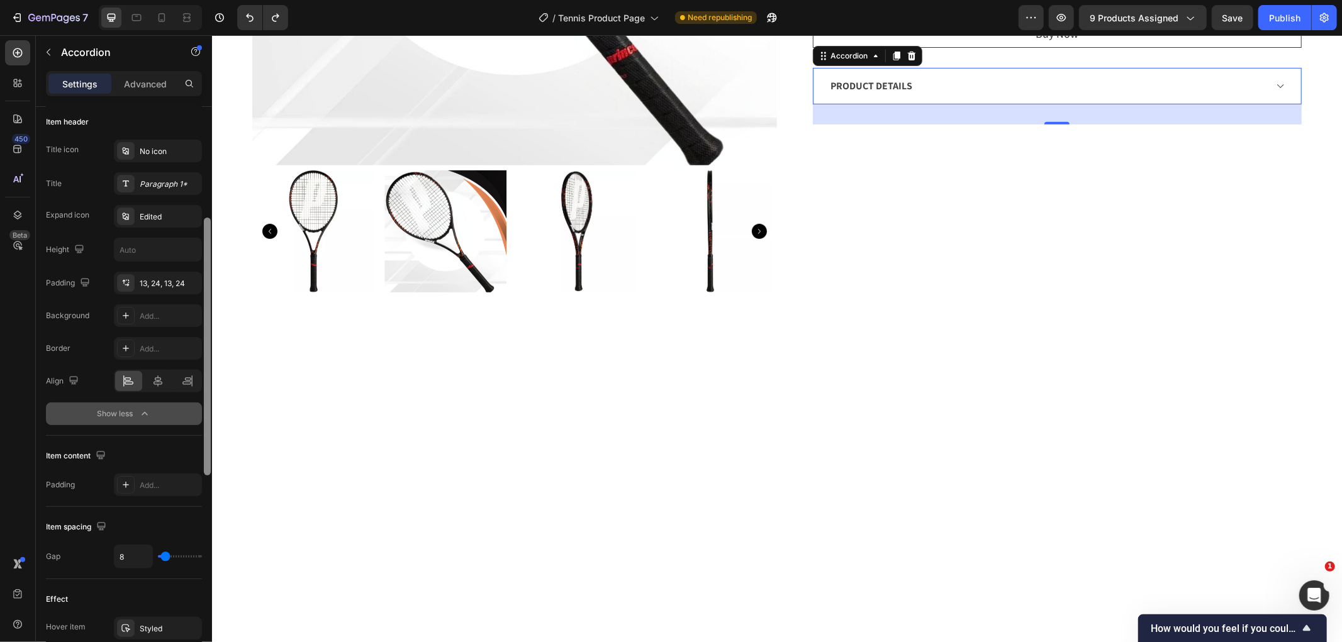
drag, startPoint x: 209, startPoint y: 326, endPoint x: 205, endPoint y: 443, distance: 117.1
click at [205, 443] on div at bounding box center [207, 347] width 7 height 258
click at [150, 340] on div "Add..." at bounding box center [158, 348] width 88 height 23
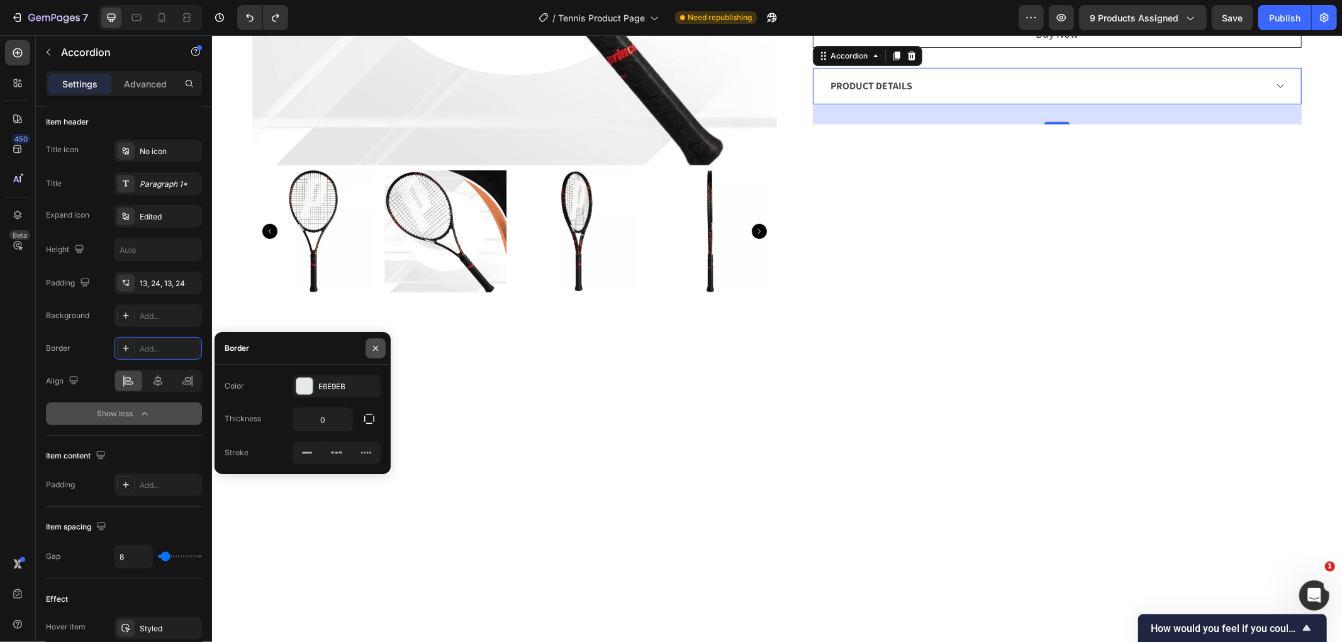
click at [376, 351] on icon "button" at bounding box center [376, 348] width 10 height 10
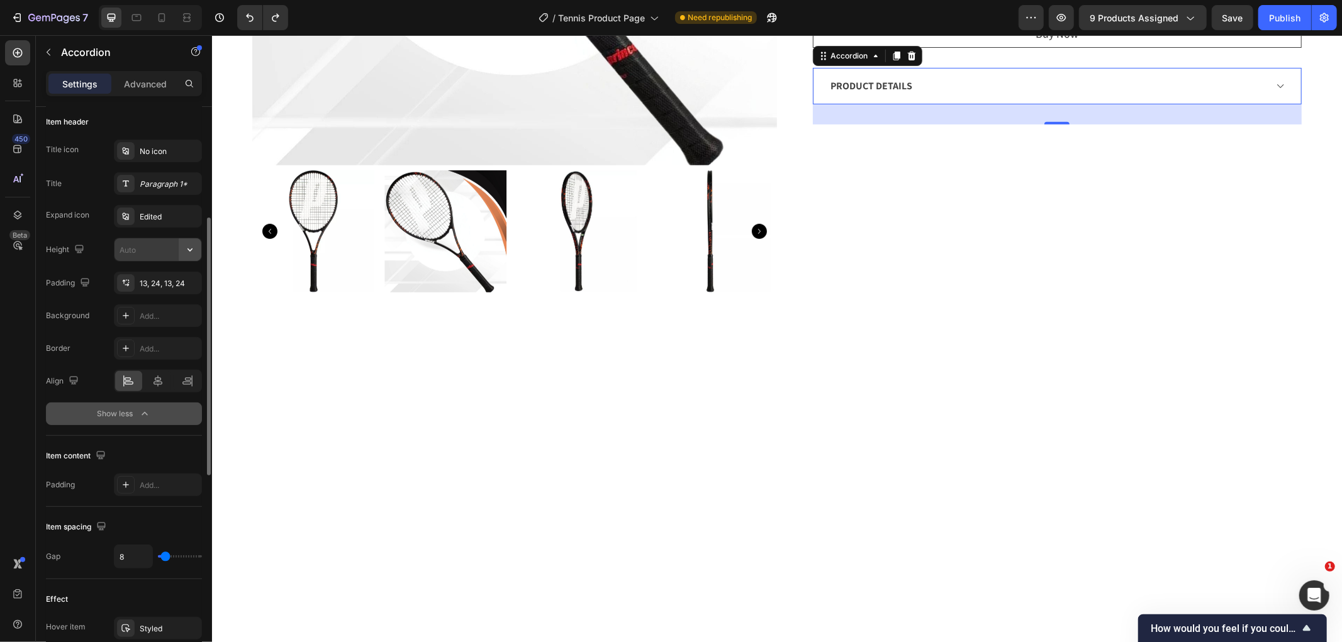
click at [186, 253] on icon "button" at bounding box center [190, 249] width 13 height 13
click at [1274, 83] on icon at bounding box center [1278, 86] width 9 height 10
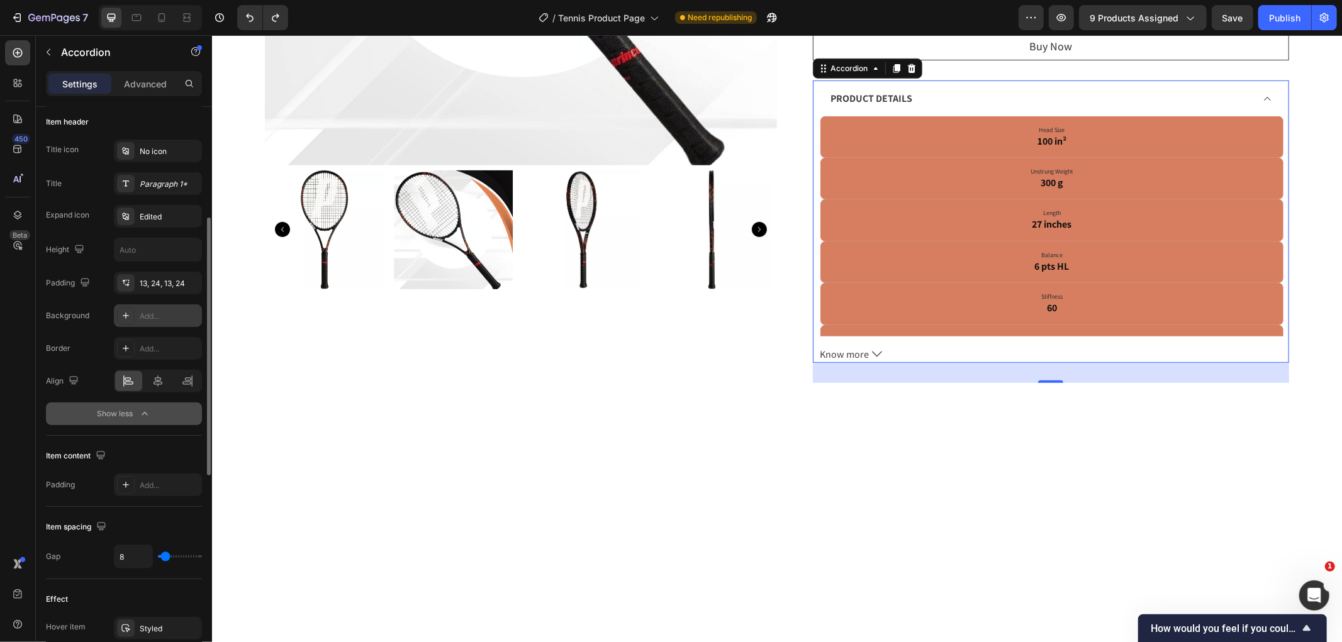
click at [138, 309] on div "Add..." at bounding box center [158, 315] width 88 height 23
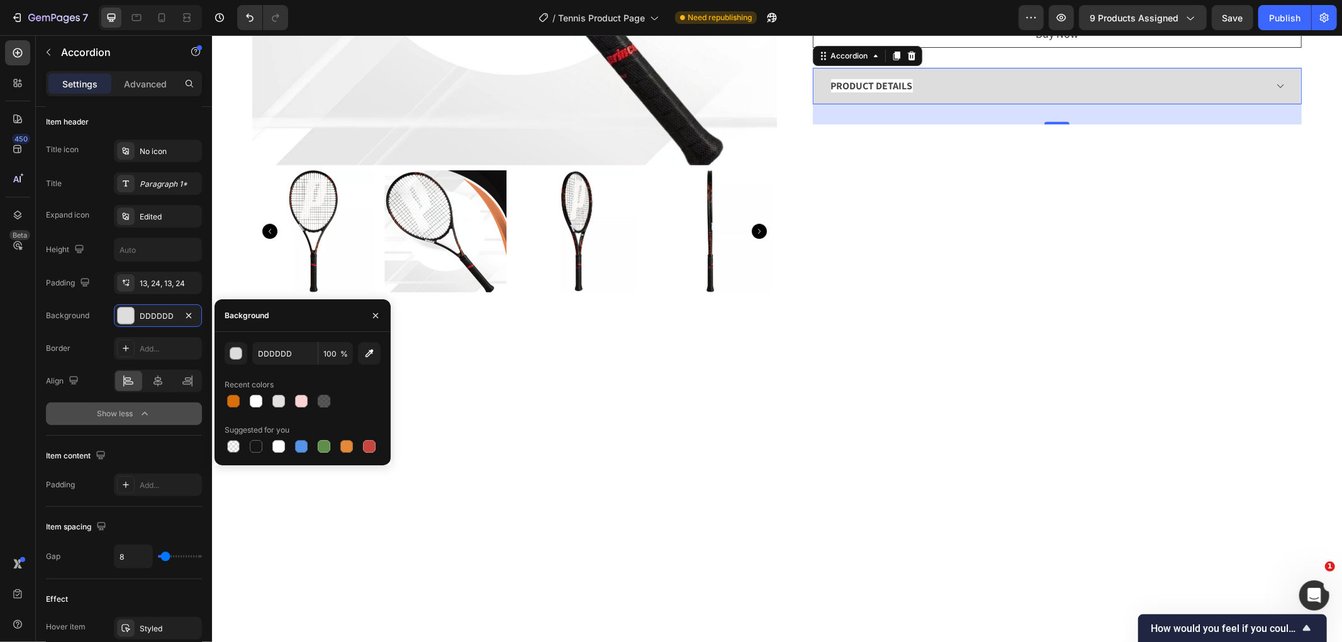
click at [914, 84] on div "PRODUCT DETAILS" at bounding box center [1046, 85] width 437 height 19
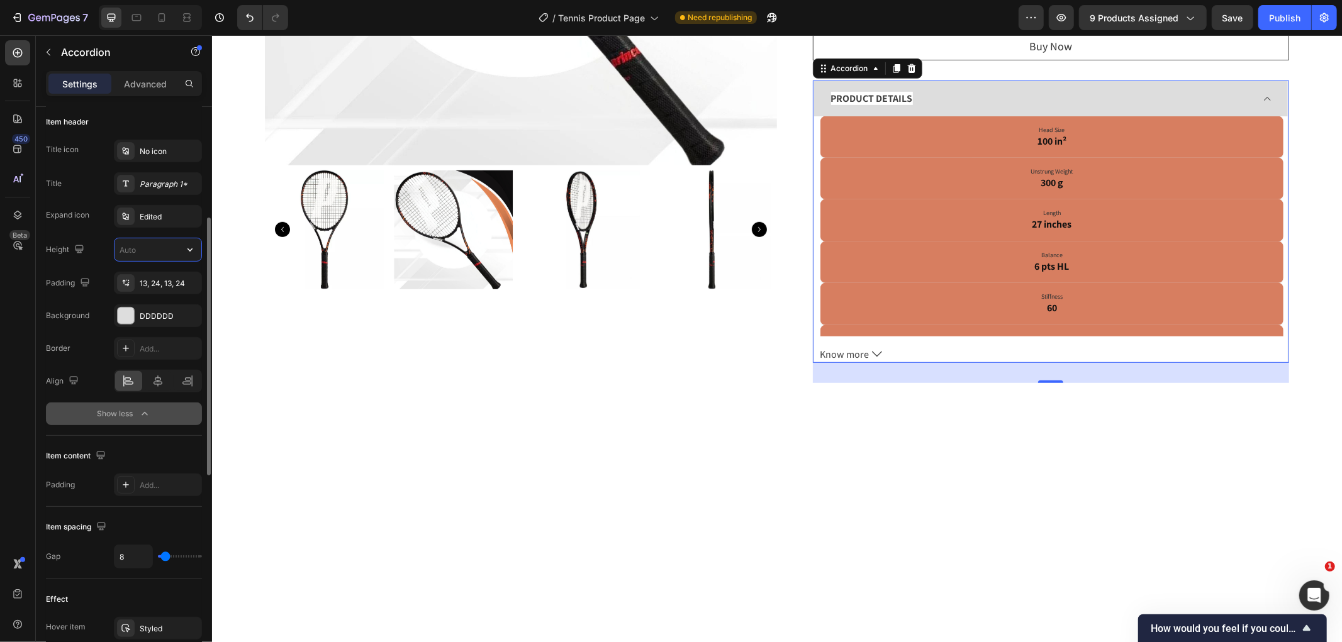
click at [153, 252] on input "text" at bounding box center [157, 249] width 87 height 23
click at [191, 249] on icon "button" at bounding box center [190, 249] width 13 height 13
click at [157, 304] on p "Small" at bounding box center [155, 305] width 72 height 11
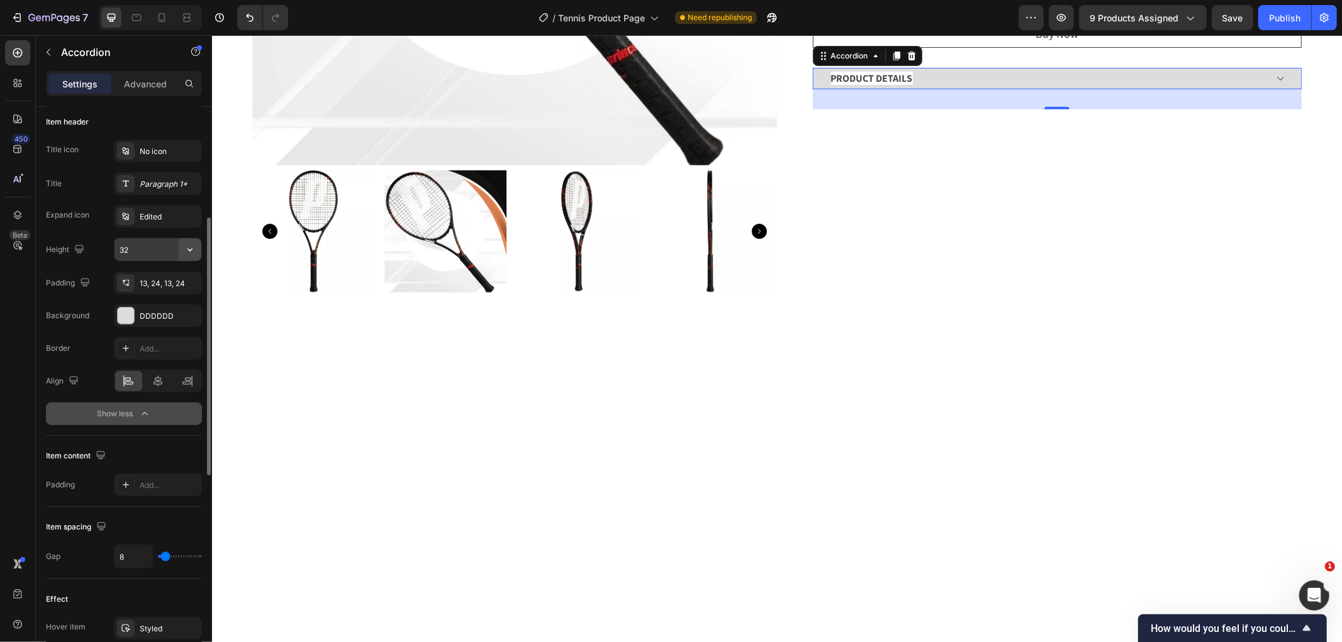
click at [187, 248] on icon "button" at bounding box center [190, 249] width 13 height 13
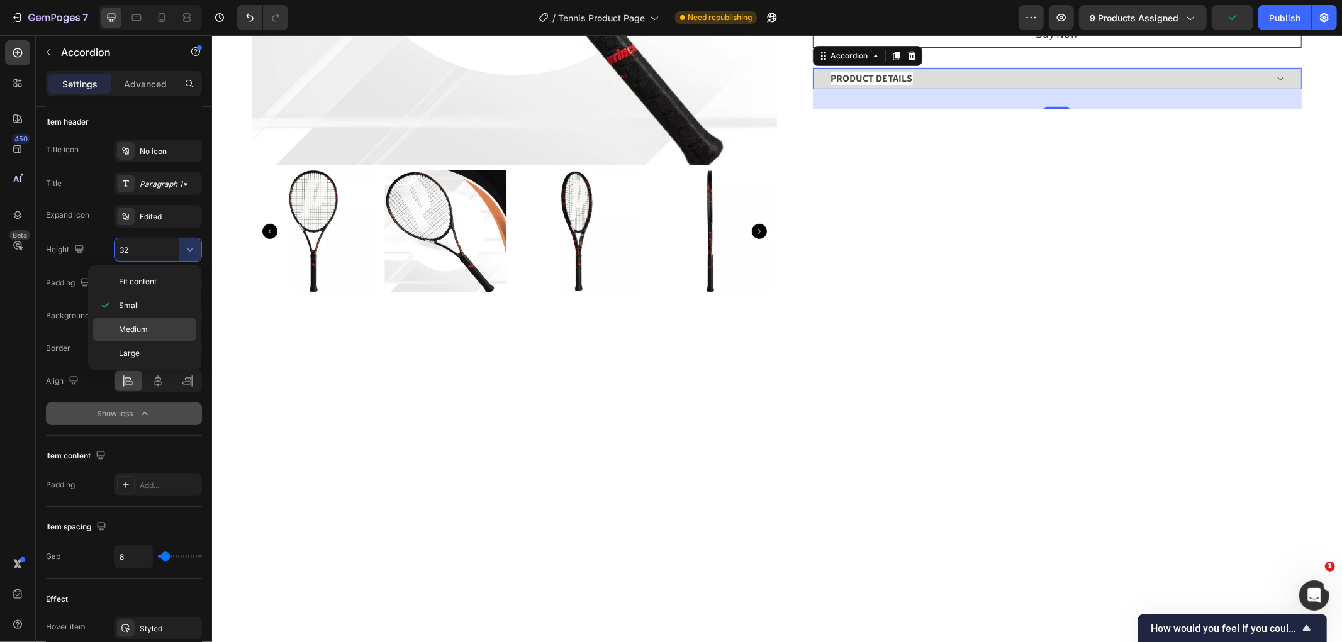
click at [157, 326] on p "Medium" at bounding box center [155, 329] width 72 height 11
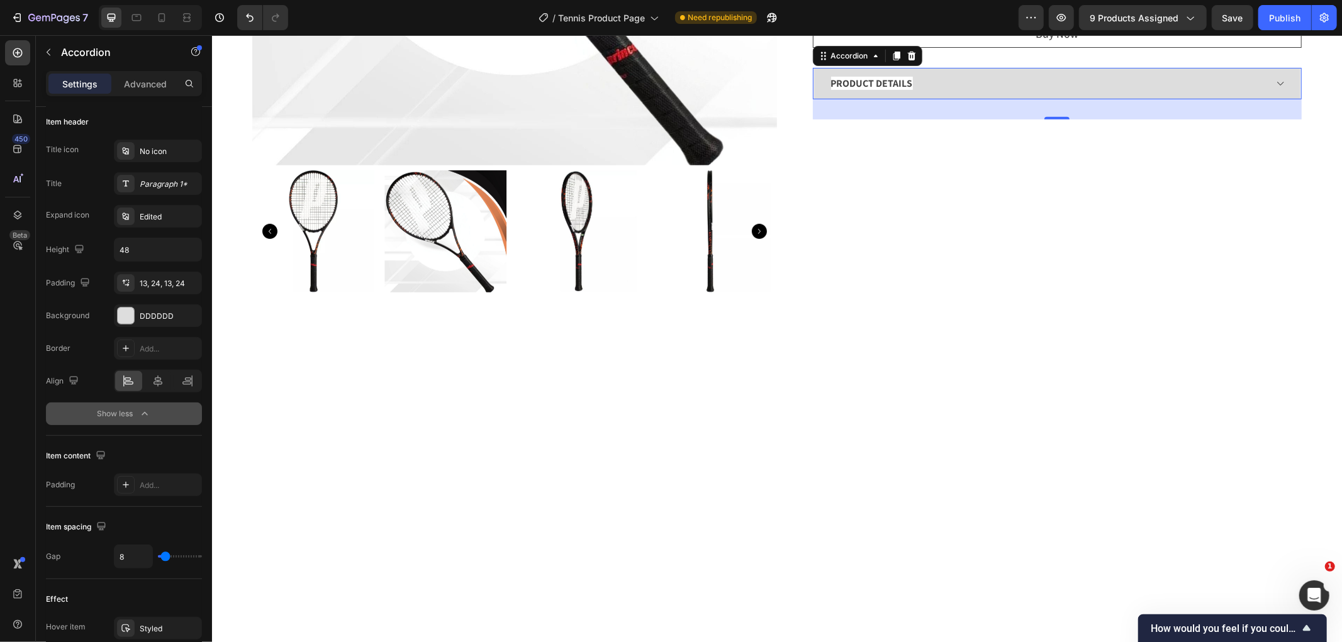
click at [1274, 78] on icon at bounding box center [1278, 83] width 9 height 10
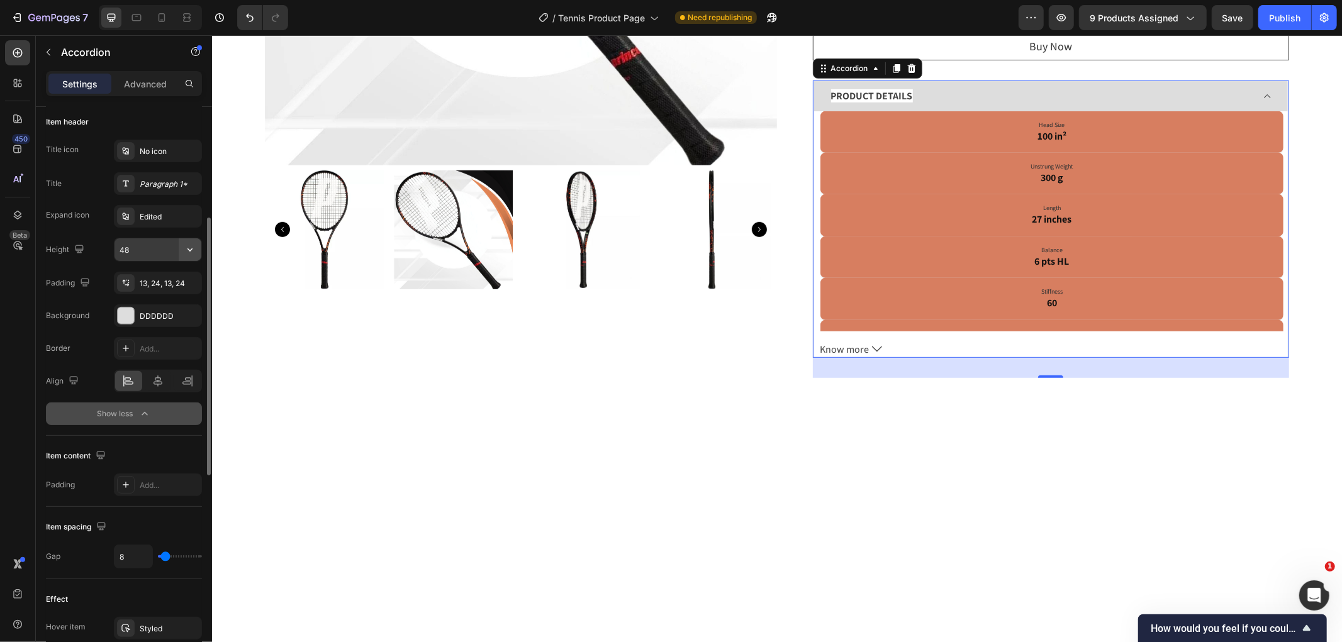
click at [187, 254] on icon "button" at bounding box center [190, 249] width 13 height 13
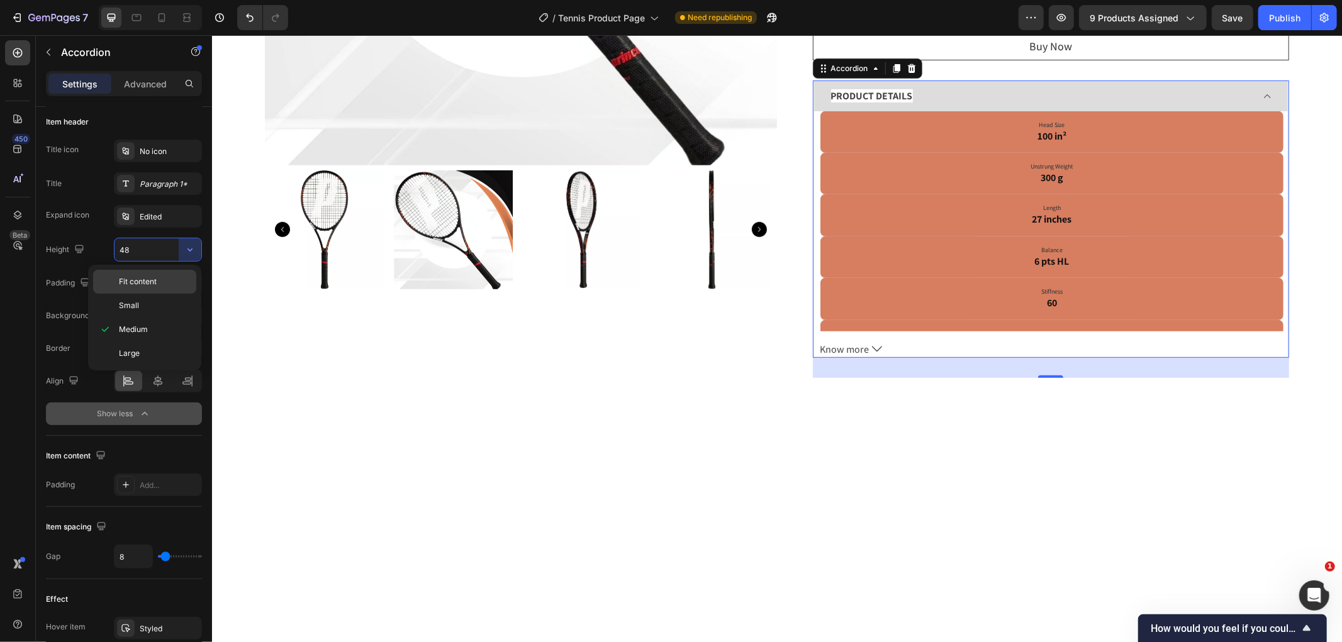
click at [158, 287] on div "Fit content" at bounding box center [144, 282] width 103 height 24
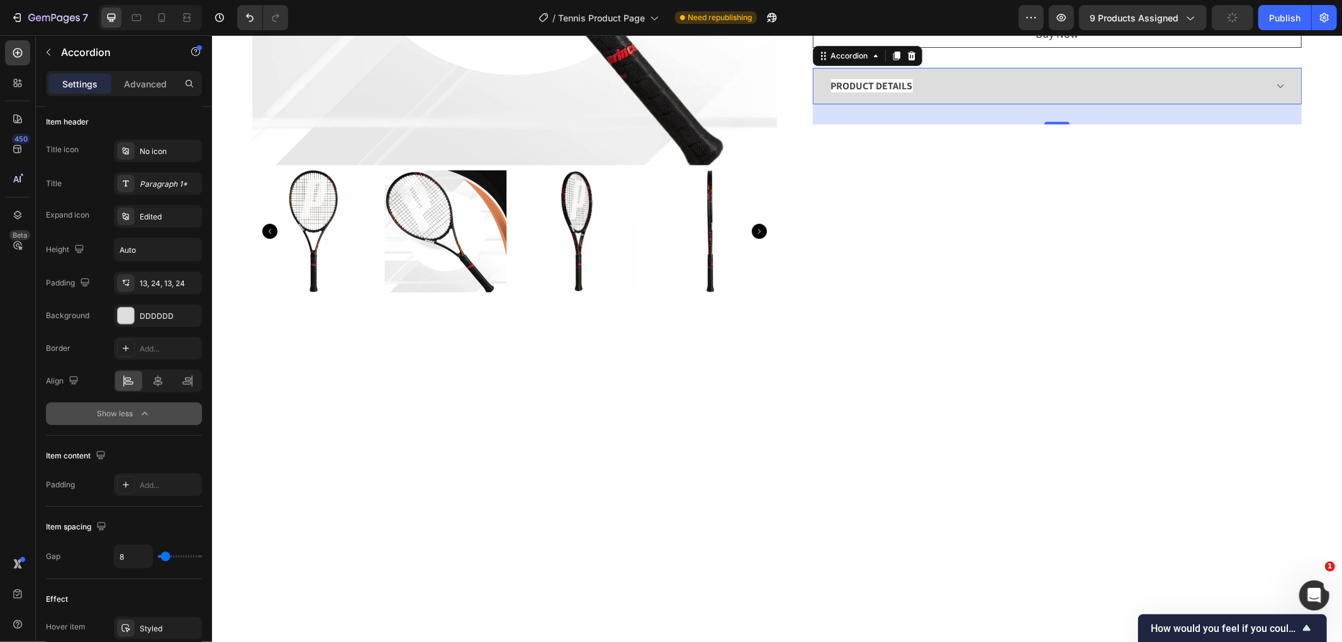
click at [1030, 113] on div "32" at bounding box center [1056, 114] width 489 height 20
click at [1062, 92] on div "PRODUCT DETAILS" at bounding box center [1046, 85] width 437 height 19
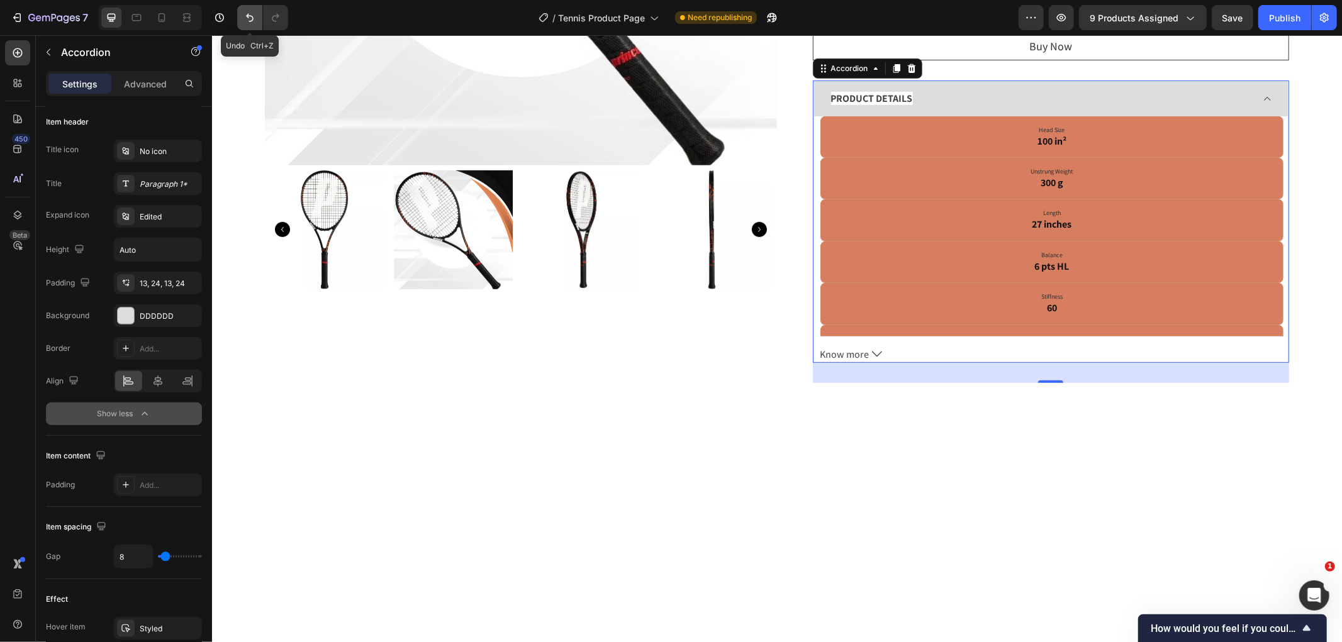
click at [245, 17] on icon "Undo/Redo" at bounding box center [249, 17] width 13 height 13
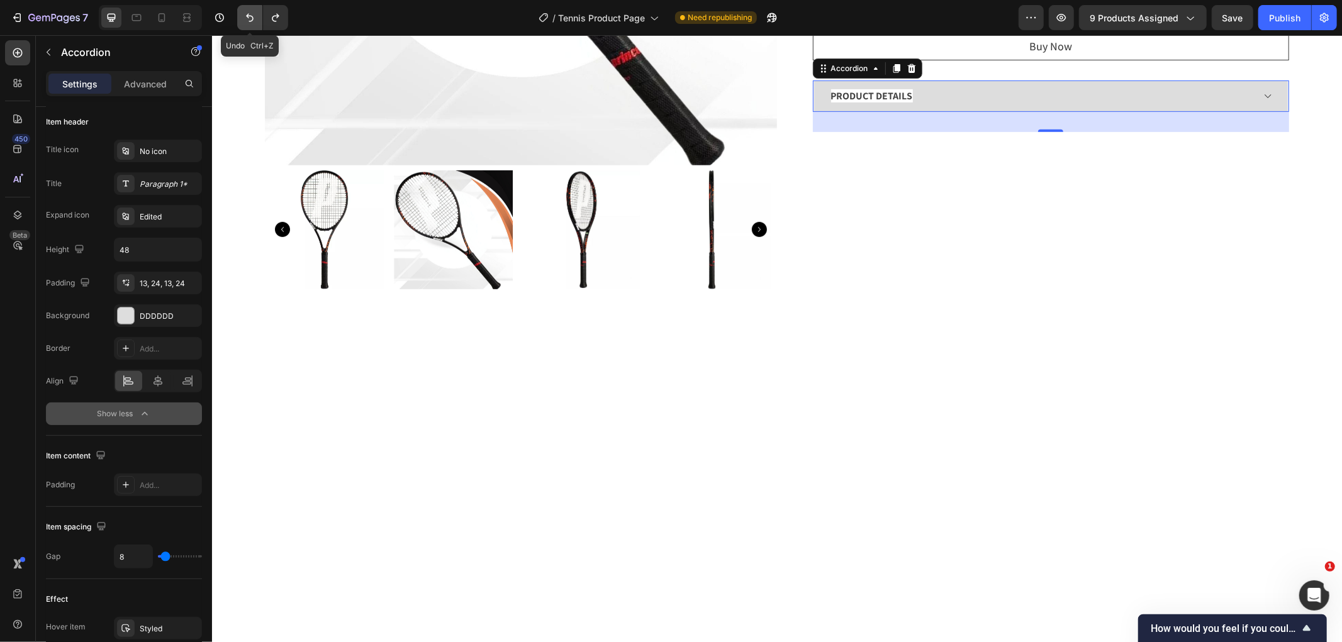
click at [245, 17] on icon "Undo/Redo" at bounding box center [249, 17] width 13 height 13
type input "32"
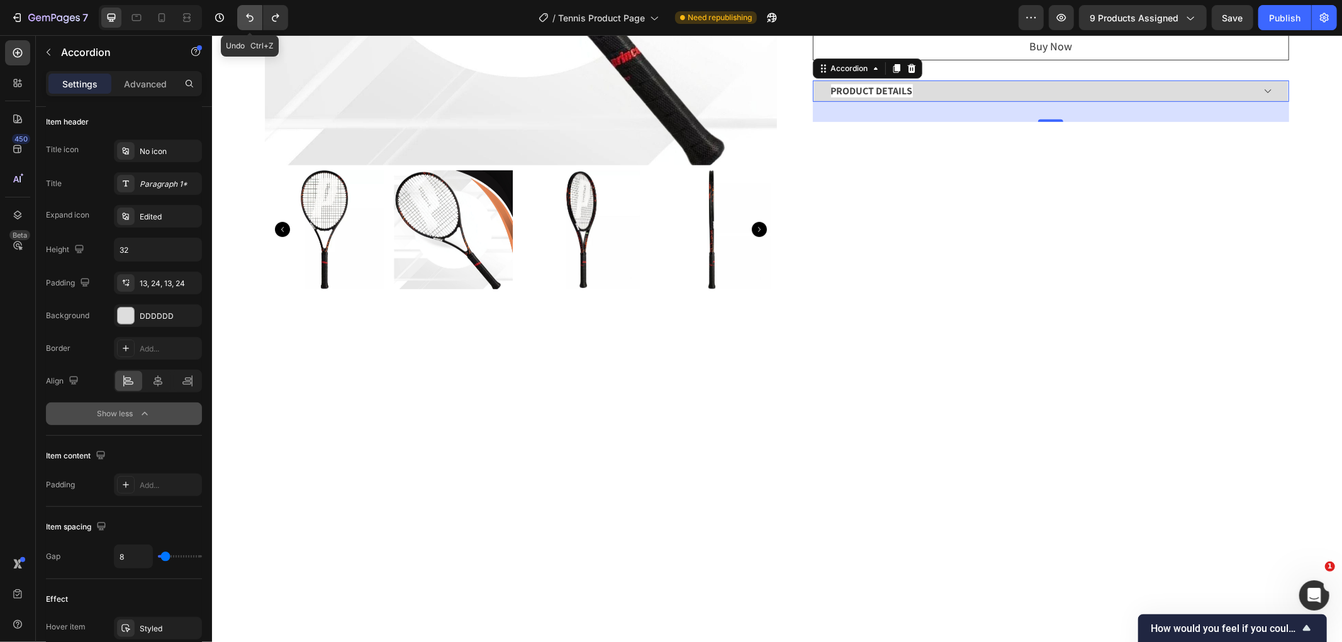
click at [245, 17] on icon "Undo/Redo" at bounding box center [249, 17] width 13 height 13
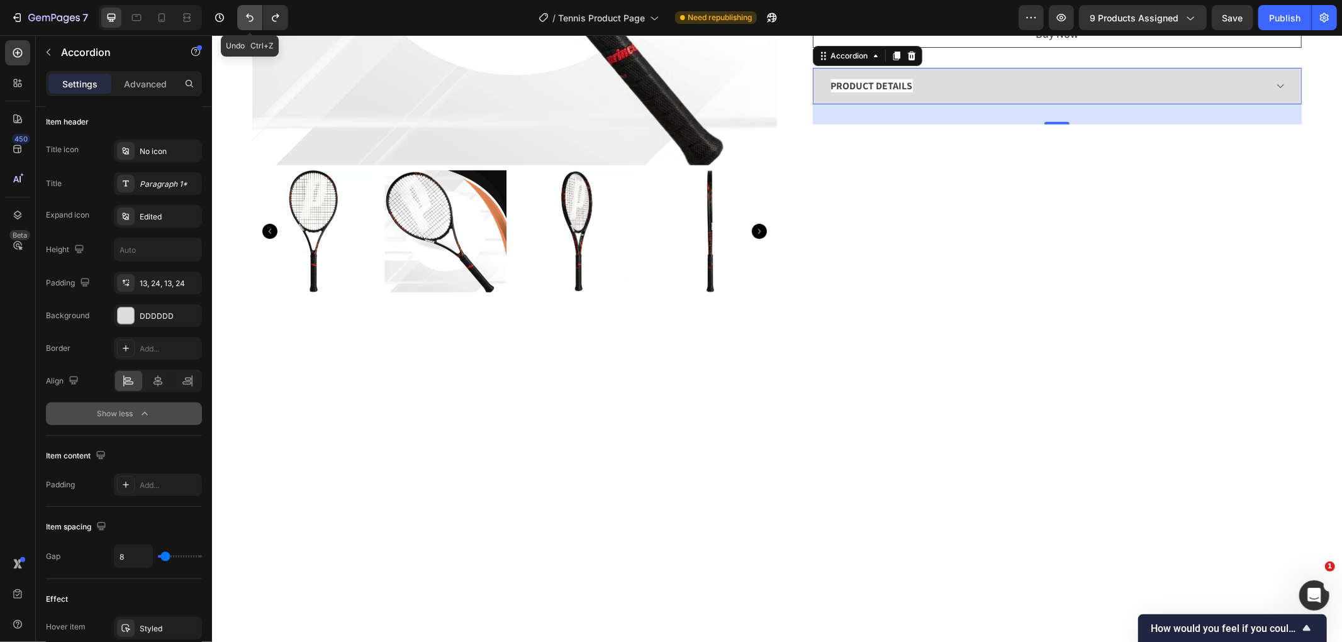
click at [245, 17] on icon "Undo/Redo" at bounding box center [249, 17] width 13 height 13
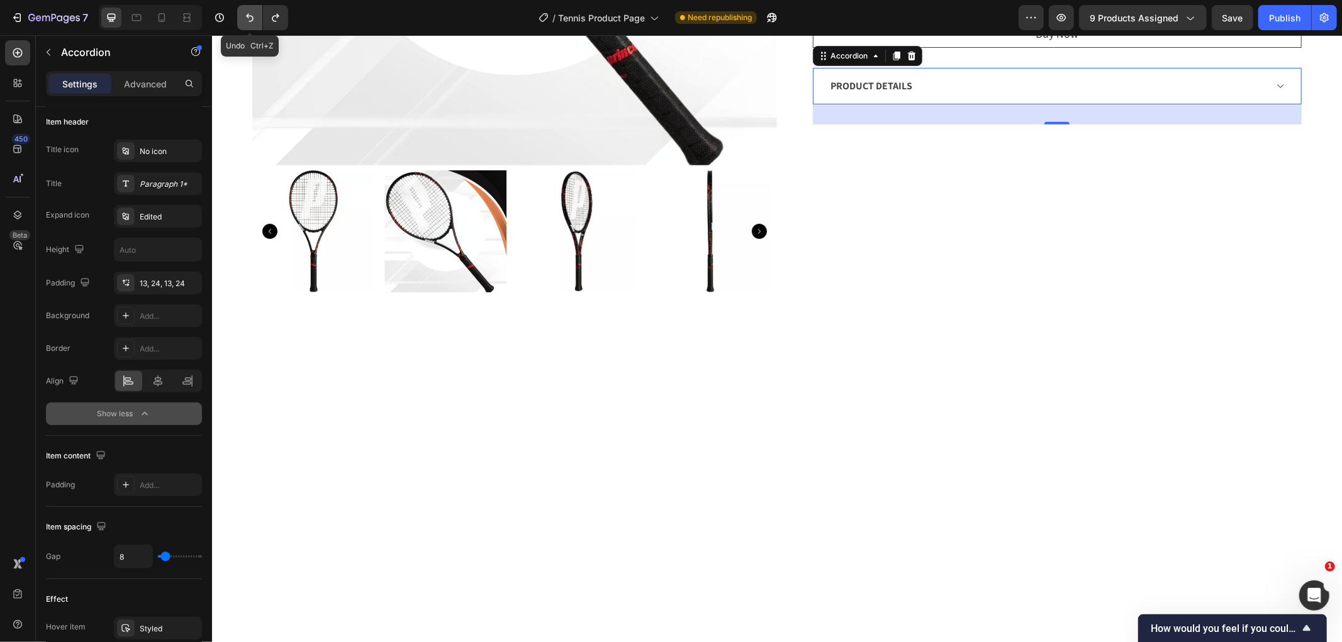
click at [245, 17] on icon "Undo/Redo" at bounding box center [249, 17] width 13 height 13
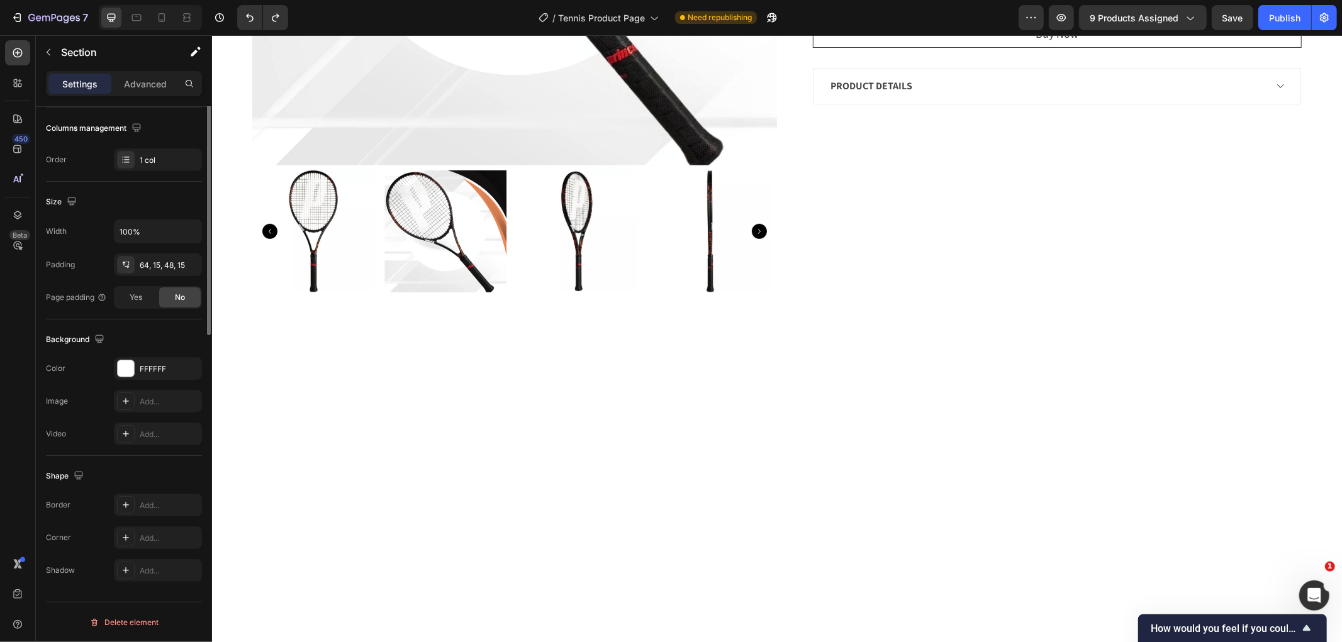
scroll to position [0, 0]
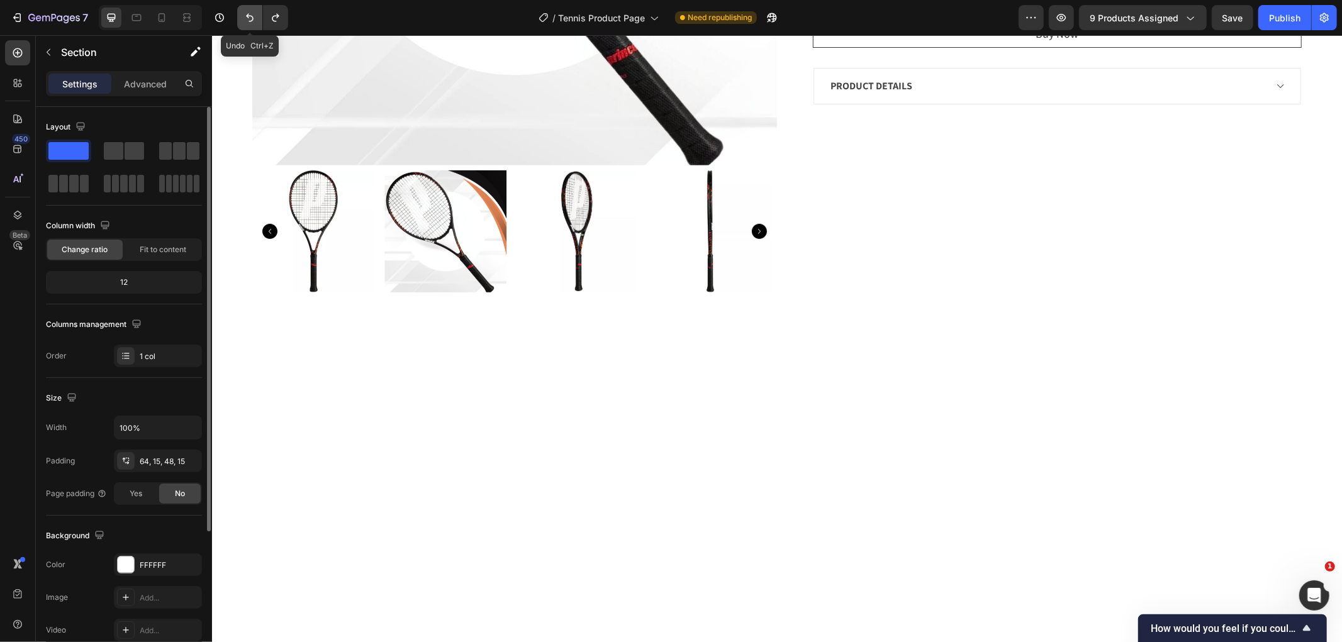
click at [255, 23] on icon "Undo/Redo" at bounding box center [249, 17] width 13 height 13
click at [250, 25] on button "Undo/Redo" at bounding box center [249, 17] width 25 height 25
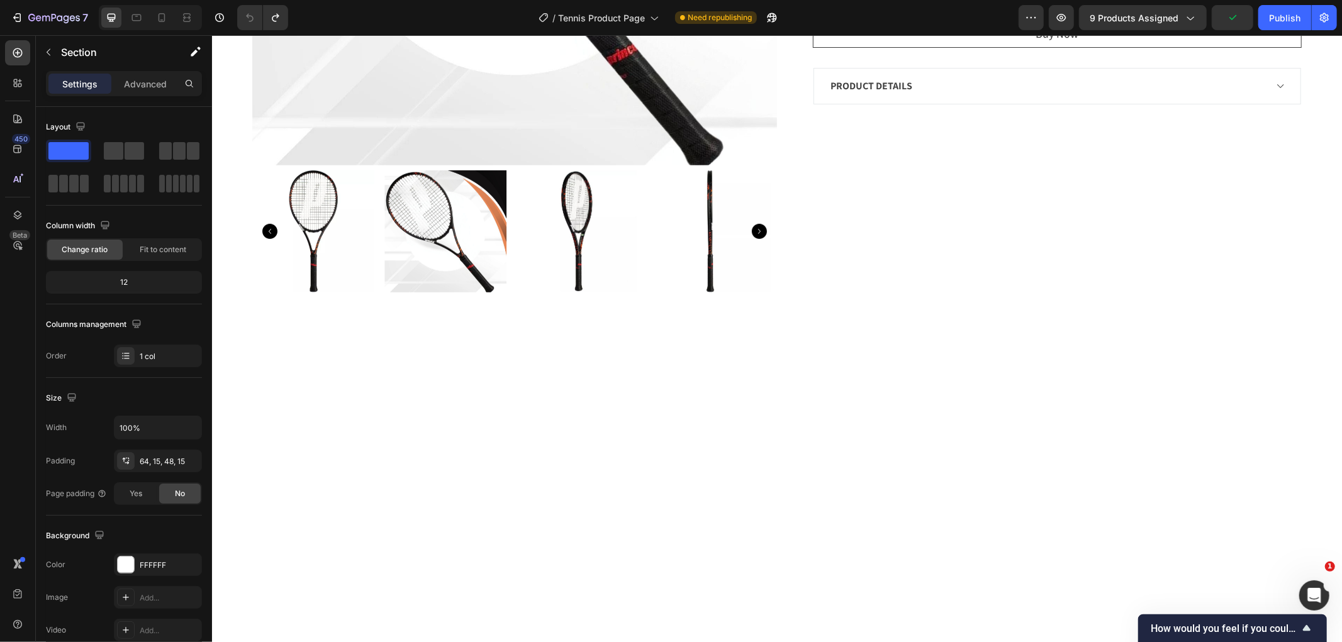
click at [1017, 87] on div "PRODUCT DETAILS" at bounding box center [1046, 85] width 437 height 19
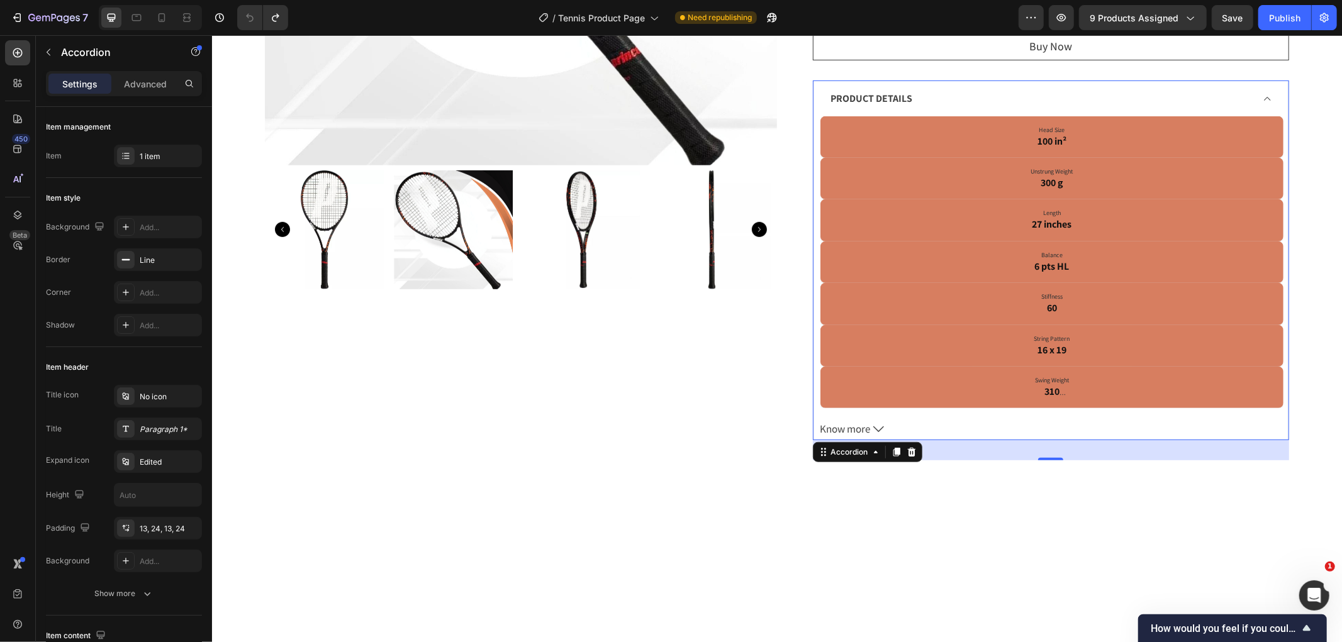
click at [980, 98] on div "PRODUCT DETAILS" at bounding box center [1040, 98] width 424 height 19
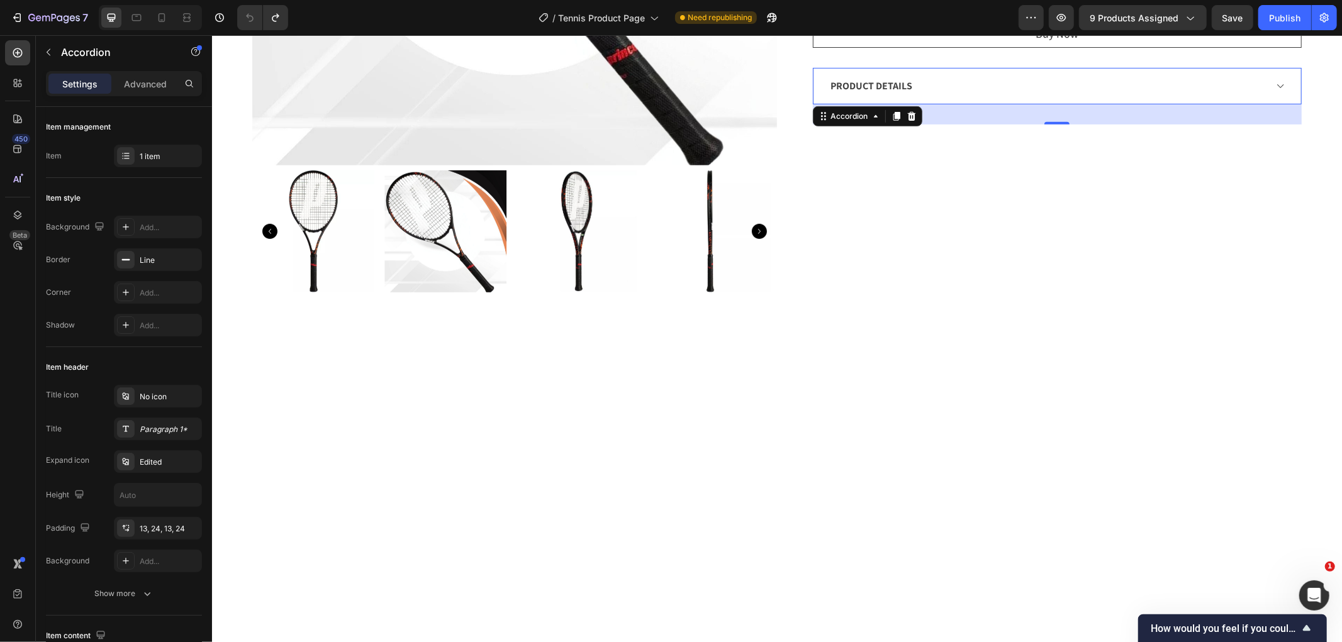
click at [1268, 96] on div "PRODUCT DETAILS" at bounding box center [1056, 85] width 487 height 35
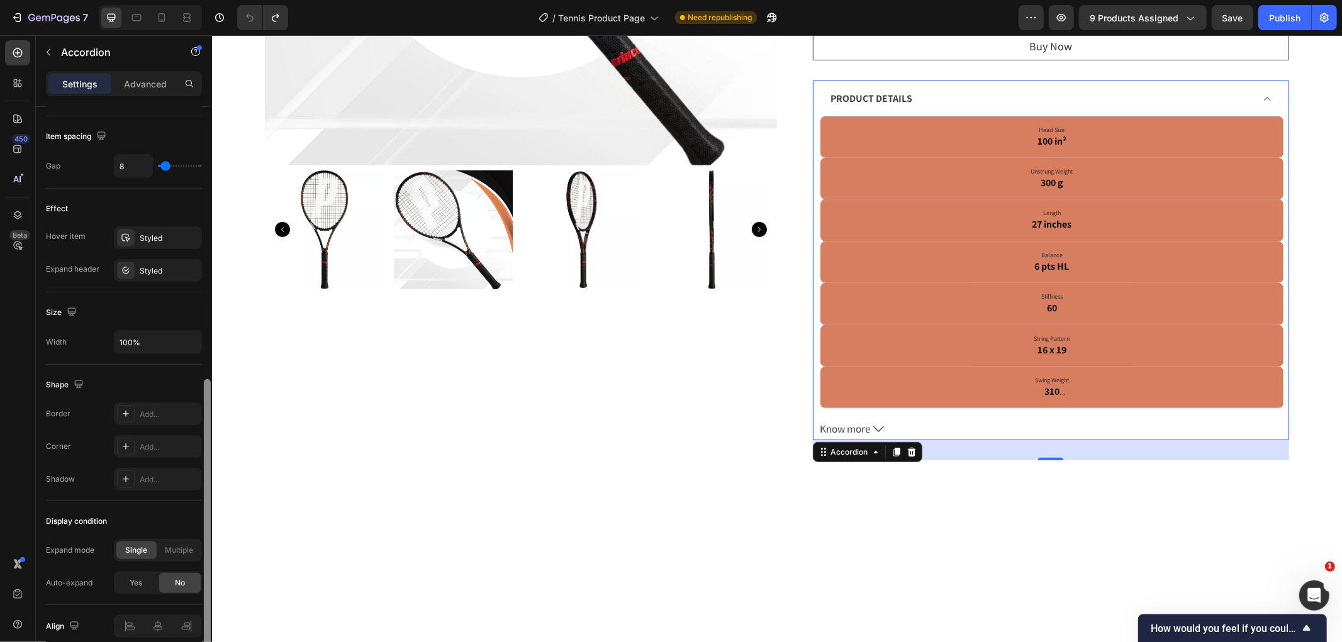
click at [206, 391] on div at bounding box center [207, 392] width 9 height 571
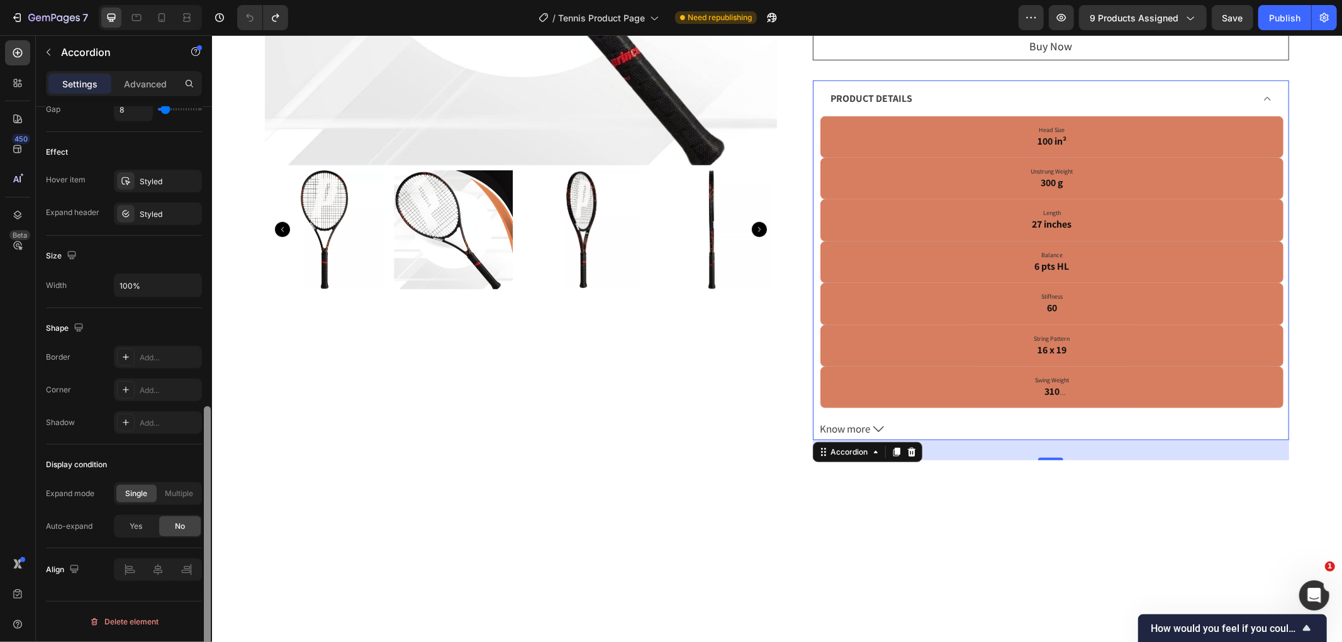
drag, startPoint x: 206, startPoint y: 391, endPoint x: 206, endPoint y: 469, distance: 78.0
click at [206, 469] on div at bounding box center [207, 542] width 7 height 272
click at [132, 82] on p "Advanced" at bounding box center [145, 83] width 43 height 13
type input "100%"
type input "100"
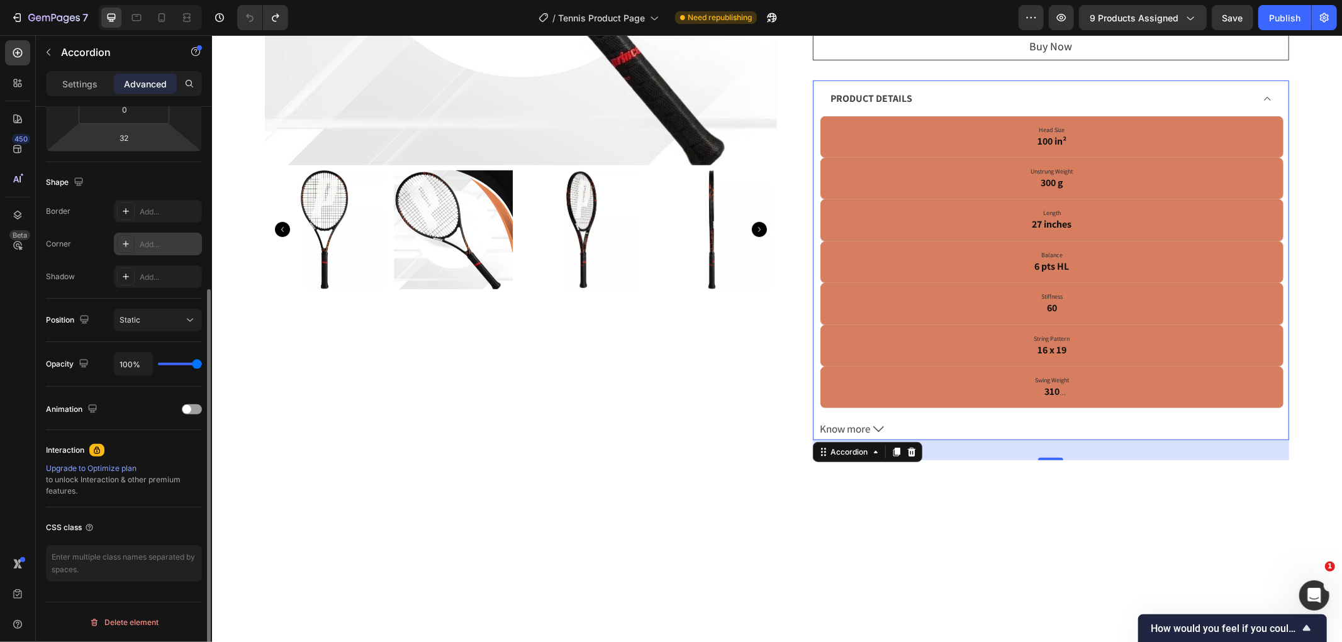
scroll to position [268, 0]
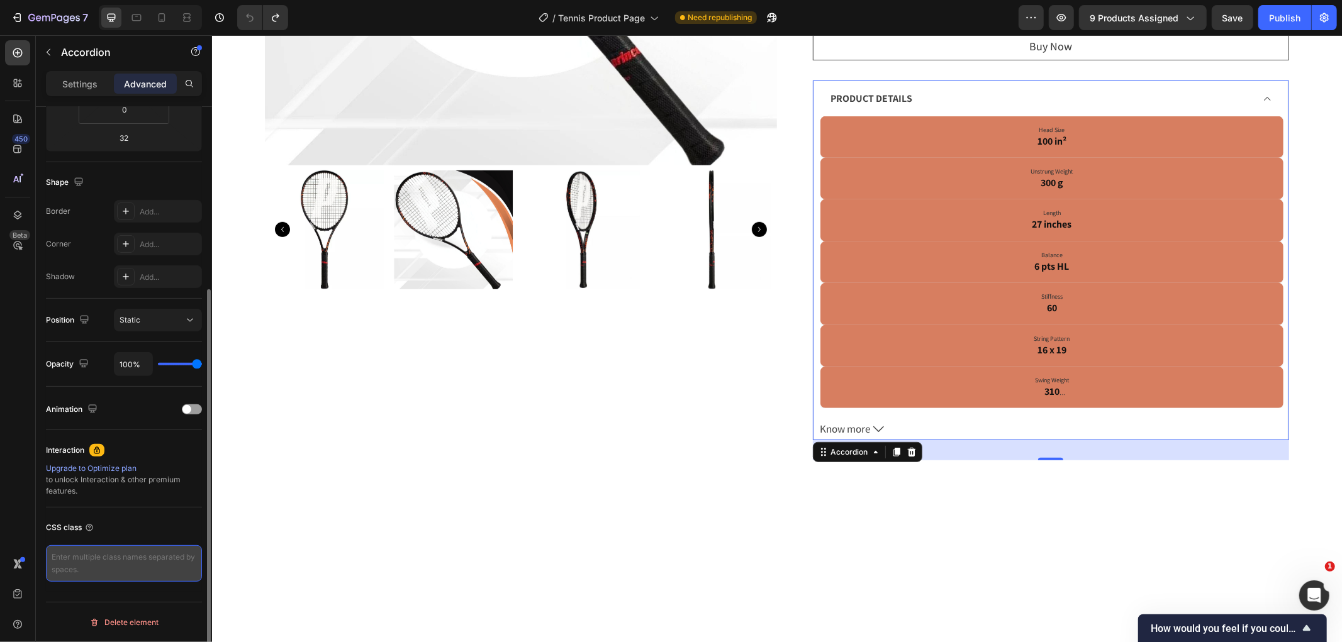
click at [111, 562] on textarea at bounding box center [124, 563] width 156 height 36
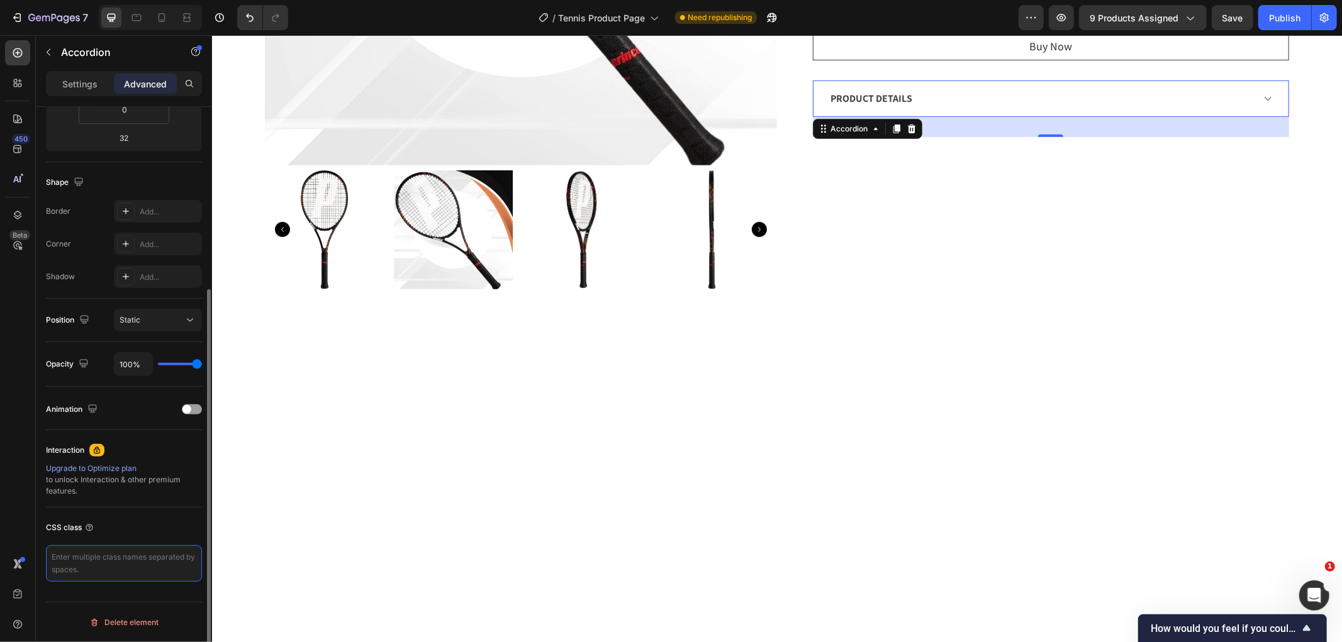
paste textarea ".spec-box { display: inline-block; background: #E26541; /* same orange shade */…"
type textarea ".spec-box { display: inline-block; background: #E26541; /* same orange shade */…"
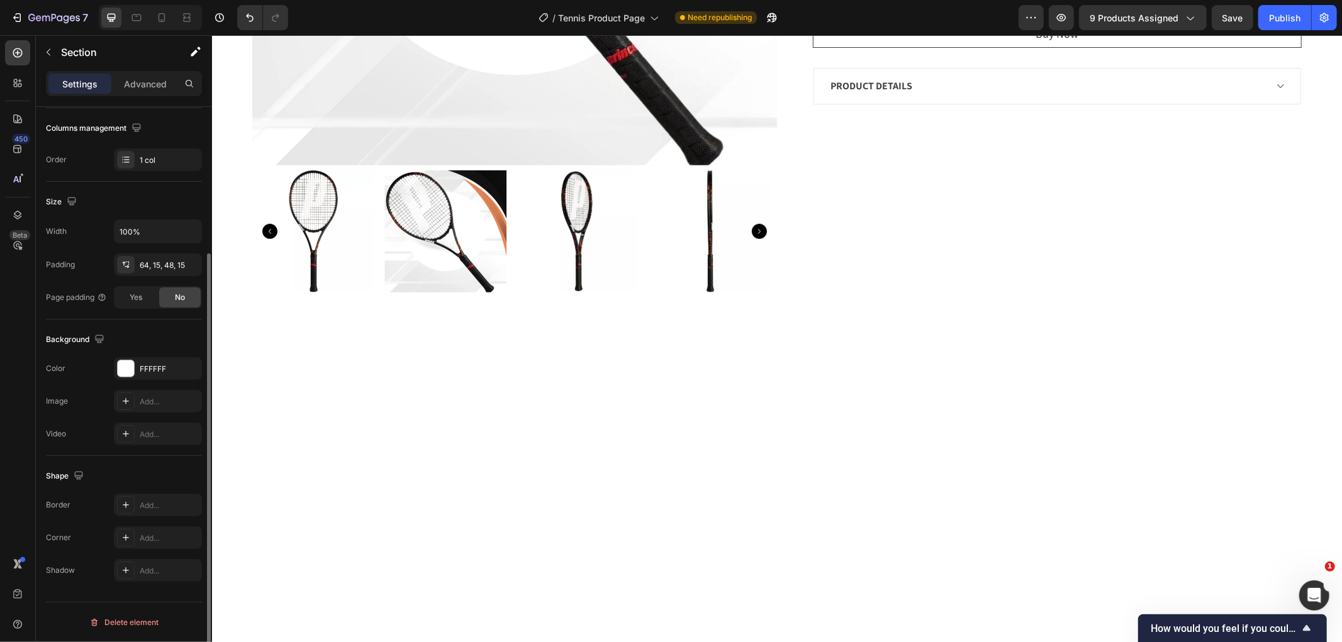
scroll to position [0, 0]
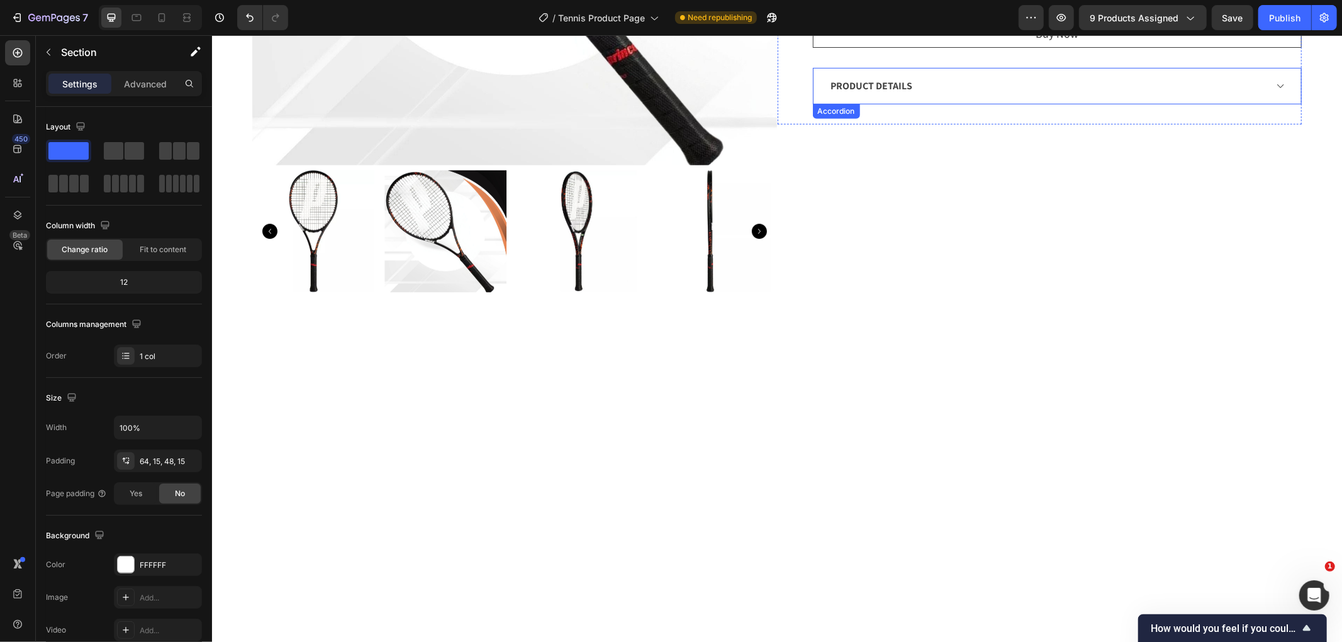
click at [925, 79] on div "PRODUCT DETAILS" at bounding box center [1046, 85] width 437 height 19
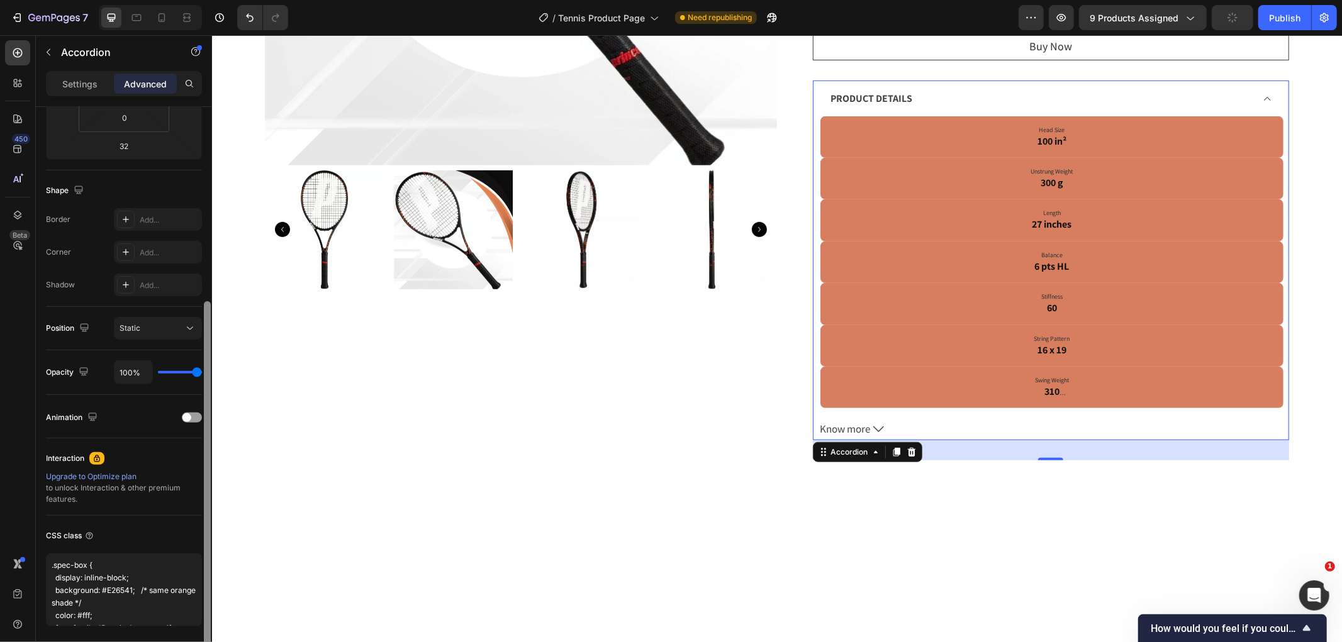
scroll to position [275, 0]
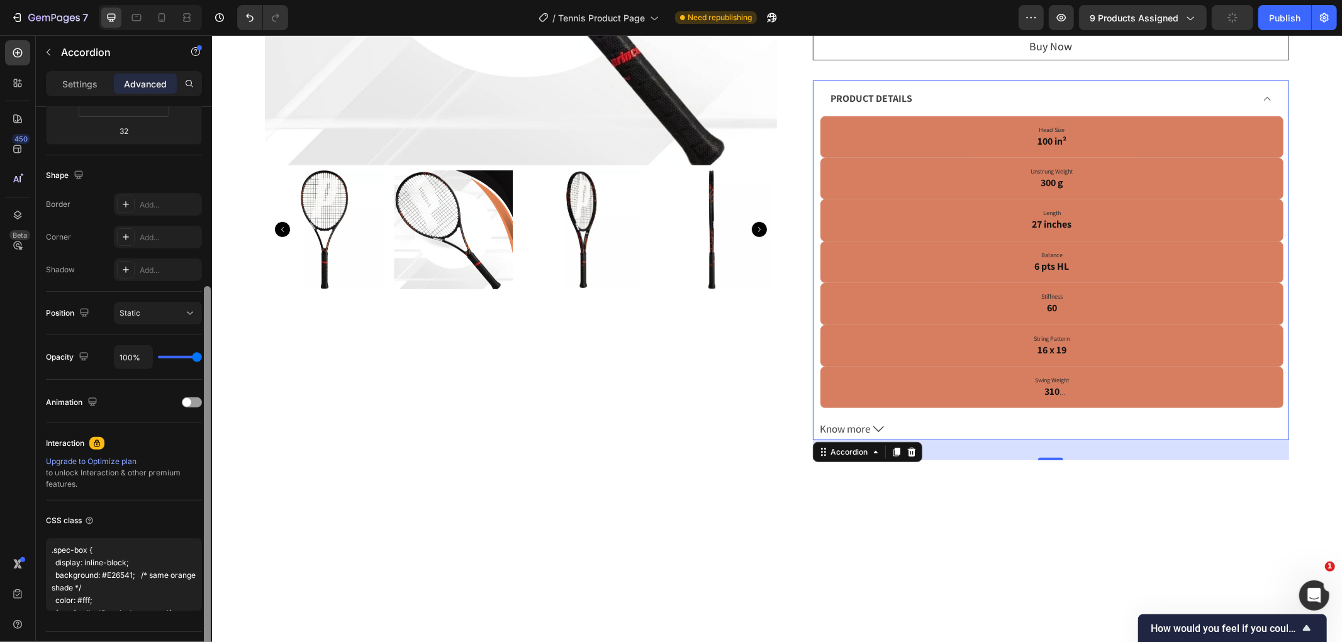
drag, startPoint x: 208, startPoint y: 401, endPoint x: 202, endPoint y: 581, distance: 180.0
click at [203, 581] on div at bounding box center [207, 392] width 9 height 571
click at [179, 309] on div "Static" at bounding box center [152, 313] width 64 height 11
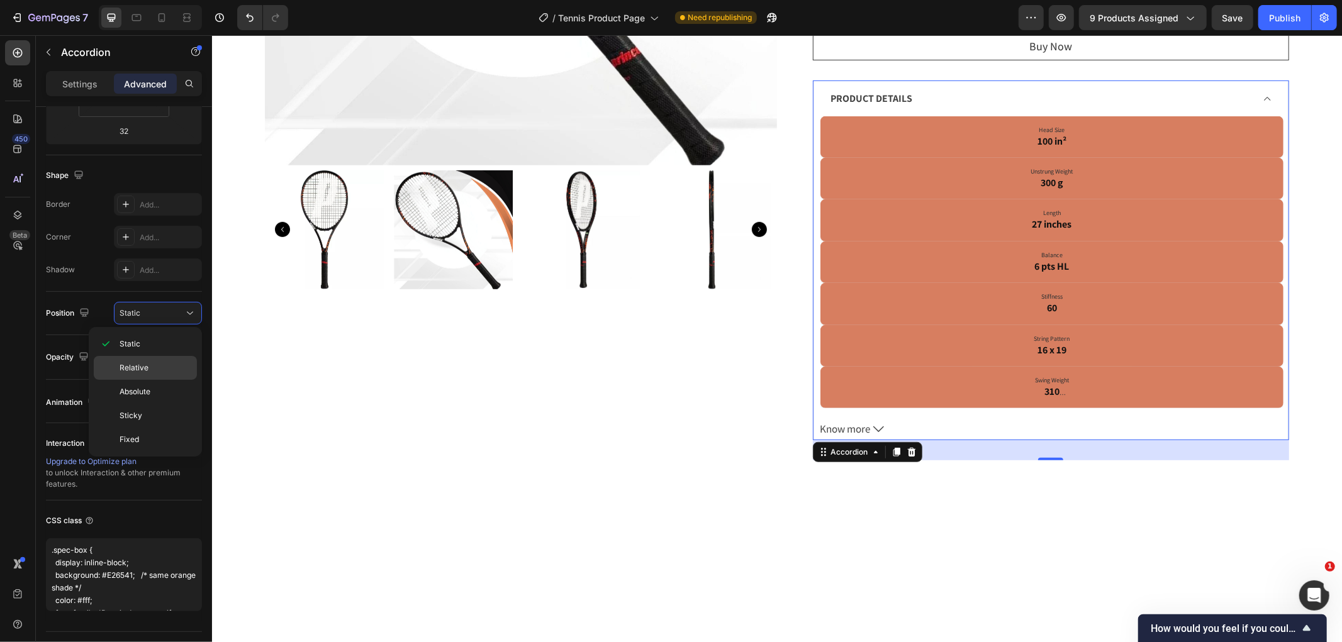
click at [161, 357] on div "Relative" at bounding box center [145, 368] width 103 height 24
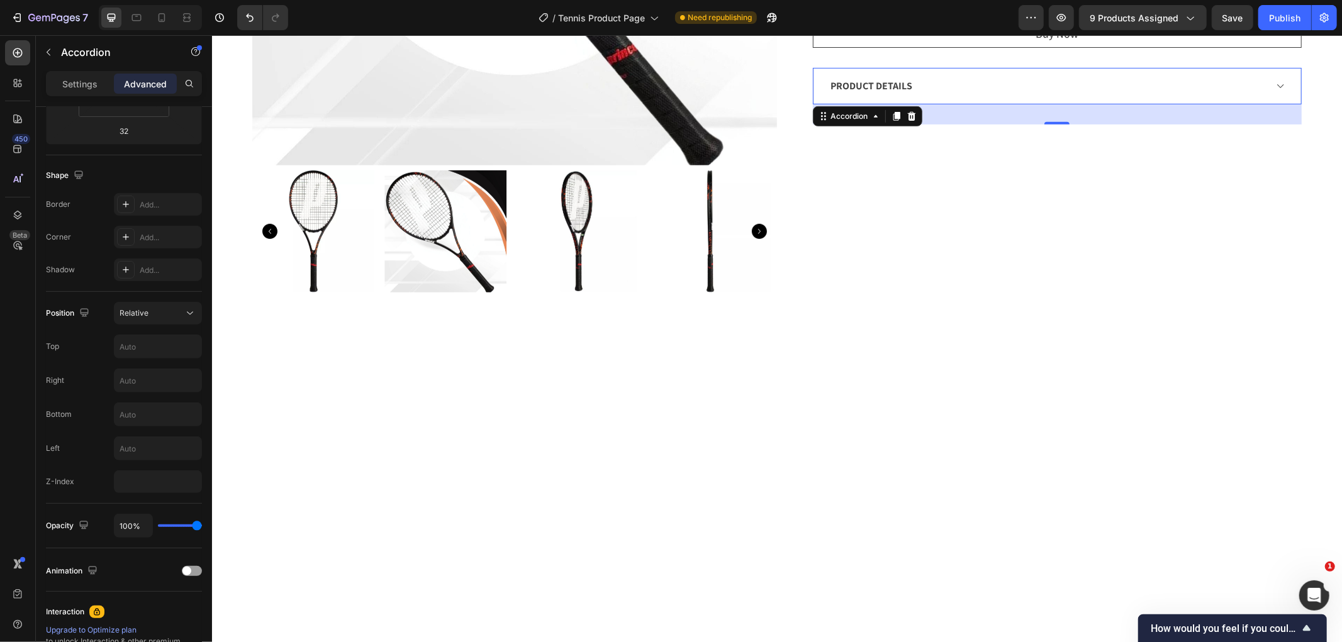
click at [1008, 89] on div "PRODUCT DETAILS" at bounding box center [1046, 85] width 437 height 19
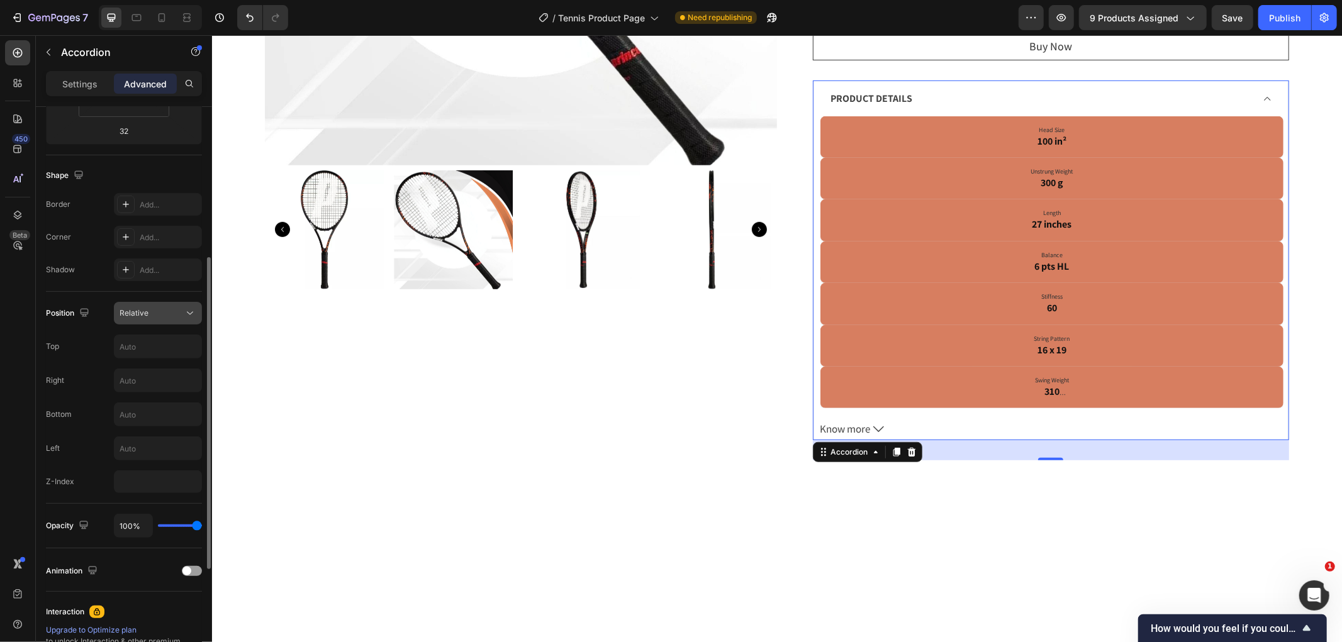
click at [170, 310] on div "Relative" at bounding box center [152, 313] width 64 height 11
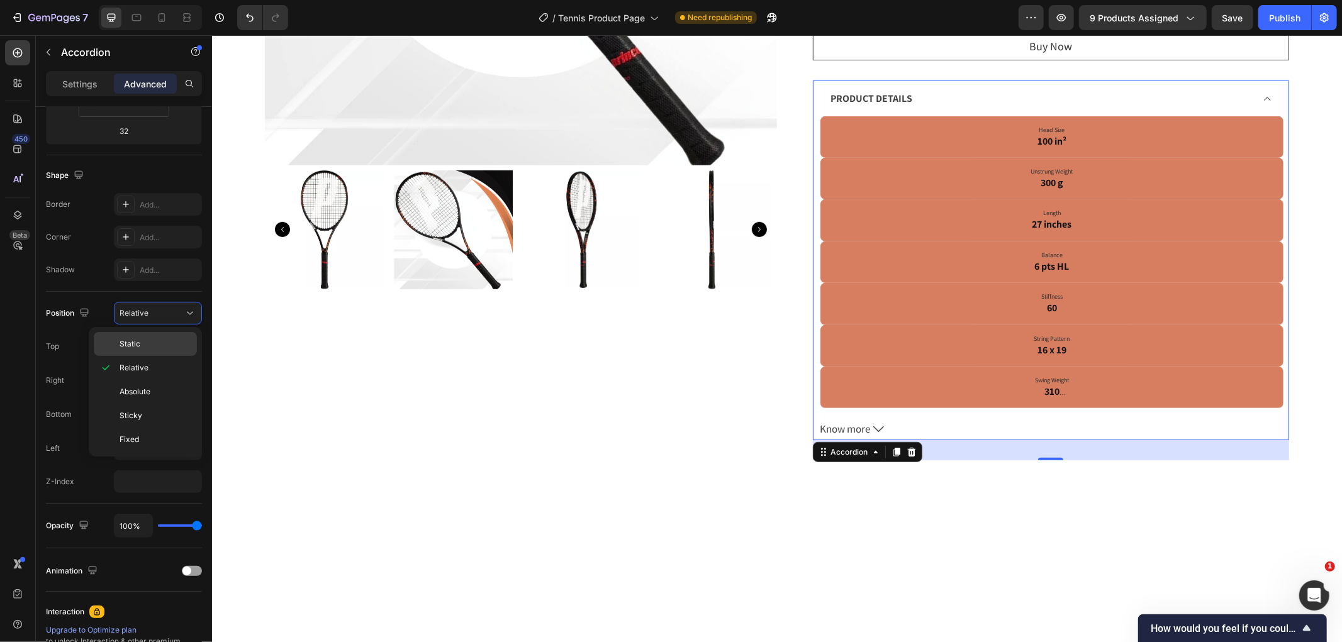
click at [166, 343] on p "Static" at bounding box center [156, 343] width 72 height 11
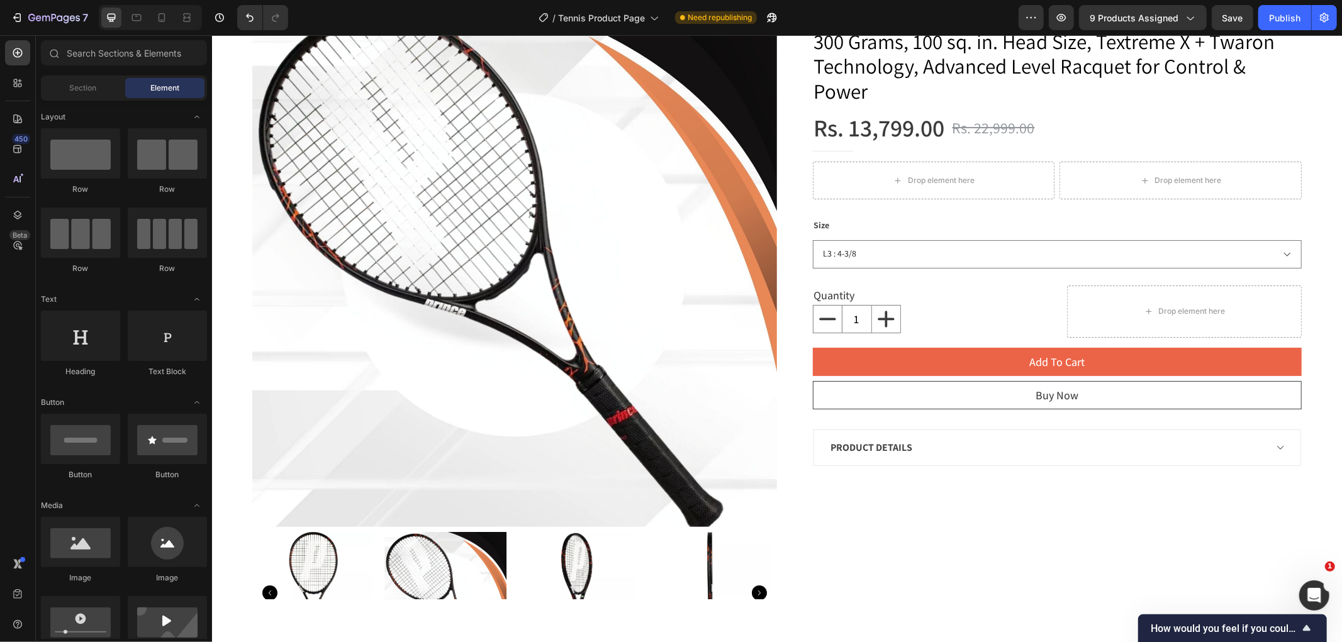
scroll to position [109, 0]
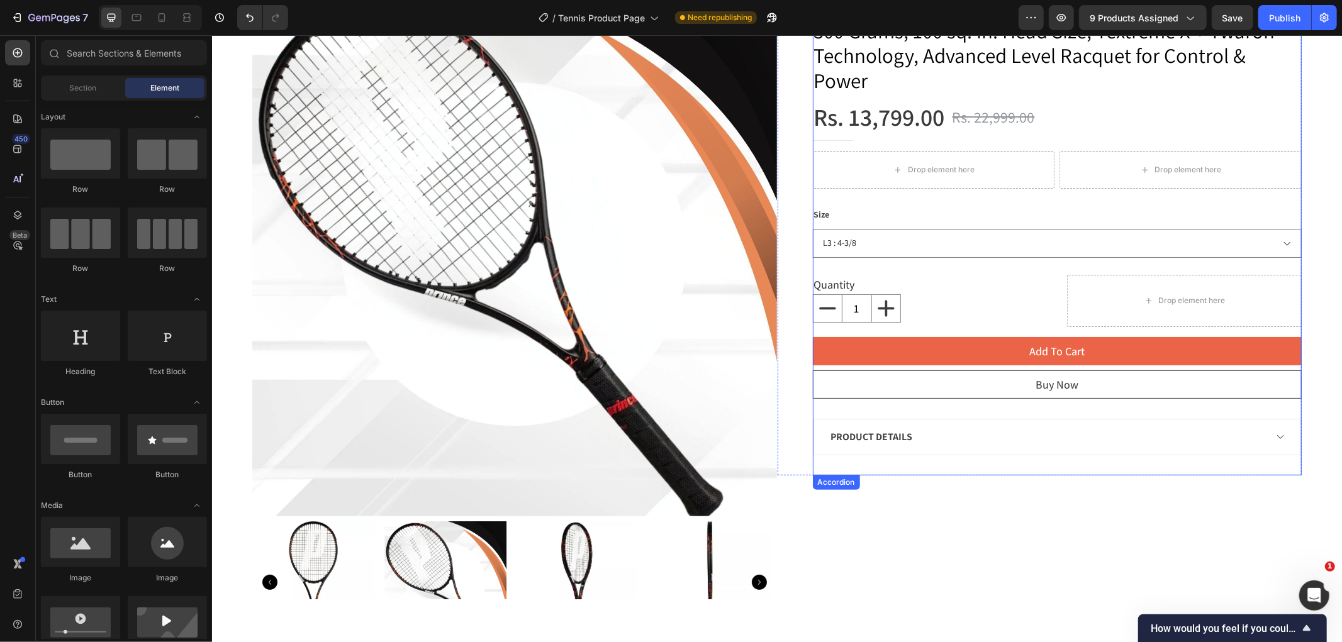
click at [1039, 430] on div "PRODUCT DETAILS" at bounding box center [1046, 436] width 437 height 19
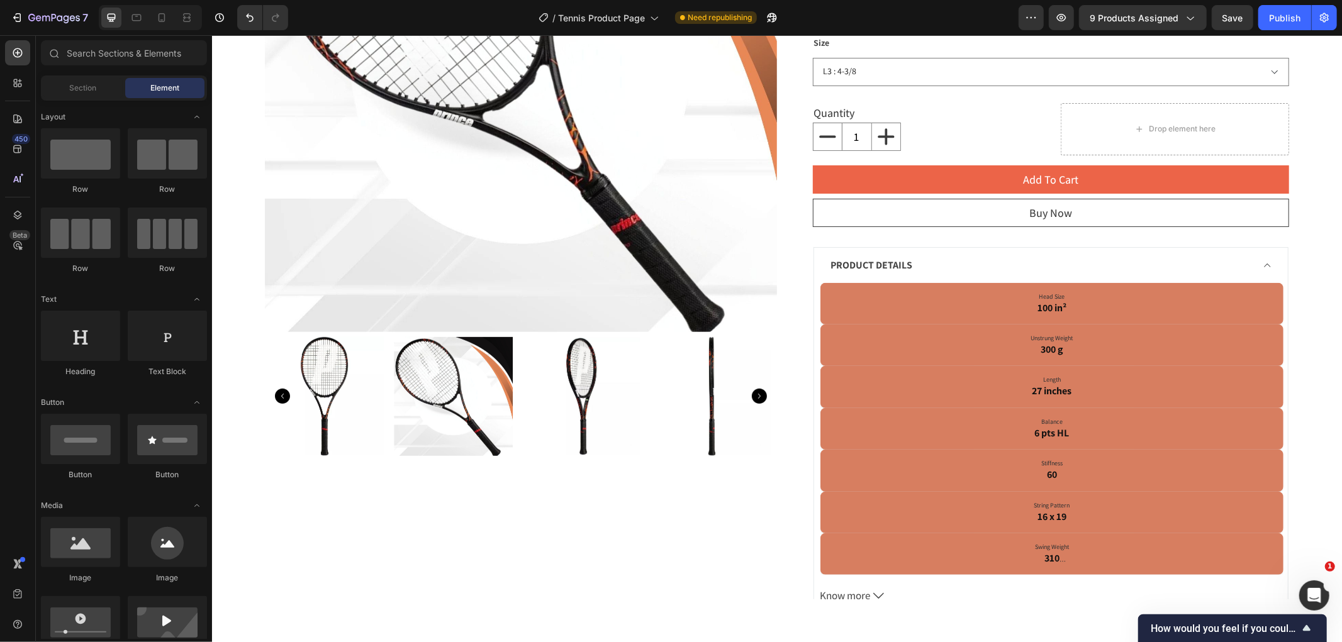
scroll to position [308, 0]
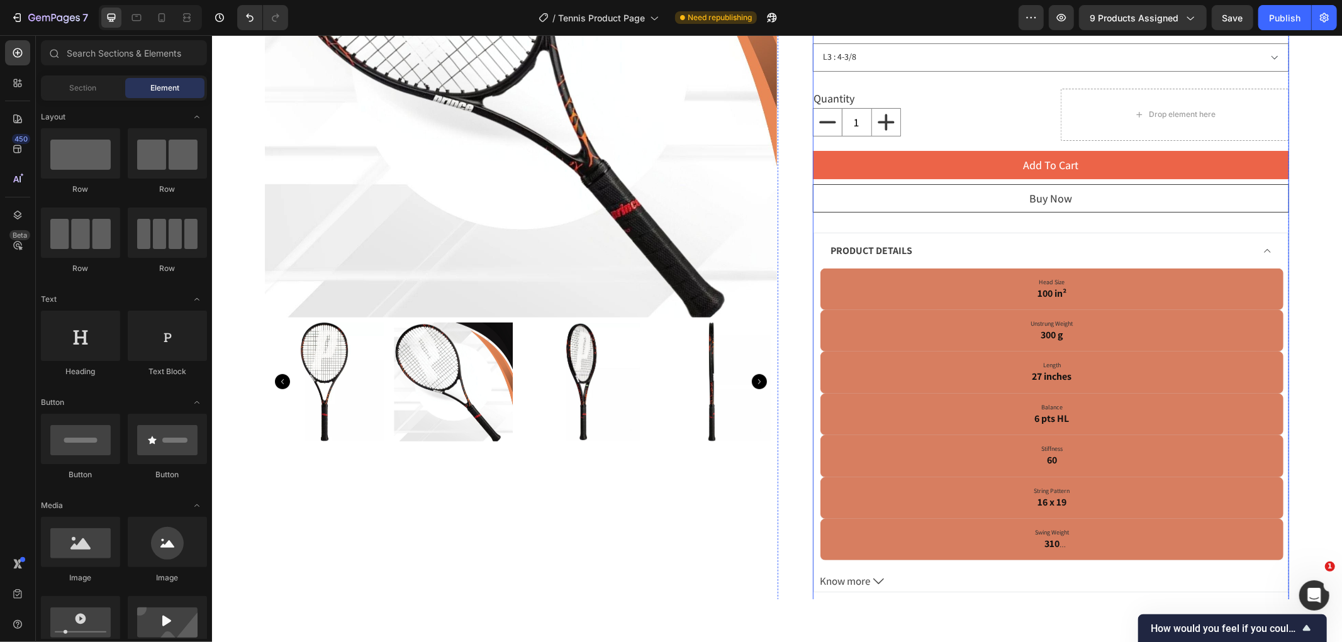
click at [933, 257] on div "PRODUCT DETAILS" at bounding box center [1040, 250] width 424 height 19
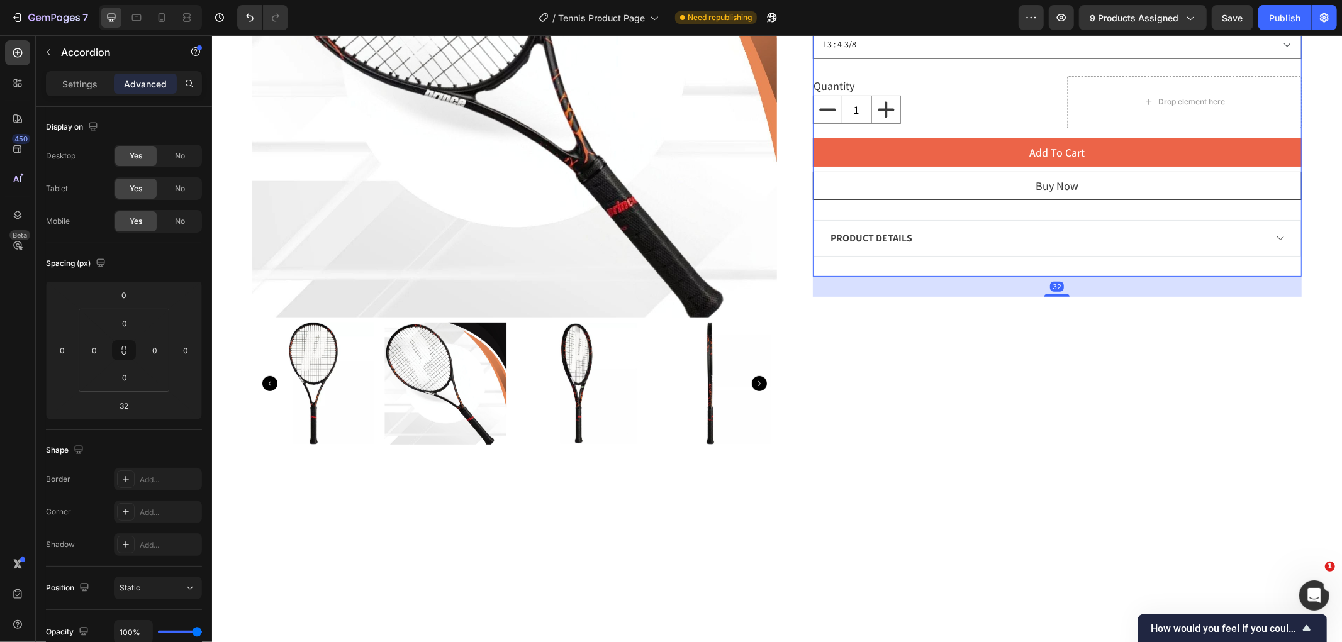
click at [1020, 235] on div "PRODUCT DETAILS" at bounding box center [1046, 237] width 437 height 19
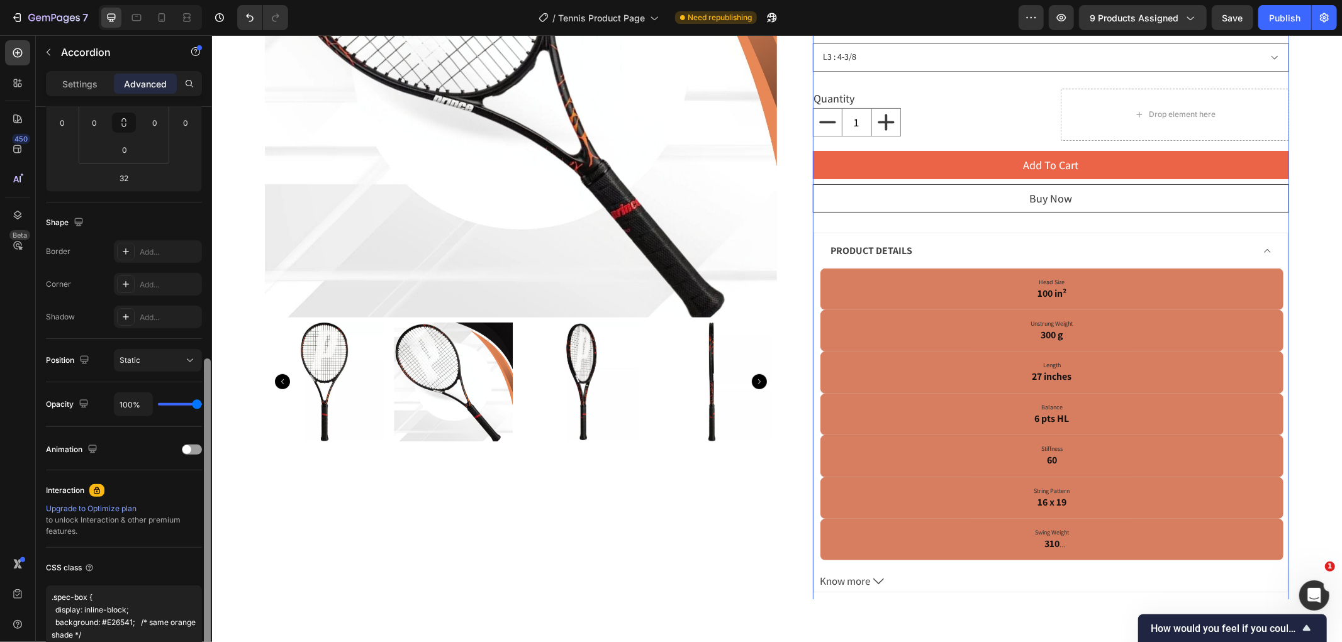
scroll to position [290, 0]
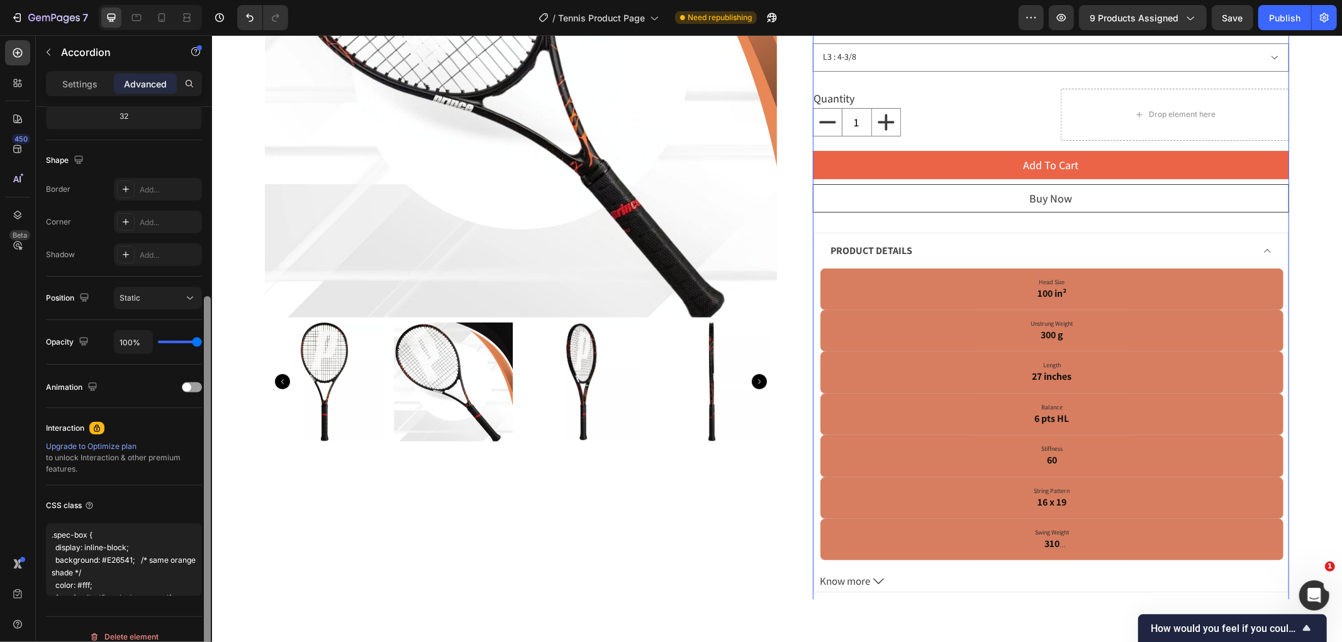
drag, startPoint x: 203, startPoint y: 521, endPoint x: 204, endPoint y: 599, distance: 78.0
click at [204, 599] on div at bounding box center [207, 482] width 7 height 372
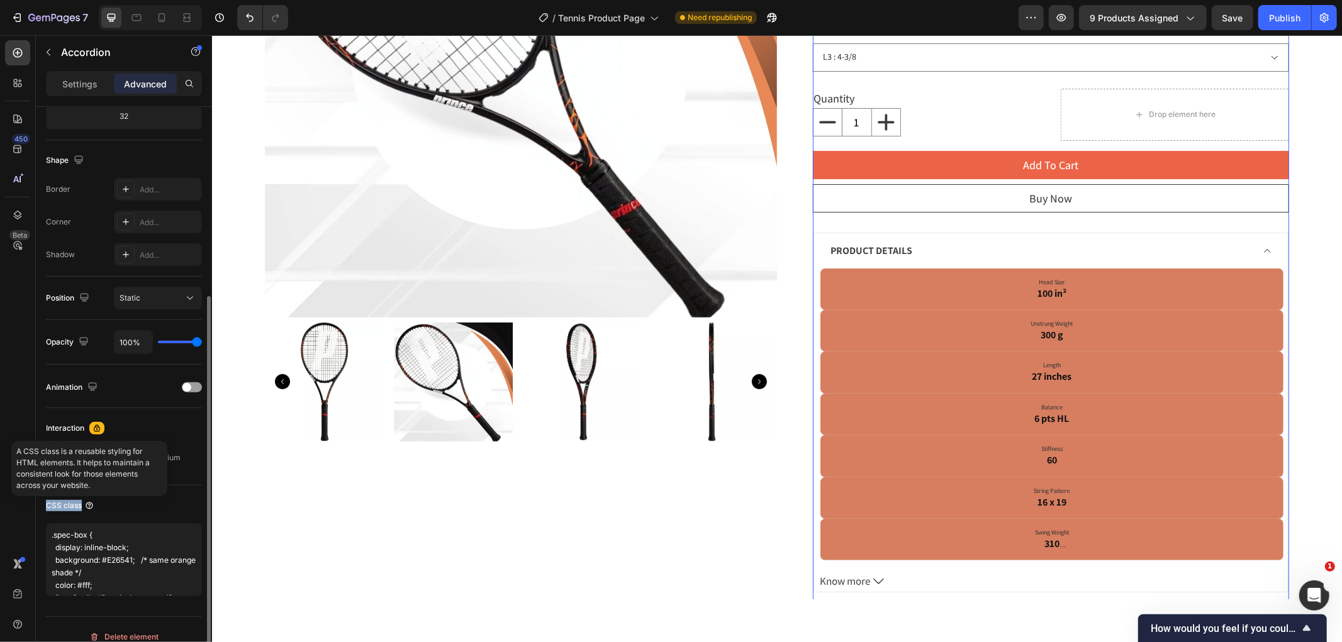
drag, startPoint x: 45, startPoint y: 506, endPoint x: 86, endPoint y: 503, distance: 41.0
click at [86, 503] on div "Display on Desktop Yes No Tablet Yes No Mobile Yes No Spacing (px) 0 0 32 0 0 0…" at bounding box center [124, 255] width 176 height 876
copy div "CSS class"
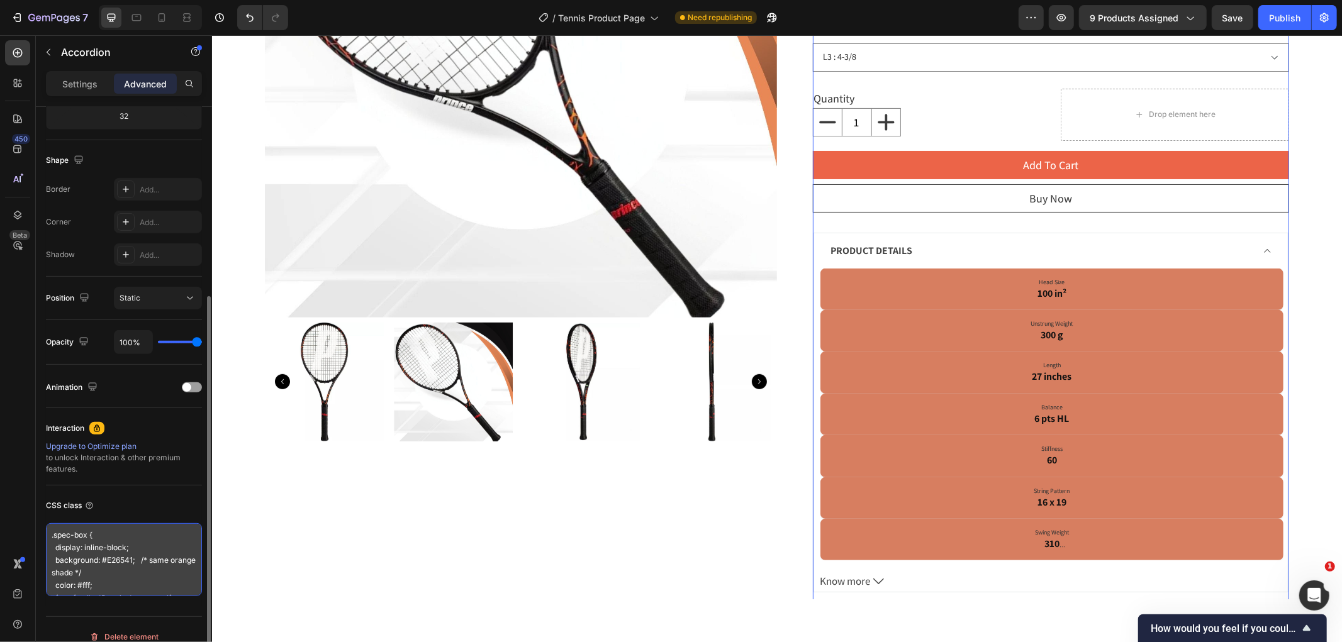
click at [145, 561] on textarea ".spec-box { display: inline-block; background: #E26541; /* same orange shade */…" at bounding box center [124, 559] width 156 height 73
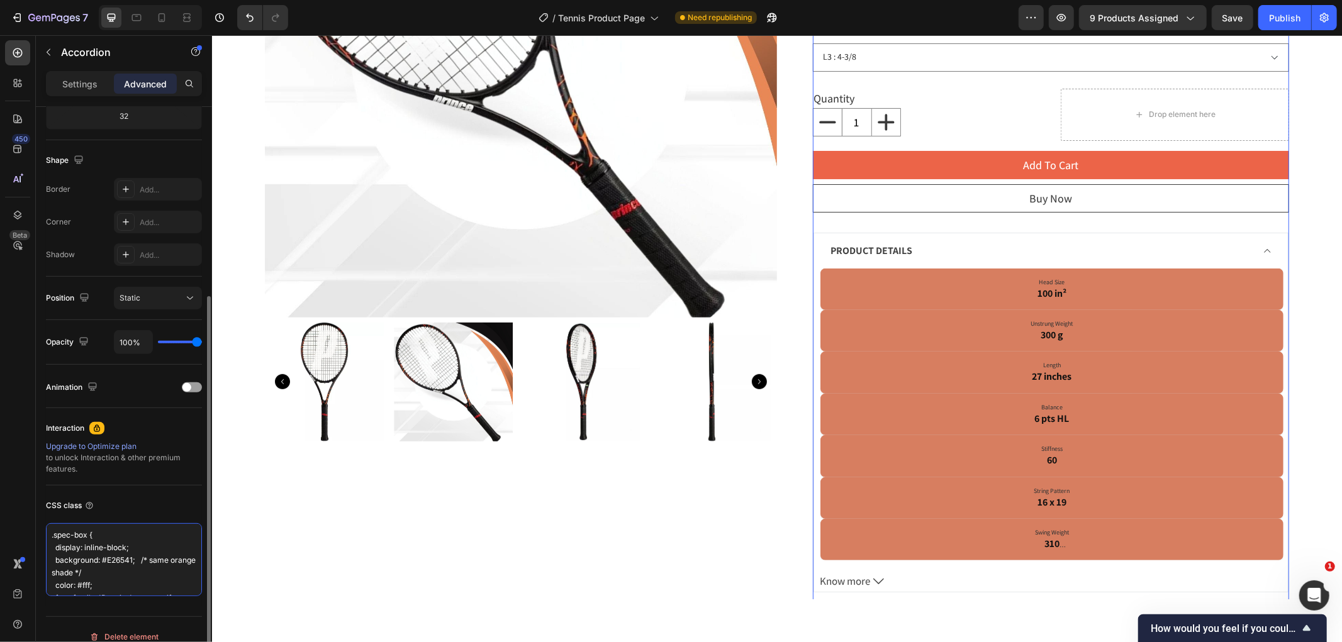
paste textarea "color: #fff; font-family: 'Poppins', sans-serif; font-size: 15px; font-weight: …"
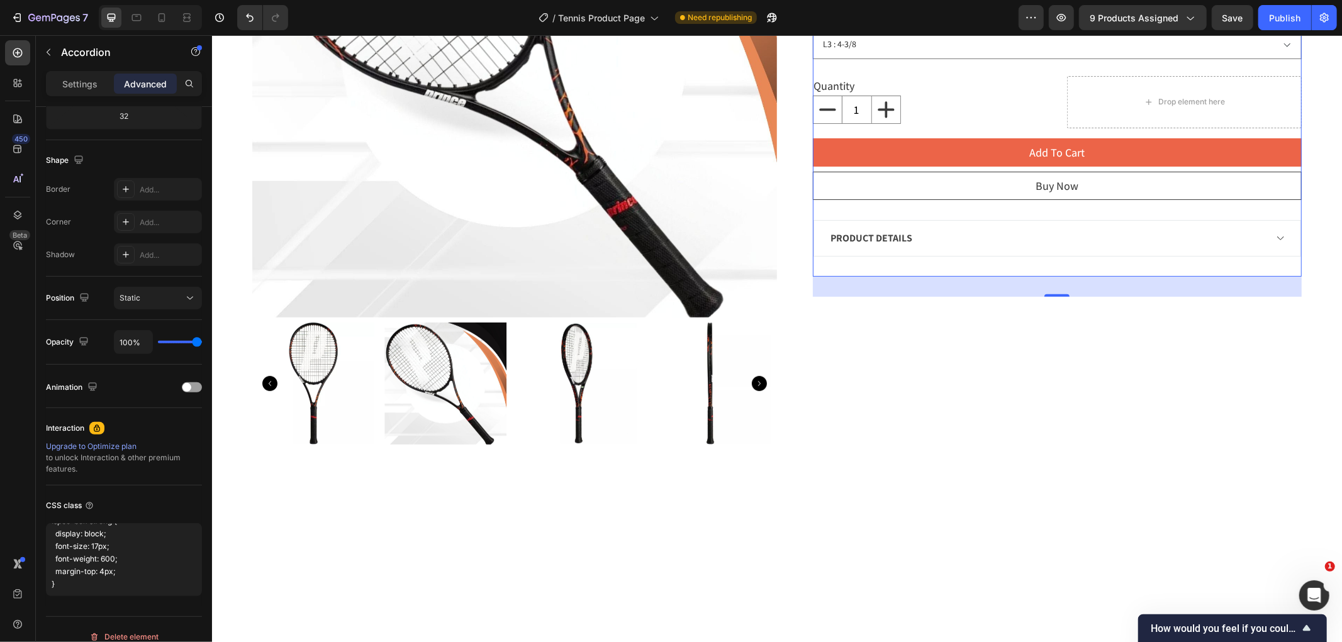
drag, startPoint x: 888, startPoint y: 220, endPoint x: 919, endPoint y: 237, distance: 36.0
click at [888, 223] on div "PRODUCT DETAILS" at bounding box center [1056, 237] width 487 height 35
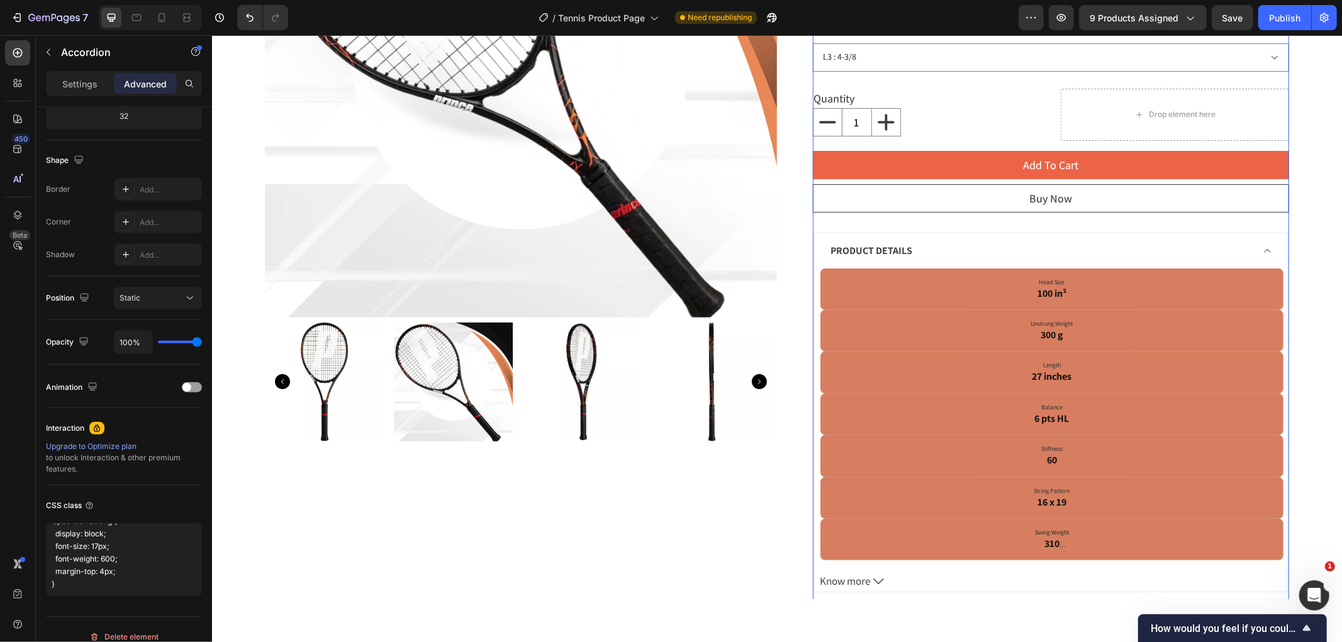
scroll to position [203, 0]
click at [103, 591] on textarea ".spec-box { display: inline-block; background: #E26541; color: #fff; font-famil…" at bounding box center [124, 559] width 156 height 73
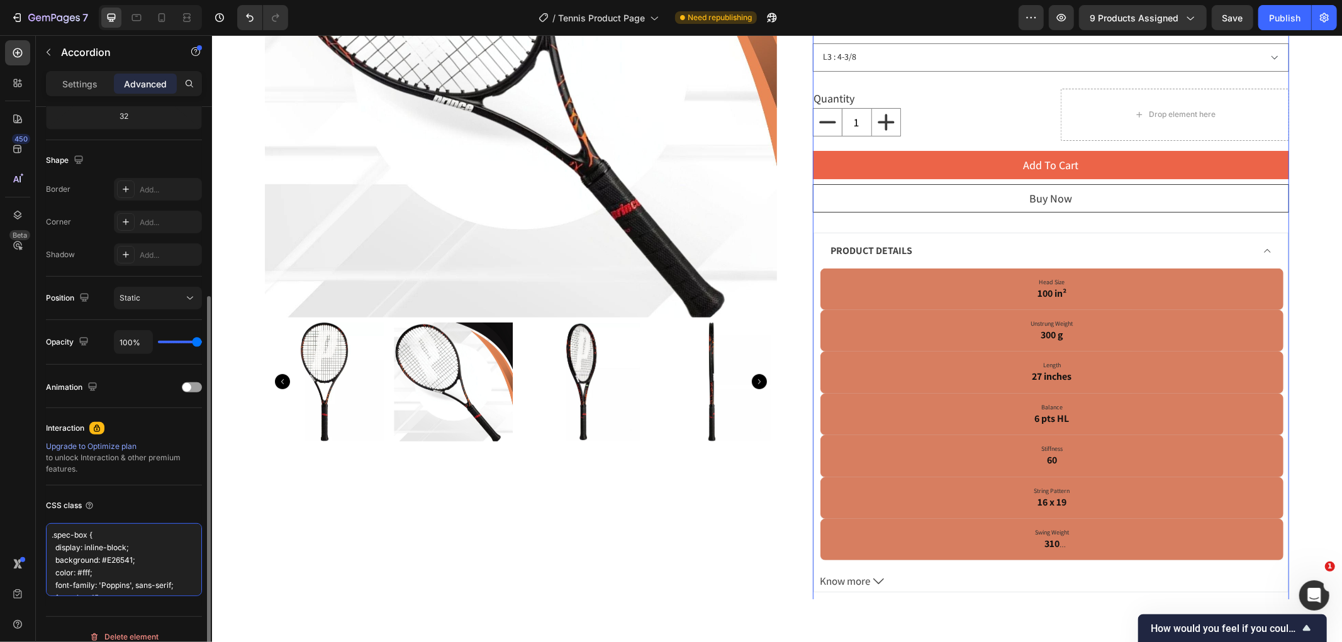
scroll to position [63, 0]
click at [104, 549] on textarea ".spec-box { display: inline-block; background: #E26541; color: #fff; font-famil…" at bounding box center [124, 559] width 156 height 73
click at [98, 538] on textarea ".spec-box { display: inline-block; background: #E26541; color: #fff; font-famil…" at bounding box center [124, 559] width 156 height 73
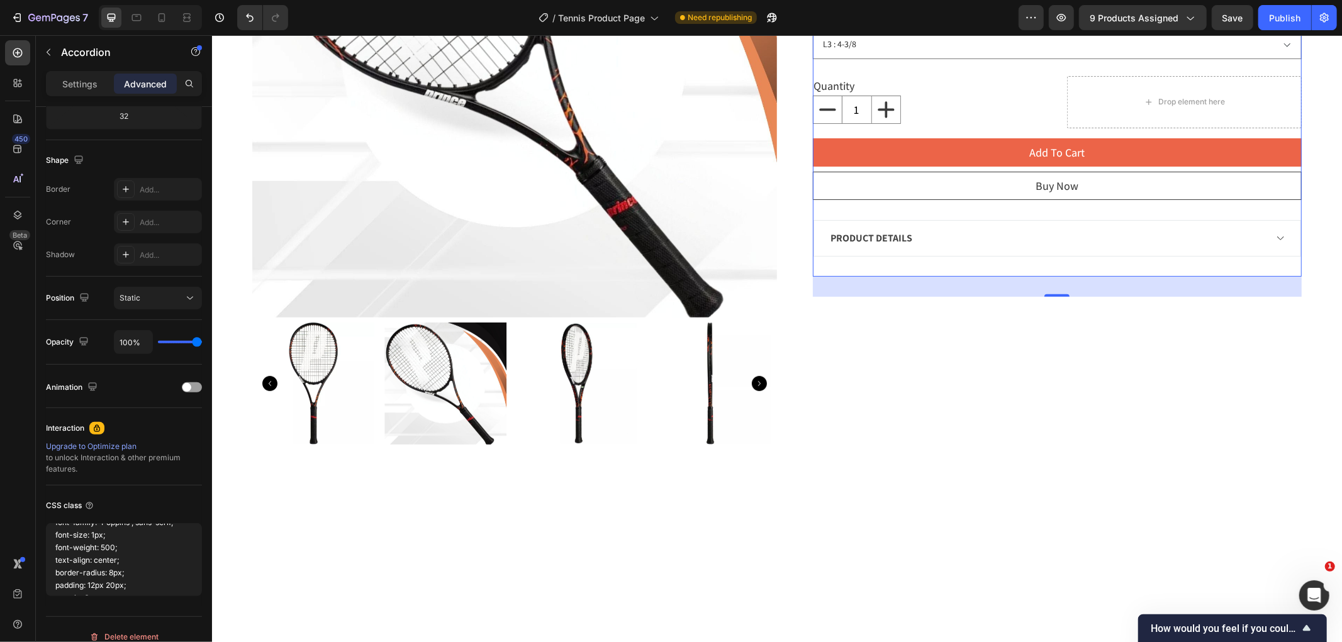
click at [959, 233] on div "PRODUCT DETAILS" at bounding box center [1046, 237] width 437 height 19
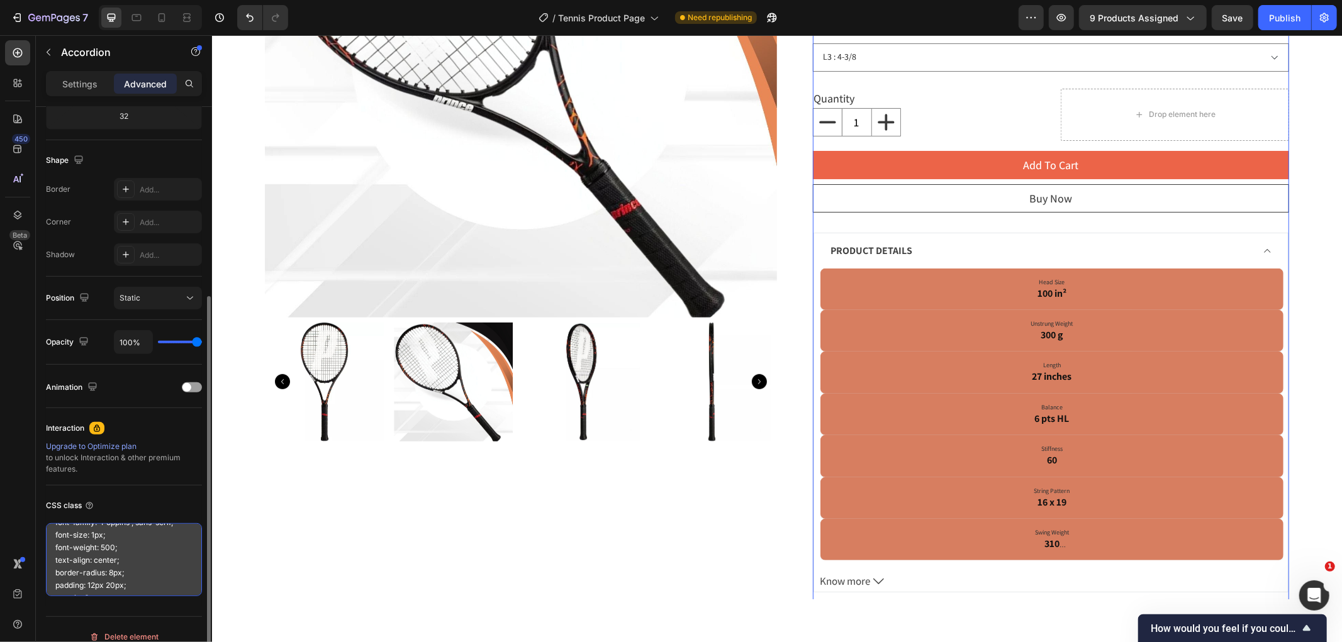
click at [94, 538] on textarea ".spec-box { display: inline-block; background: #E26541; color: #fff; font-famil…" at bounding box center [124, 559] width 156 height 73
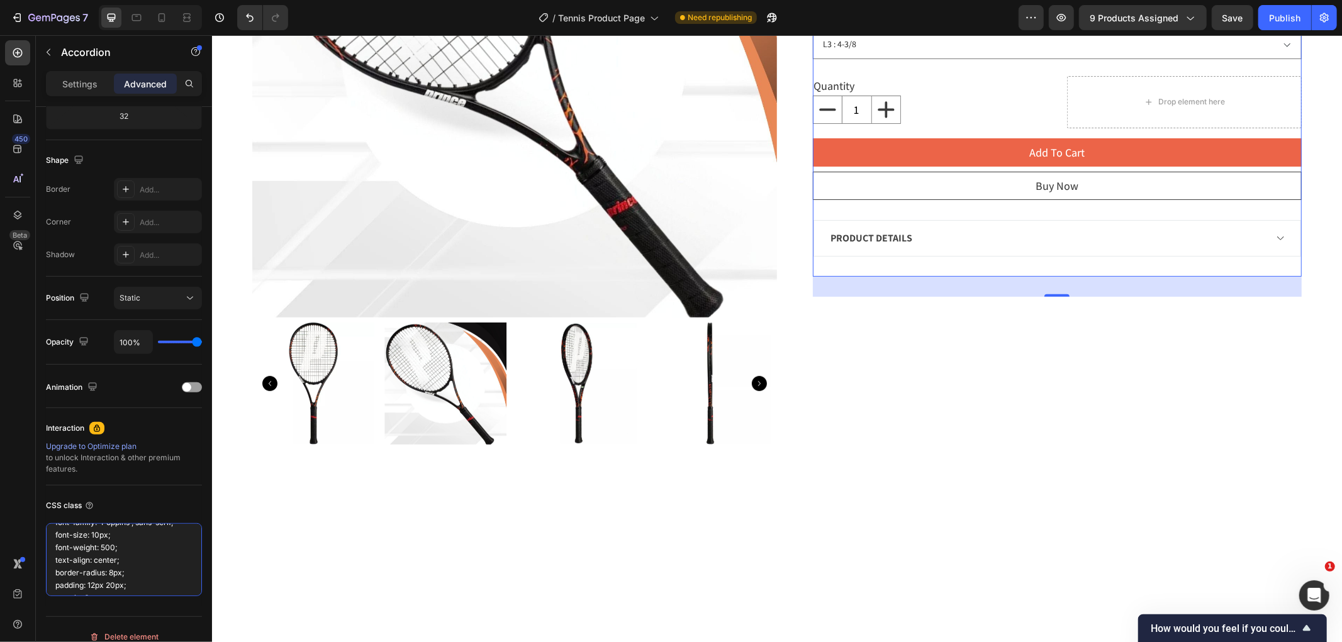
type textarea ".spec-box { display: inline-block; background: #E26541; color: #fff; font-famil…"
click at [889, 237] on strong "PRODUCT DETAILS" at bounding box center [871, 237] width 82 height 13
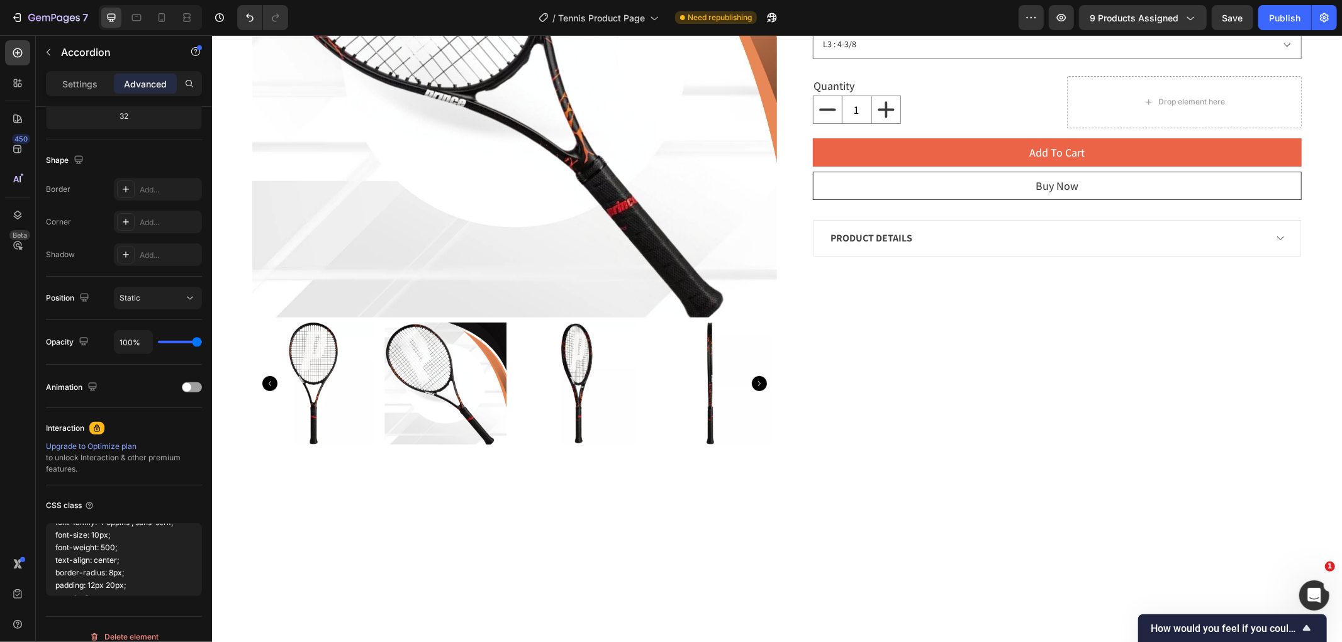
click at [921, 236] on div "PRODUCT DETAILS" at bounding box center [1046, 237] width 437 height 19
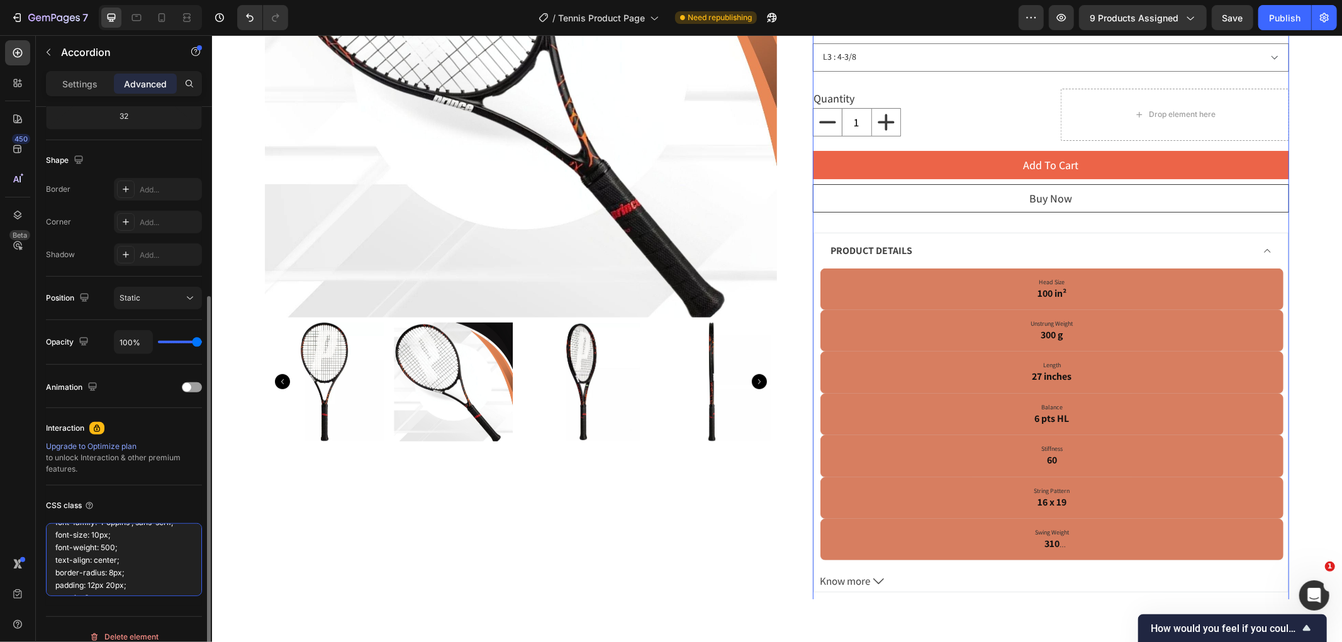
click at [108, 560] on textarea ".spec-box { display: inline-block; background: #E26541; color: #fff; font-famil…" at bounding box center [124, 559] width 156 height 73
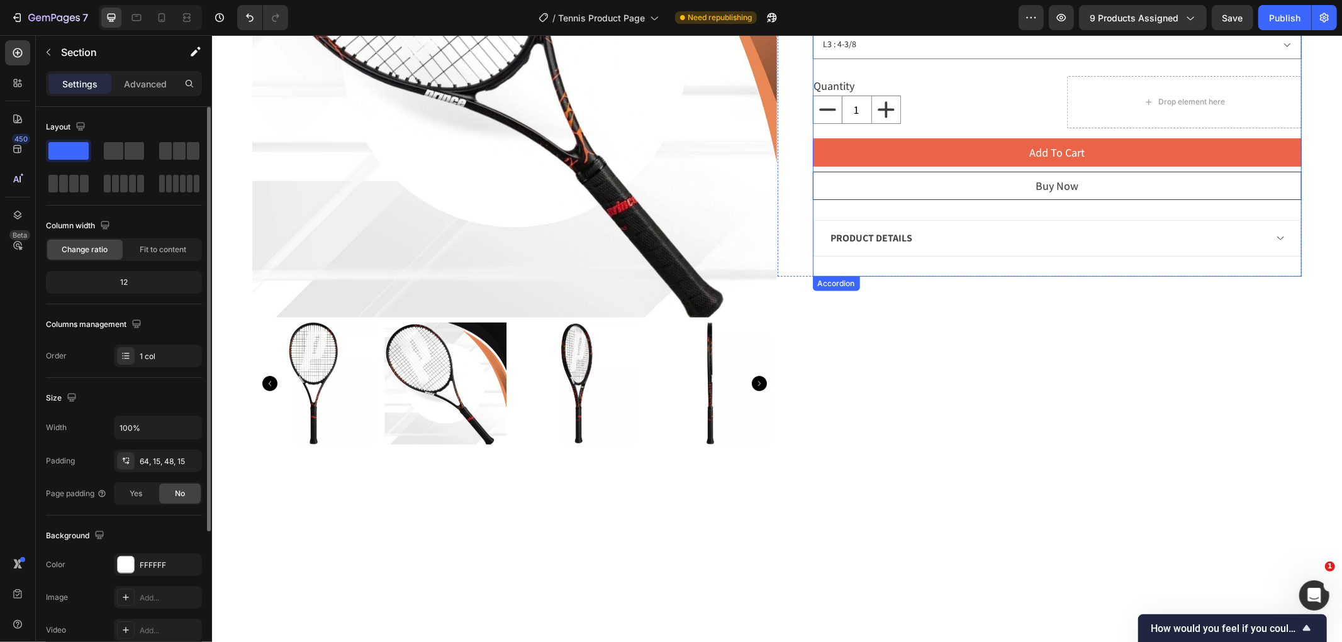
click at [939, 243] on div "PRODUCT DETAILS" at bounding box center [1046, 237] width 437 height 19
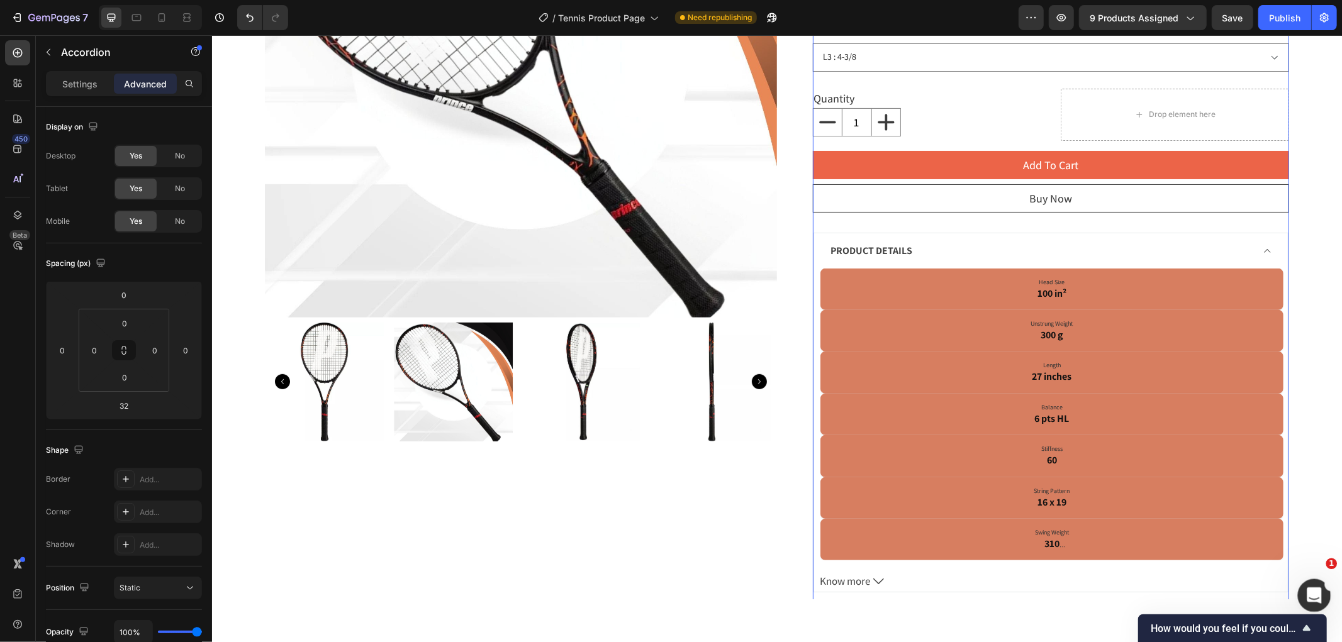
click at [1321, 588] on div "Open Intercom Messenger" at bounding box center [1312, 594] width 42 height 42
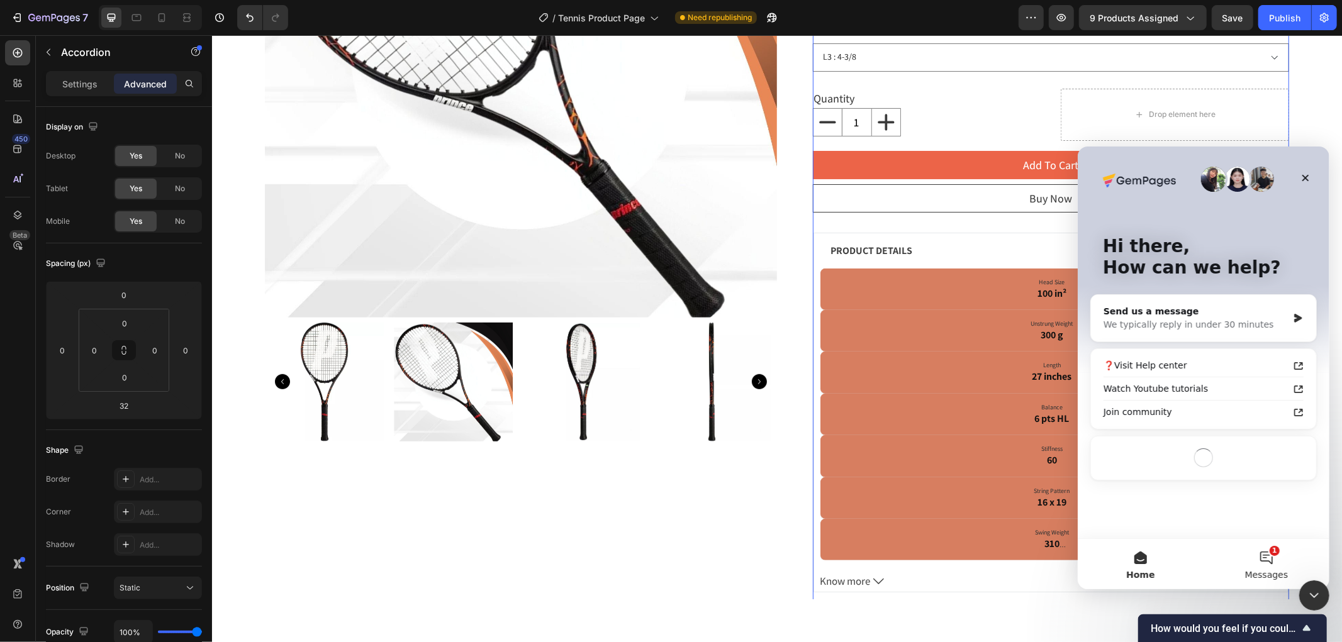
click at [1282, 565] on button "1 Messages" at bounding box center [1266, 563] width 126 height 50
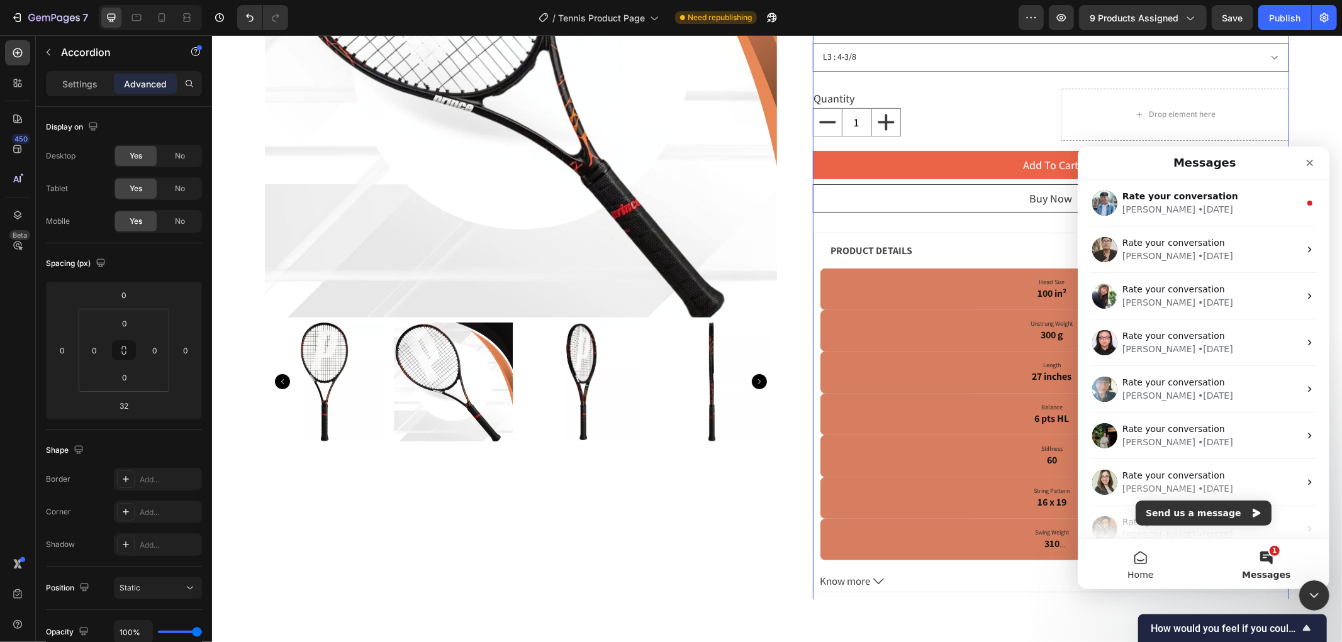
click at [1156, 555] on button "Home" at bounding box center [1140, 563] width 126 height 50
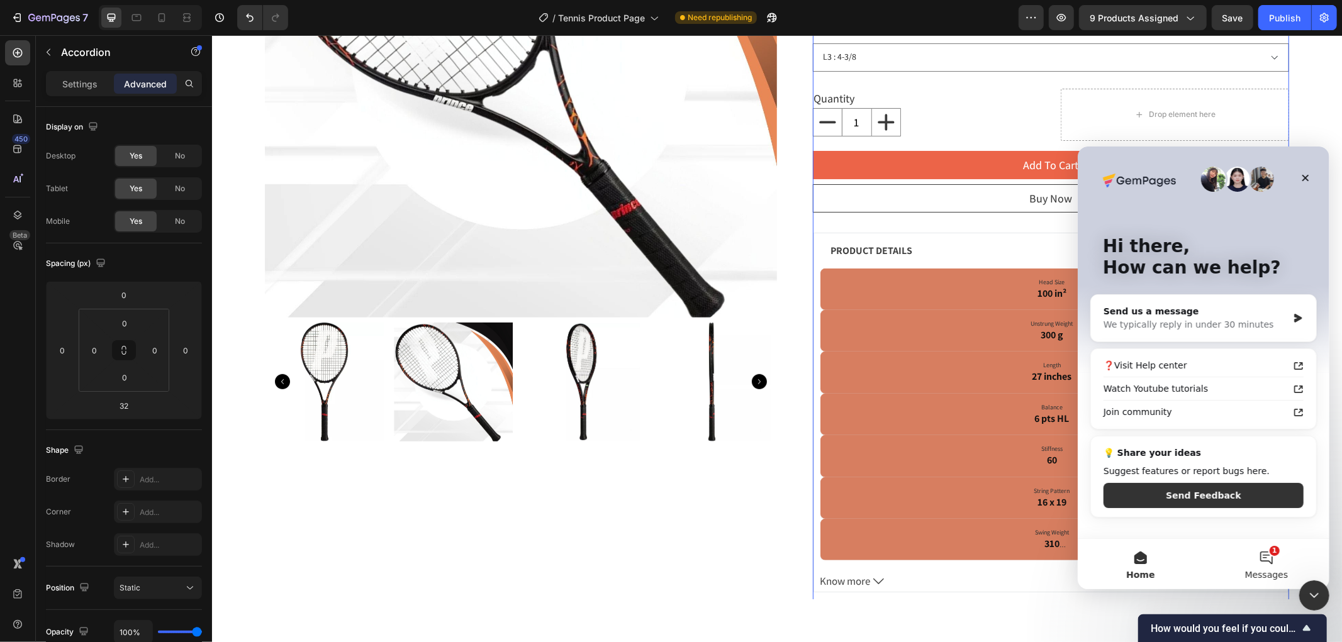
click at [1269, 558] on button "1 Messages" at bounding box center [1266, 563] width 126 height 50
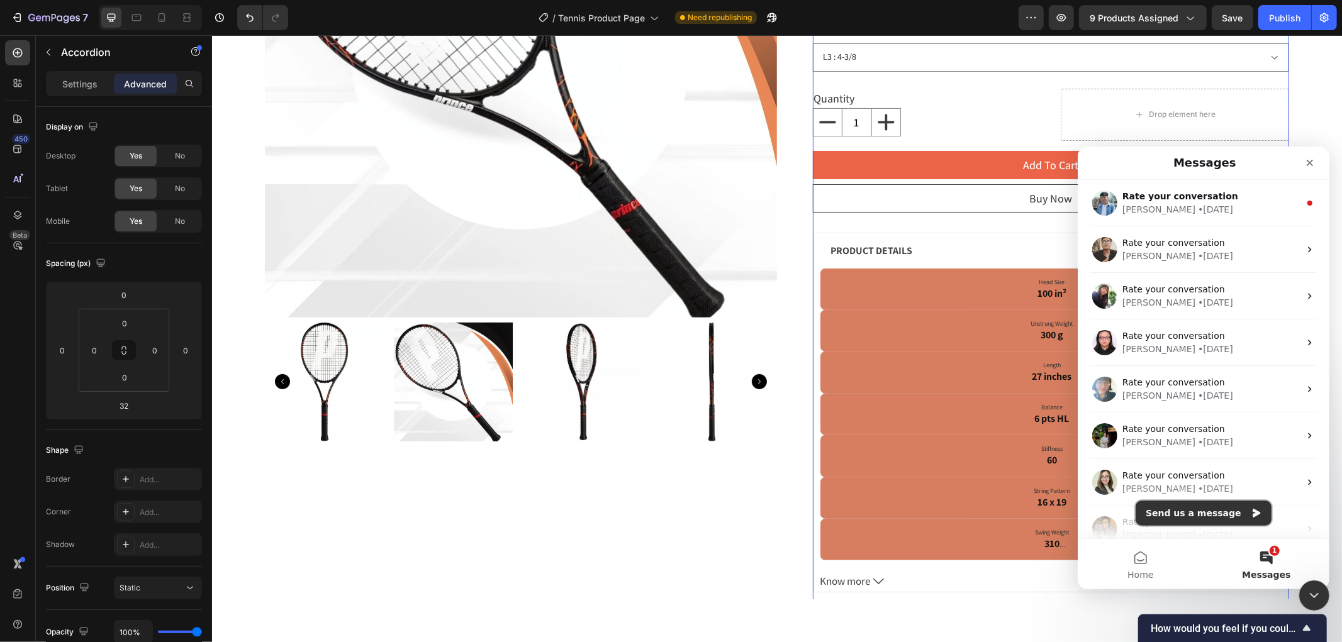
click at [1222, 511] on button "Send us a message" at bounding box center [1203, 512] width 136 height 25
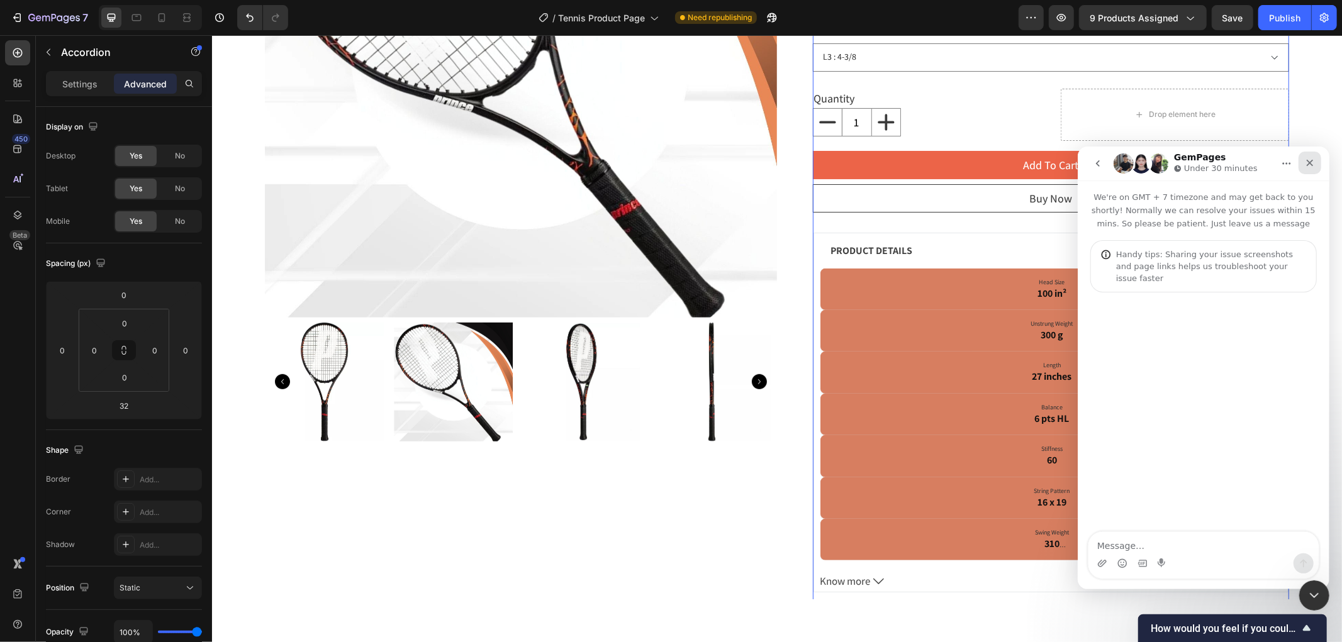
click at [1312, 160] on icon "Close" at bounding box center [1309, 162] width 7 height 7
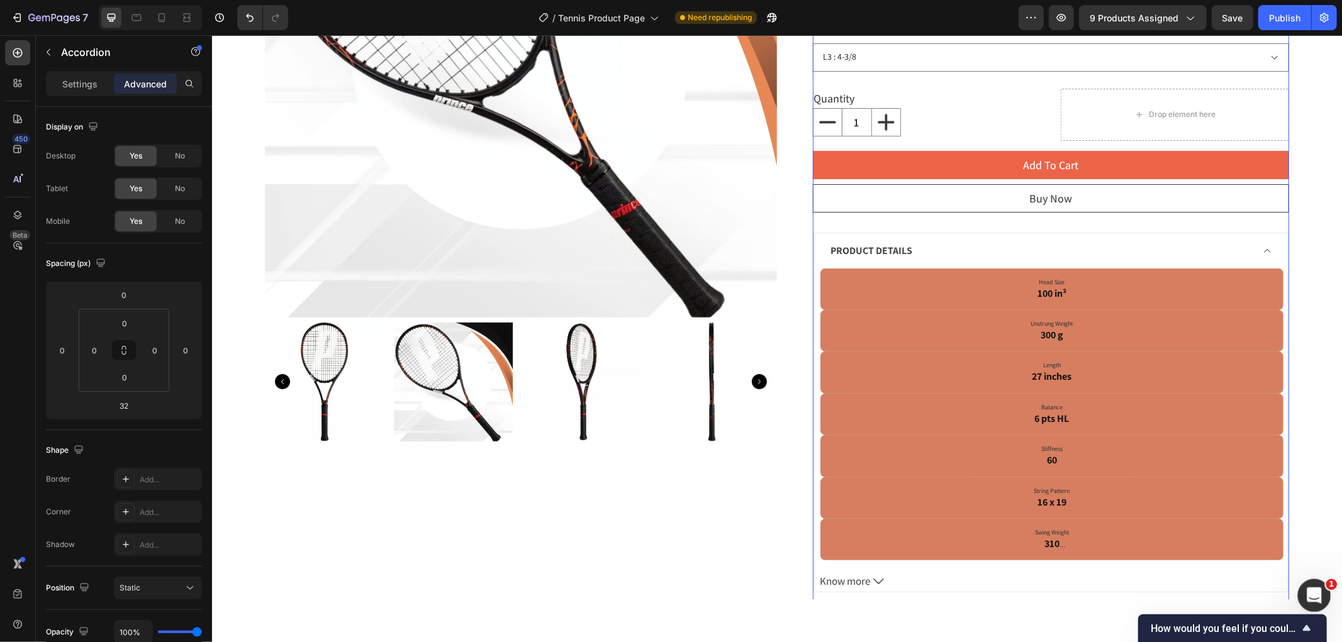
click at [1306, 591] on icon "Open Intercom Messenger" at bounding box center [1312, 594] width 21 height 21
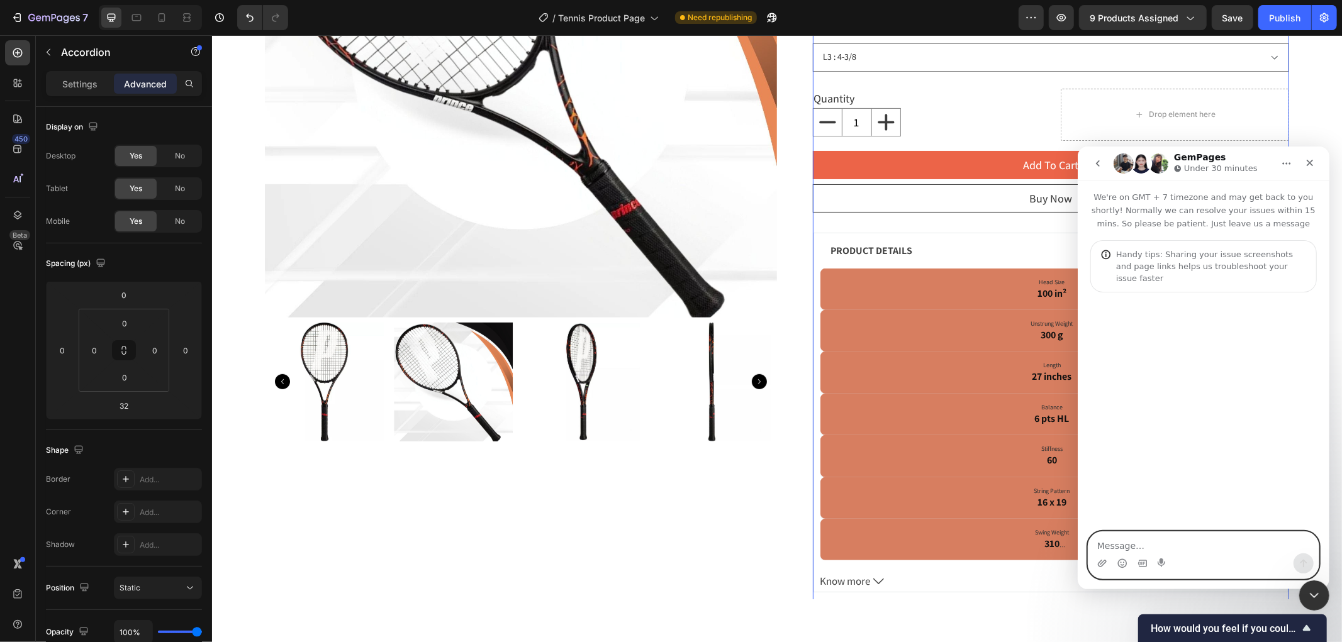
click at [1118, 546] on textarea "Message…" at bounding box center [1203, 542] width 230 height 21
click at [1123, 543] on textarea "Message…" at bounding box center [1203, 542] width 230 height 21
click at [1109, 544] on textarea "Message…" at bounding box center [1203, 542] width 230 height 21
paste textarea "Hello GemPages Support Team, In my Shopify Admin, product details such as Head …"
type textarea "Hello GemPages Support Team, In my Shopify Admin, product details such as Head …"
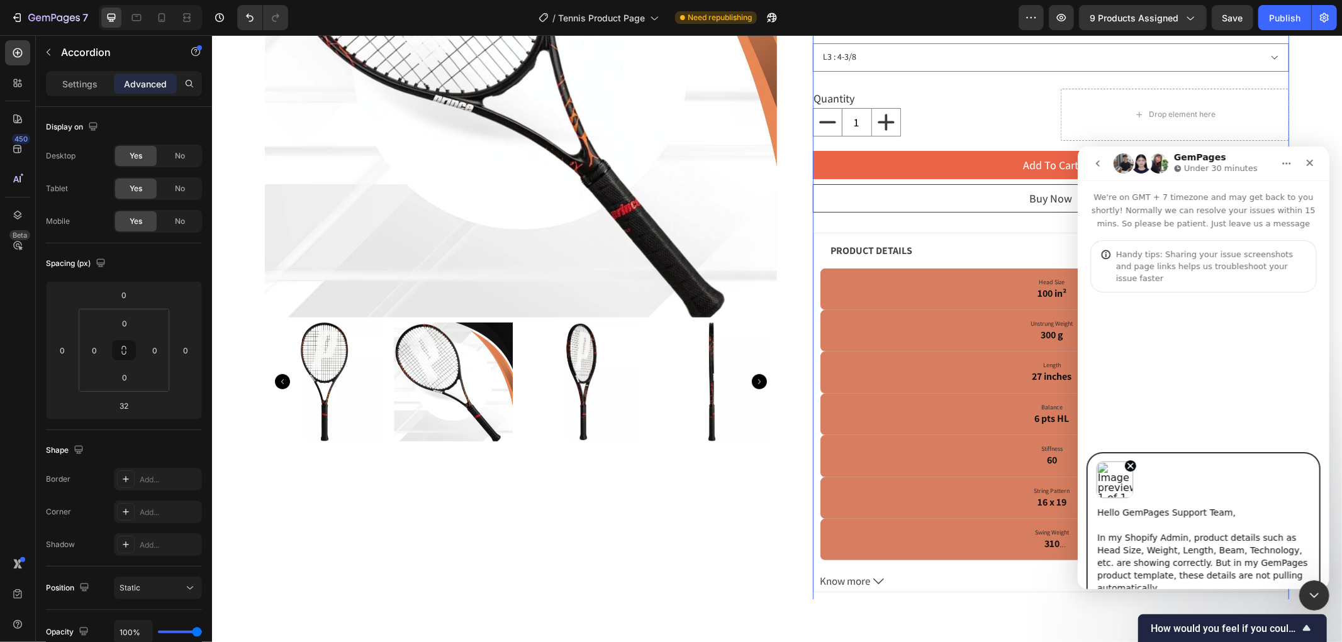
scroll to position [9, 0]
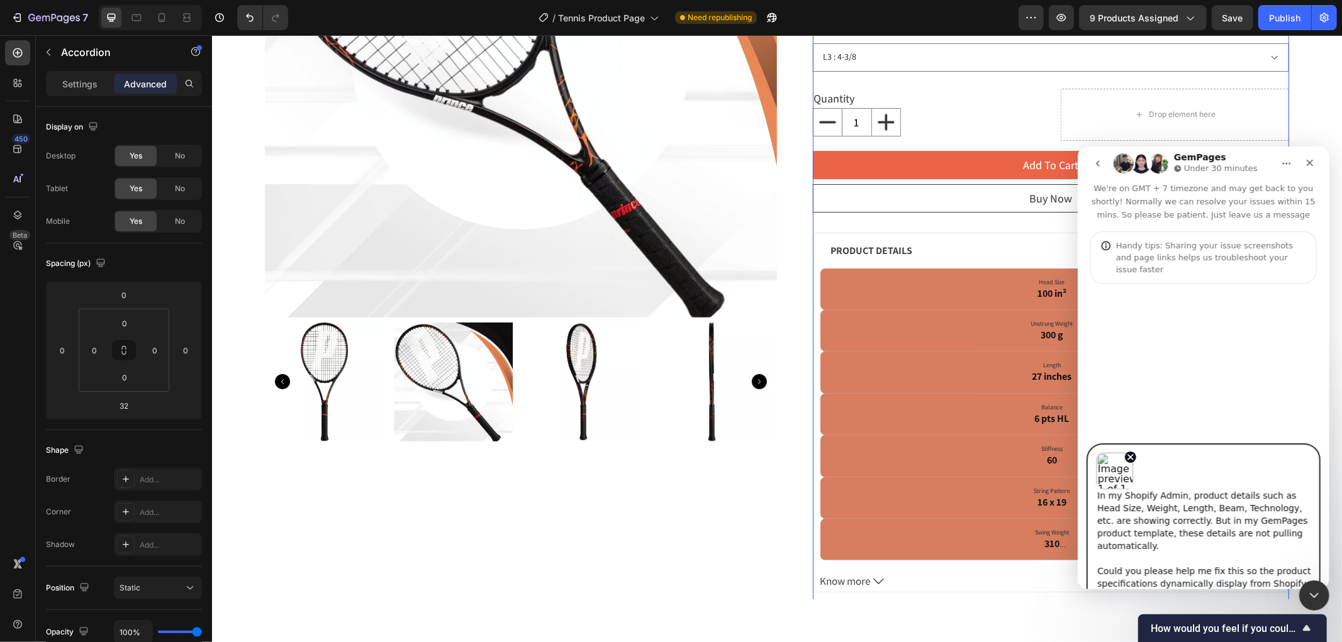
drag, startPoint x: 1135, startPoint y: 530, endPoint x: 1307, endPoint y: 533, distance: 171.8
click at [1307, 533] on textarea "Hello GemPages Support Team, In my Shopify Admin, product details such as Head …" at bounding box center [1203, 538] width 230 height 99
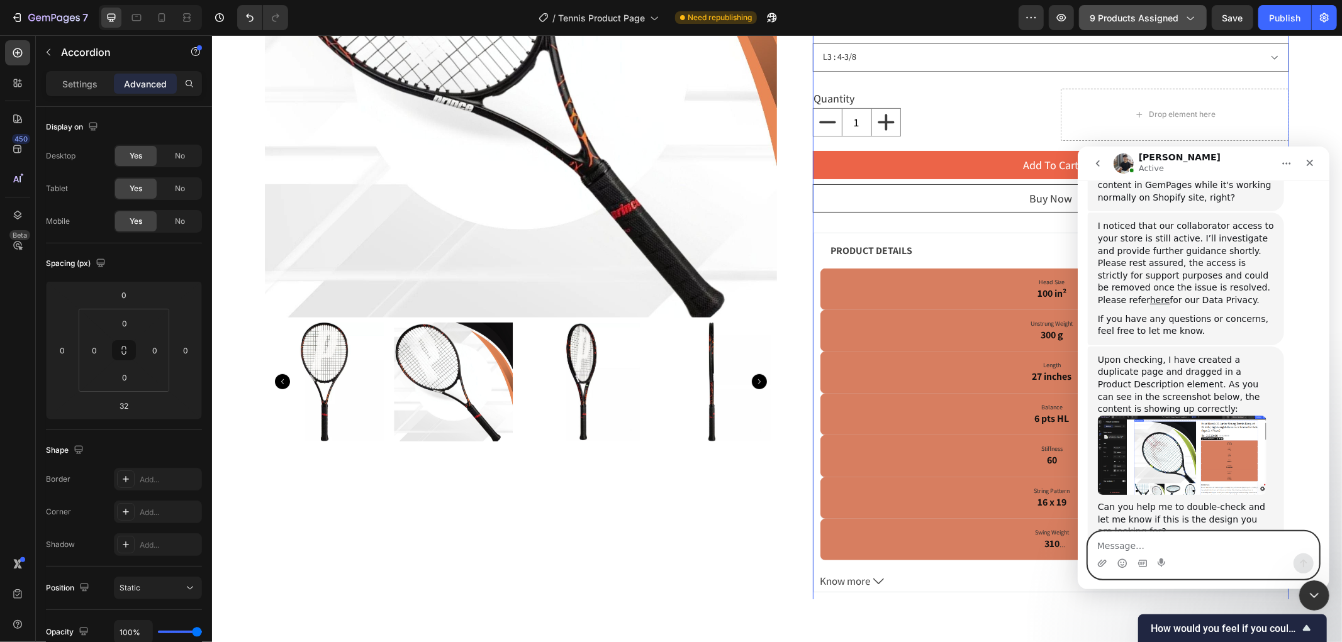
scroll to position [779, 0]
click at [1134, 538] on link "[URL][DOMAIN_NAME][DOMAIN_NAME]" at bounding box center [1155, 549] width 98 height 22
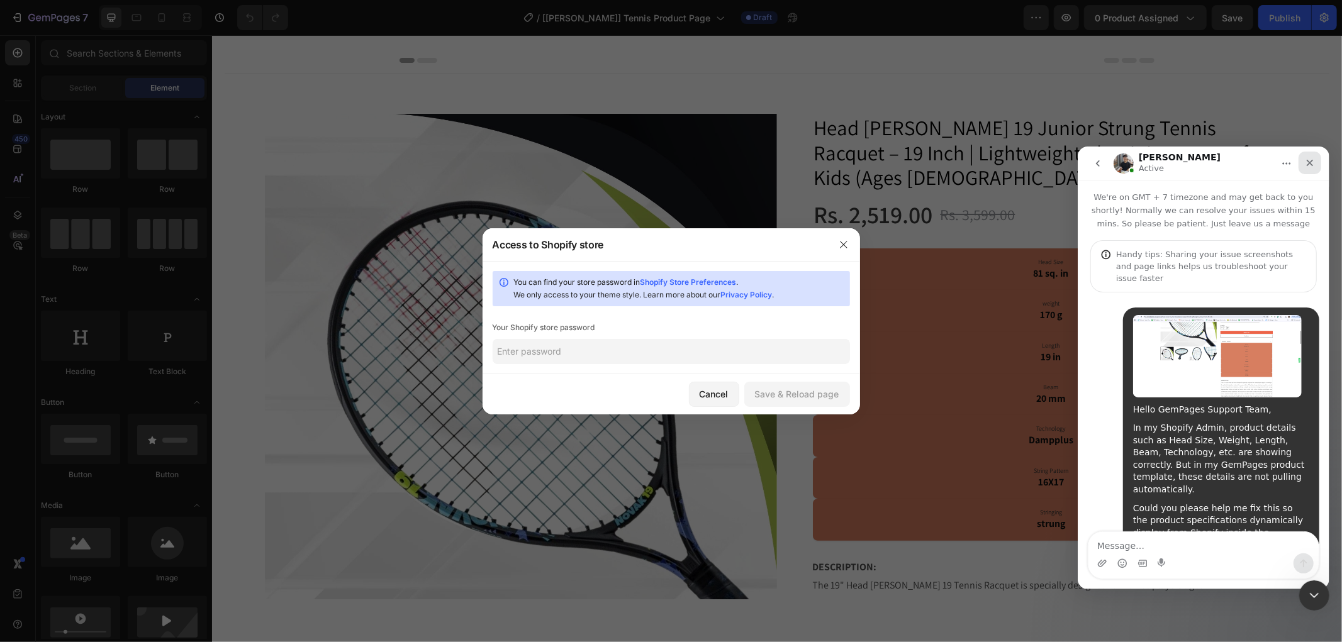
scroll to position [779, 0]
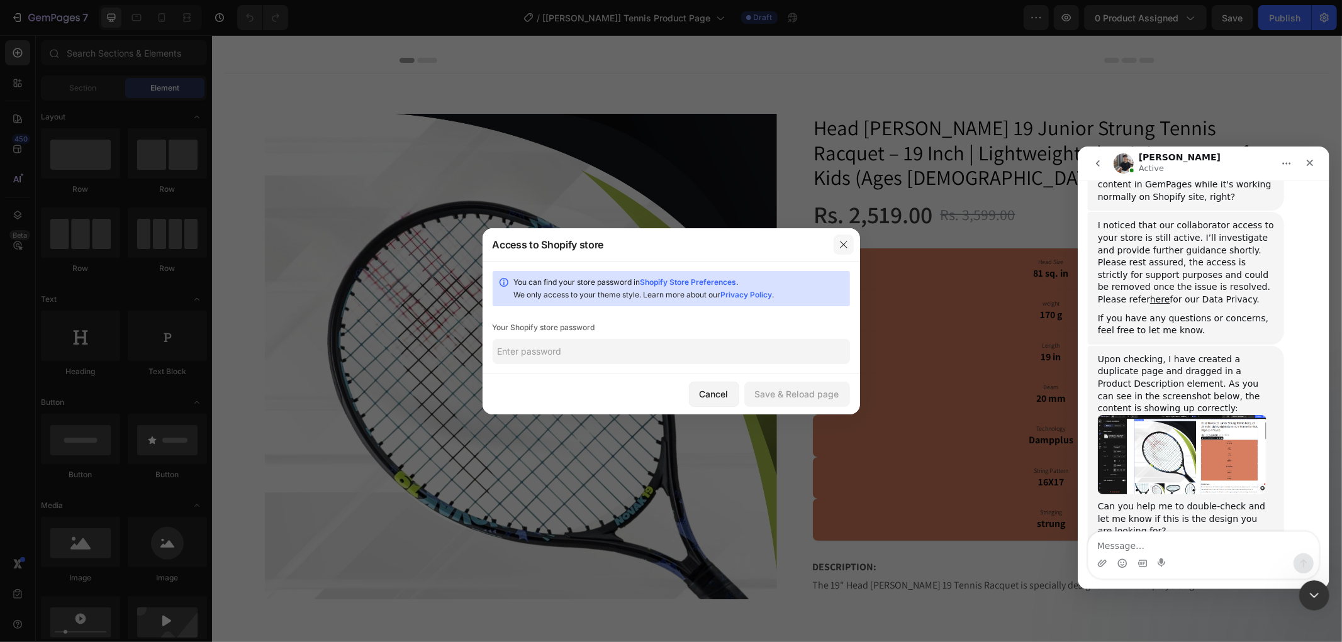
click at [850, 243] on button "button" at bounding box center [843, 245] width 20 height 20
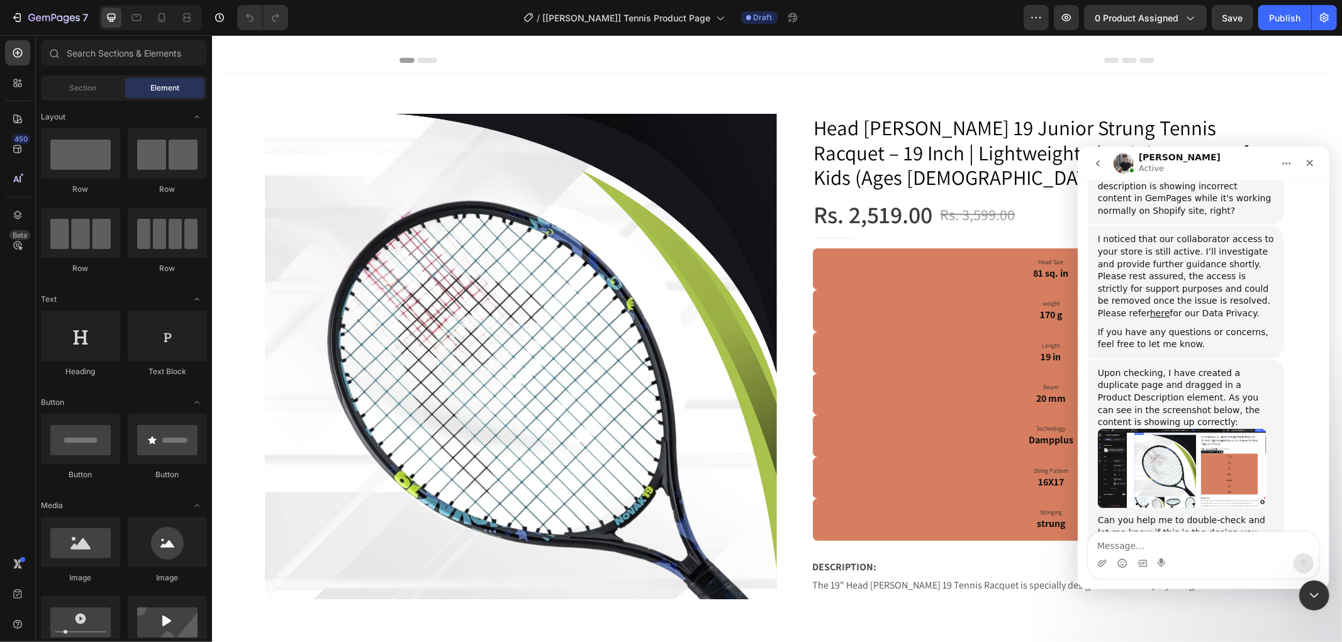
scroll to position [778, 0]
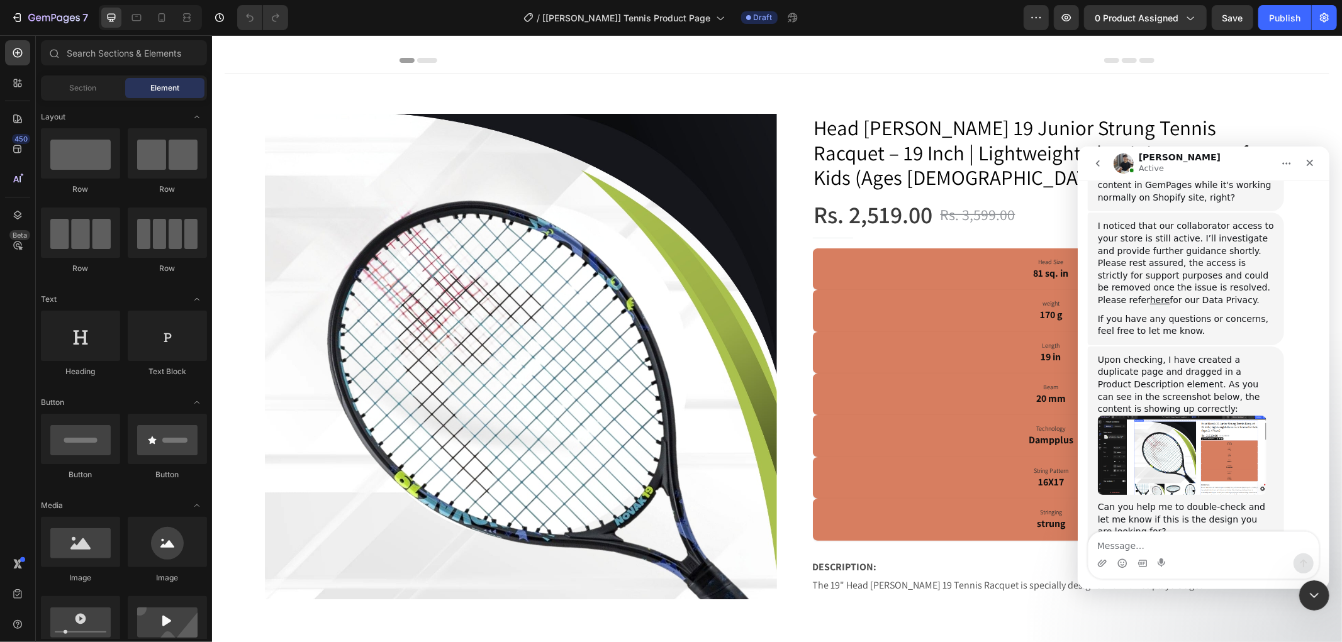
click at [1141, 538] on link "[URL][DOMAIN_NAME][DOMAIN_NAME]" at bounding box center [1155, 549] width 98 height 22
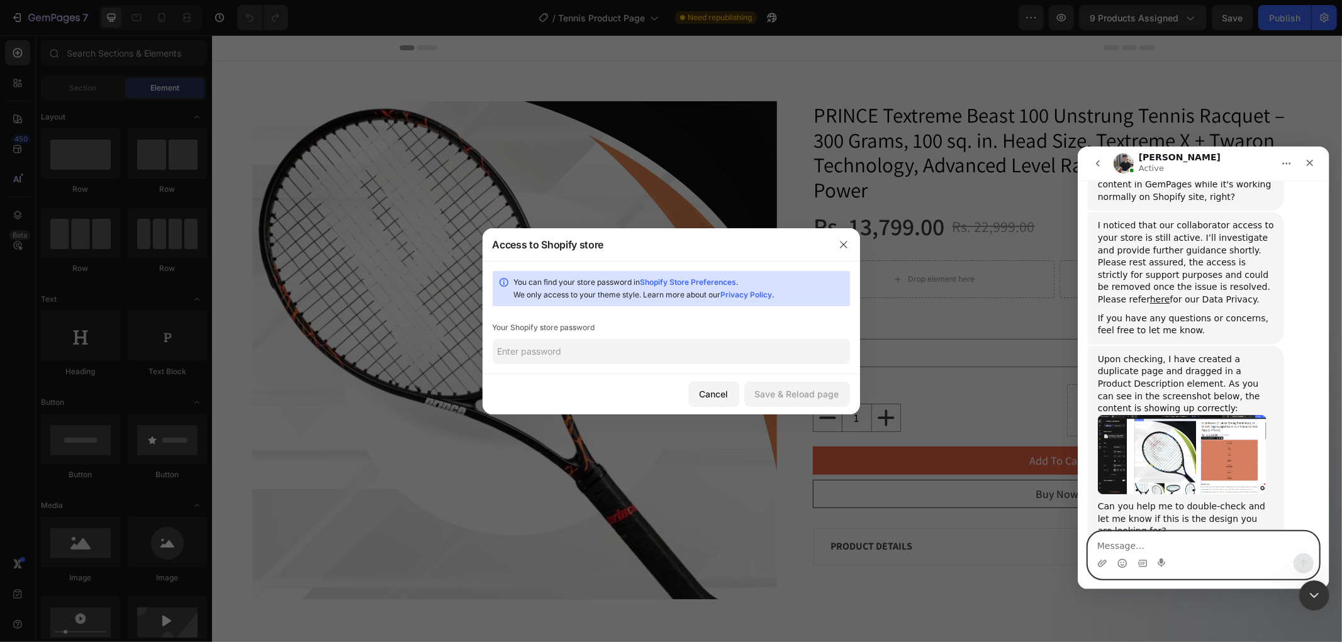
click at [1139, 549] on textarea "Message…" at bounding box center [1203, 542] width 230 height 21
type textarea "No"
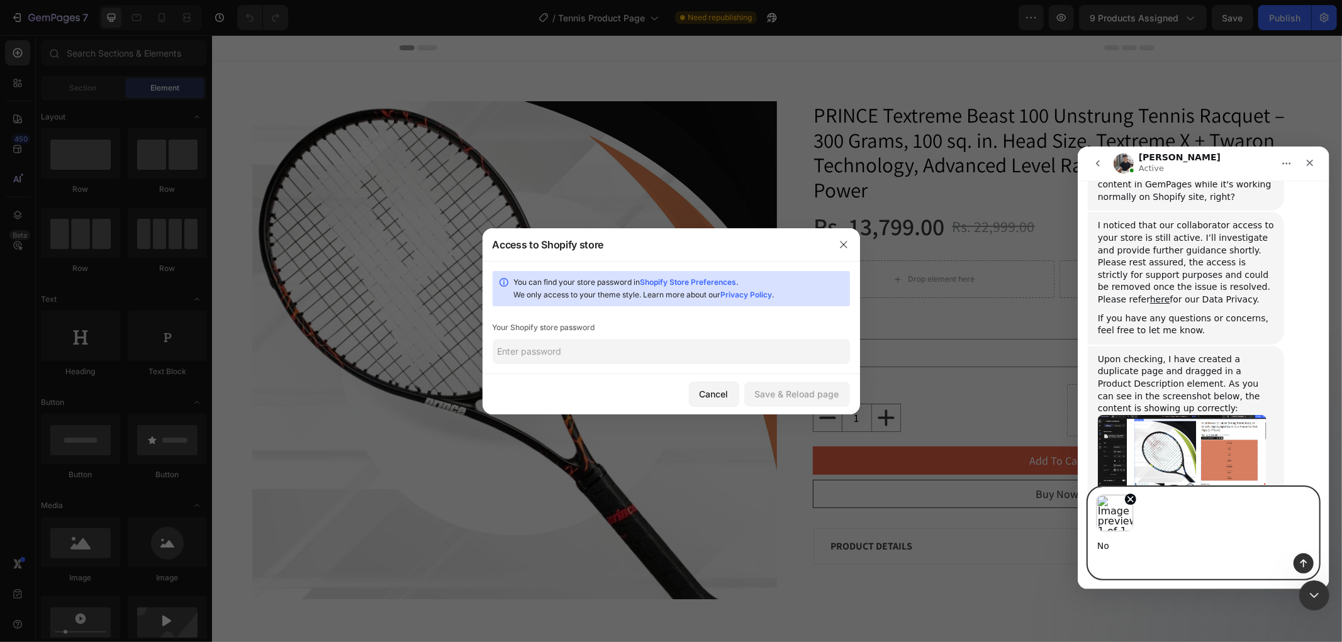
scroll to position [823, 0]
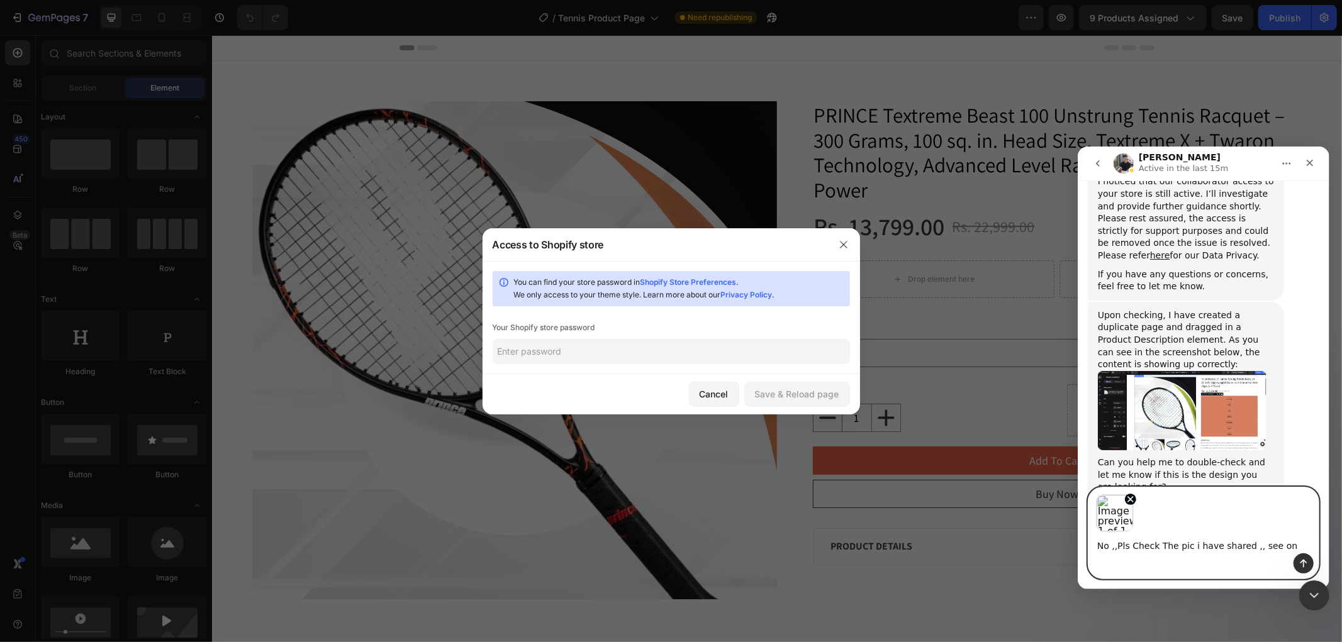
paste textarea "PRODUCT DETAILS"
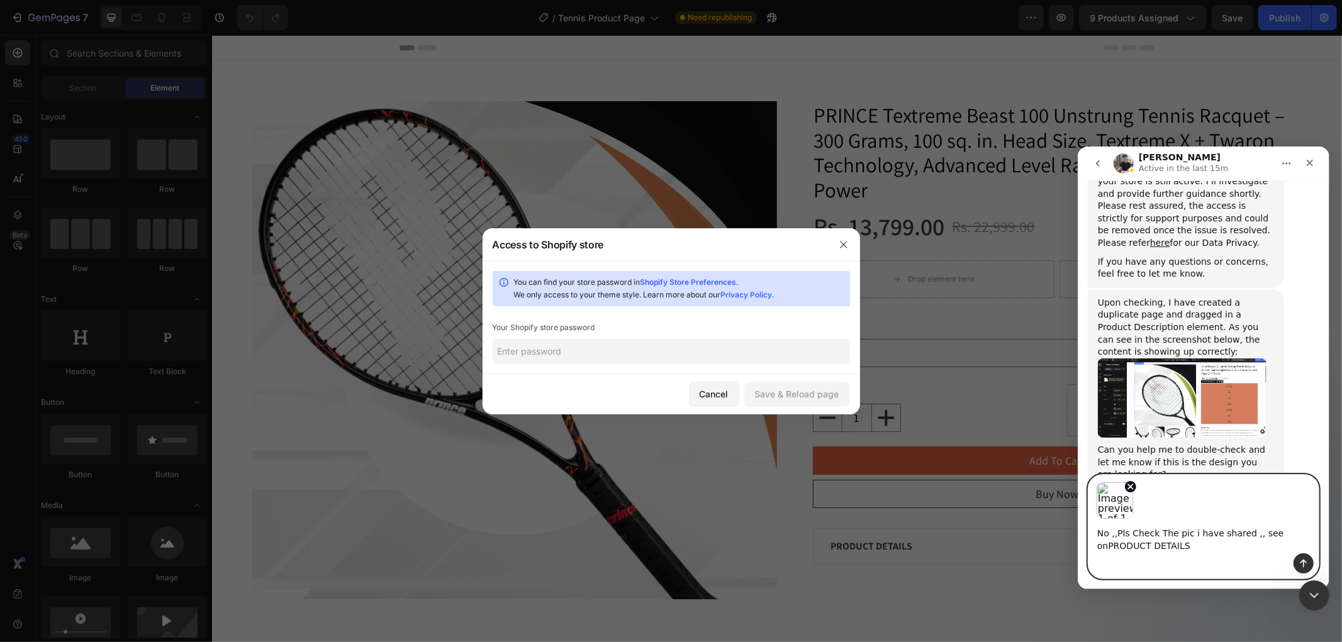
click at [1268, 536] on textarea "No ,,Pls Check The pic i have shared ,, see onPRODUCT DETAILS" at bounding box center [1203, 536] width 230 height 34
click at [1206, 549] on textarea "No ,,Pls Check The pic i have shared ,, see on PRODUCT DETAILS" at bounding box center [1203, 536] width 230 height 34
type textarea "No ,,Pls Check The pic i have shared ,, see on PRODUCT DETAILS part"
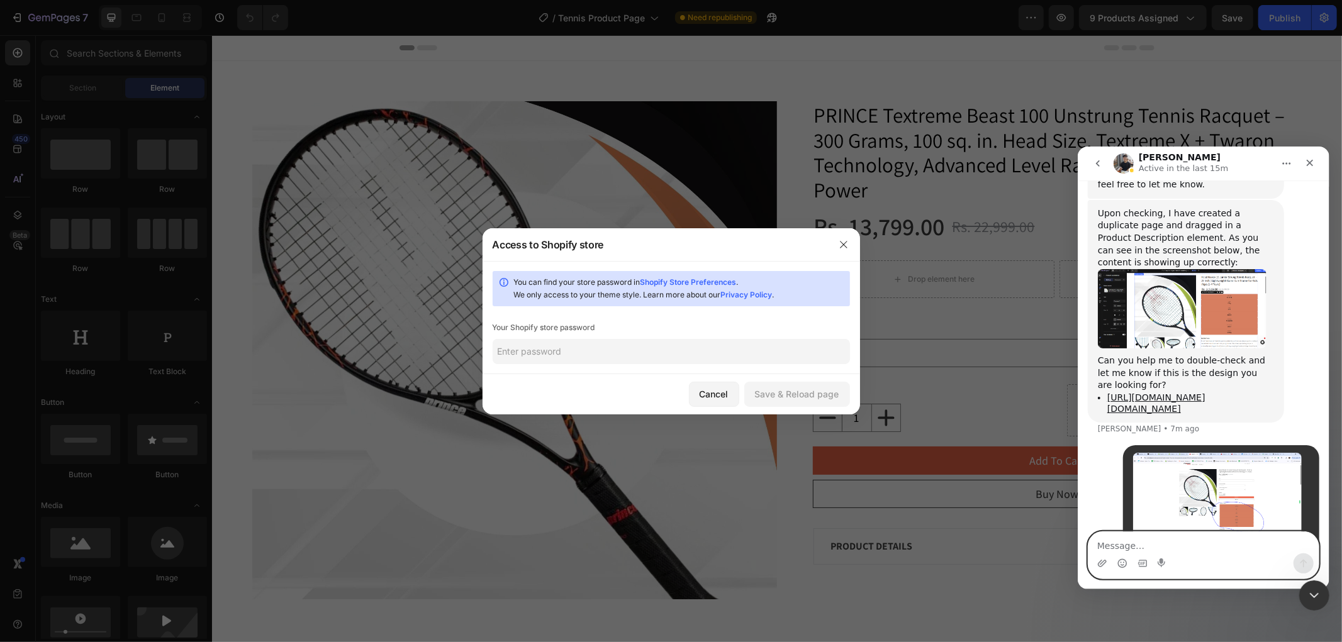
scroll to position [923, 0]
type textarea "See"
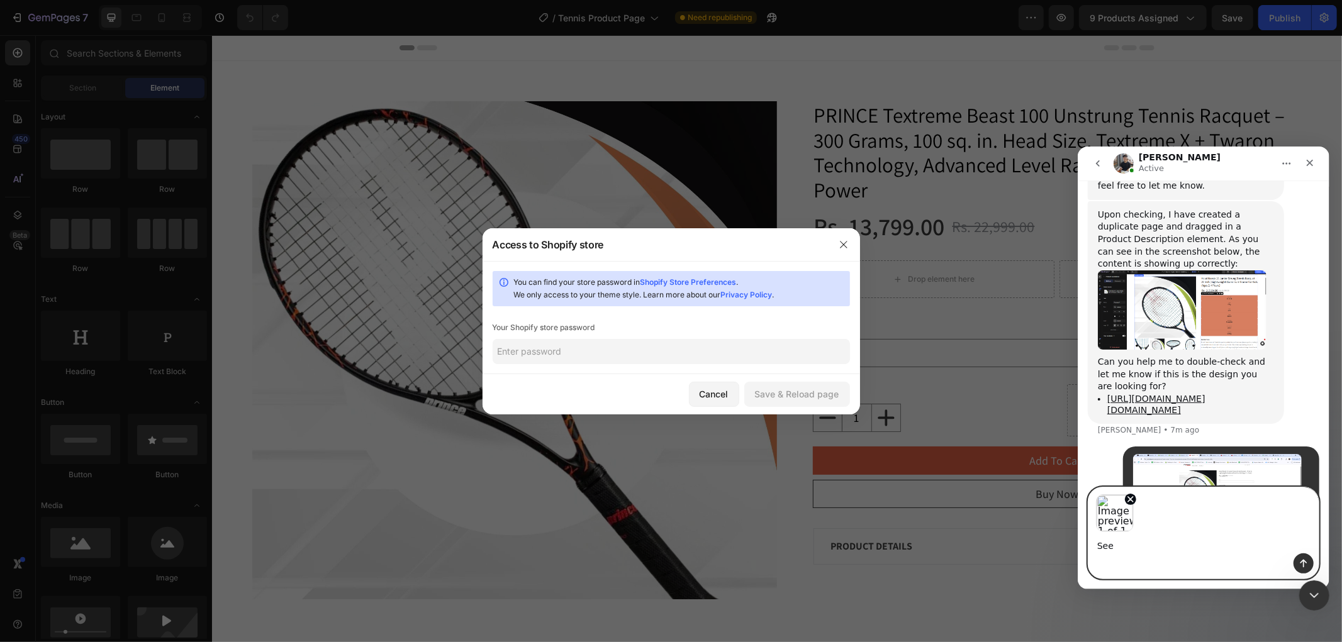
scroll to position [969, 0]
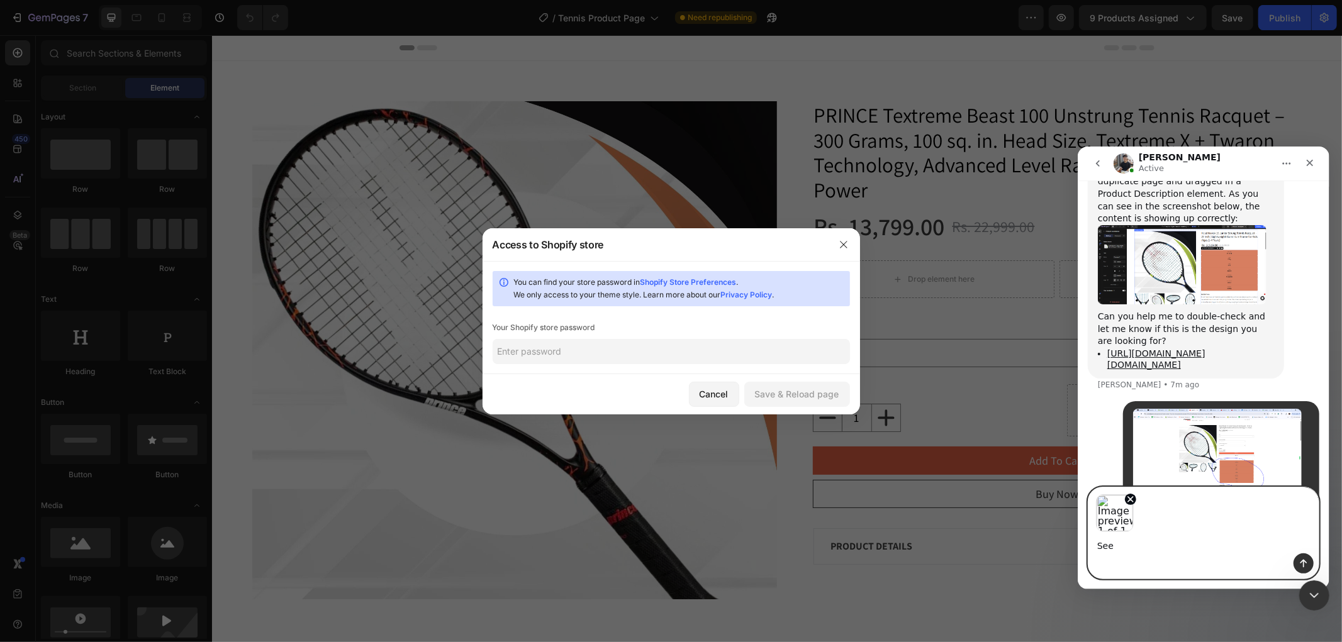
click at [1119, 545] on textarea "See" at bounding box center [1203, 542] width 230 height 21
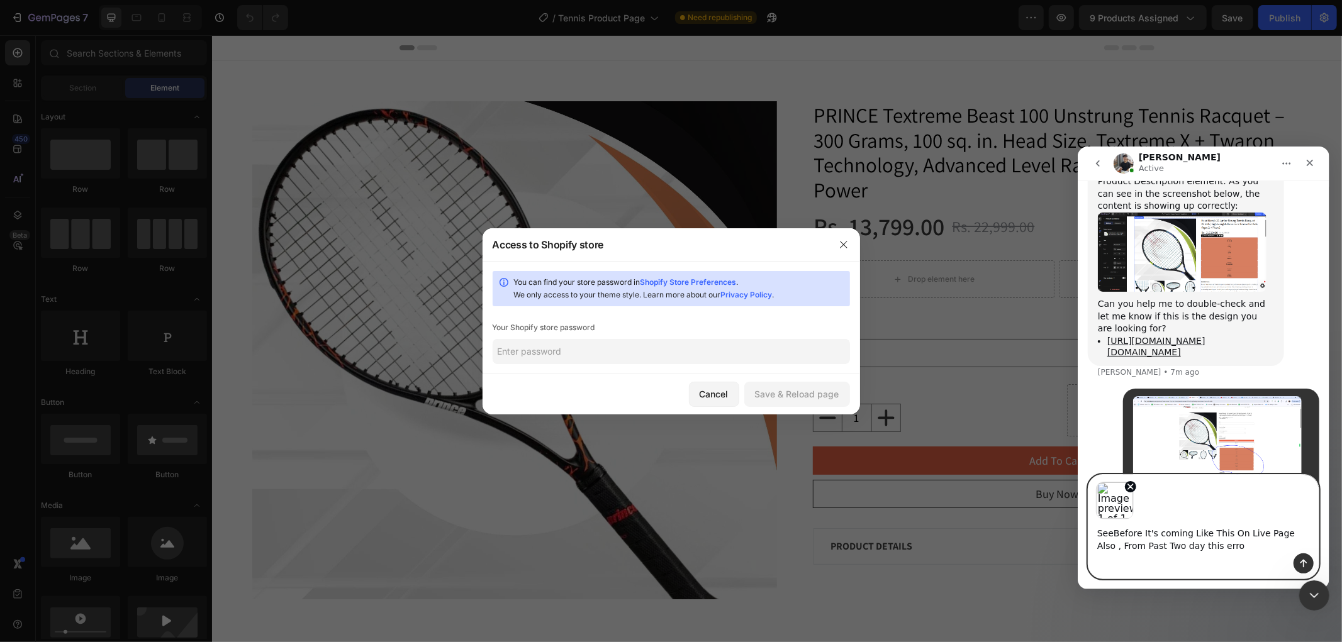
type textarea "SeeBefore It's coming Like This On Live Page Also , From Past Two day this error"
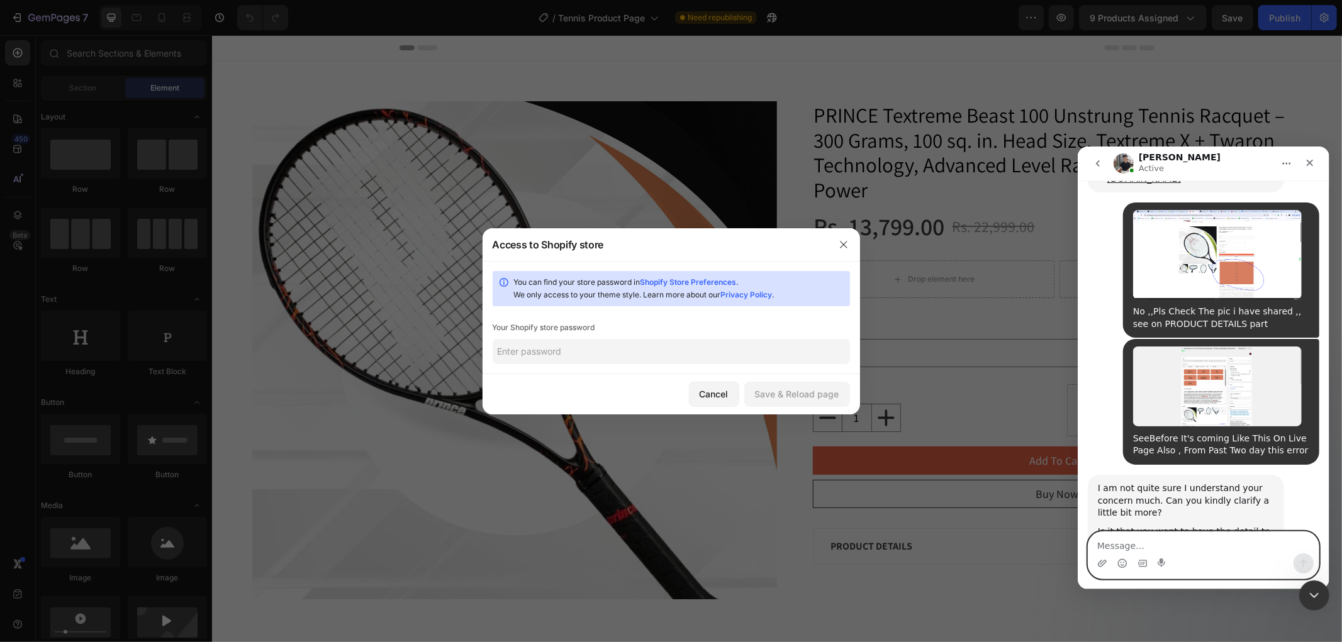
scroll to position [1156, 0]
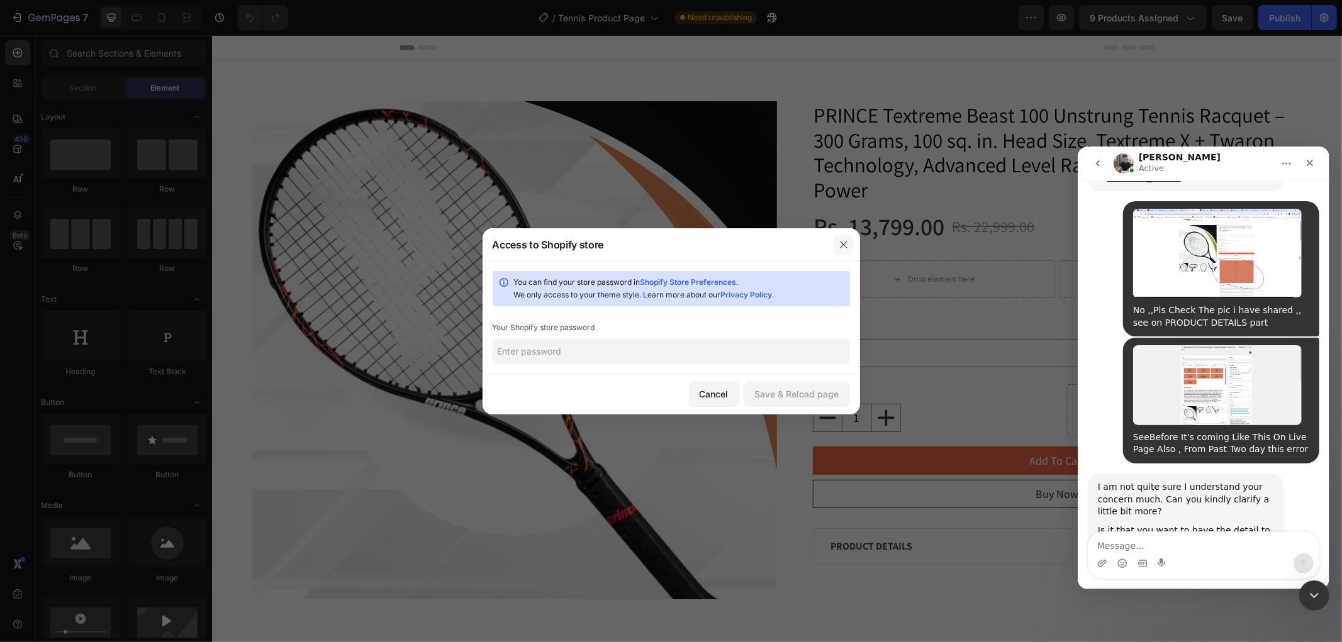
click at [841, 247] on icon "button" at bounding box center [844, 245] width 10 height 10
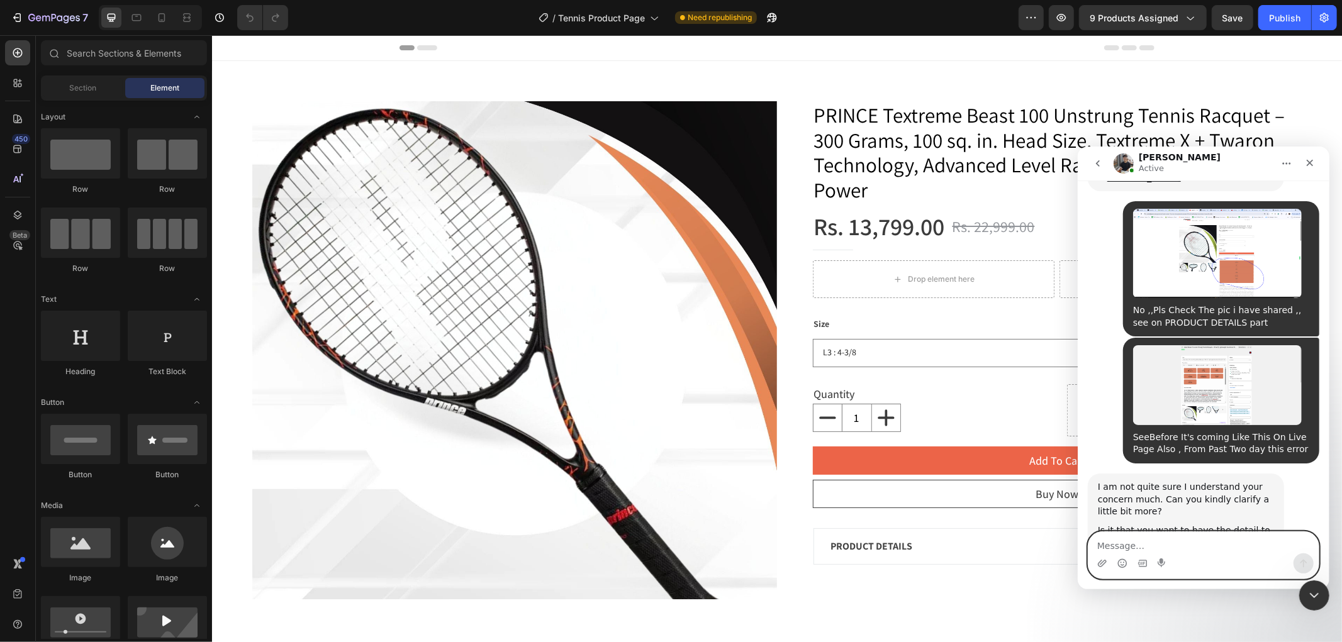
click at [1136, 545] on textarea "Message…" at bounding box center [1203, 542] width 230 height 21
click at [1156, 545] on textarea "Message…" at bounding box center [1203, 542] width 230 height 21
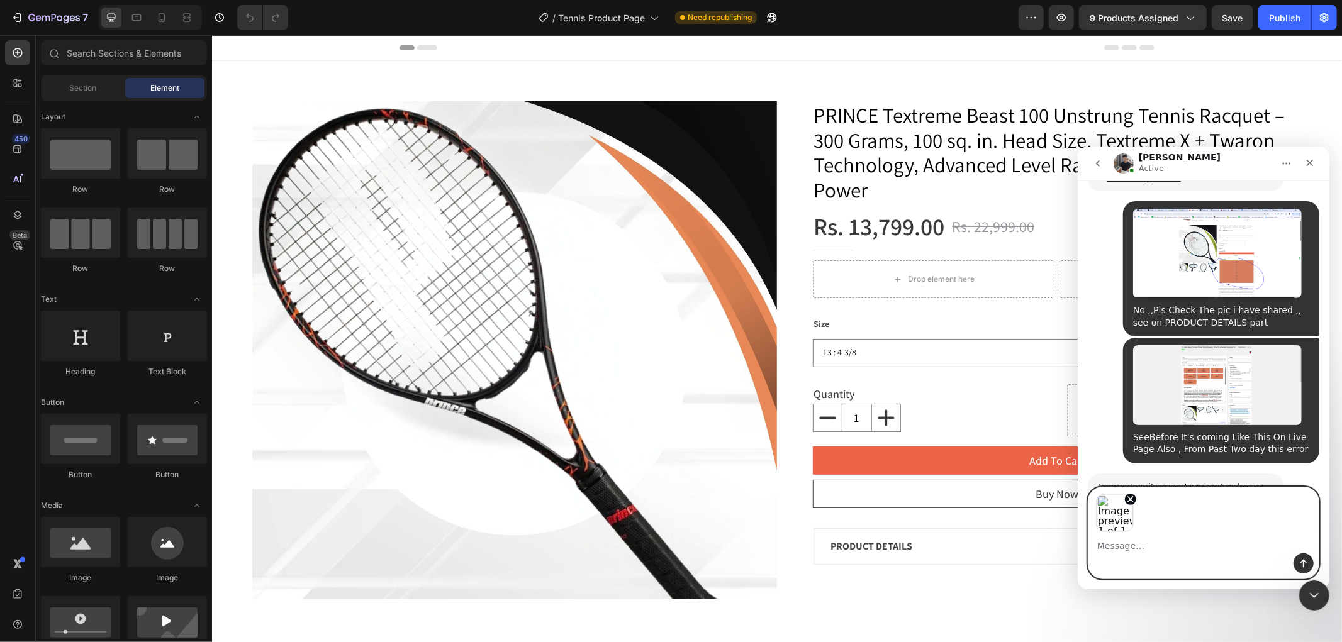
scroll to position [1200, 0]
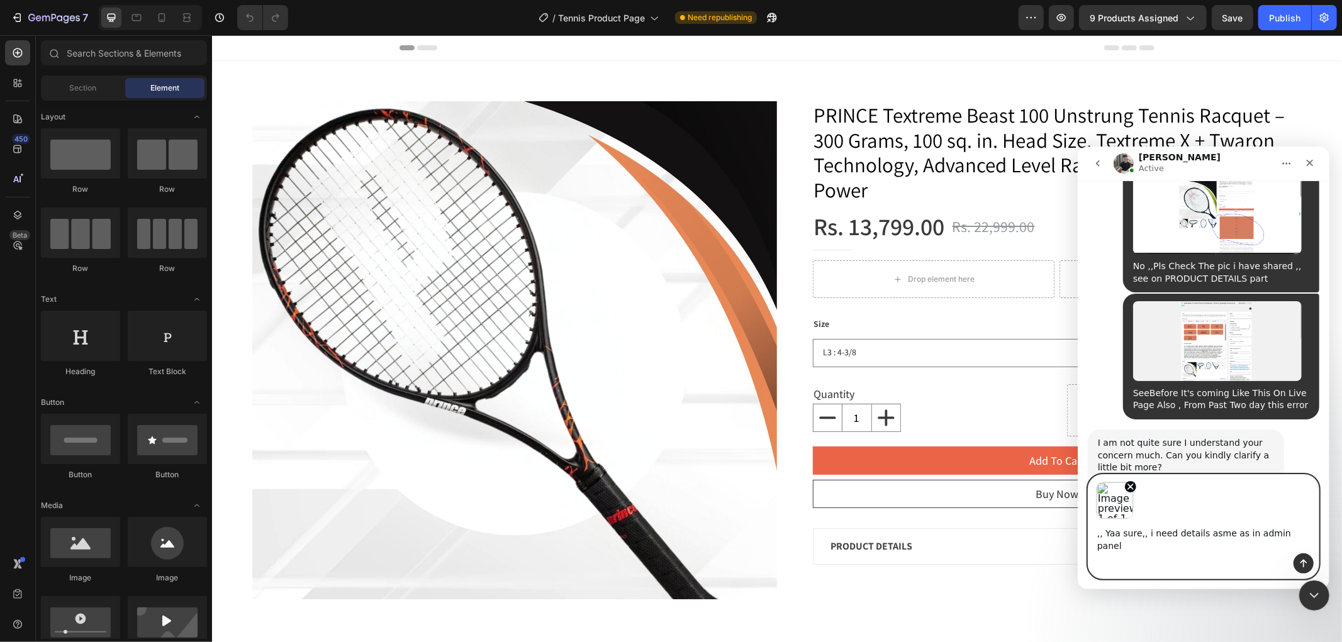
click at [1205, 550] on textarea ",, Yaa sure,, i need details asme as in admin panel" at bounding box center [1203, 536] width 230 height 34
click at [1291, 542] on textarea ",, Yaa sure,, i need details Same as in admin panel" at bounding box center [1203, 536] width 230 height 34
type textarea ",, Yaa sure,, i need details Same as in admin panel,"
click at [1131, 491] on icon "Remove image 1" at bounding box center [1130, 486] width 10 height 10
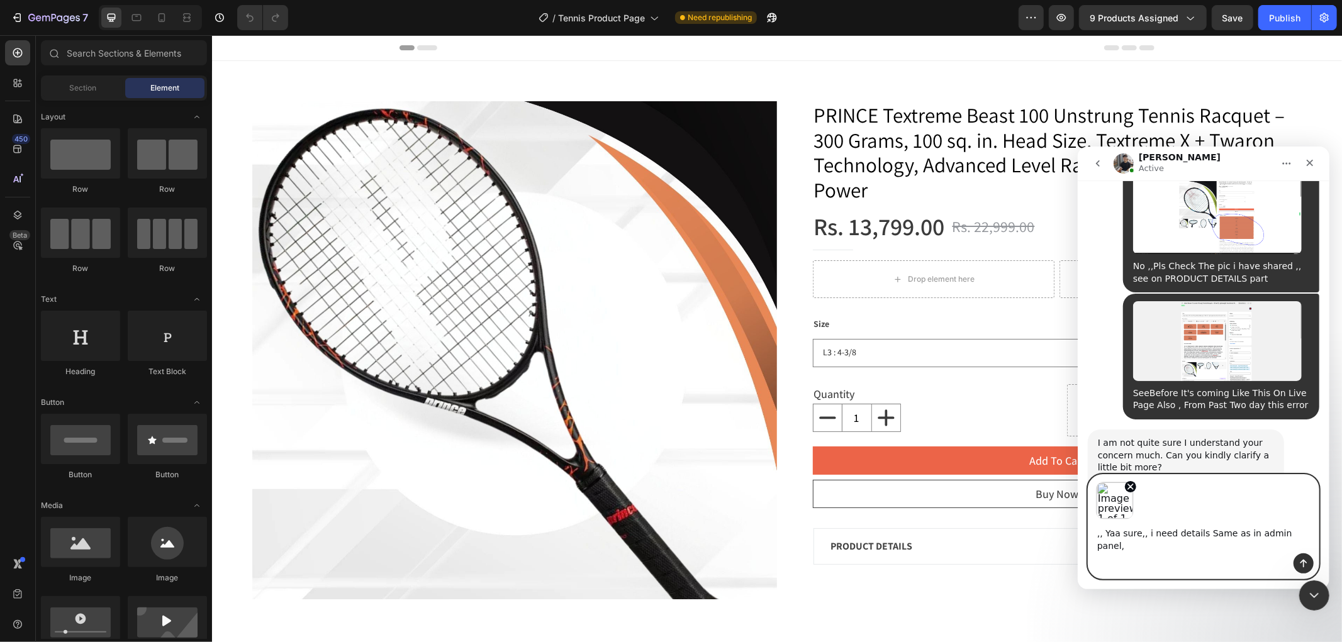
click at [1118, 515] on img "Image previews" at bounding box center [1114, 500] width 38 height 38
click at [1301, 543] on textarea ",, Yaa sure,, i need details Same as in admin panel," at bounding box center [1203, 536] width 230 height 34
type textarea ",, Yaa sure,, i need details Same as in admin panel,...."
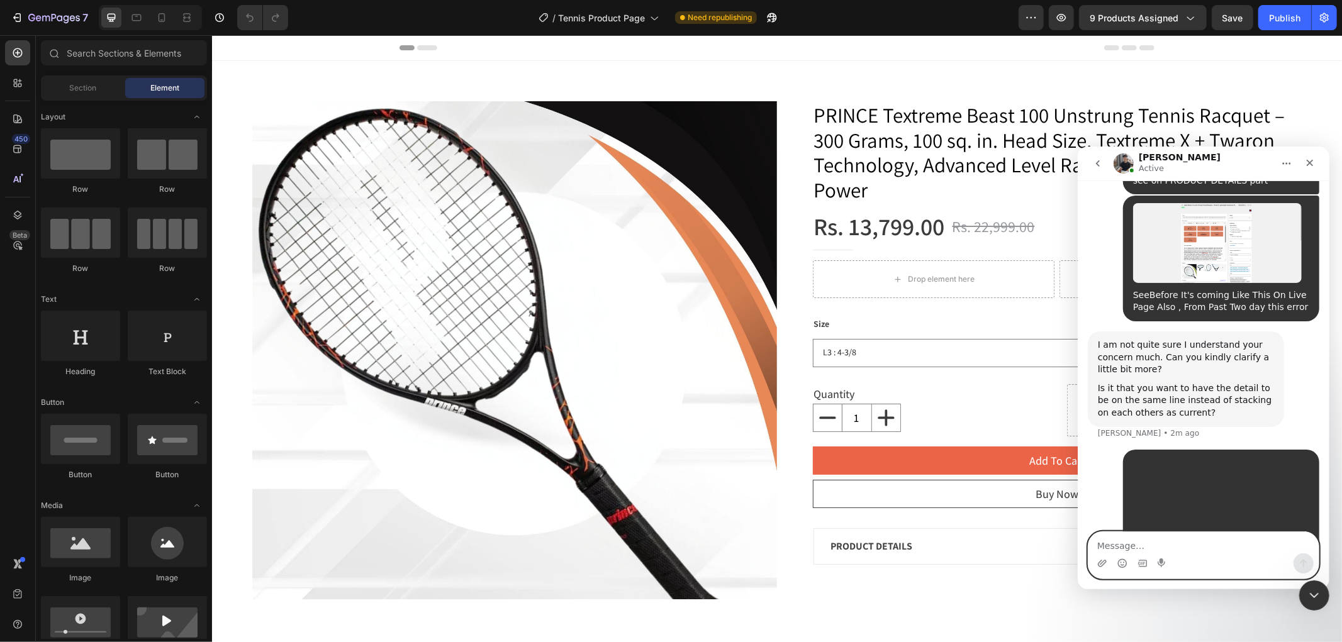
scroll to position [1298, 0]
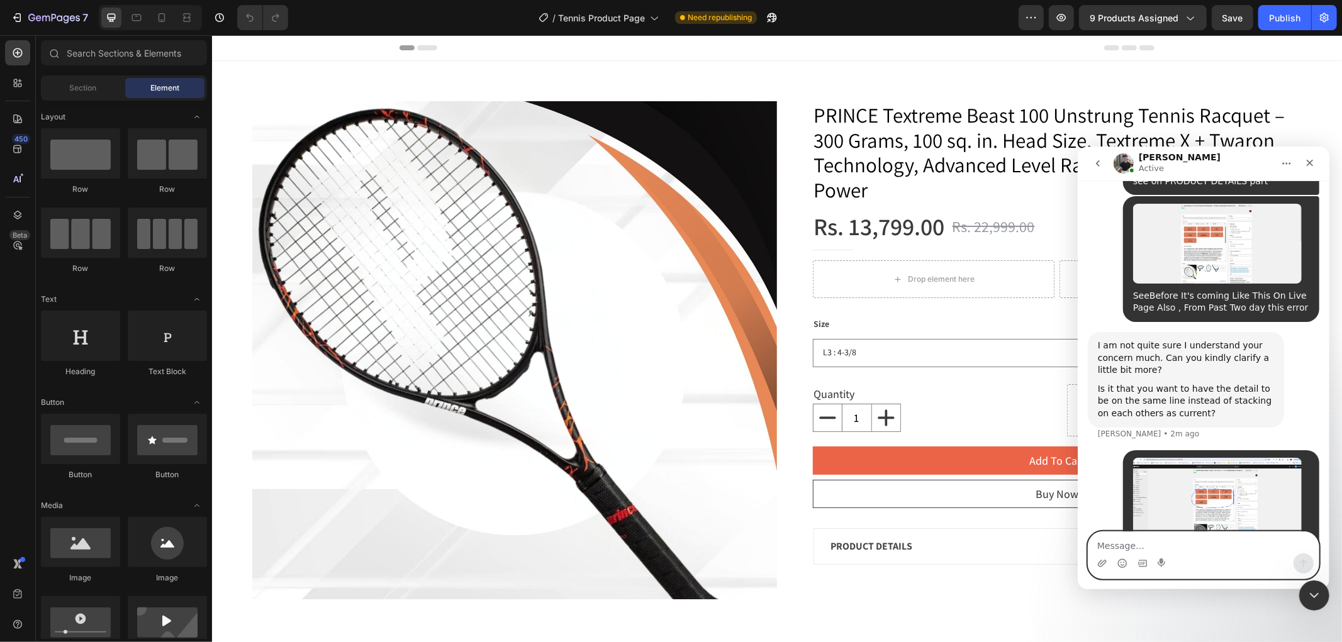
click at [1167, 550] on textarea "Message…" at bounding box center [1203, 542] width 230 height 21
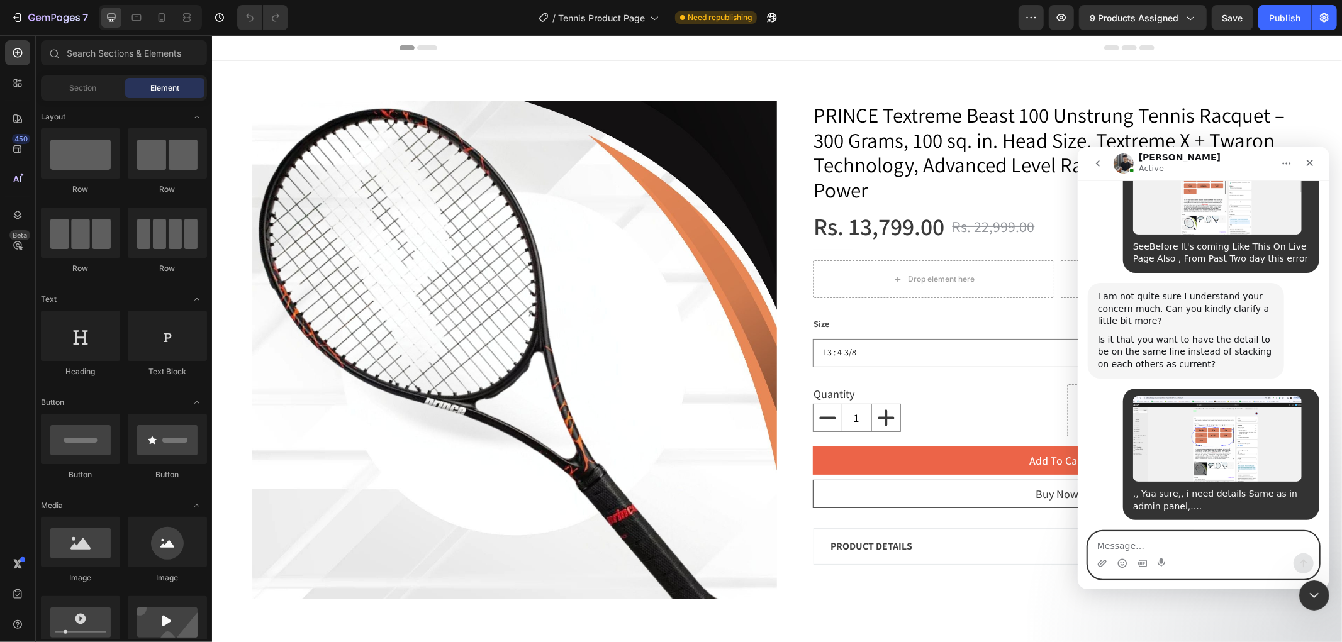
scroll to position [1385, 0]
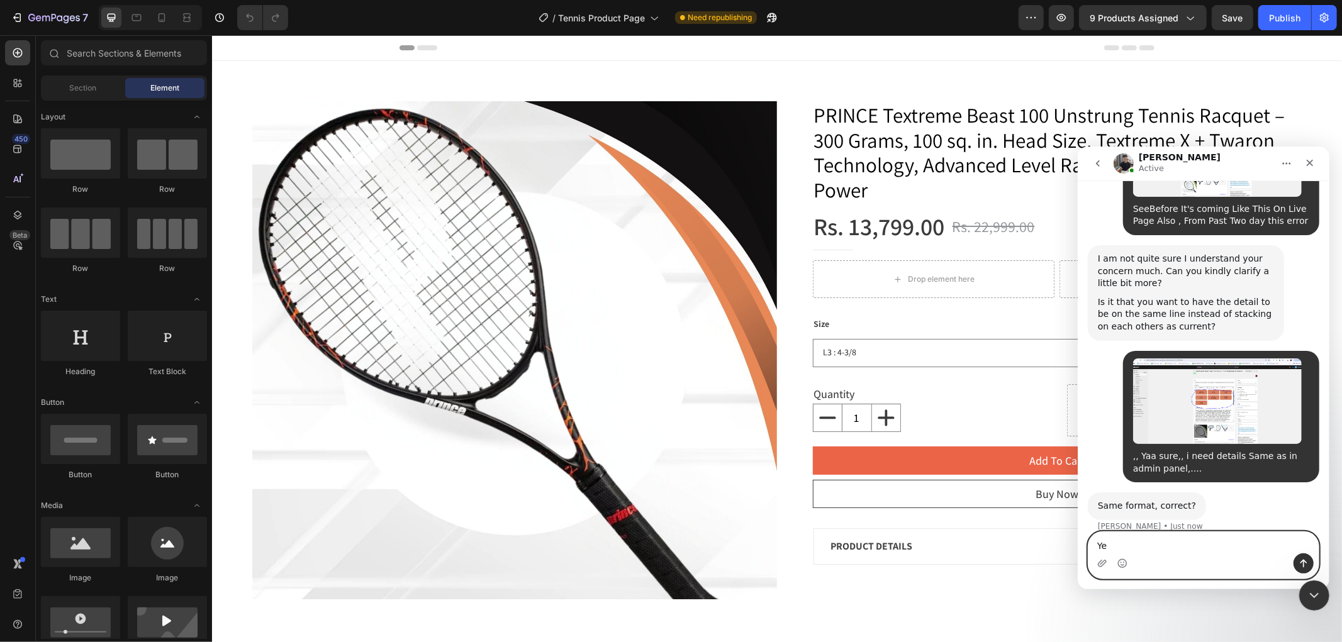
type textarea "Yes"
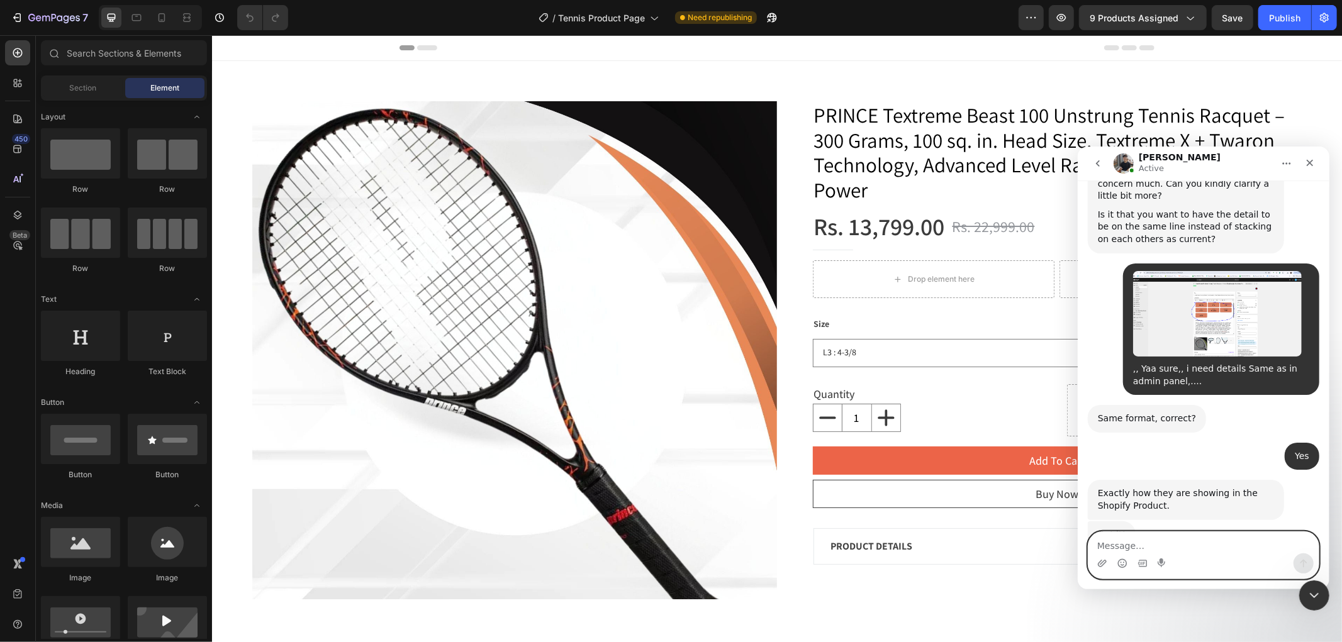
scroll to position [1500, 0]
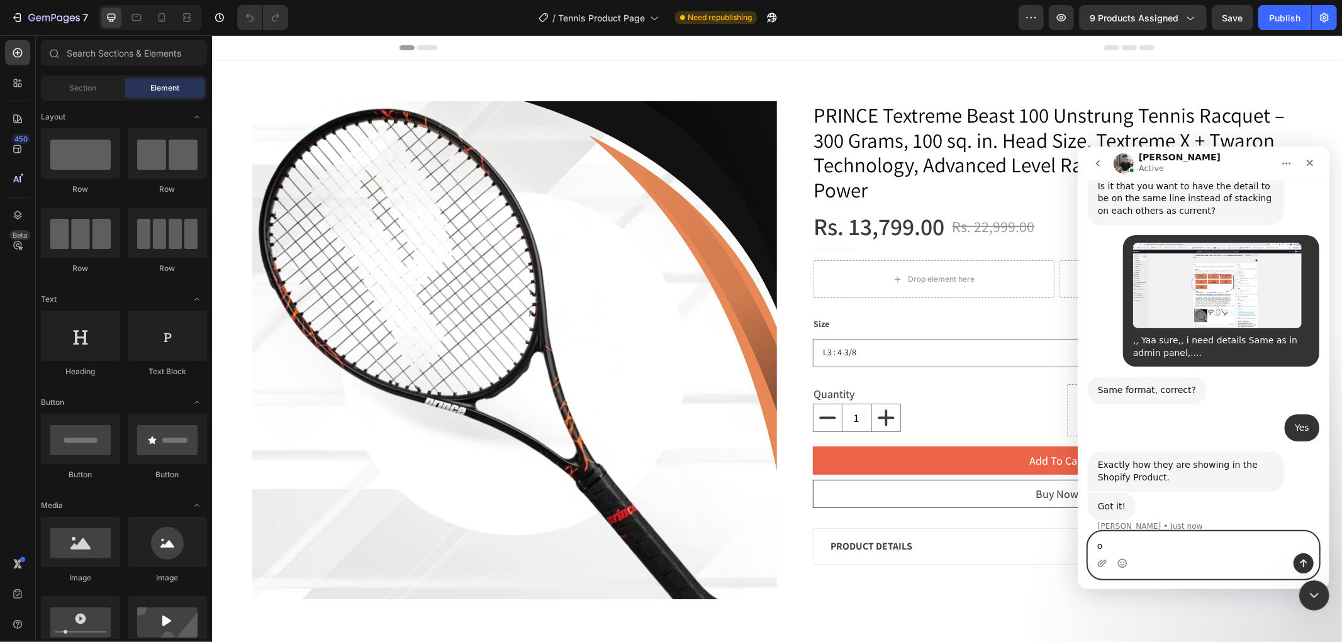
type textarea "ok"
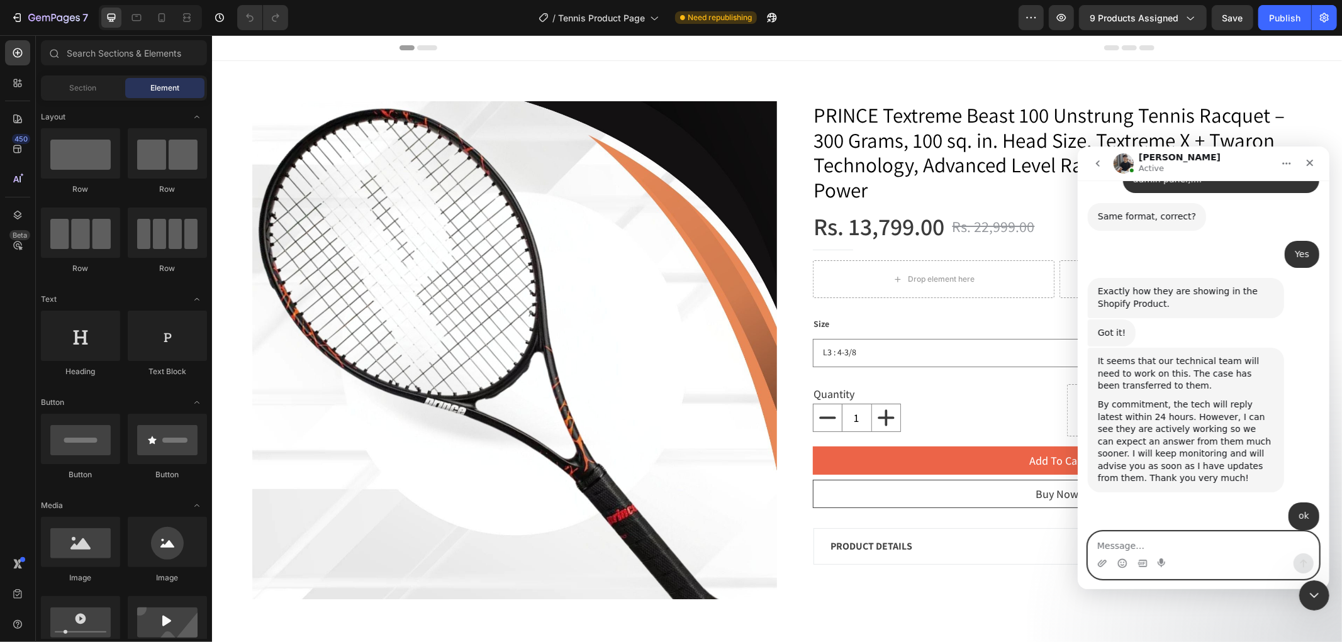
scroll to position [1672, 0]
click at [1106, 539] on textarea "Message…" at bounding box center [1203, 542] width 230 height 21
type textarea "A"
click at [1123, 540] on textarea "Pls Solve ASAP" at bounding box center [1203, 542] width 230 height 21
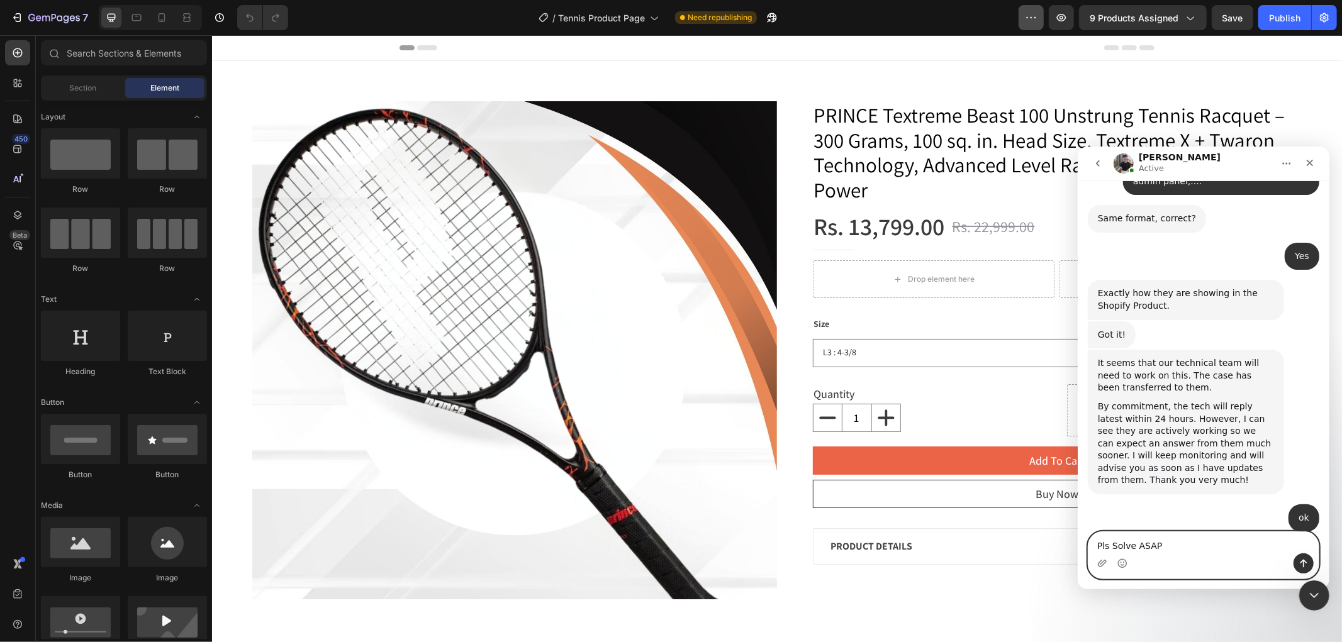
type textarea "Pls Solve ASAP"
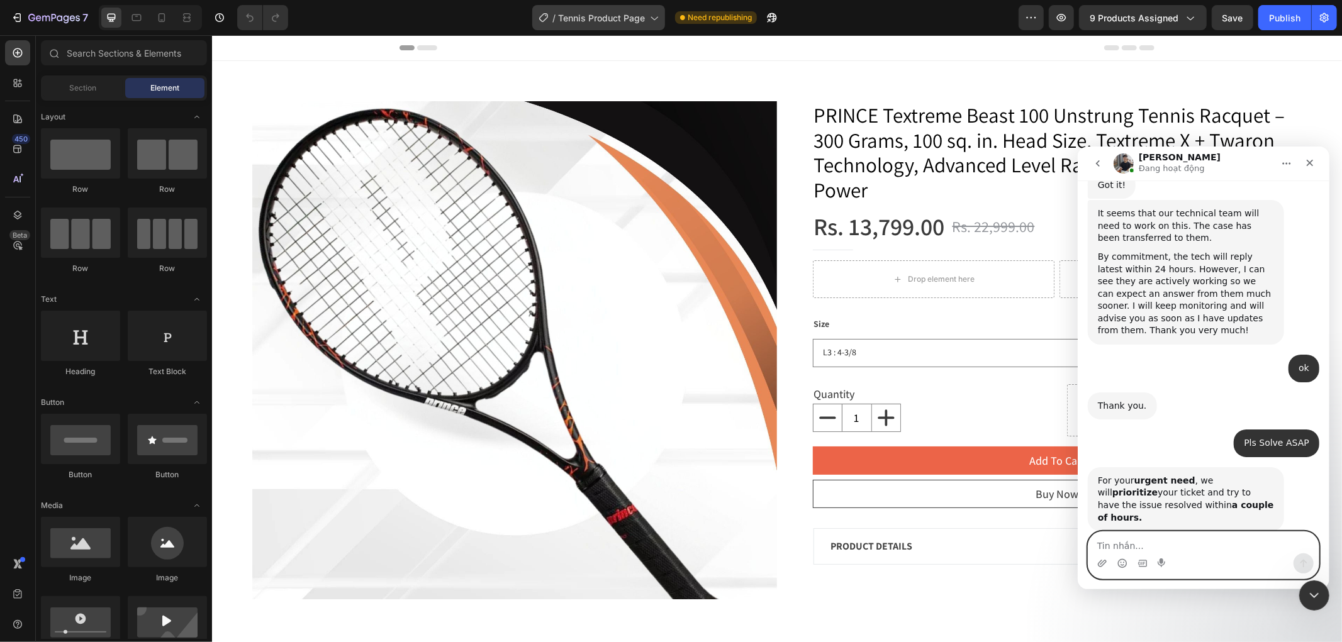
scroll to position [1722, 0]
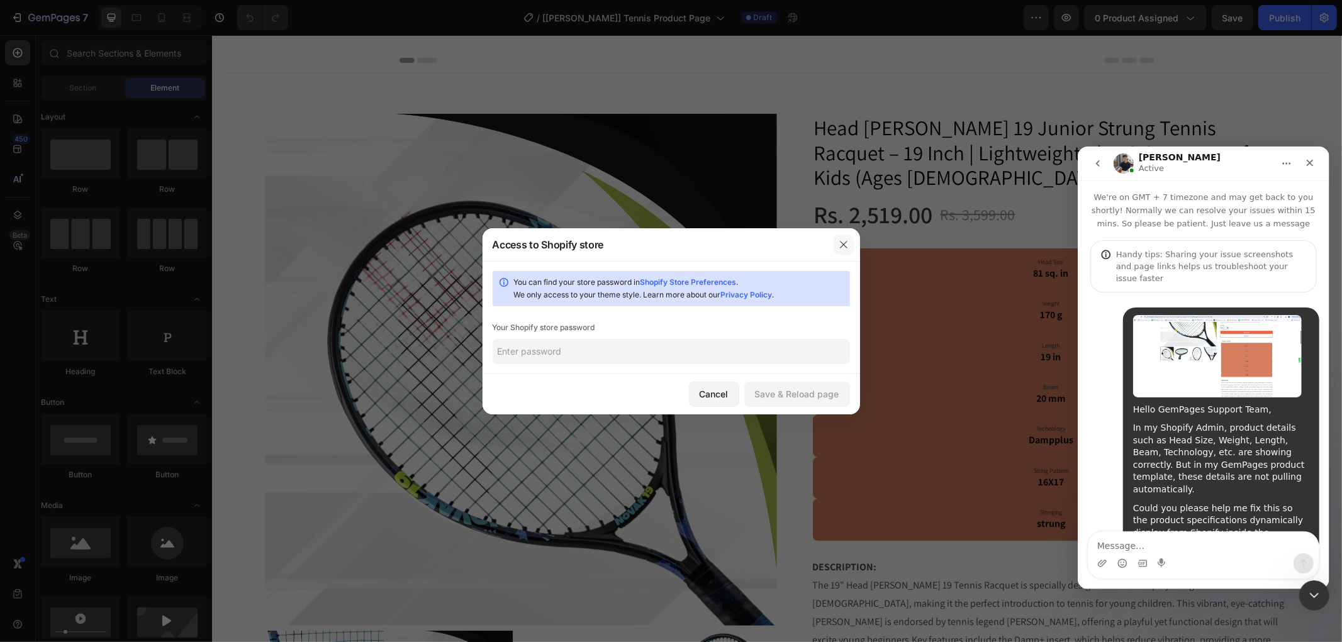
click at [840, 243] on icon "button" at bounding box center [844, 245] width 10 height 10
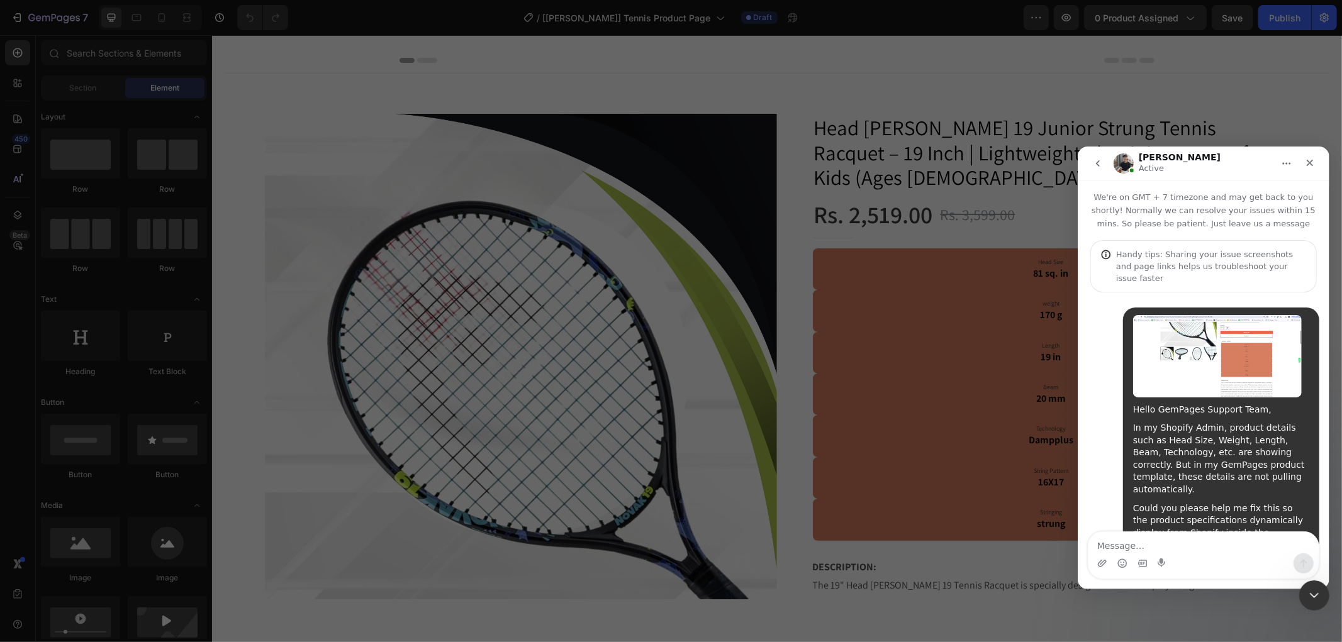
scroll to position [779, 0]
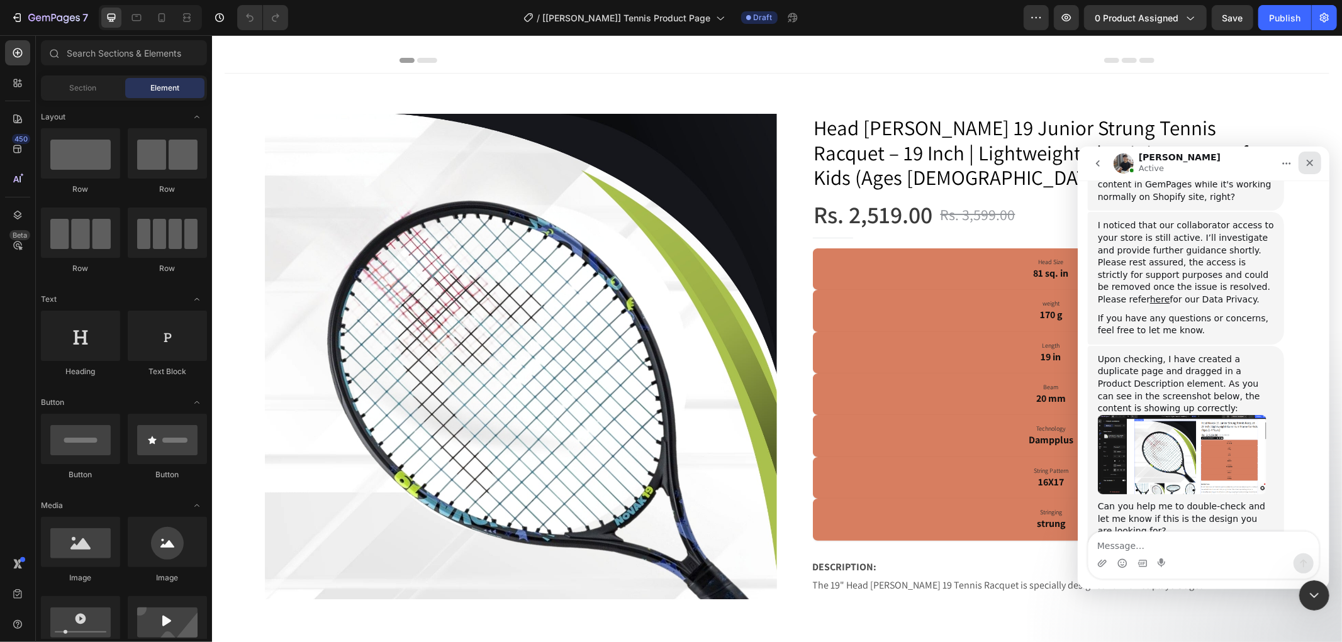
click at [1308, 162] on icon "Close" at bounding box center [1309, 162] width 7 height 7
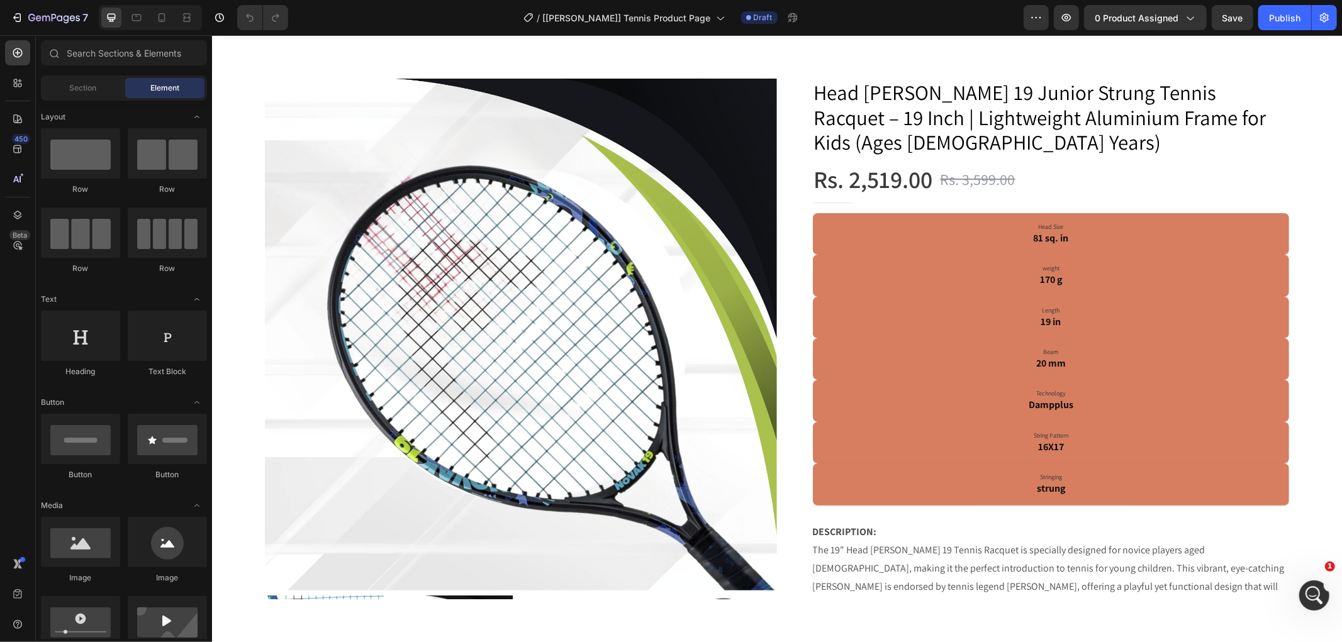
scroll to position [14, 0]
